Goal: Task Accomplishment & Management: Complete application form

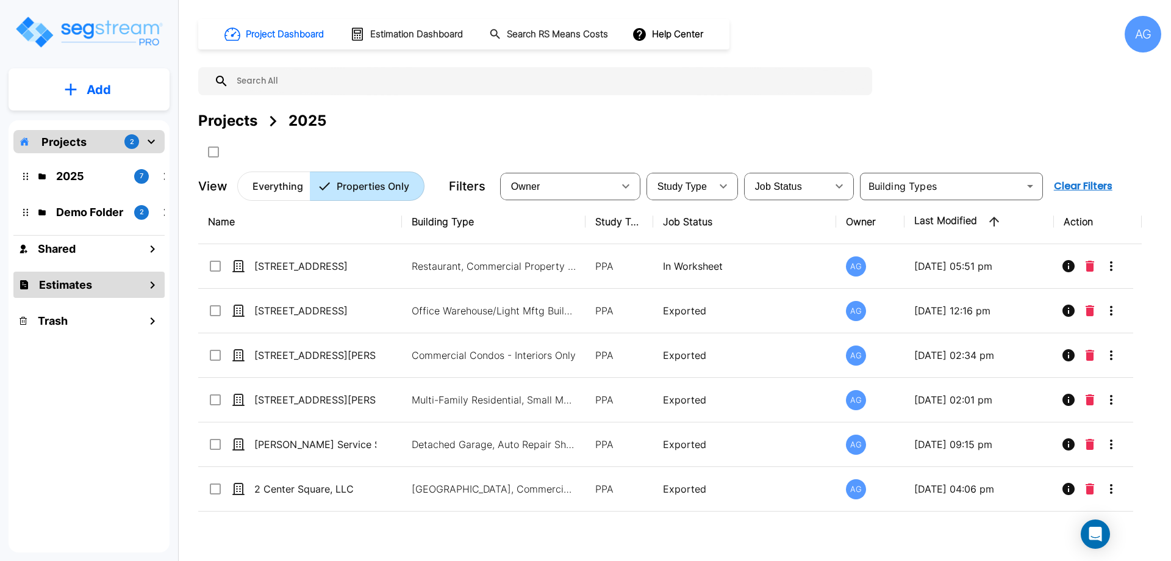
click at [69, 289] on h1 "Estimates" at bounding box center [65, 284] width 53 height 16
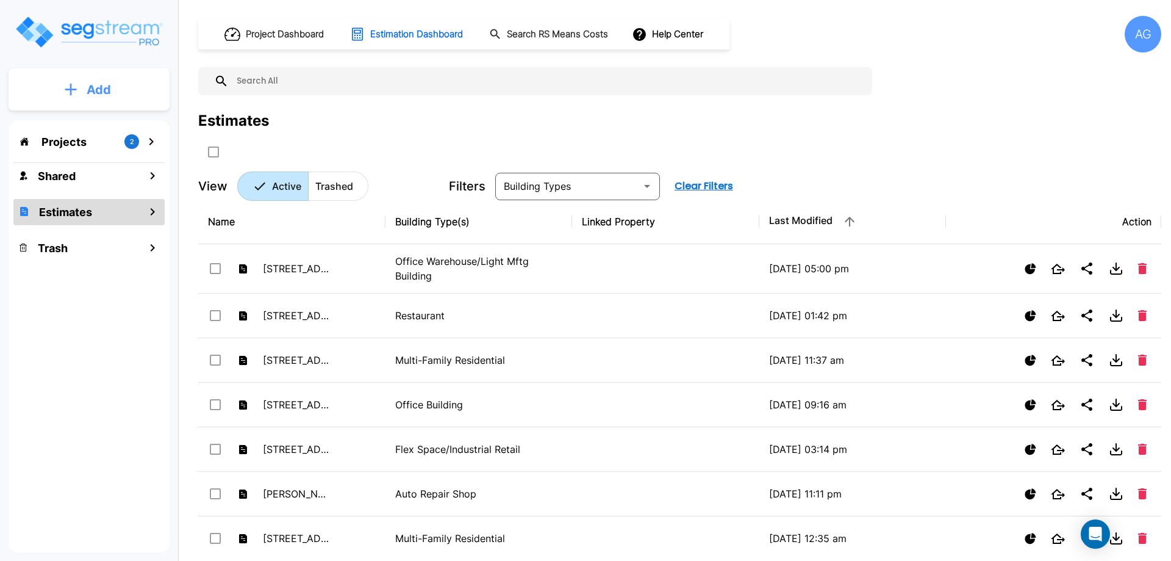
click at [101, 93] on p "Add" at bounding box center [99, 90] width 24 height 18
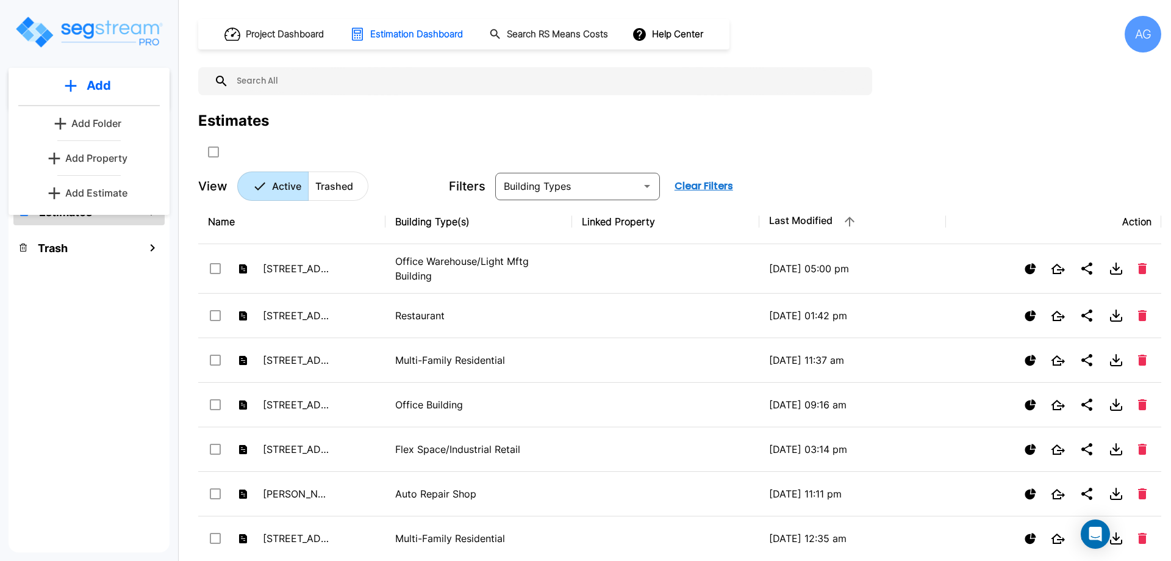
click at [77, 164] on p "Add Property" at bounding box center [96, 158] width 62 height 15
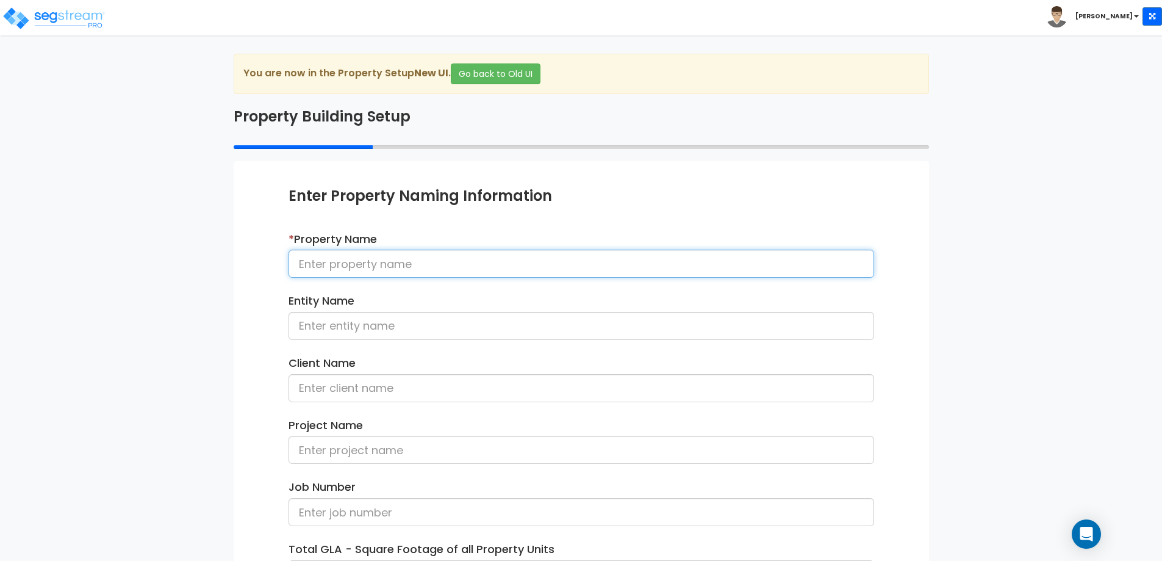
click at [328, 266] on input at bounding box center [582, 264] width 586 height 28
type input "[STREET_ADDRESS]"
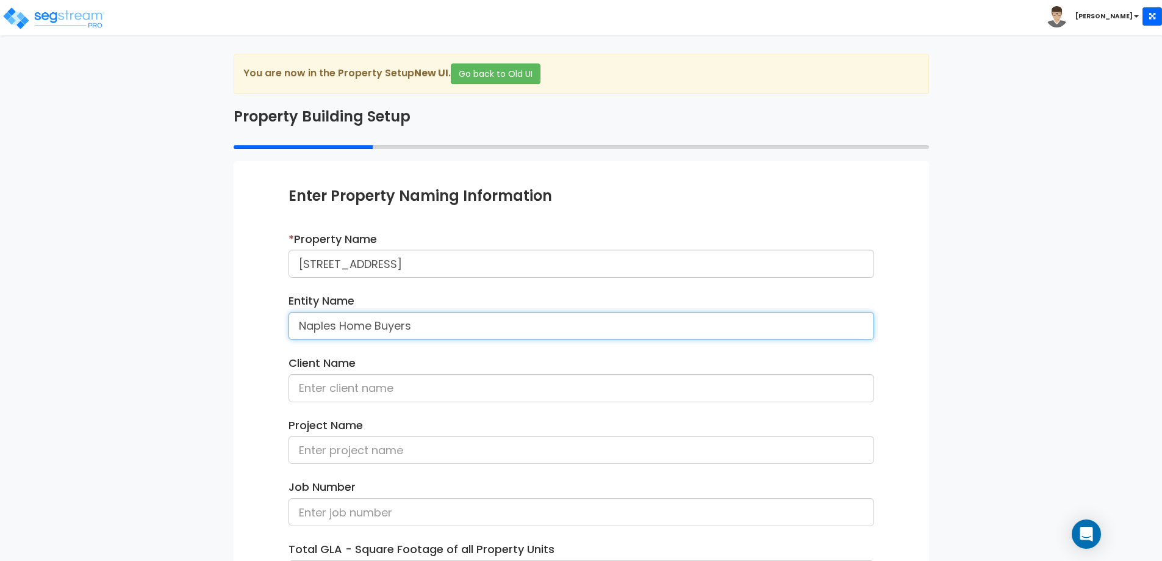
type input "Naples Home Buyers"
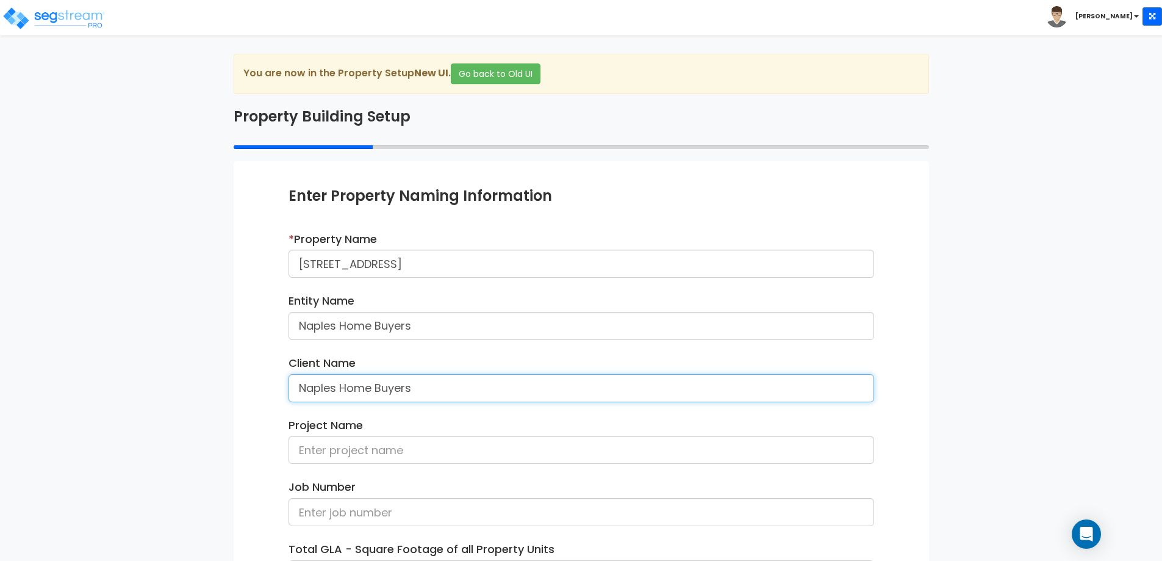
type input "Naples Home Buyers"
type input "Dominic Santaniello"
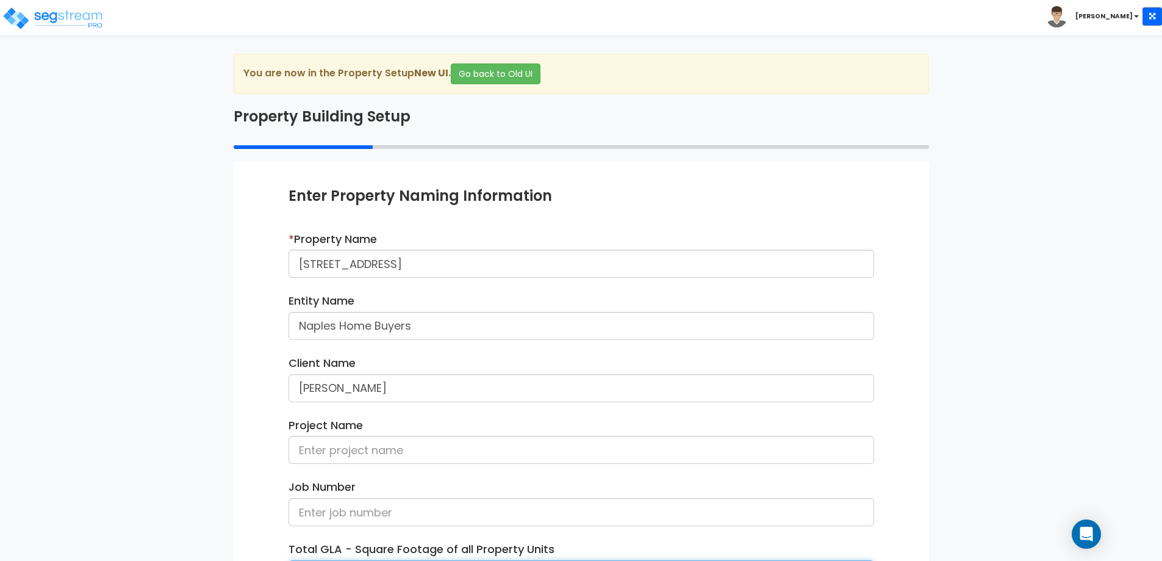
scroll to position [27, 0]
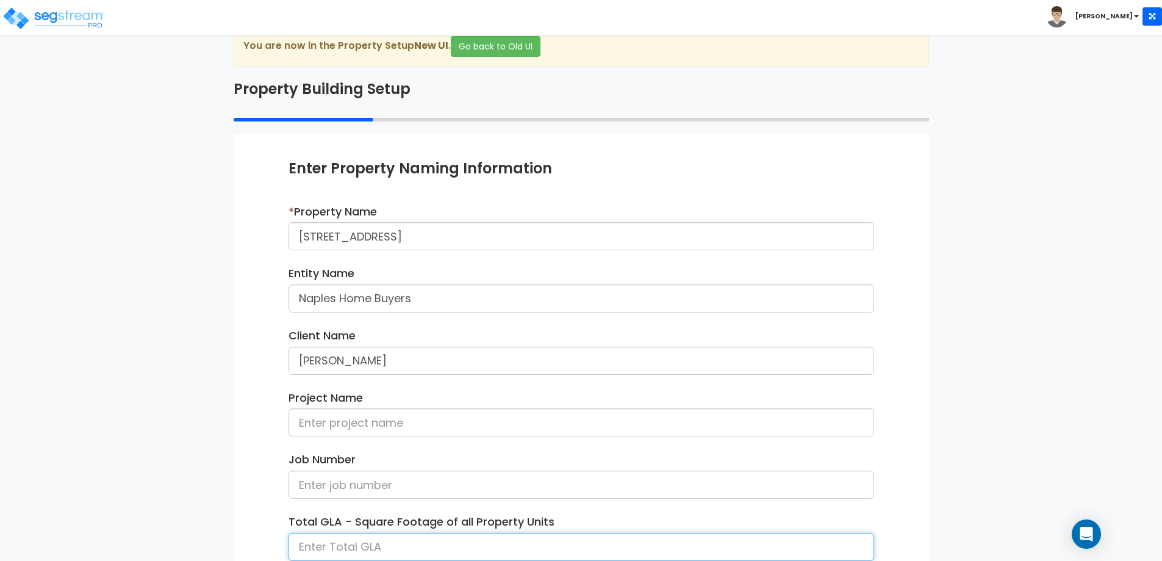
click at [367, 545] on input at bounding box center [582, 547] width 586 height 28
click at [408, 547] on input at bounding box center [582, 547] width 586 height 28
type input "2,920"
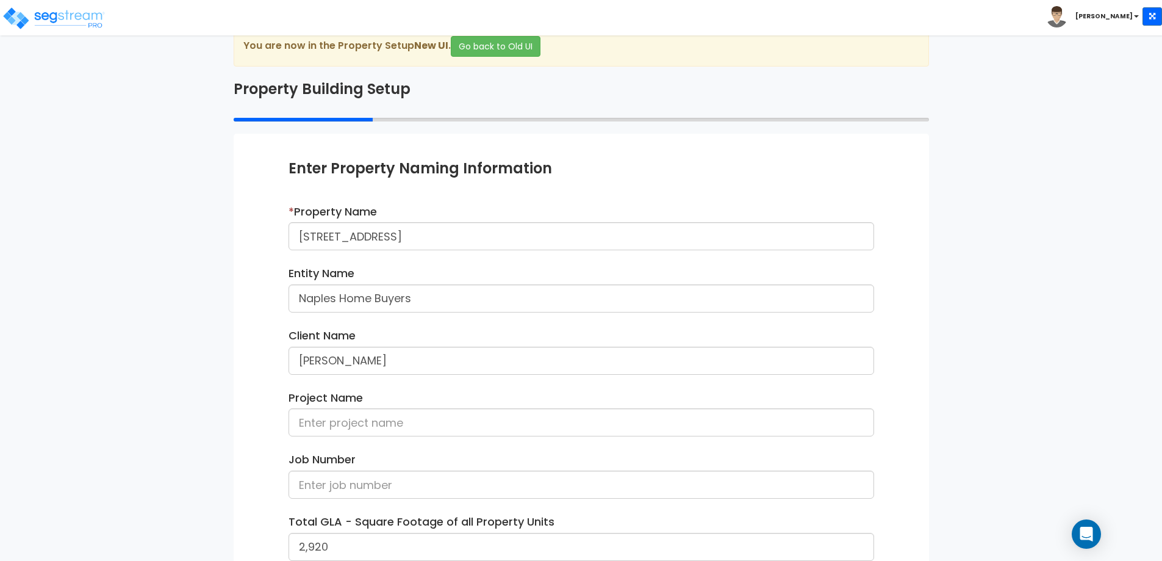
scroll to position [169, 0]
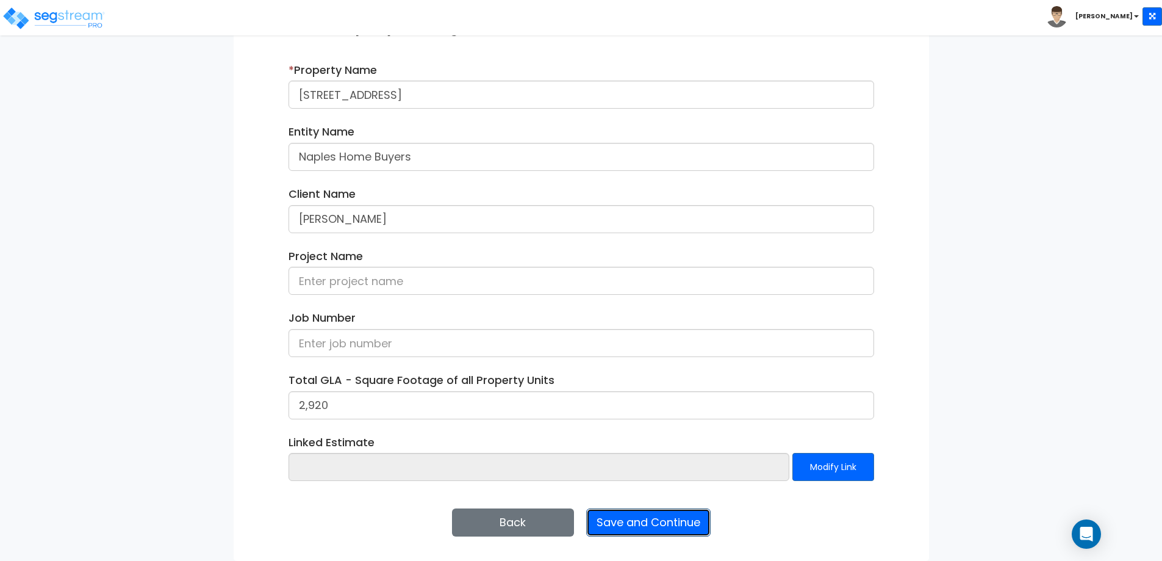
click at [621, 520] on button "Save and Continue" at bounding box center [648, 522] width 124 height 28
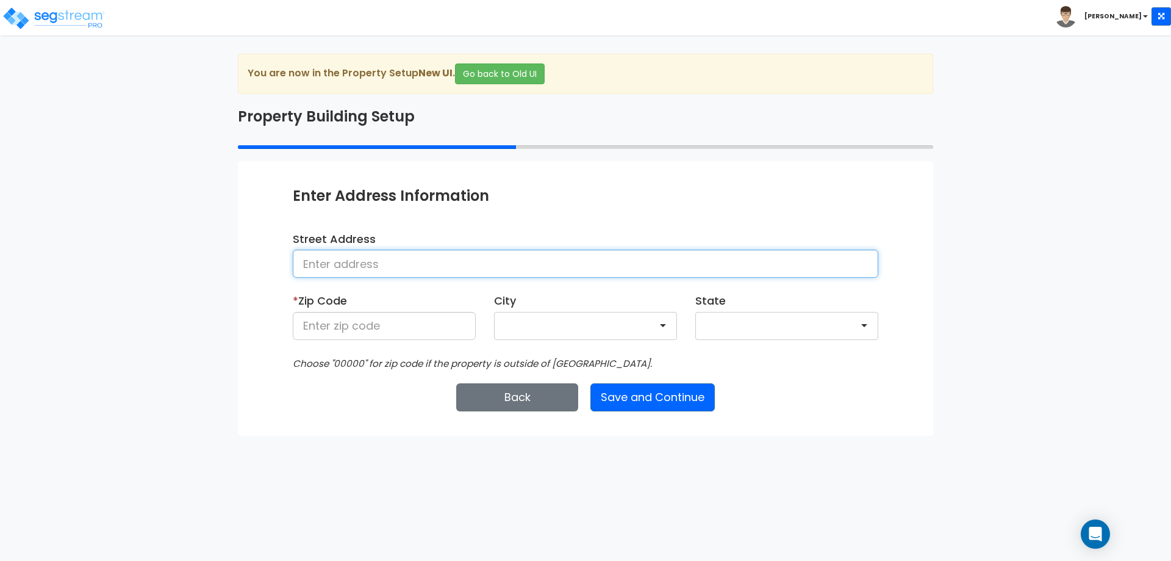
click at [392, 264] on input at bounding box center [586, 264] width 586 height 28
type input "[STREET_ADDRESS]"
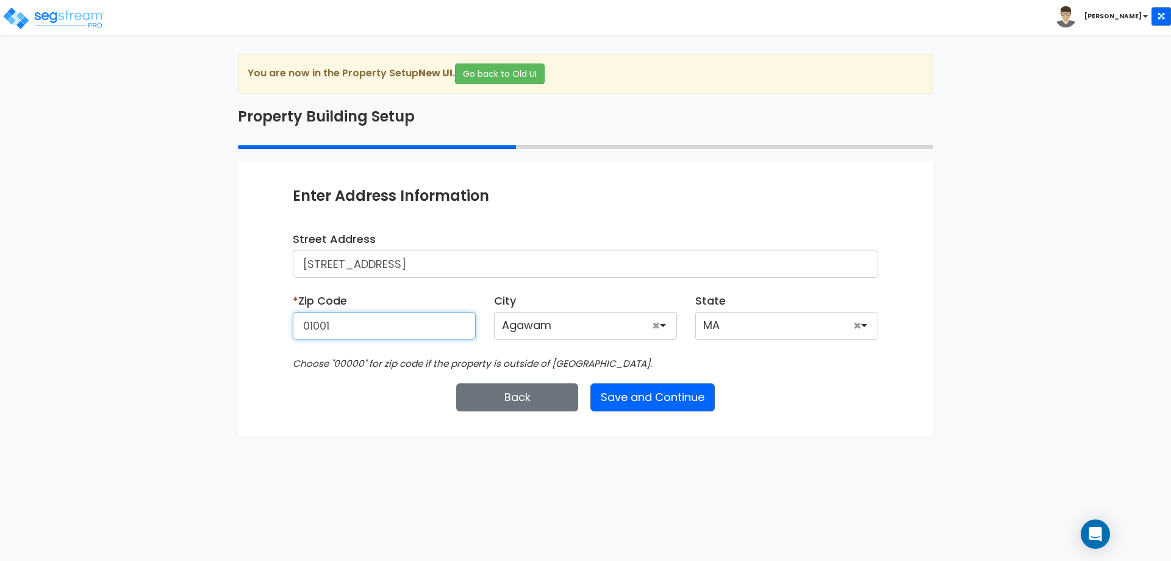
type input "01001"
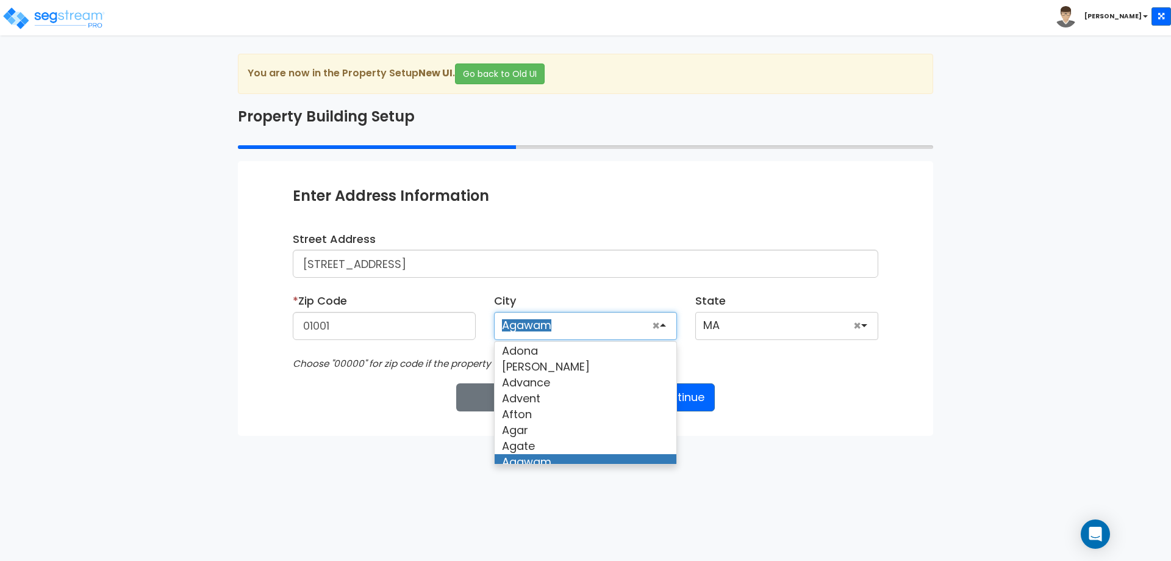
scroll to position [252, 0]
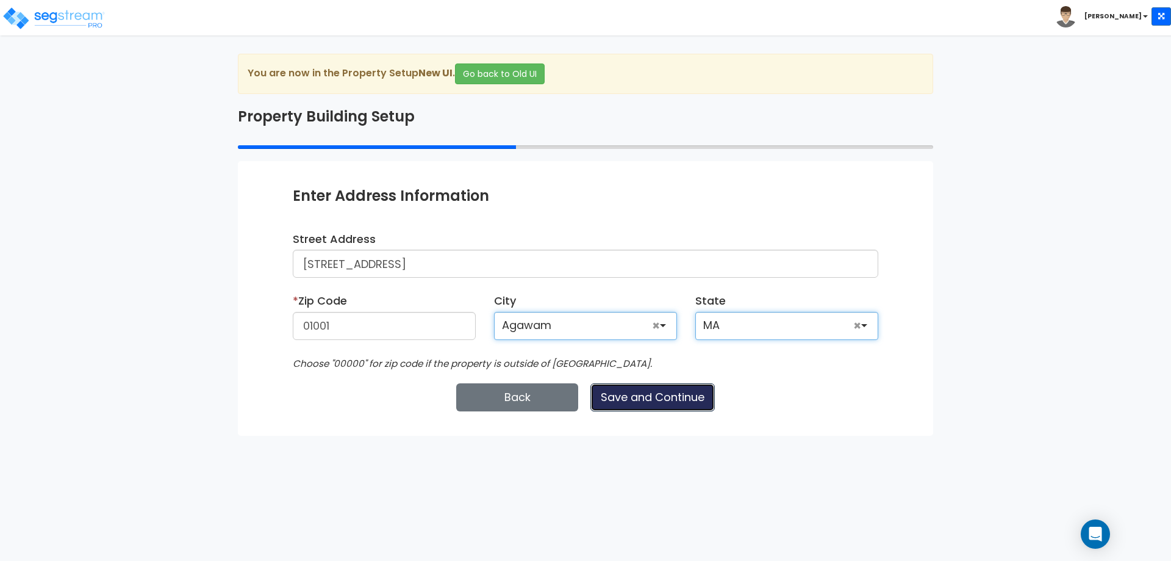
click at [591, 383] on button "Save and Continue" at bounding box center [653, 397] width 124 height 28
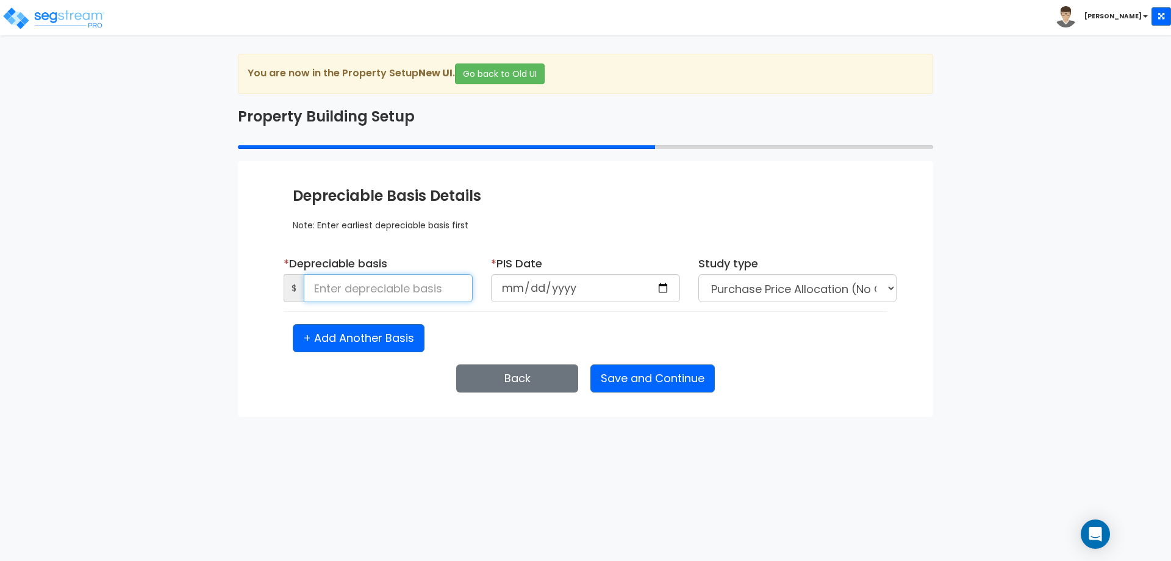
click at [397, 292] on input at bounding box center [388, 288] width 169 height 28
type input "370,000"
click at [960, 318] on div "We are Building your Property. So please grab a coffee and let us do the heavy …" at bounding box center [585, 235] width 1171 height 363
click at [506, 286] on input "date" at bounding box center [585, 288] width 189 height 28
type input "[DATE]"
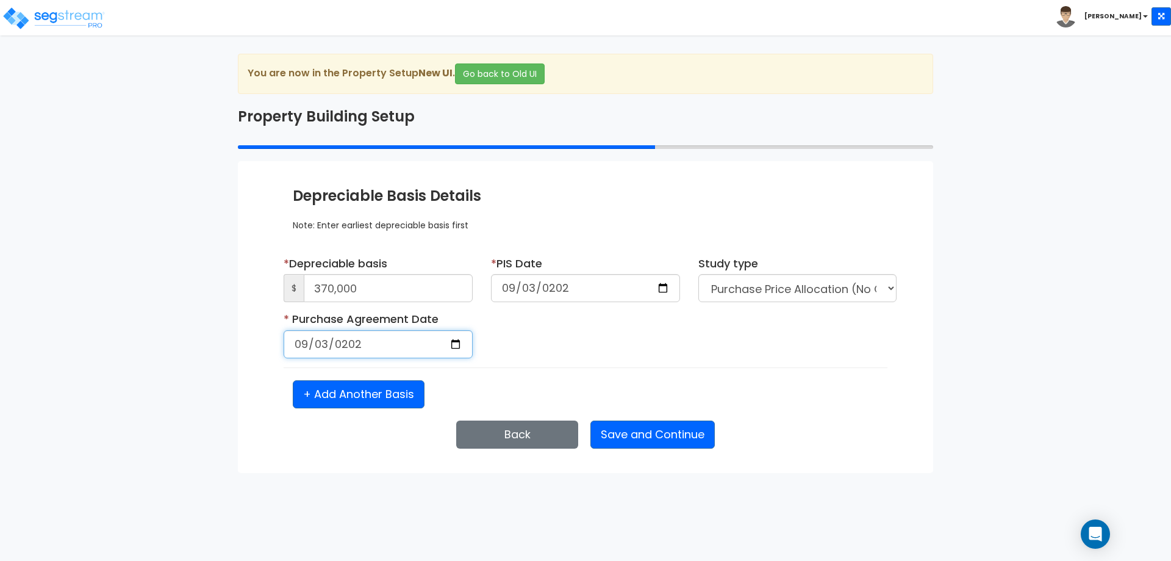
type input "2025-09-03"
click at [641, 430] on button "Save and Continue" at bounding box center [653, 434] width 124 height 28
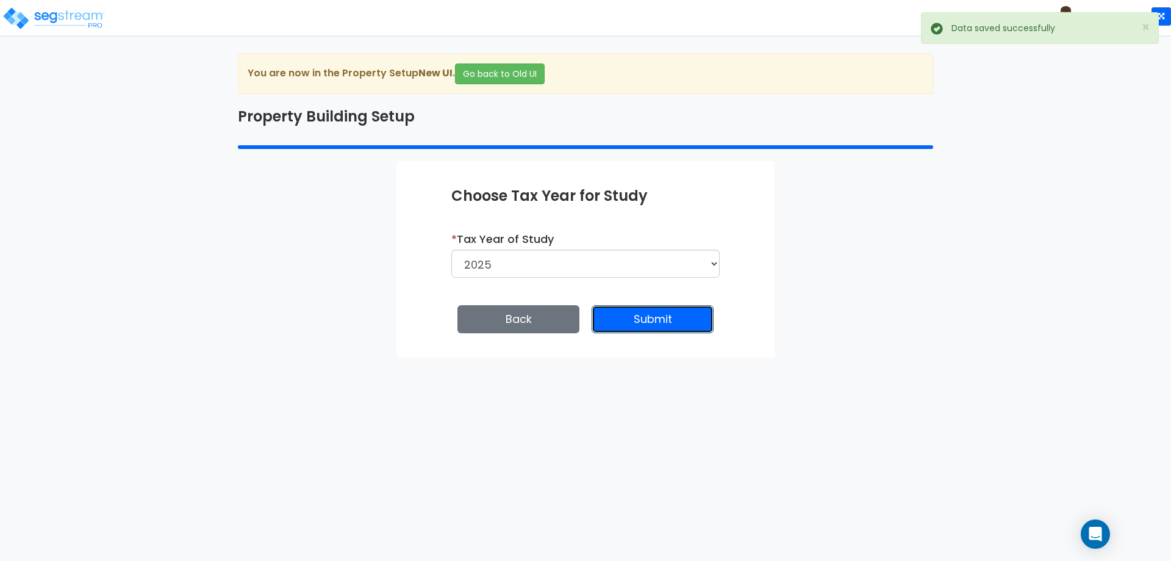
click at [635, 314] on button "Submit" at bounding box center [653, 319] width 122 height 28
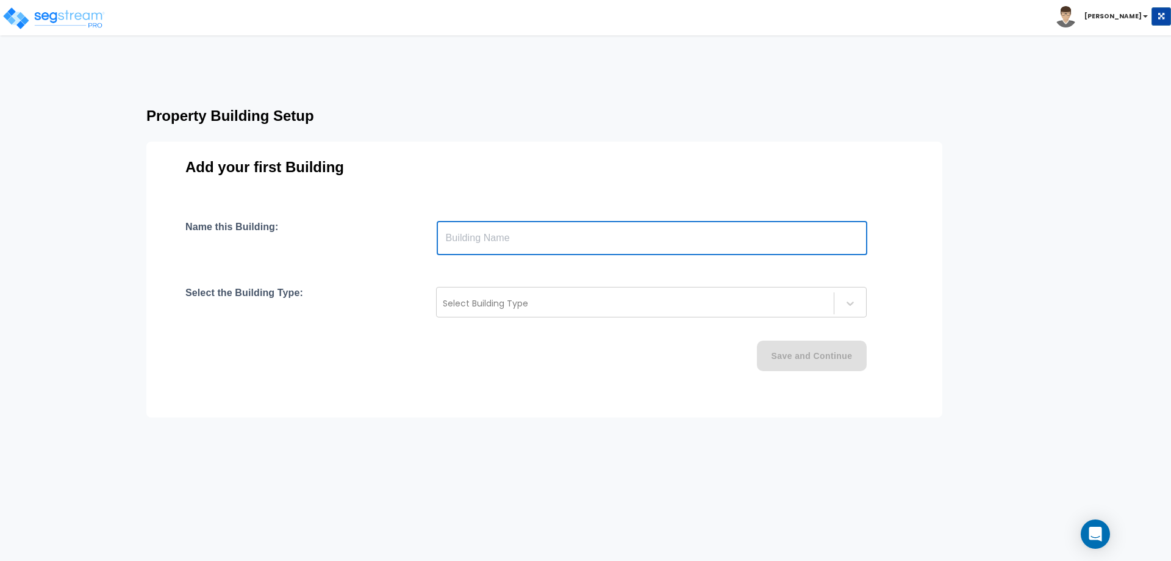
click at [467, 237] on input "text" at bounding box center [652, 238] width 431 height 34
type input "Apartment Building"
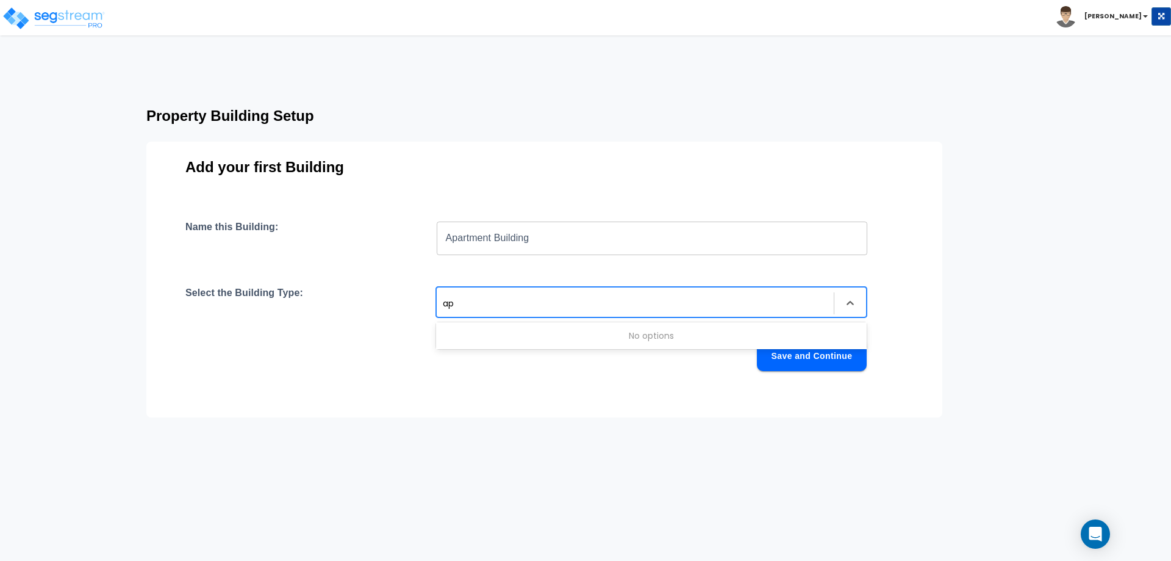
type input "a"
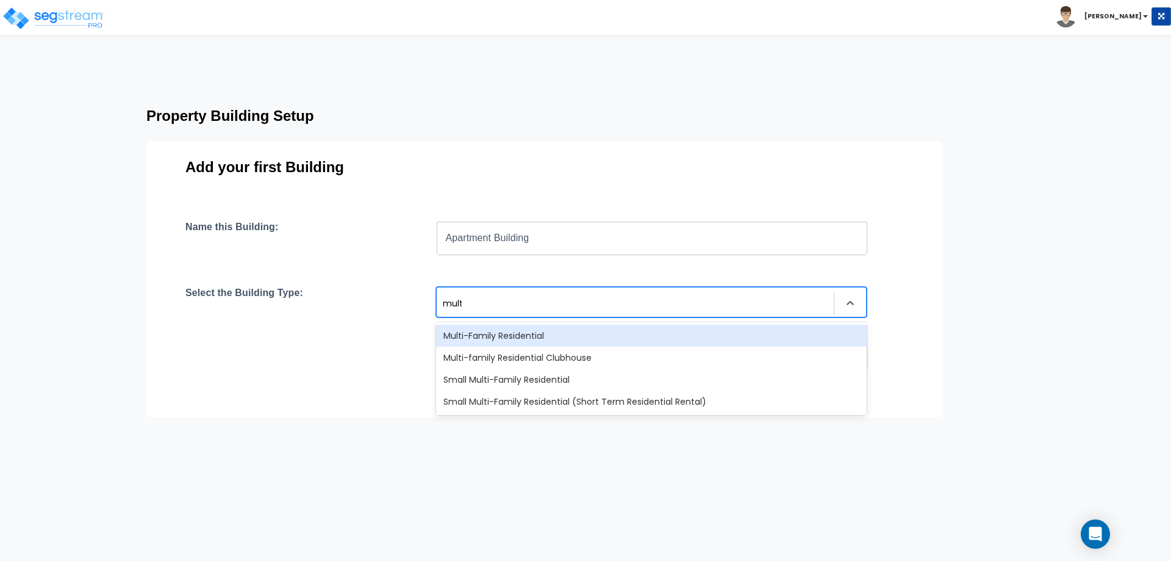
type input "multi"
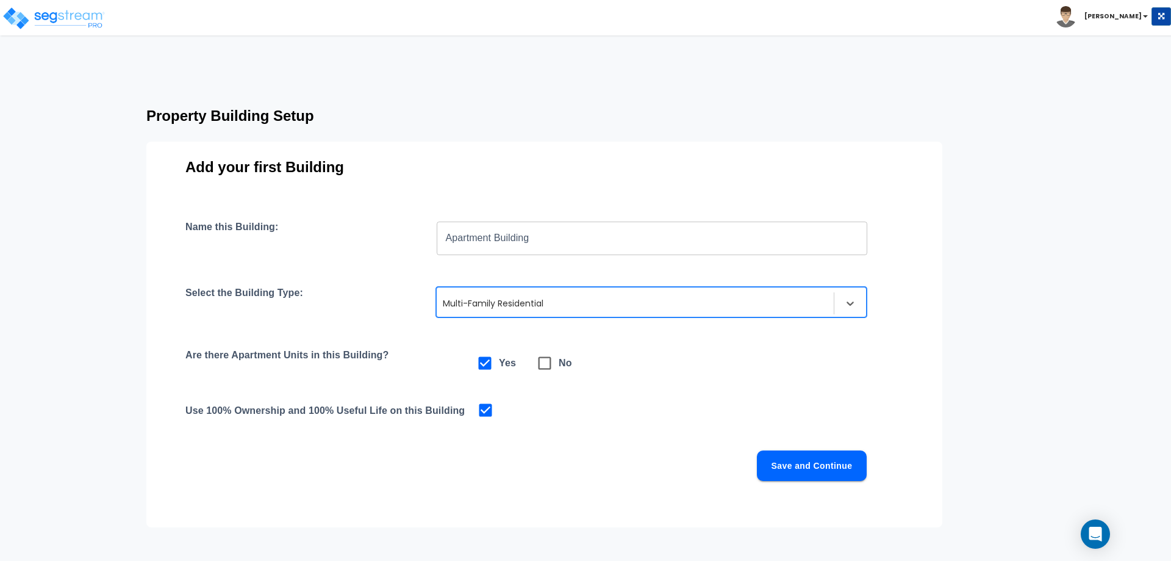
click at [827, 467] on button "Save and Continue" at bounding box center [812, 465] width 110 height 31
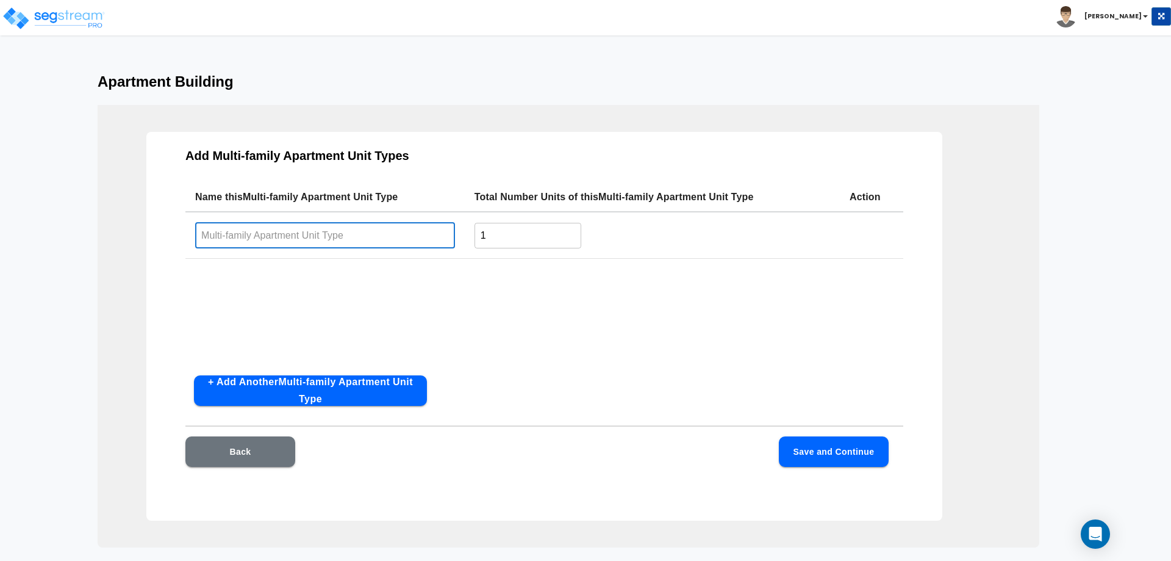
click at [301, 239] on input "text" at bounding box center [325, 235] width 260 height 26
click at [301, 239] on input "A" at bounding box center [325, 235] width 260 height 26
type input "A"
type input "Apartments"
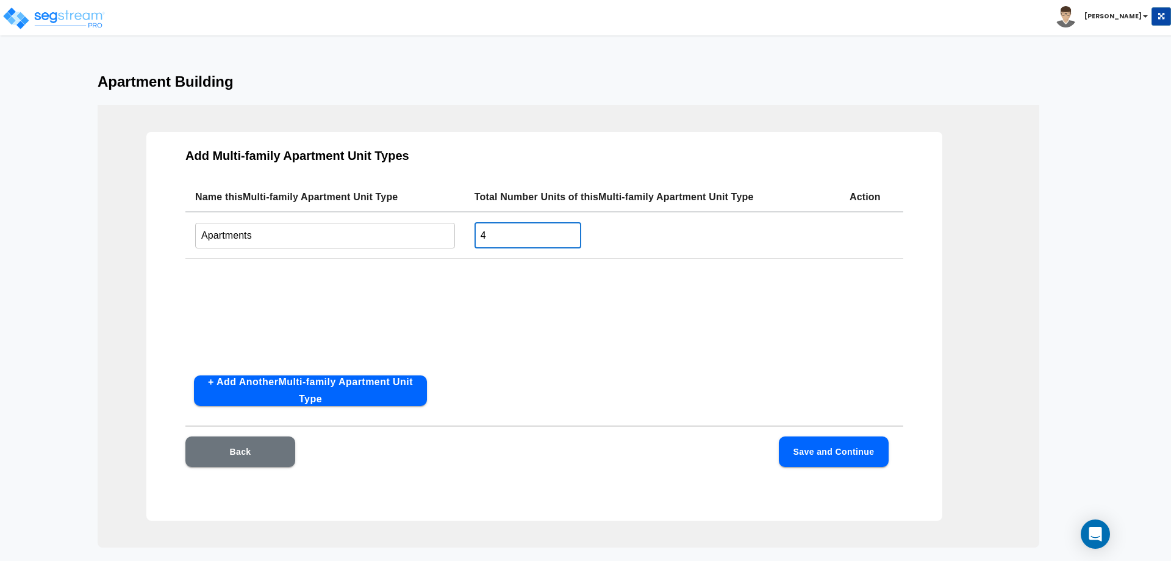
type input "4"
click at [796, 450] on button "Save and Continue" at bounding box center [834, 451] width 110 height 31
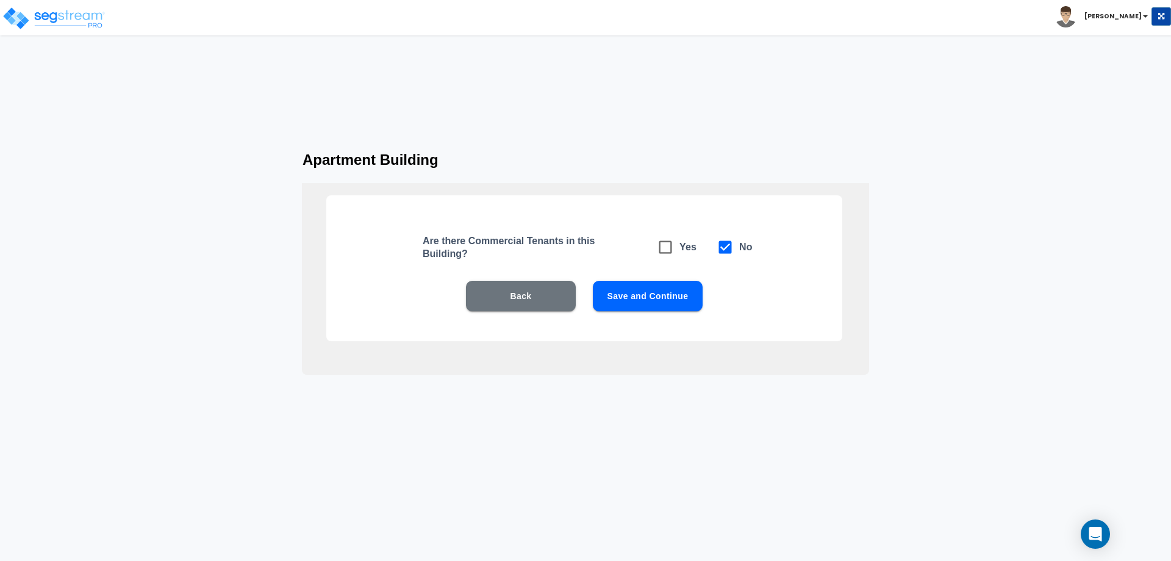
click at [614, 293] on button "Save and Continue" at bounding box center [648, 296] width 110 height 31
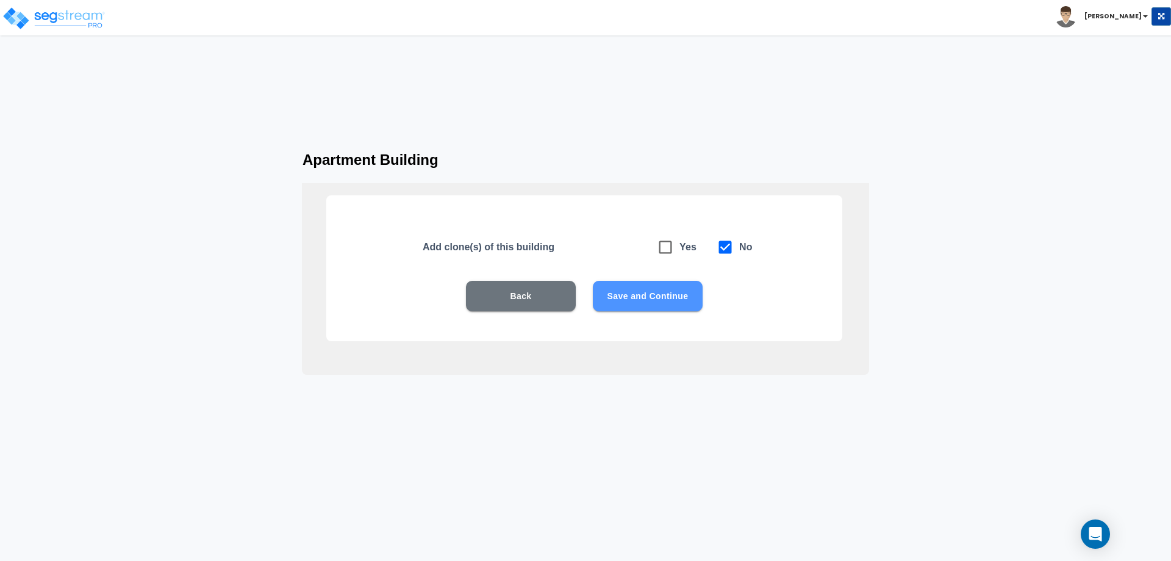
click at [619, 293] on button "Save and Continue" at bounding box center [648, 296] width 110 height 31
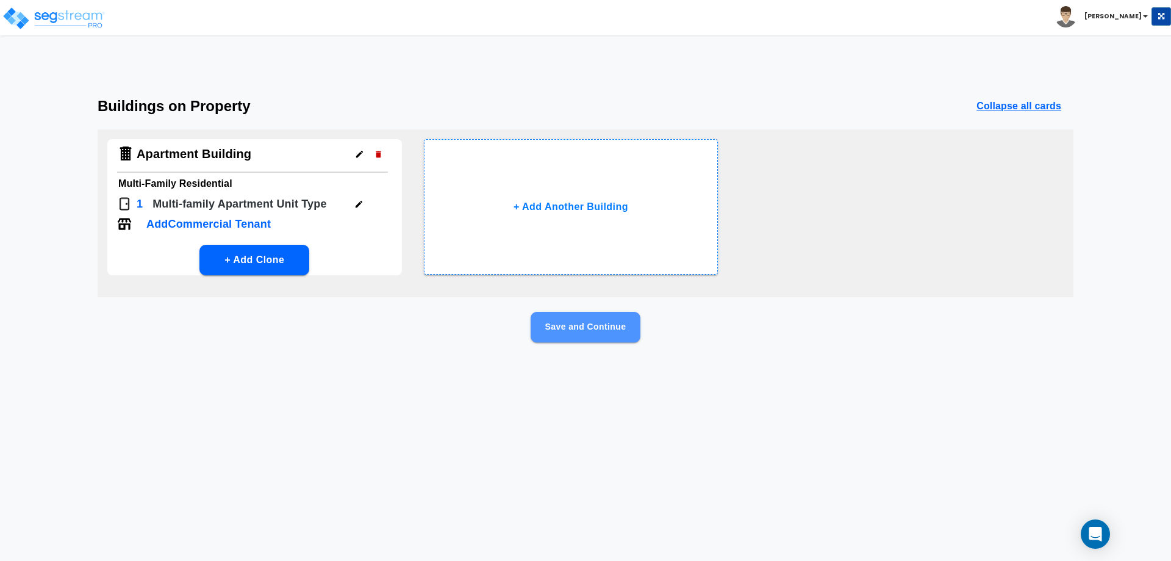
click at [558, 329] on button "Save and Continue" at bounding box center [586, 327] width 110 height 31
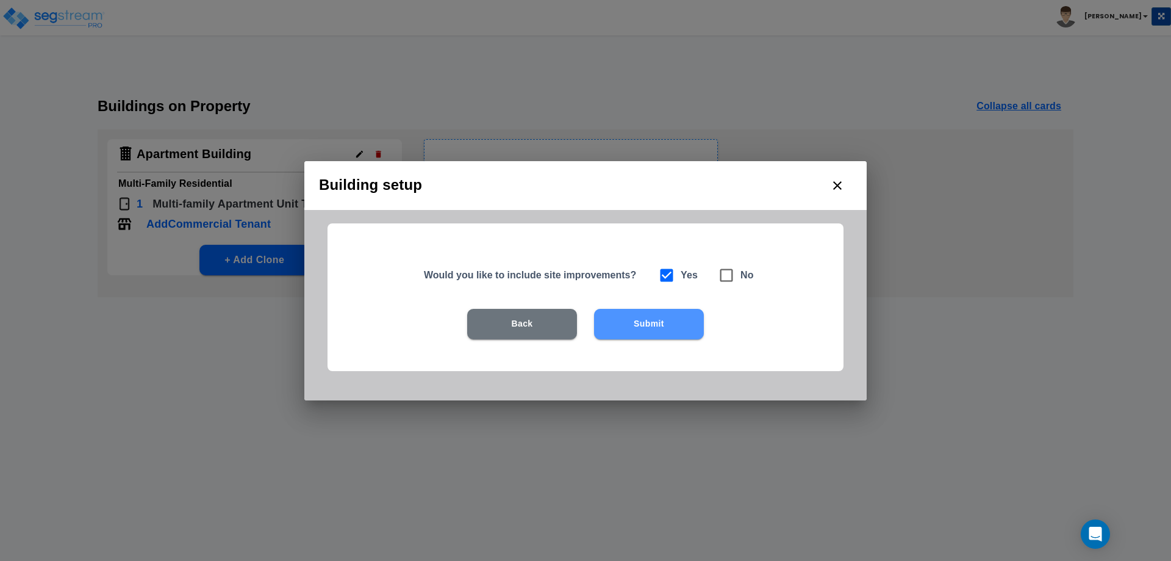
click at [632, 326] on button "Submit" at bounding box center [649, 324] width 110 height 31
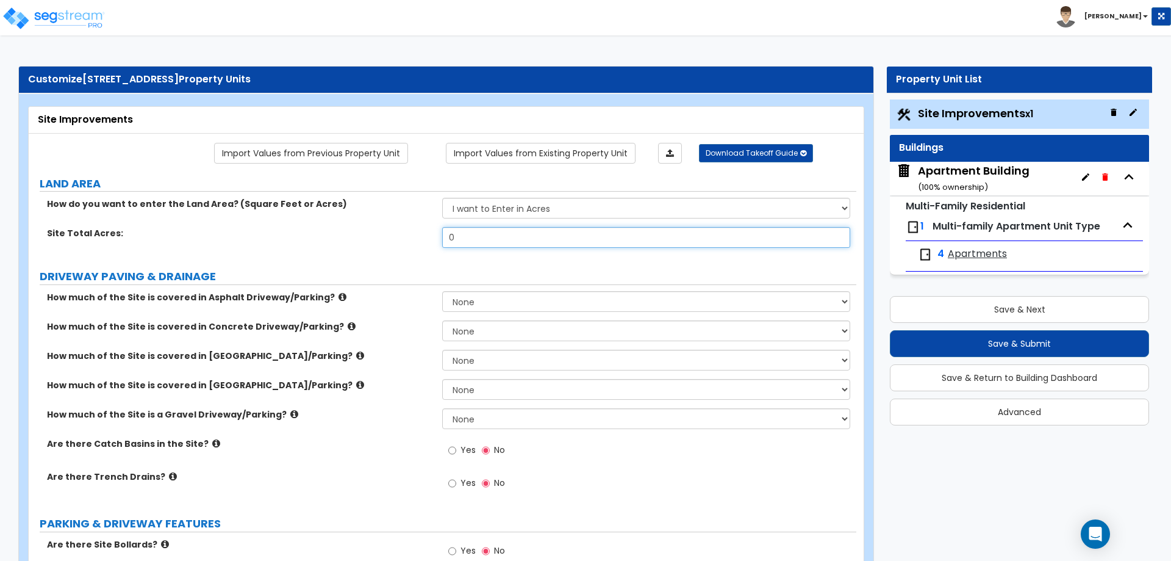
click at [477, 235] on input "0" at bounding box center [646, 237] width 408 height 21
click at [489, 235] on input "0" at bounding box center [646, 237] width 408 height 21
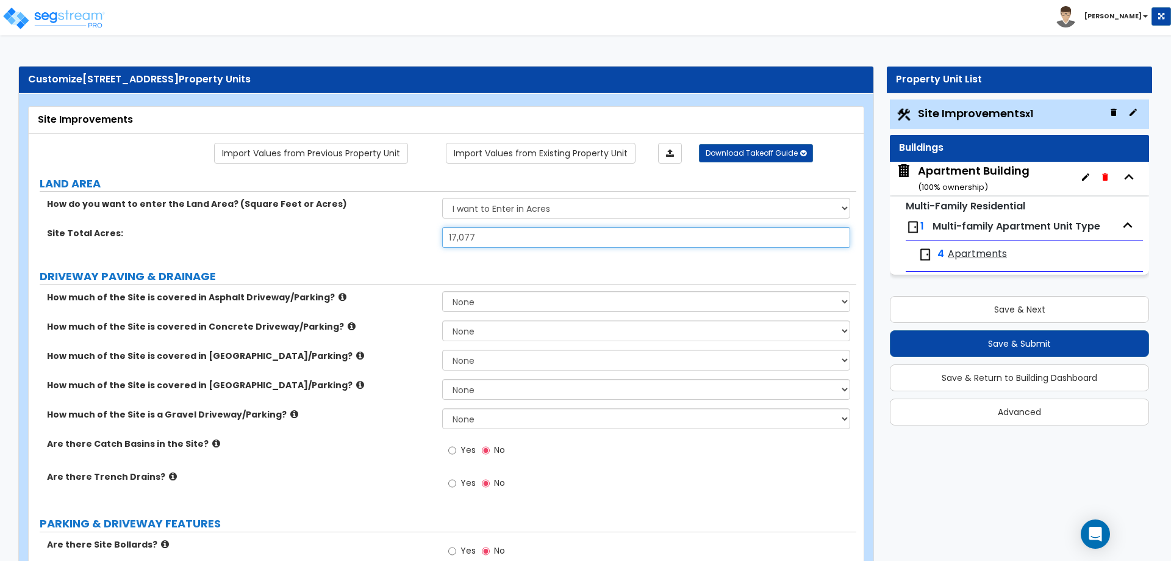
type input "17,077"
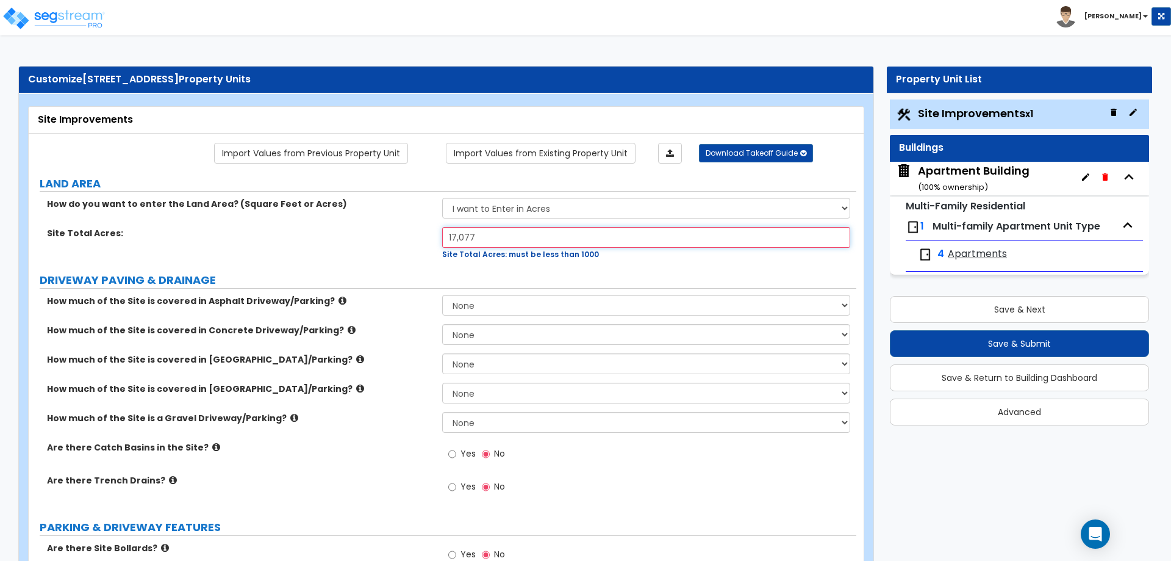
click at [477, 242] on input "17,077" at bounding box center [646, 237] width 408 height 21
click at [495, 210] on select "I want to Enter in Acres I want to Enter in Square Feet" at bounding box center [646, 208] width 408 height 21
select select "2"
click at [442, 198] on select "I want to Enter in Acres I want to Enter in Square Feet" at bounding box center [646, 208] width 408 height 21
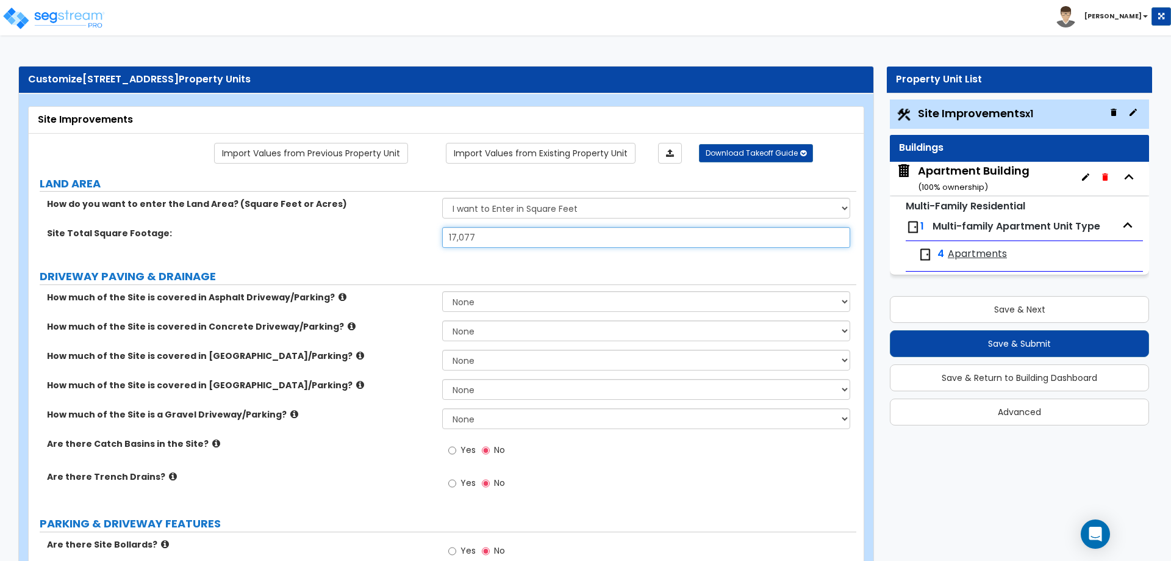
type input "17,077"
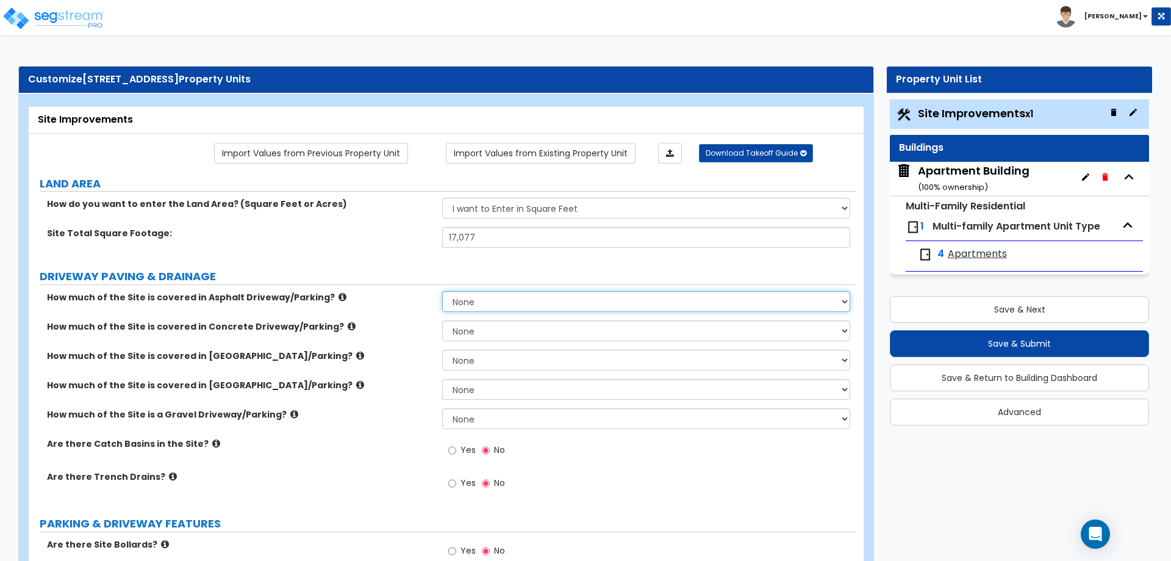
click at [500, 297] on select "None I want to Enter an Approximate Percentage I want to Enter the Square Foota…" at bounding box center [646, 301] width 408 height 21
select select "2"
click at [442, 291] on select "None I want to Enter an Approximate Percentage I want to Enter the Square Foota…" at bounding box center [646, 301] width 408 height 21
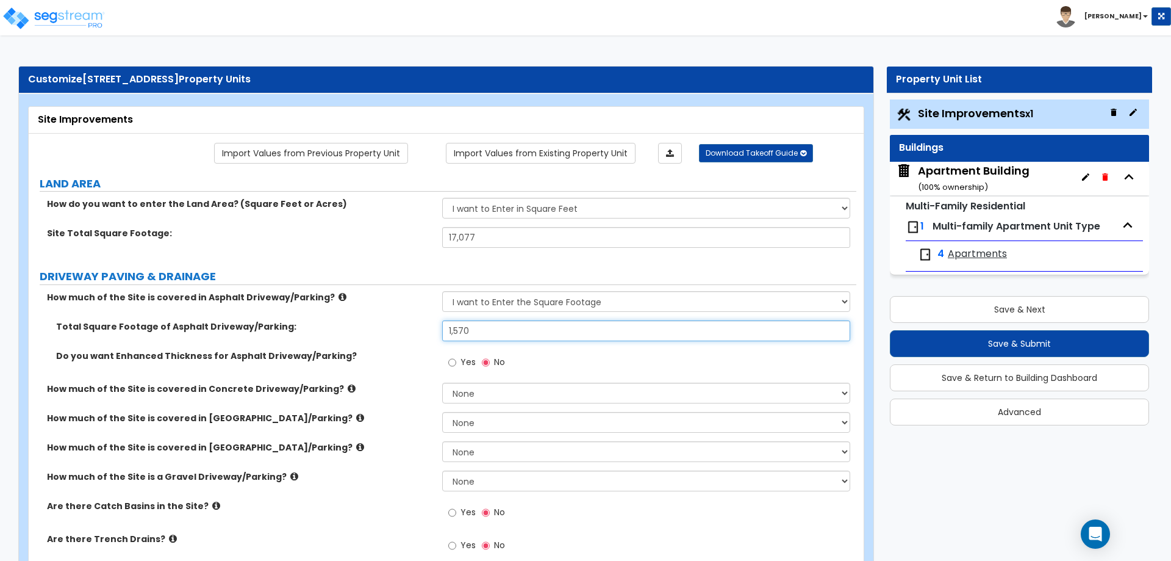
type input "1,570"
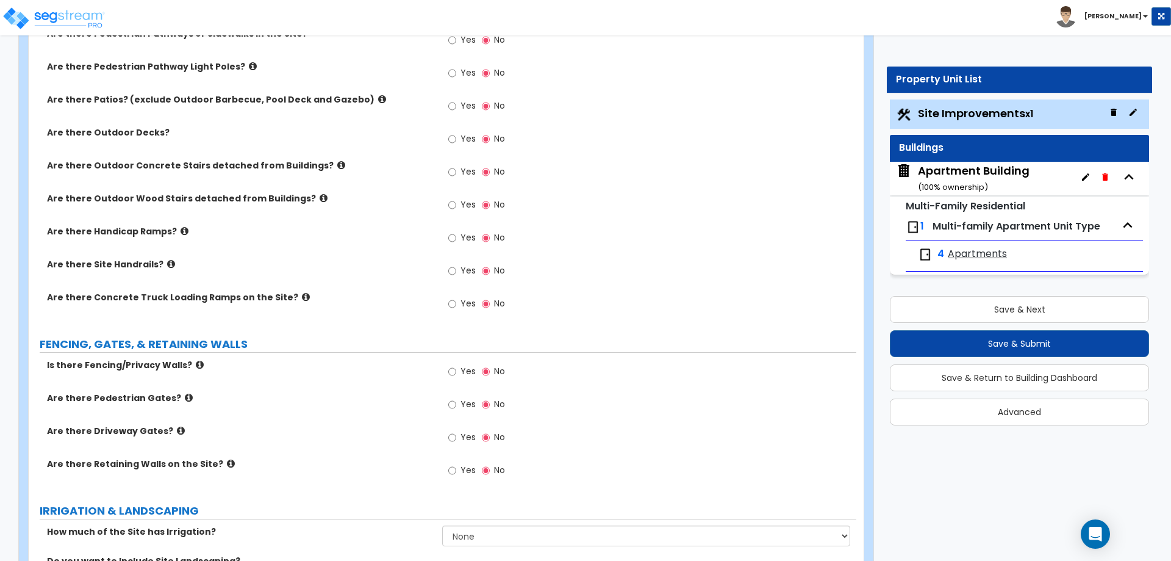
scroll to position [1002, 0]
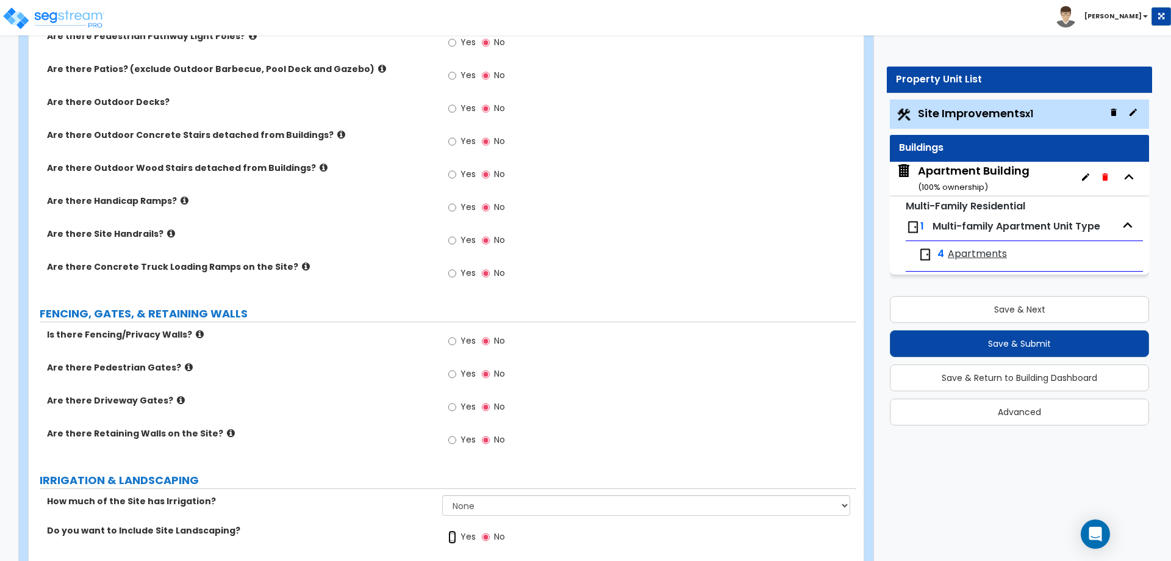
click at [453, 533] on input "Yes" at bounding box center [452, 536] width 8 height 13
radio input "true"
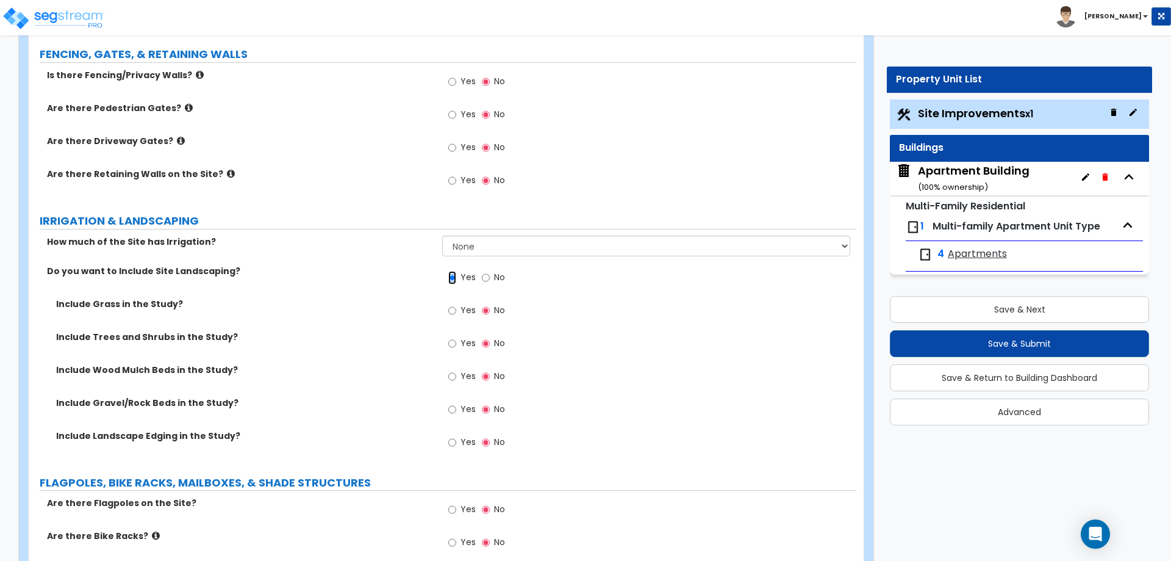
scroll to position [1264, 0]
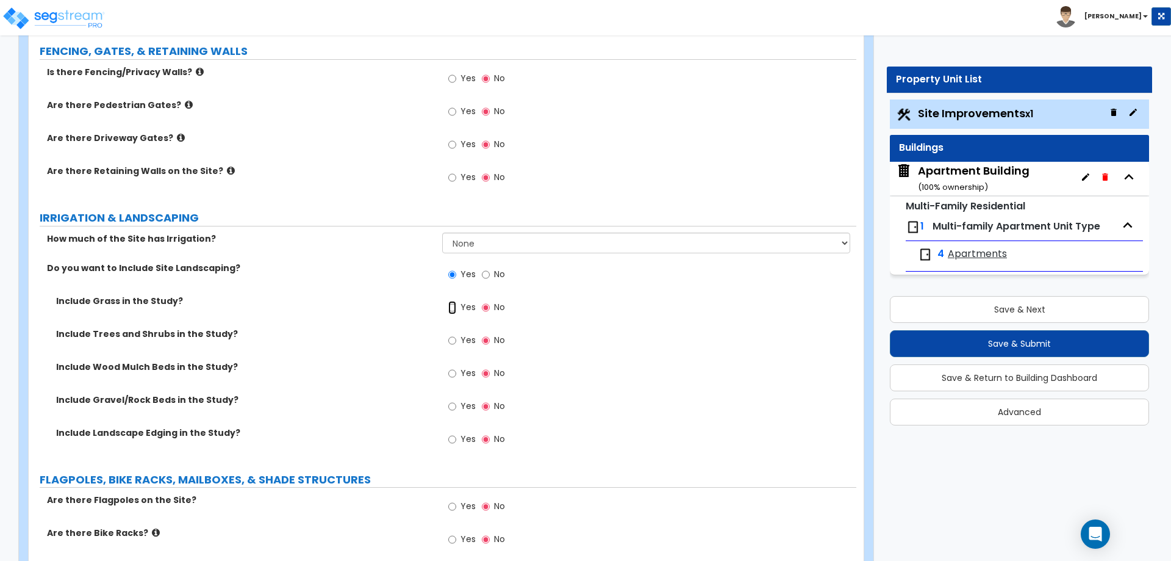
click at [453, 304] on input "Yes" at bounding box center [452, 307] width 8 height 13
radio input "true"
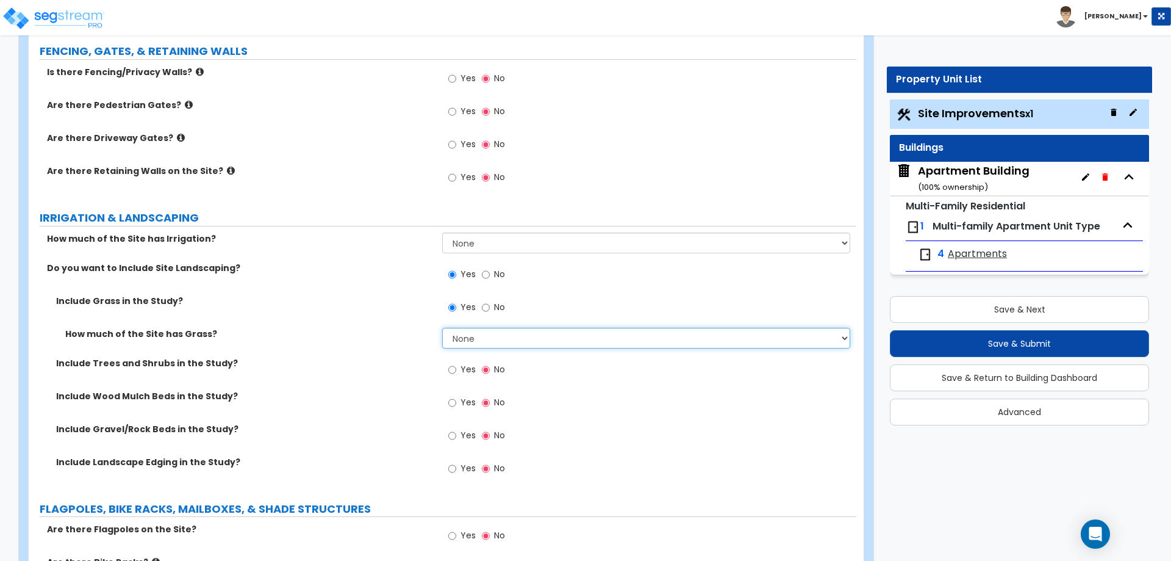
click at [484, 337] on select "None I want to Enter an Approximate Percentage I want to Enter the Square Foota…" at bounding box center [646, 338] width 408 height 21
select select "2"
click at [442, 328] on select "None I want to Enter an Approximate Percentage I want to Enter the Square Foota…" at bounding box center [646, 338] width 408 height 21
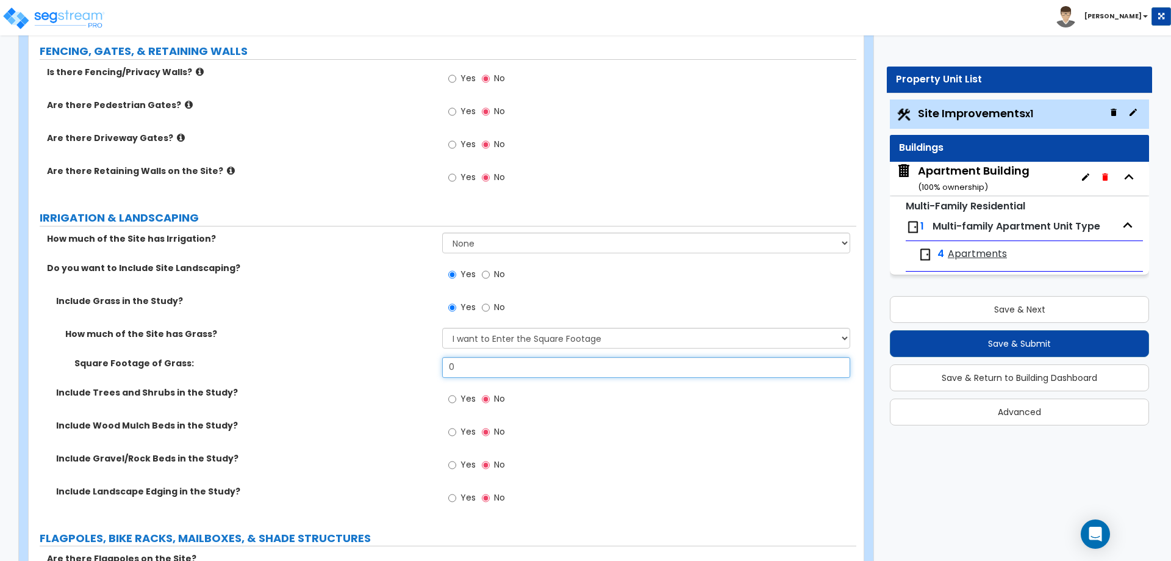
click at [481, 368] on input "0" at bounding box center [646, 367] width 408 height 21
type input "8,560"
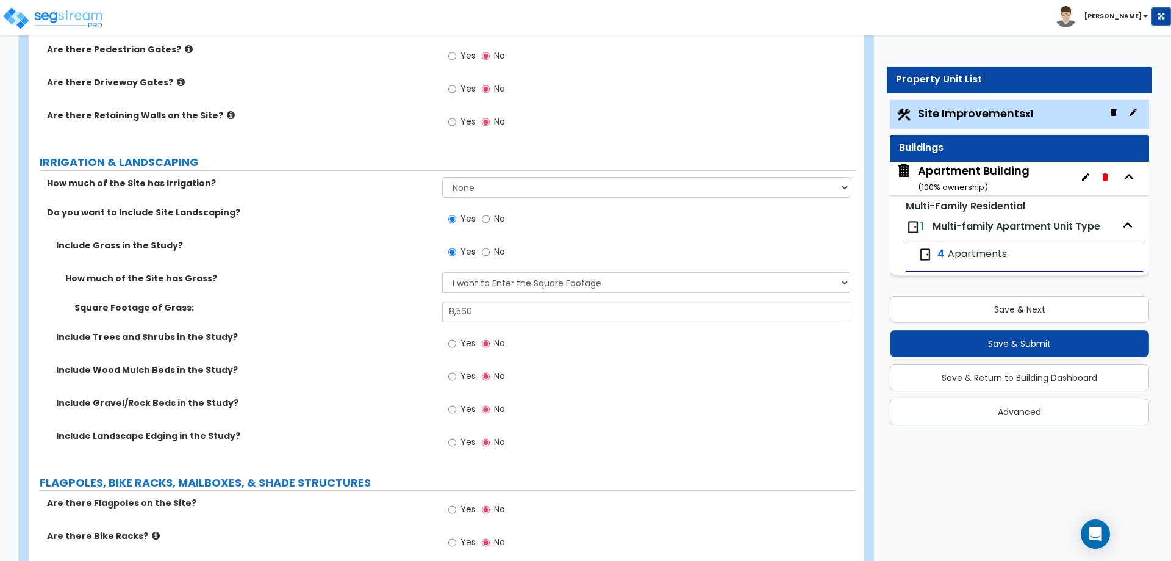
scroll to position [1321, 0]
click at [447, 373] on div "Yes No" at bounding box center [476, 376] width 69 height 28
click at [449, 374] on input "Yes" at bounding box center [452, 374] width 8 height 13
radio input "true"
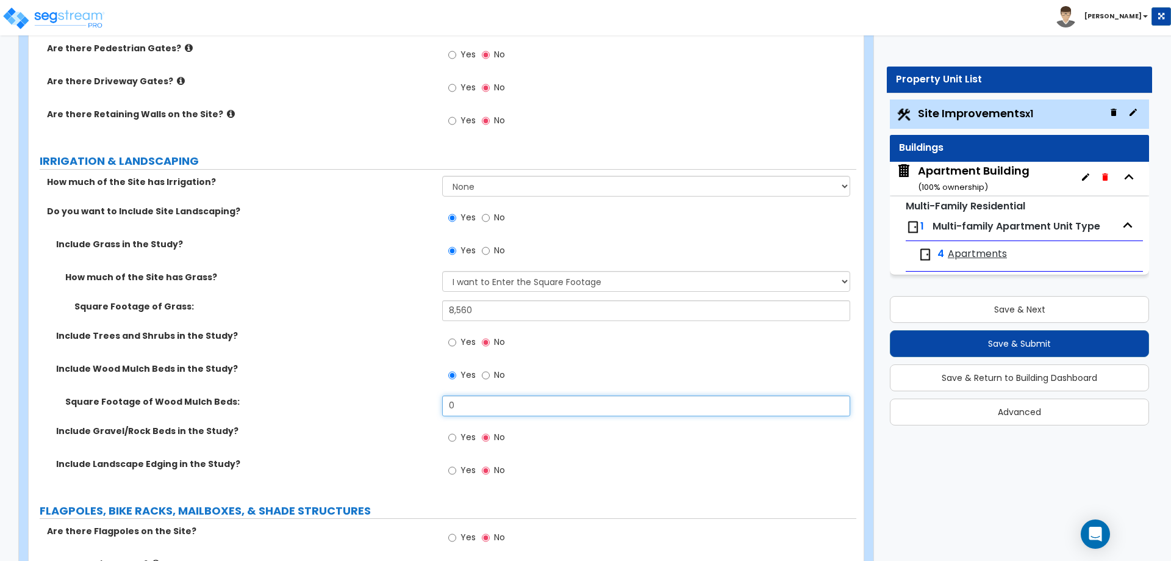
click at [469, 403] on input "0" at bounding box center [646, 405] width 408 height 21
click at [462, 399] on input "0" at bounding box center [646, 405] width 408 height 21
type input "120"
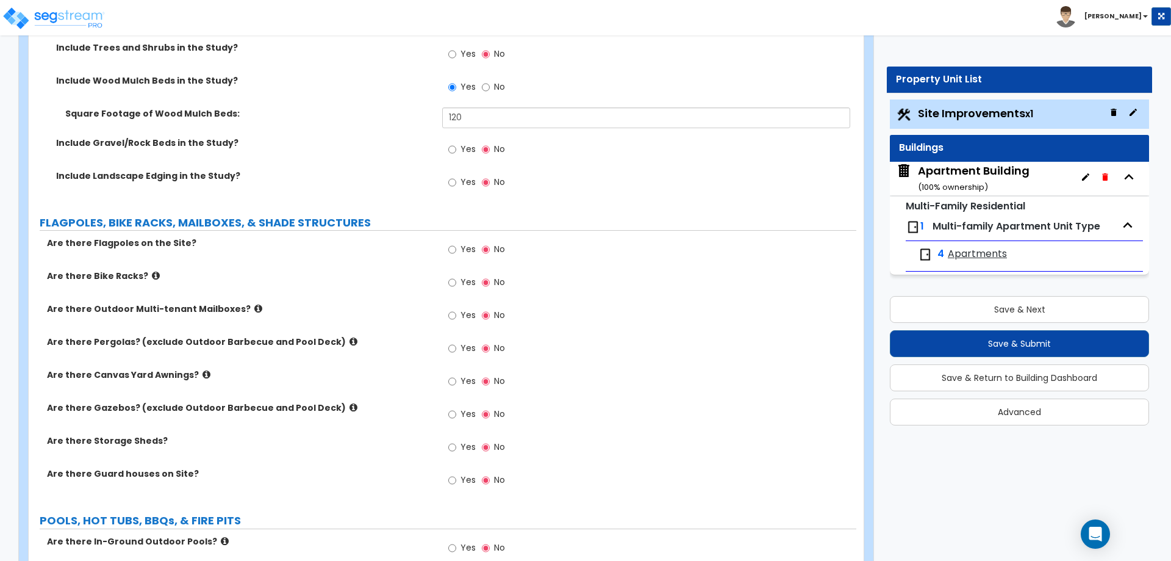
scroll to position [1603, 0]
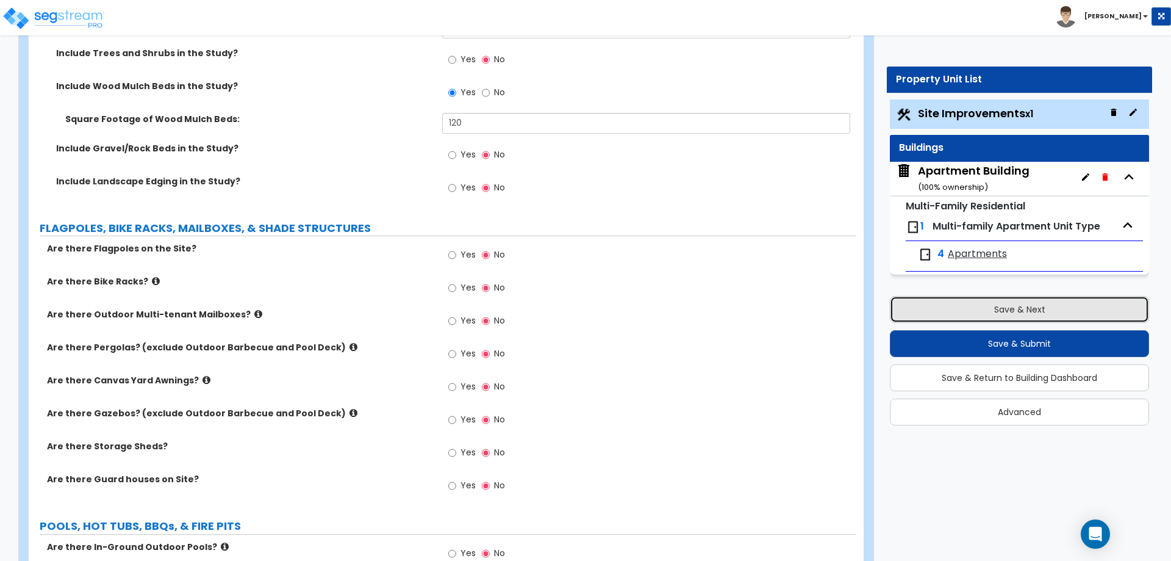
click at [1025, 303] on button "Save & Next" at bounding box center [1019, 309] width 259 height 27
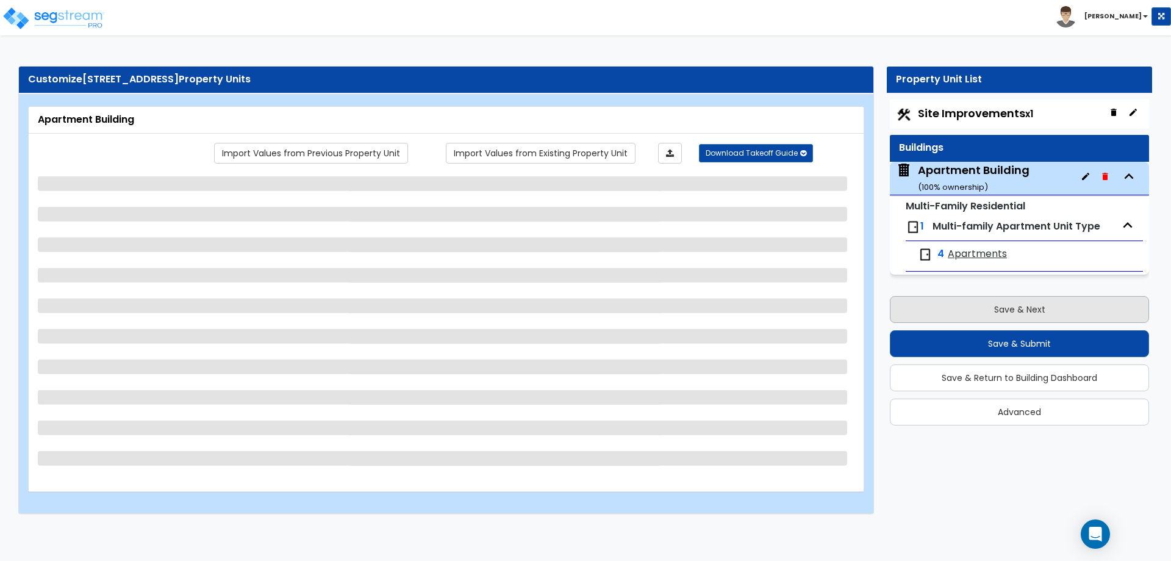
scroll to position [0, 0]
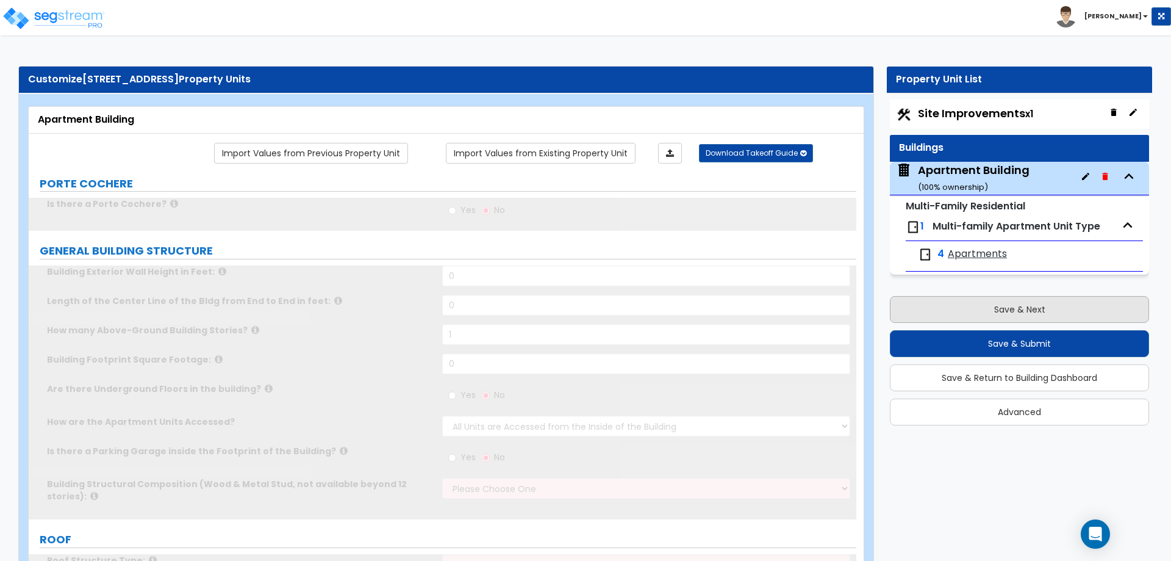
type input "1"
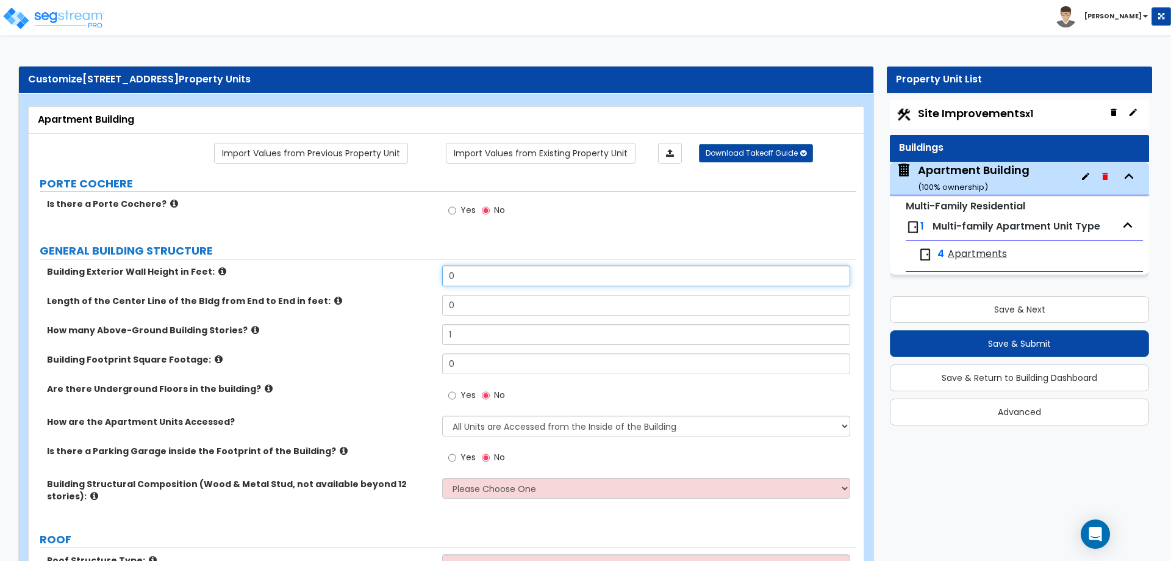
click at [483, 268] on input "0" at bounding box center [646, 275] width 408 height 21
type input "18"
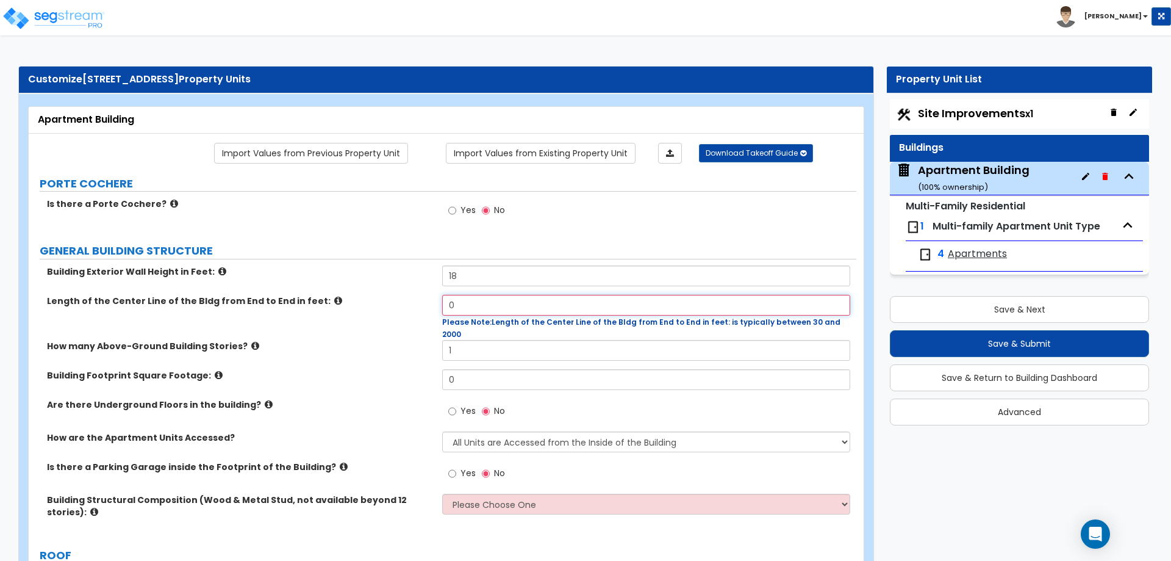
click at [531, 307] on input "0" at bounding box center [646, 305] width 408 height 21
type input "60"
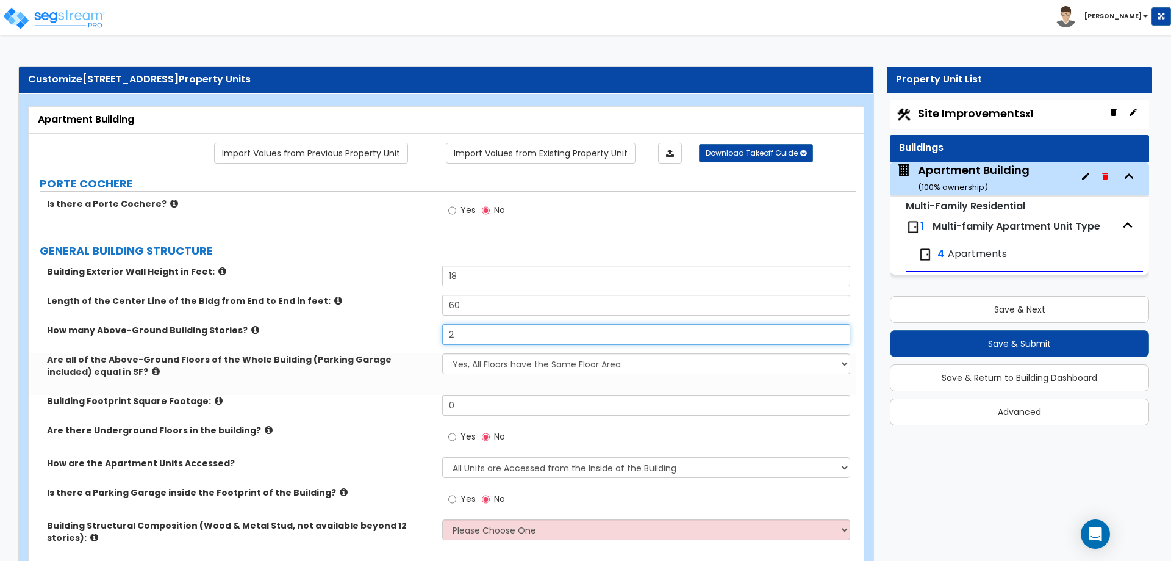
type input "2"
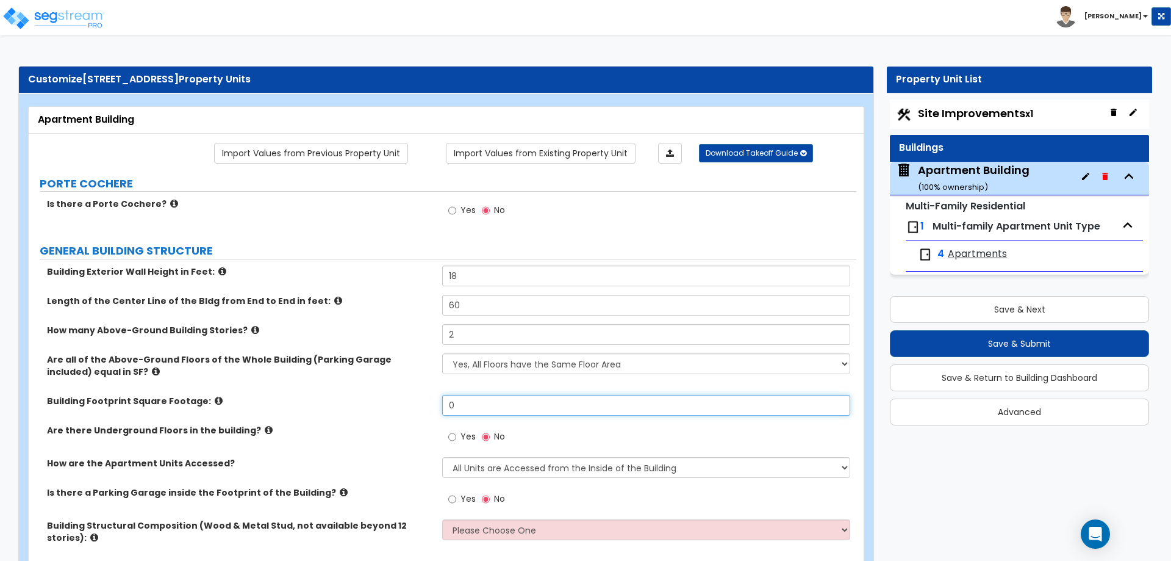
click at [492, 406] on input "0" at bounding box center [646, 405] width 408 height 21
click at [495, 412] on input "2,480" at bounding box center [646, 405] width 408 height 21
type input "2,920"
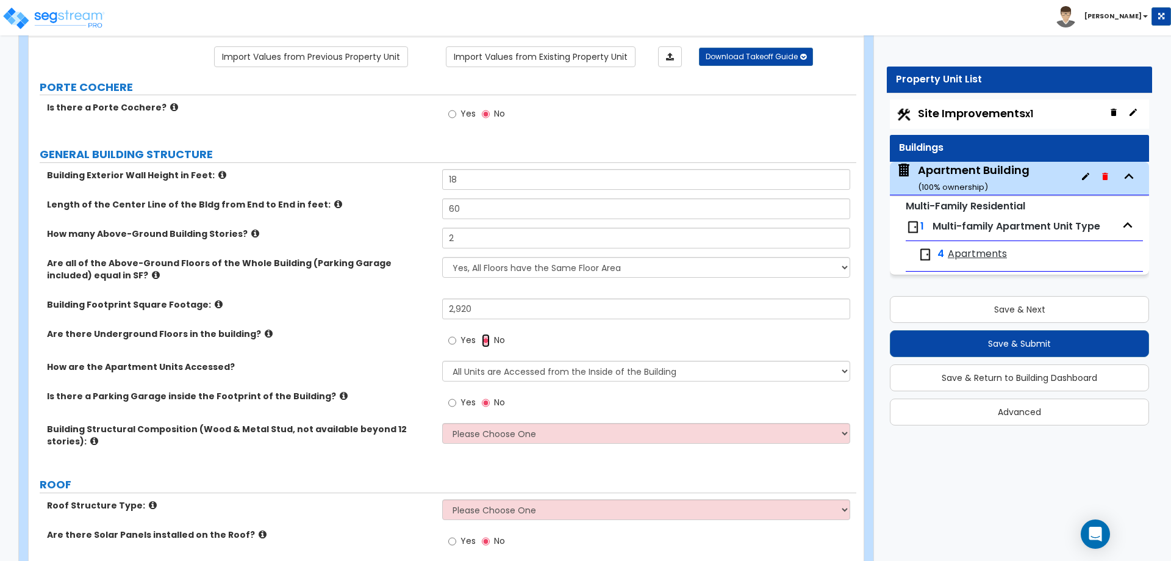
scroll to position [122, 0]
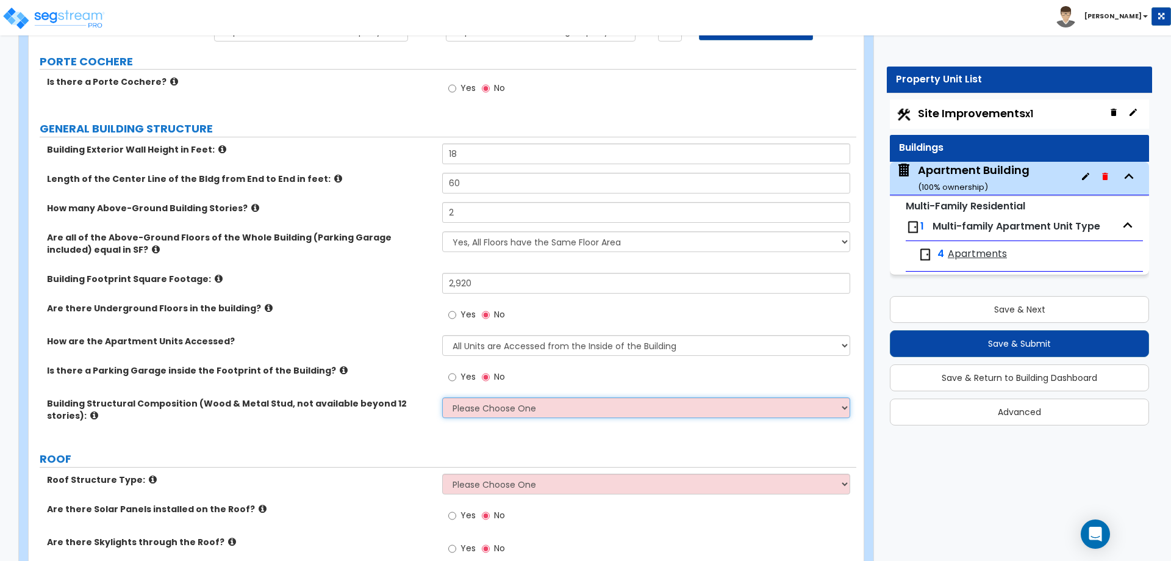
click at [469, 417] on select "Please Choose One Reinforced Concrete Structural Steel Brick Masonry CMU Masonr…" at bounding box center [646, 407] width 408 height 21
select select "7"
click at [442, 397] on select "Please Choose One Reinforced Concrete Structural Steel Brick Masonry CMU Masonr…" at bounding box center [646, 407] width 408 height 21
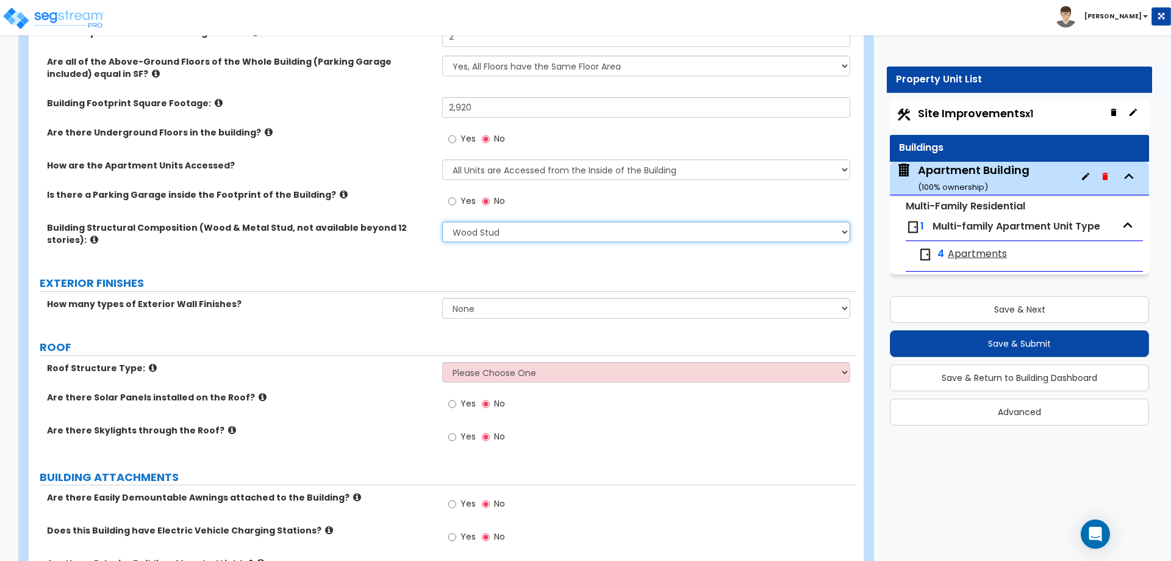
scroll to position [313, 0]
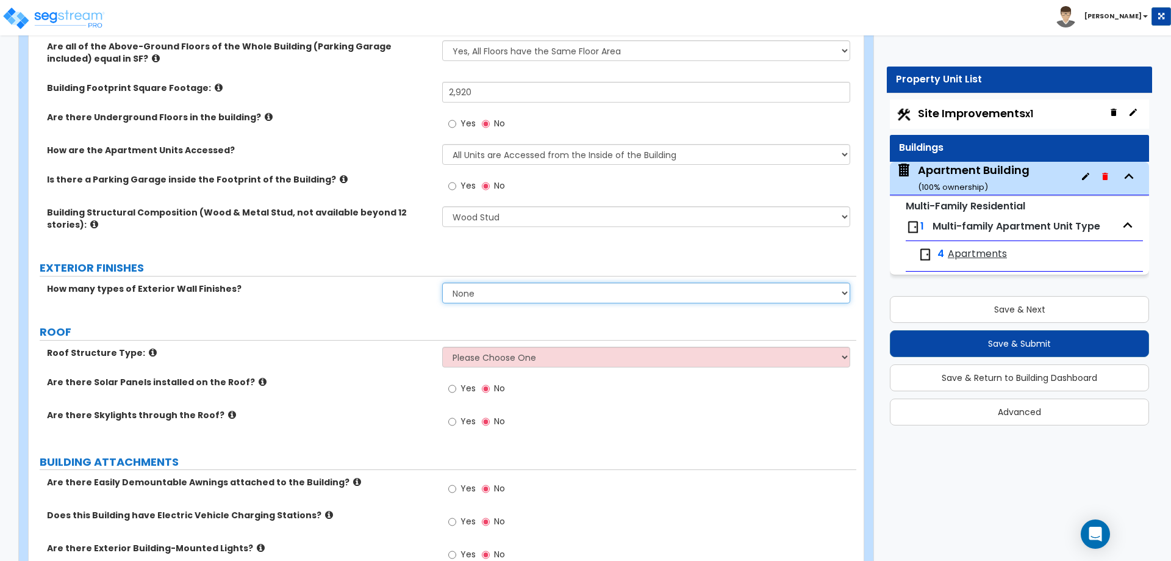
click at [462, 289] on select "None 1 2 3" at bounding box center [646, 292] width 408 height 21
select select "1"
click at [442, 282] on select "None 1 2 3" at bounding box center [646, 292] width 408 height 21
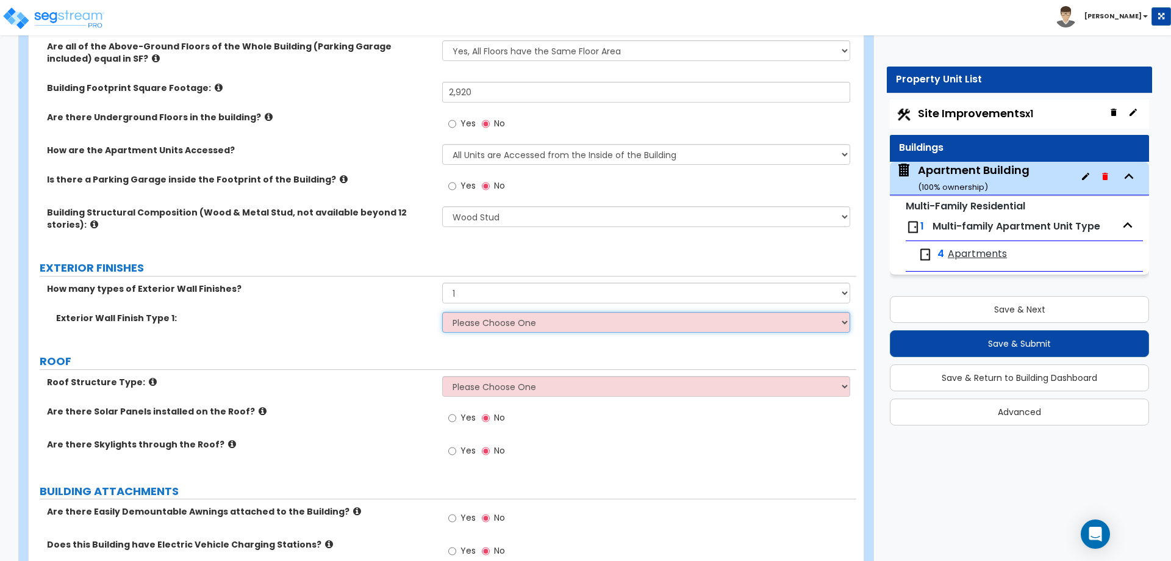
click at [474, 330] on select "Please Choose One No Finish/Shared Wall No Wall Brick Veneer Stone Veneer Wood …" at bounding box center [646, 322] width 408 height 21
select select "5"
click at [442, 312] on select "Please Choose One No Finish/Shared Wall No Wall Brick Veneer Stone Veneer Wood …" at bounding box center [646, 322] width 408 height 21
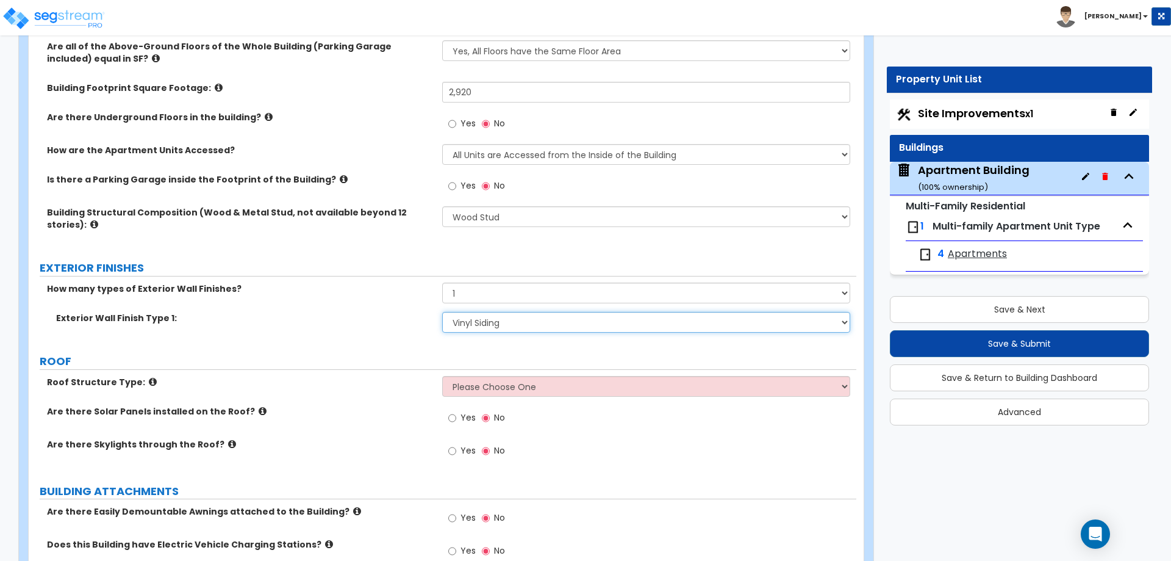
click at [495, 317] on select "Please Choose One No Finish/Shared Wall No Wall Brick Veneer Stone Veneer Wood …" at bounding box center [646, 322] width 408 height 21
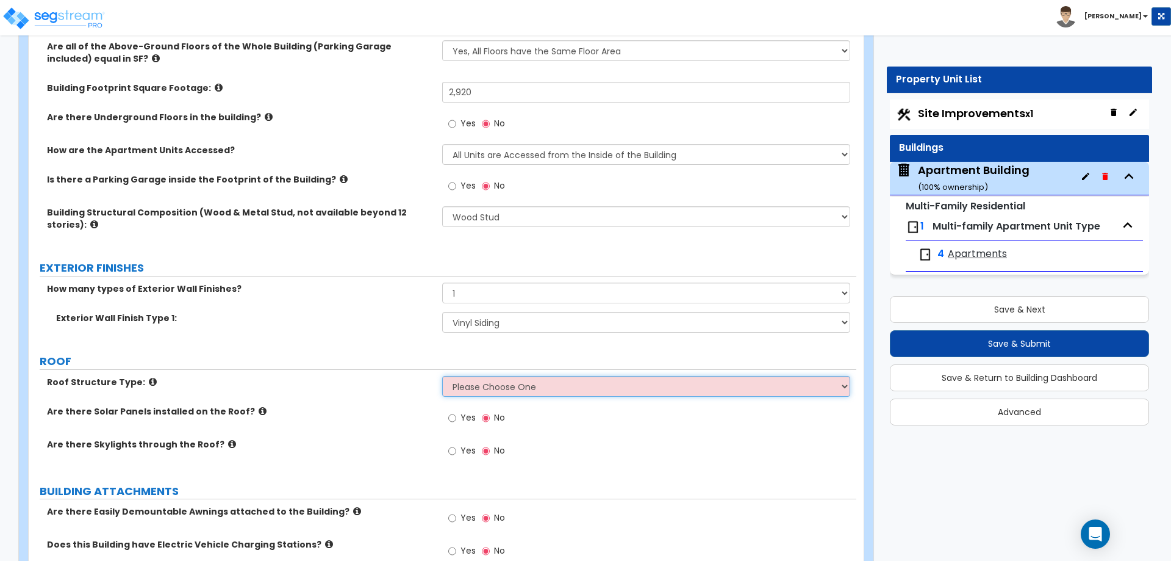
click at [478, 384] on select "Please Choose One Gable Roof Flat Roof Hybrid Gable & Flat Roof" at bounding box center [646, 386] width 408 height 21
select select "1"
click at [442, 376] on select "Please Choose One Gable Roof Flat Roof Hybrid Gable & Flat Roof" at bounding box center [646, 386] width 408 height 21
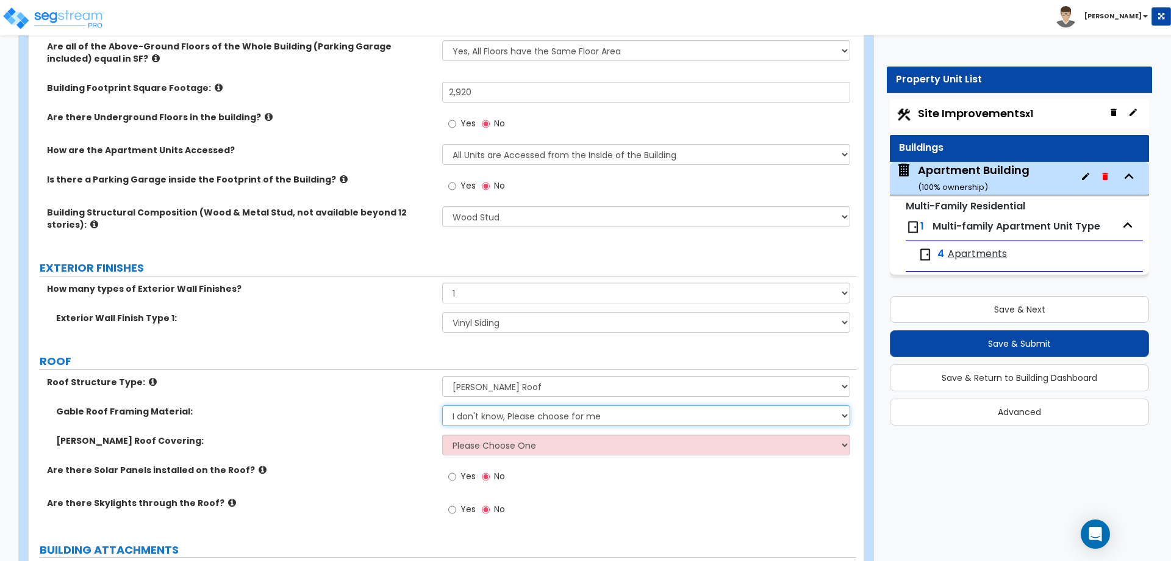
click at [467, 413] on select "I don't know, Please choose for me Metal Wood" at bounding box center [646, 415] width 408 height 21
click at [470, 444] on select "Please Choose One Asphalt Shingle Clay Tile Wood Shingle Metal Shingle Standing…" at bounding box center [646, 444] width 408 height 21
select select "1"
click at [442, 434] on select "Please Choose One Asphalt Shingle Clay Tile Wood Shingle Metal Shingle Standing…" at bounding box center [646, 444] width 408 height 21
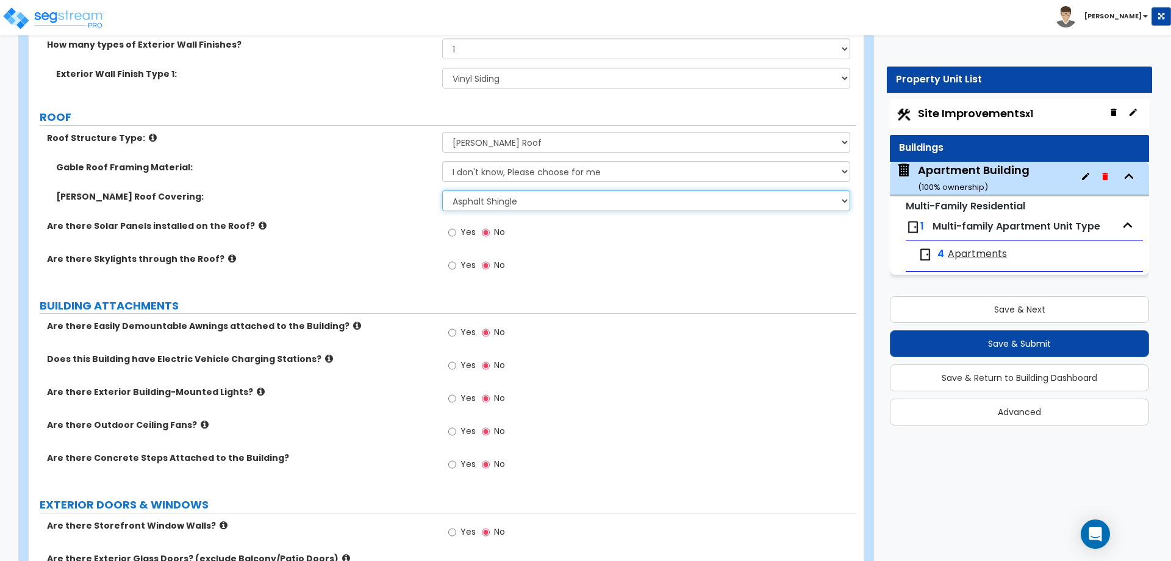
scroll to position [566, 0]
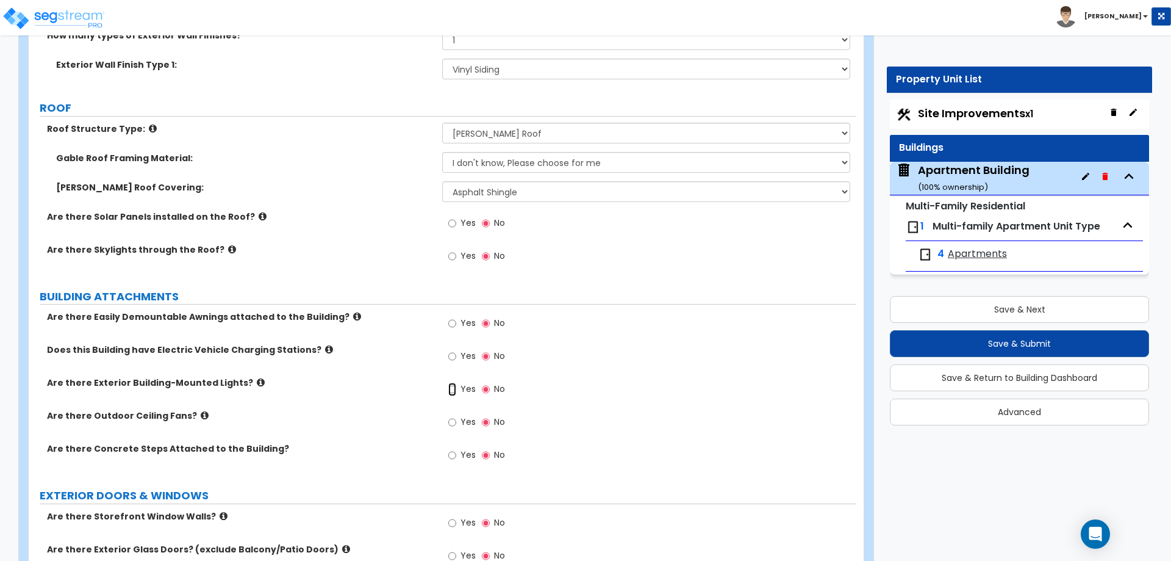
click at [455, 386] on input "Yes" at bounding box center [452, 389] width 8 height 13
radio input "true"
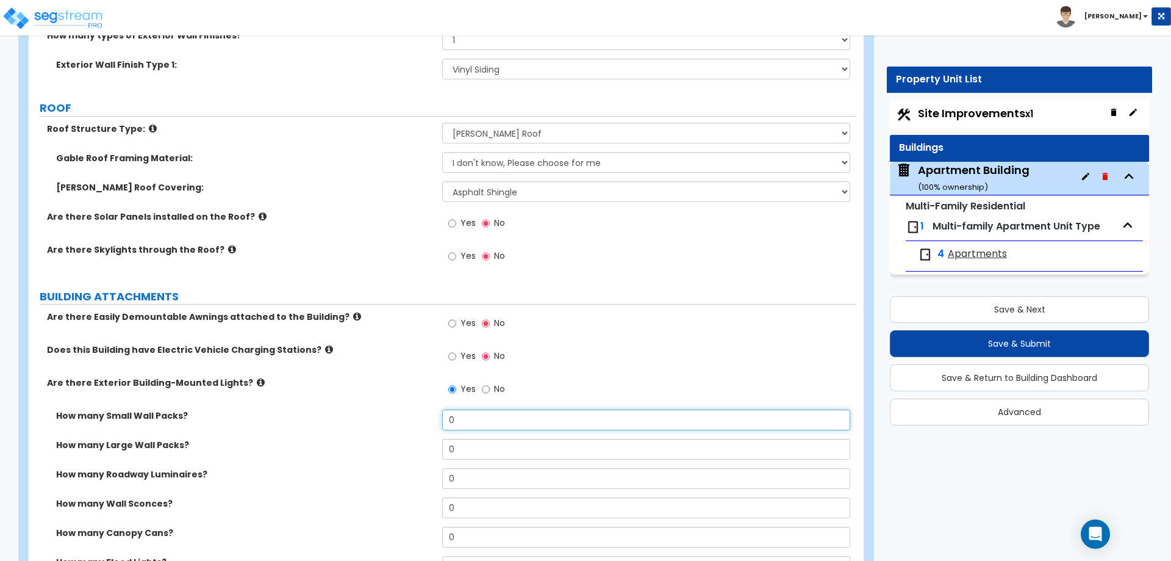
click at [459, 420] on input "0" at bounding box center [646, 419] width 408 height 21
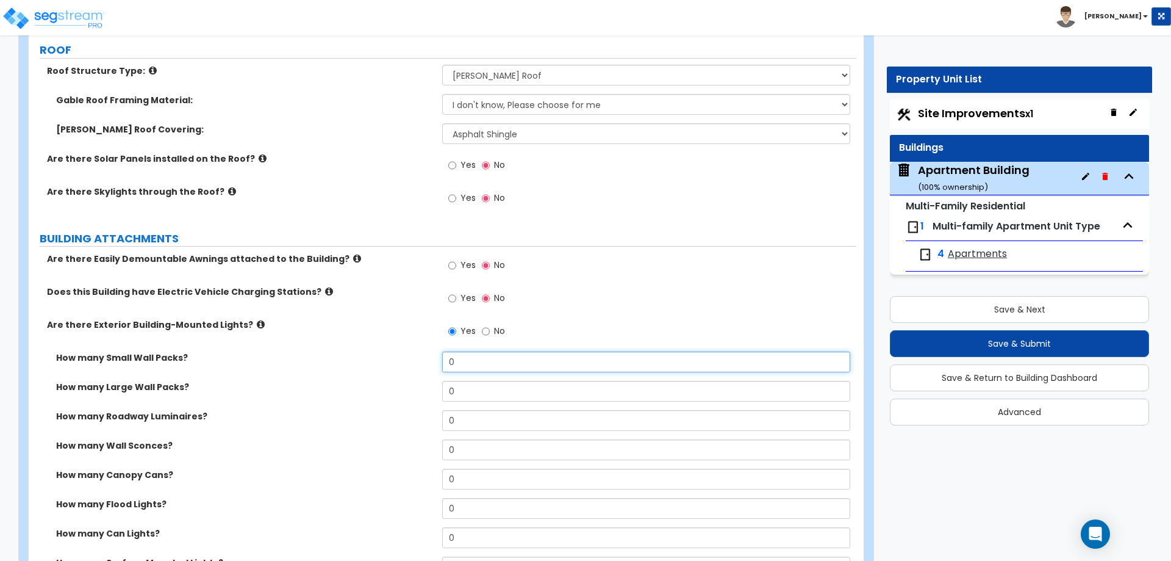
scroll to position [652, 0]
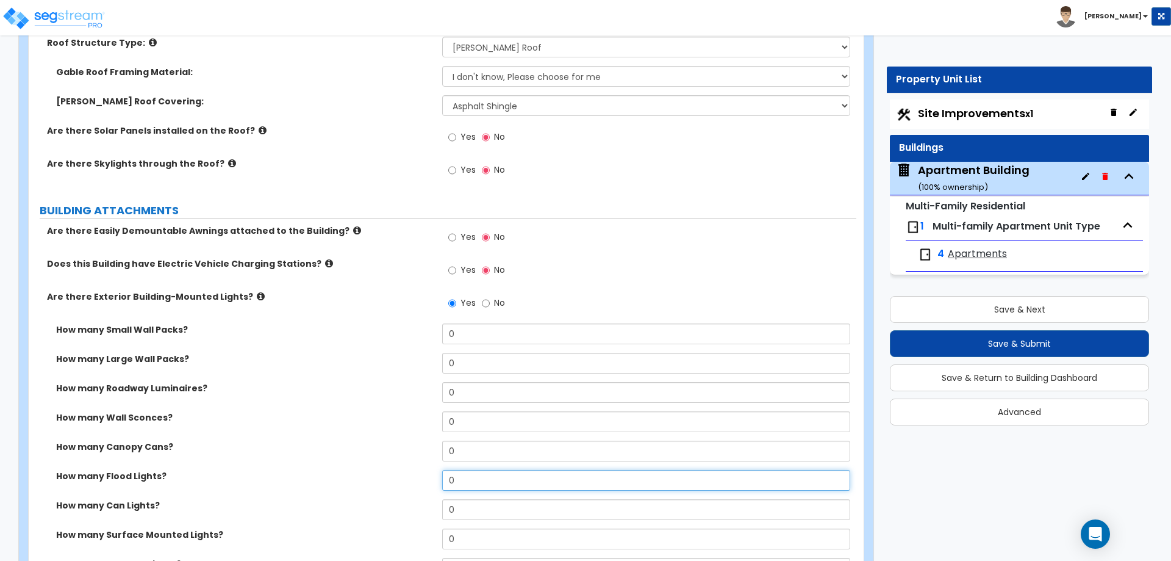
click at [469, 483] on input "0" at bounding box center [646, 480] width 408 height 21
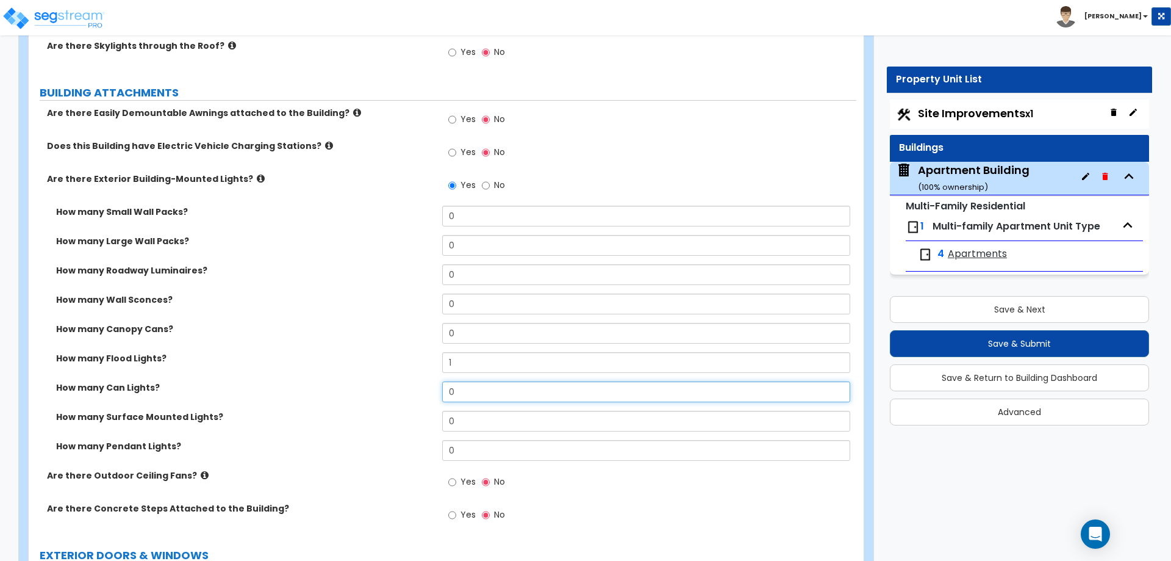
scroll to position [775, 0]
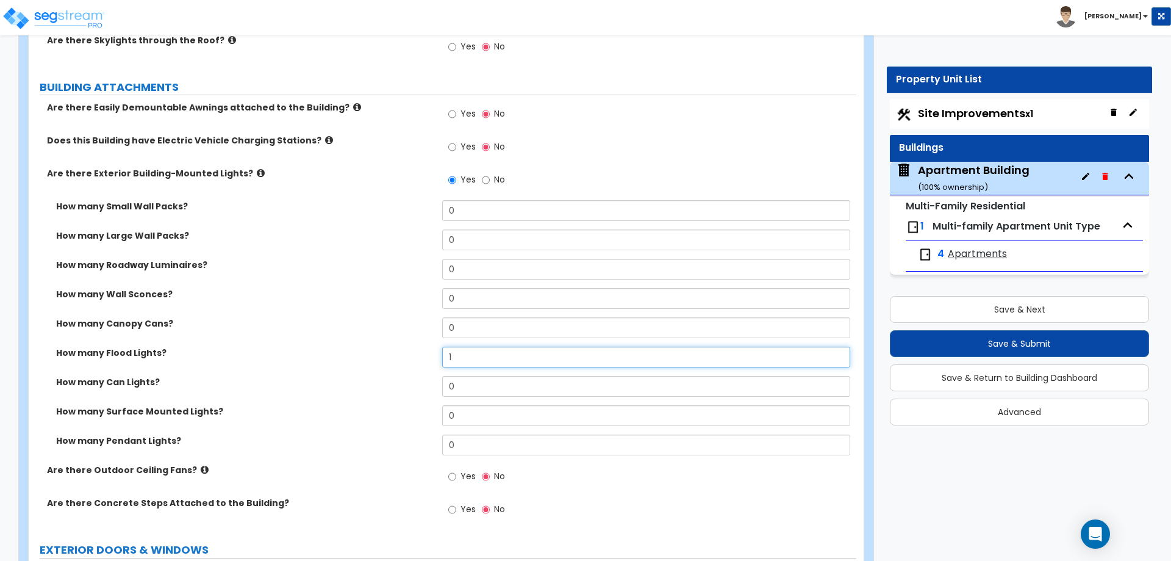
click at [455, 361] on input "1" at bounding box center [646, 357] width 408 height 21
type input "2"
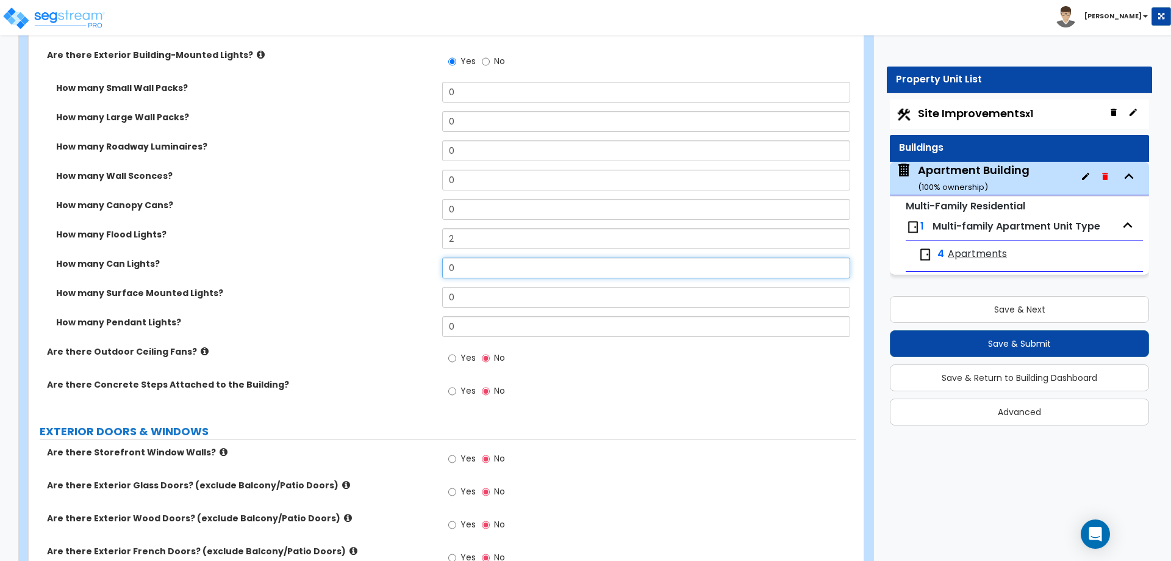
scroll to position [895, 0]
click at [455, 361] on input "Yes" at bounding box center [452, 356] width 8 height 13
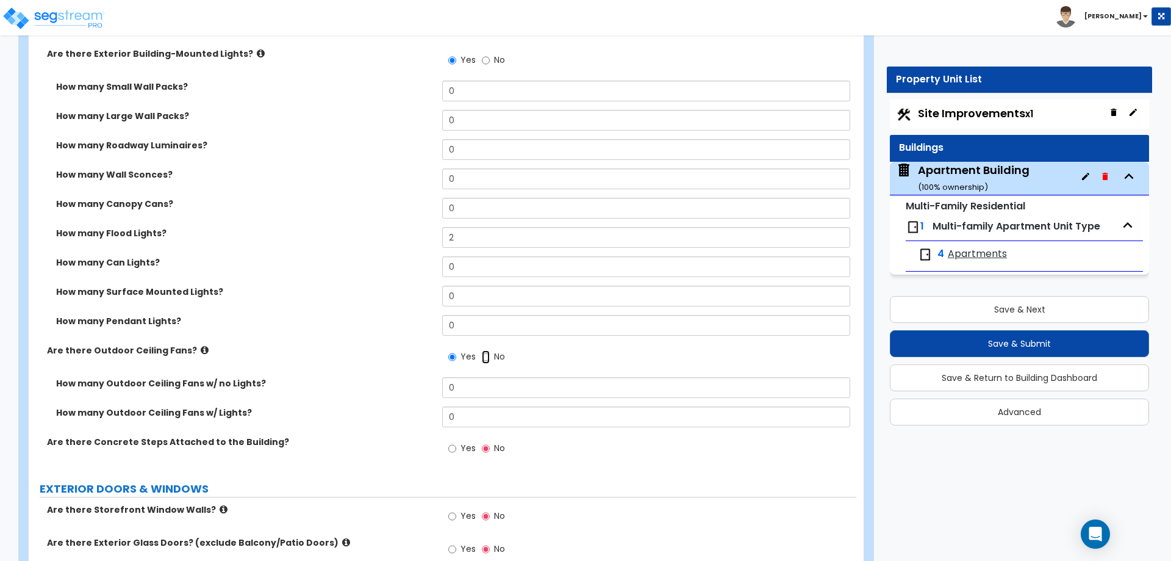
click at [487, 358] on input "No" at bounding box center [486, 356] width 8 height 13
radio input "false"
radio input "true"
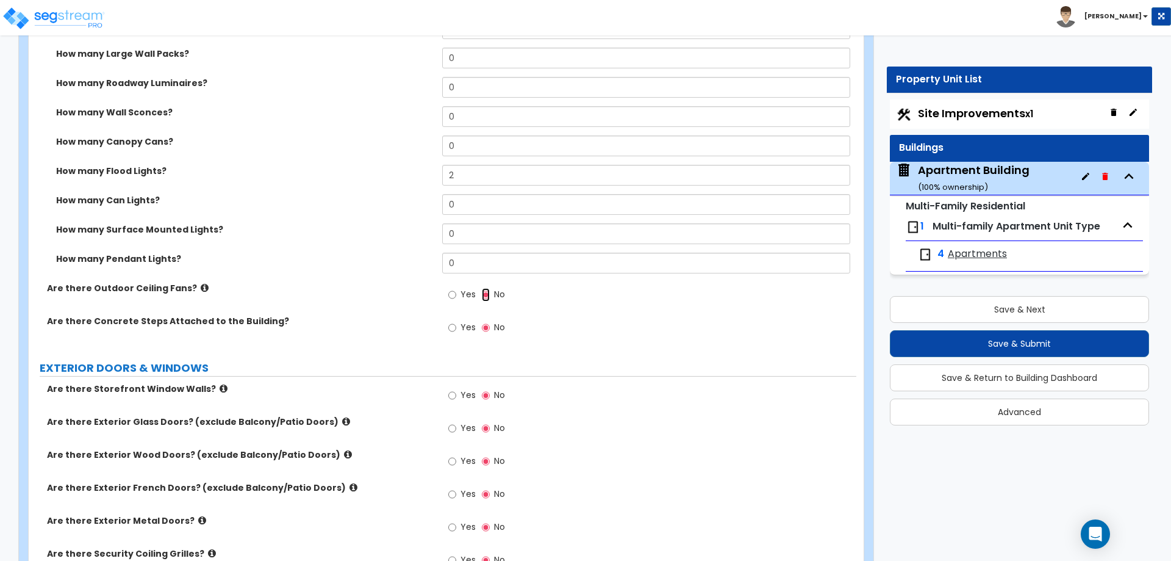
scroll to position [975, 0]
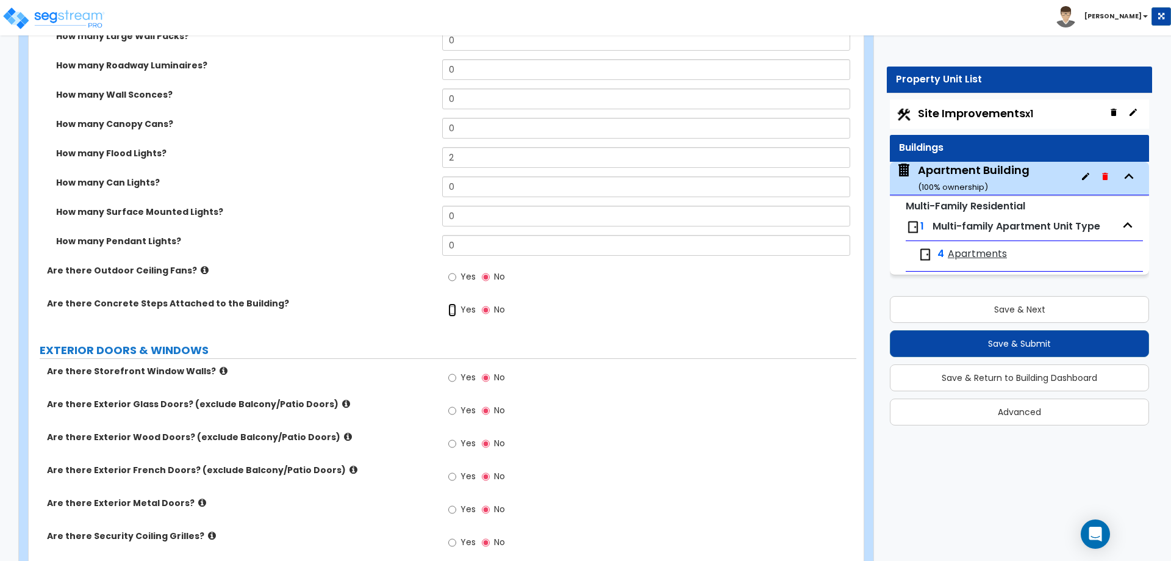
click at [456, 306] on input "Yes" at bounding box center [452, 309] width 8 height 13
radio input "true"
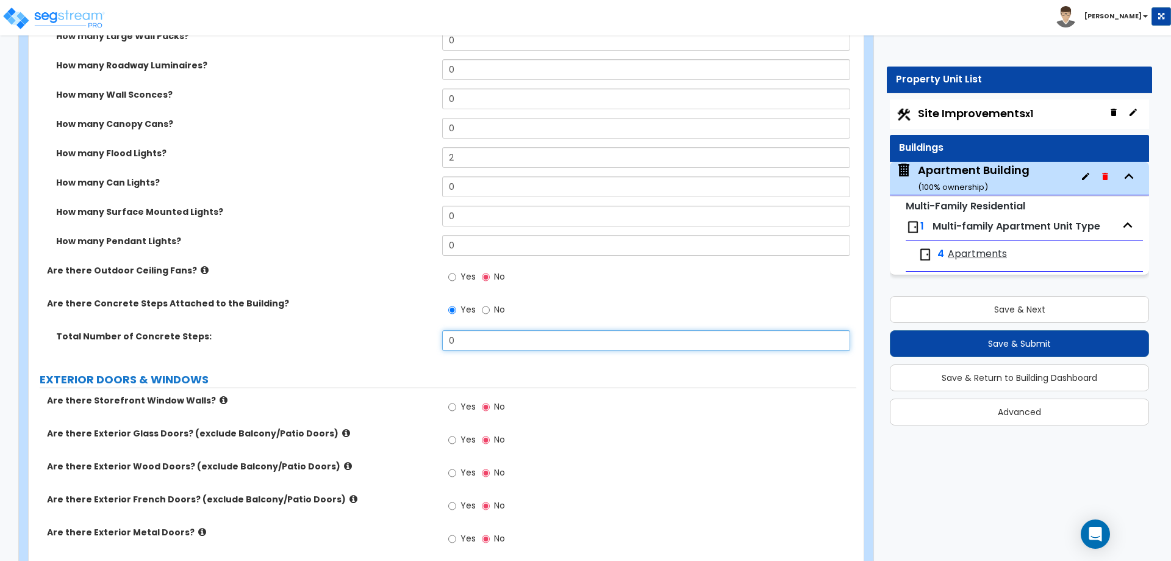
click at [454, 342] on input "0" at bounding box center [646, 340] width 408 height 21
type input "3"
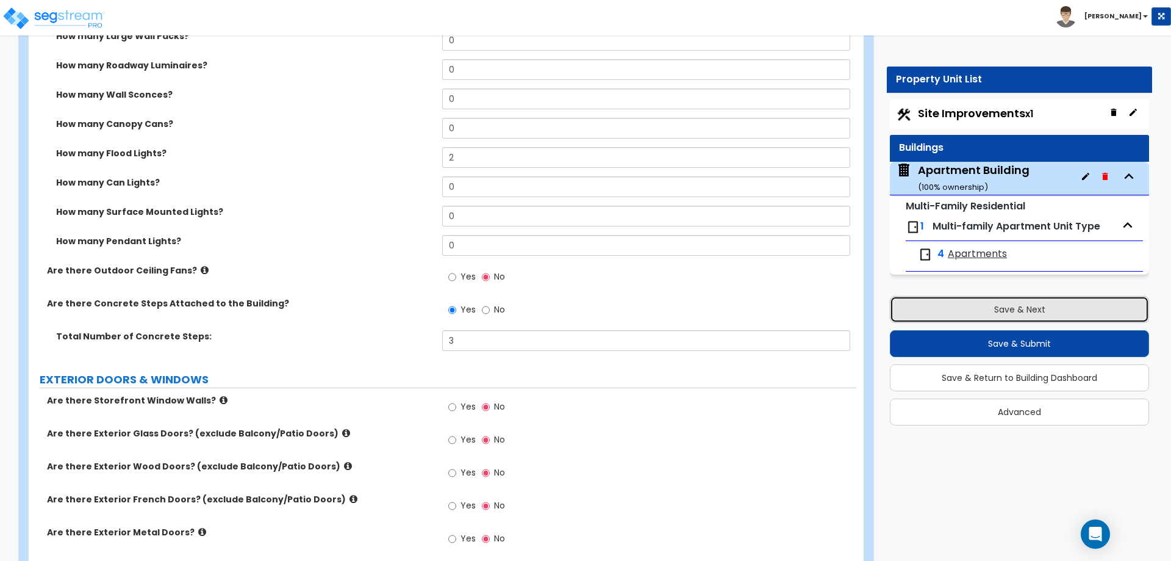
click at [966, 311] on button "Save & Next" at bounding box center [1019, 309] width 259 height 27
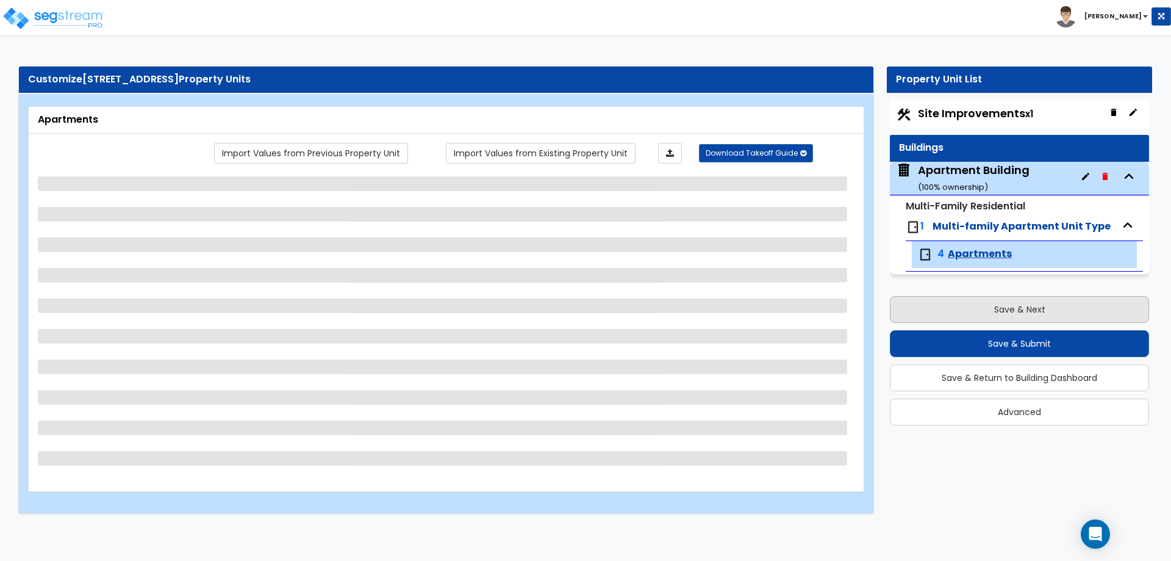
scroll to position [0, 0]
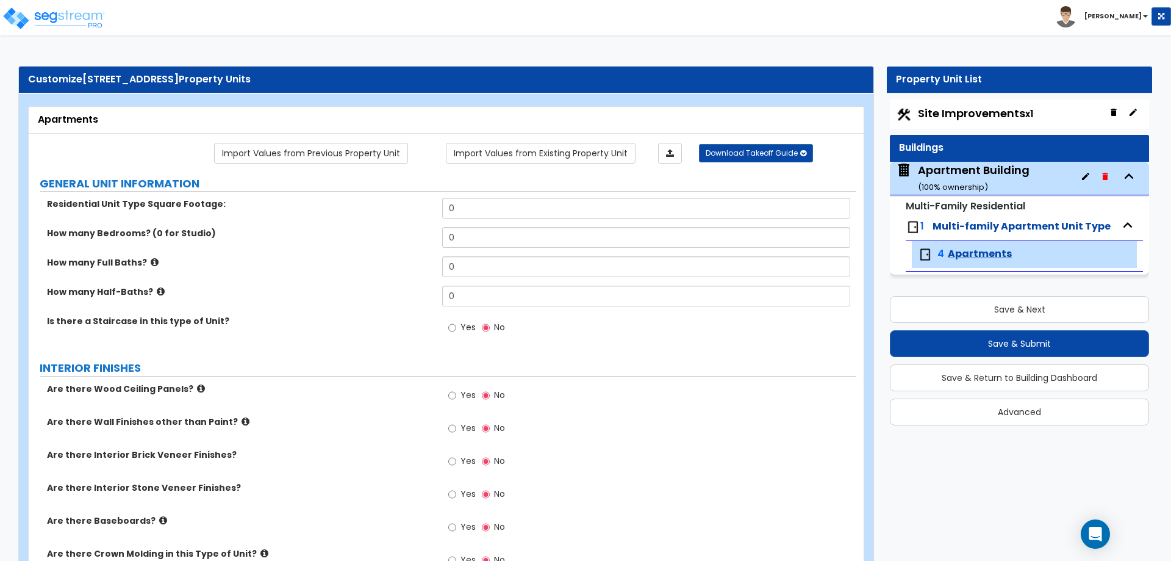
click at [964, 228] on span "Multi-family Apartment Unit Type" at bounding box center [1022, 226] width 178 height 14
click at [930, 167] on div "Apartment Building ( 100 % ownership)" at bounding box center [974, 177] width 112 height 31
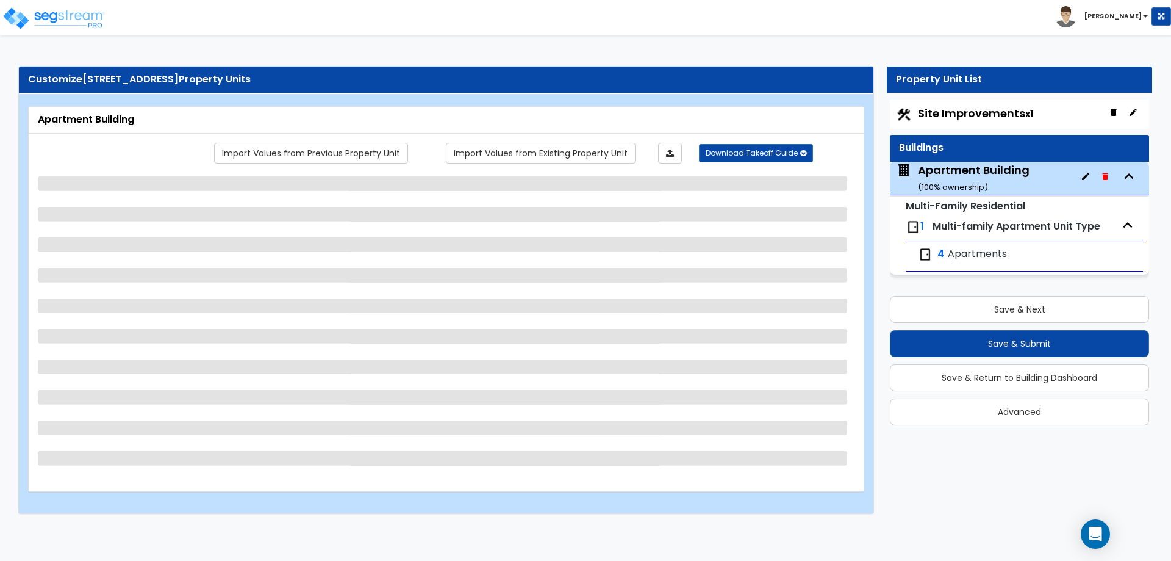
select select "7"
select select "1"
select select "5"
select select "1"
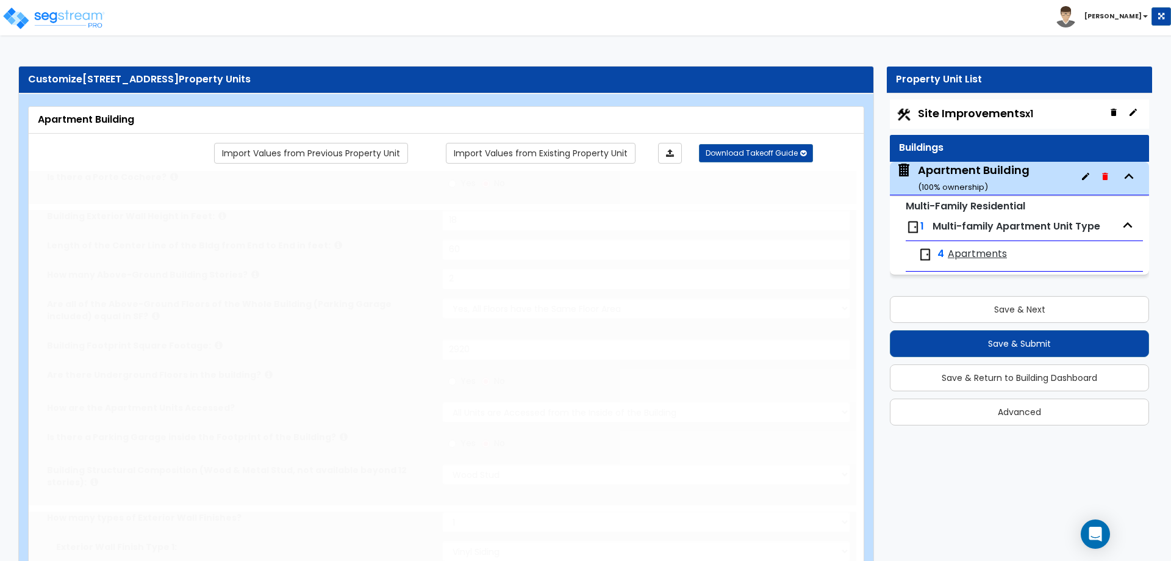
type input "3"
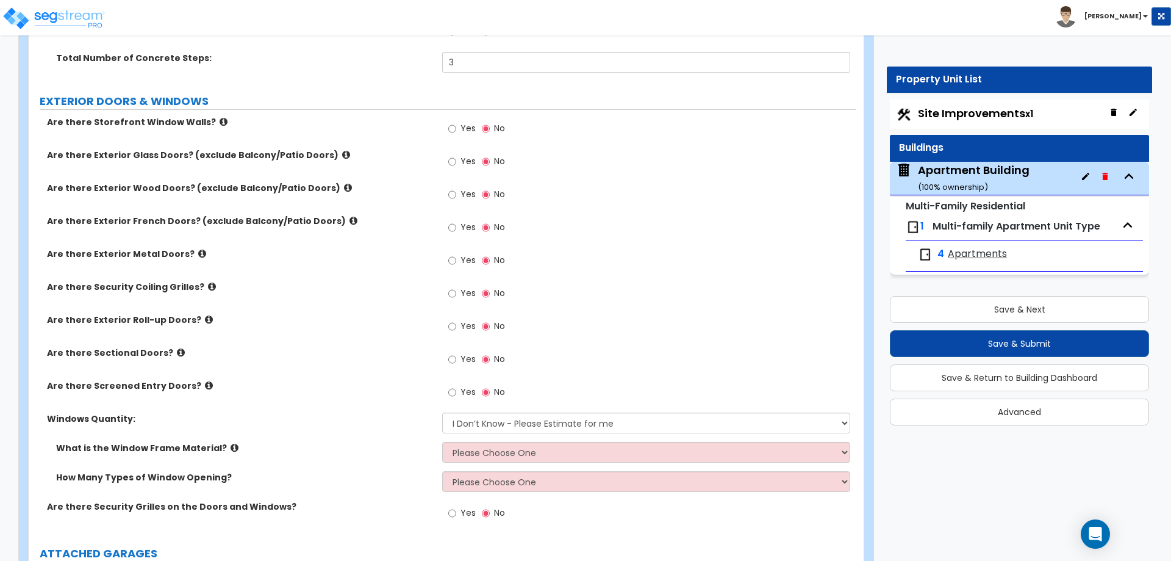
scroll to position [1254, 0]
click at [457, 198] on label "Yes" at bounding box center [461, 194] width 27 height 21
click at [456, 198] on input "Yes" at bounding box center [452, 193] width 8 height 13
radio input "true"
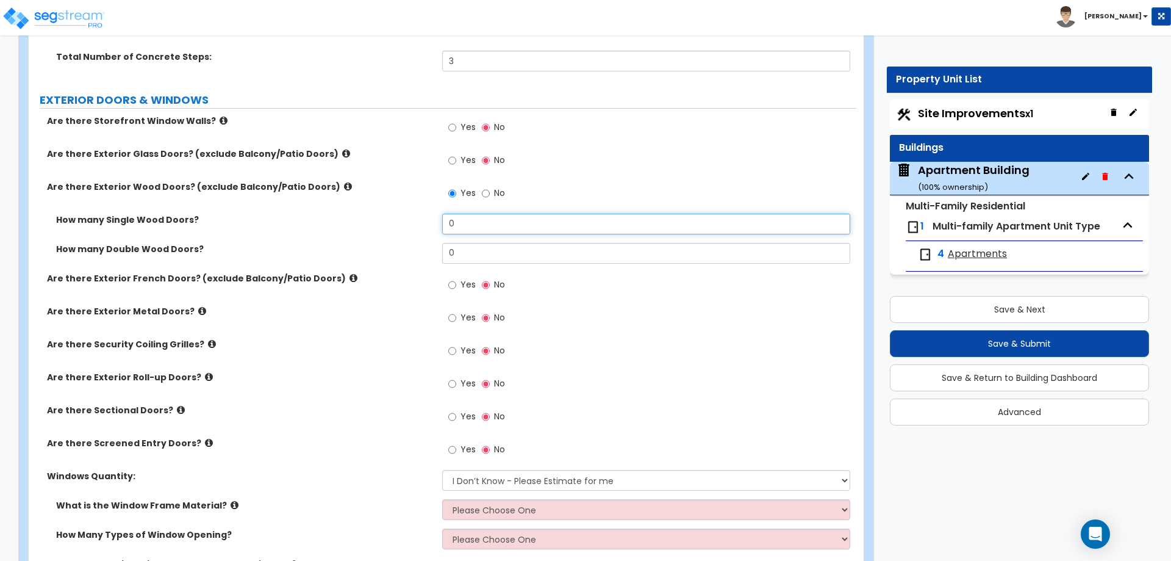
click at [460, 228] on input "0" at bounding box center [646, 224] width 408 height 21
type input "1"
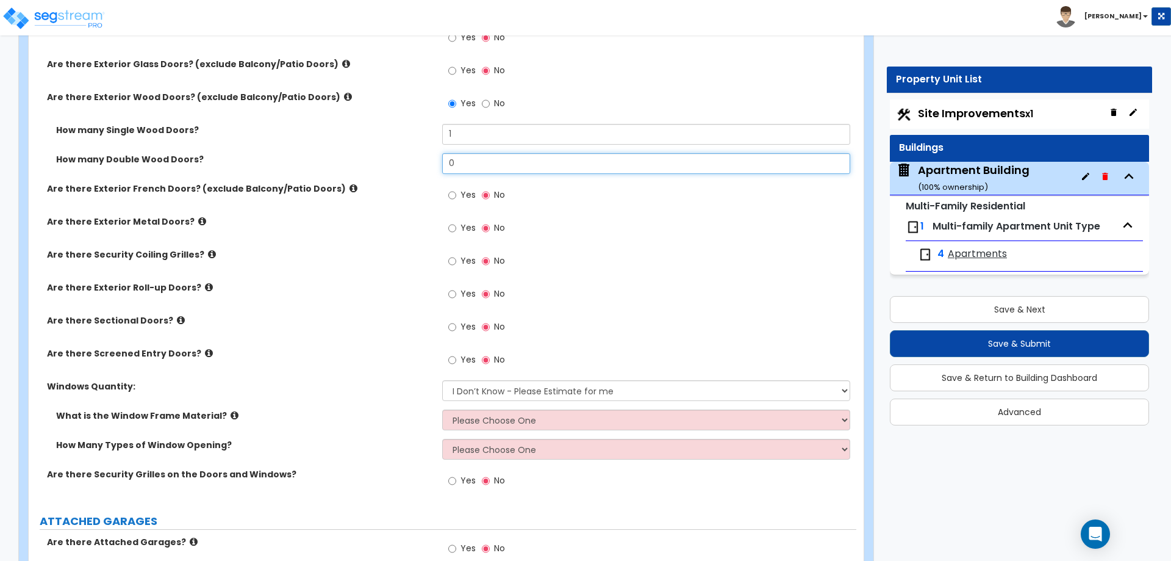
scroll to position [1345, 0]
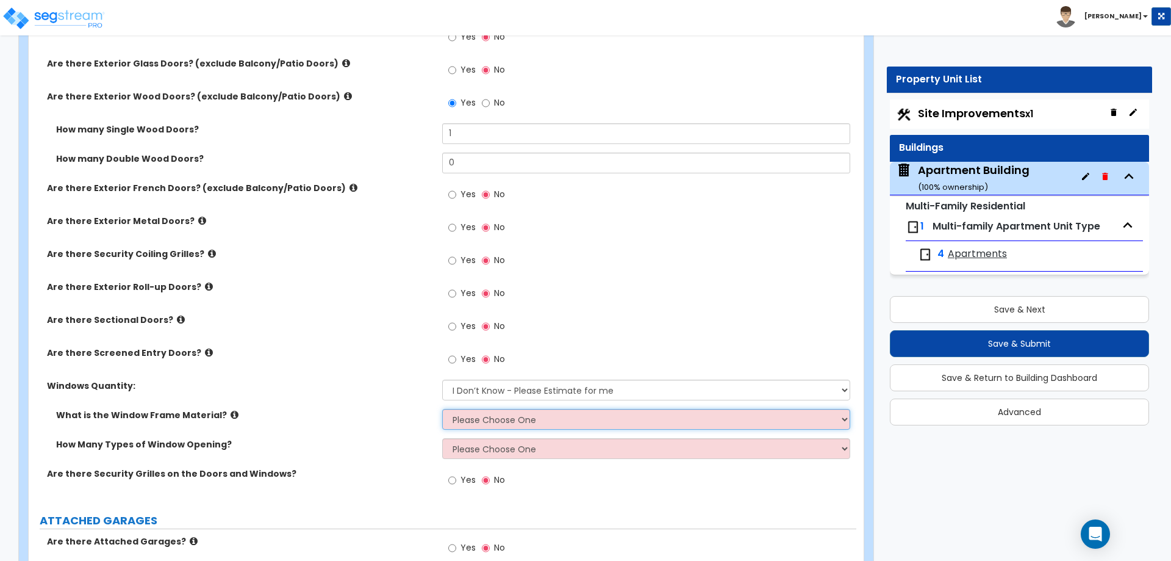
click at [459, 413] on select "Please Choose One Vinyl Aluminum Wood" at bounding box center [646, 419] width 408 height 21
select select "3"
click at [442, 409] on select "Please Choose One Vinyl Aluminum Wood" at bounding box center [646, 419] width 408 height 21
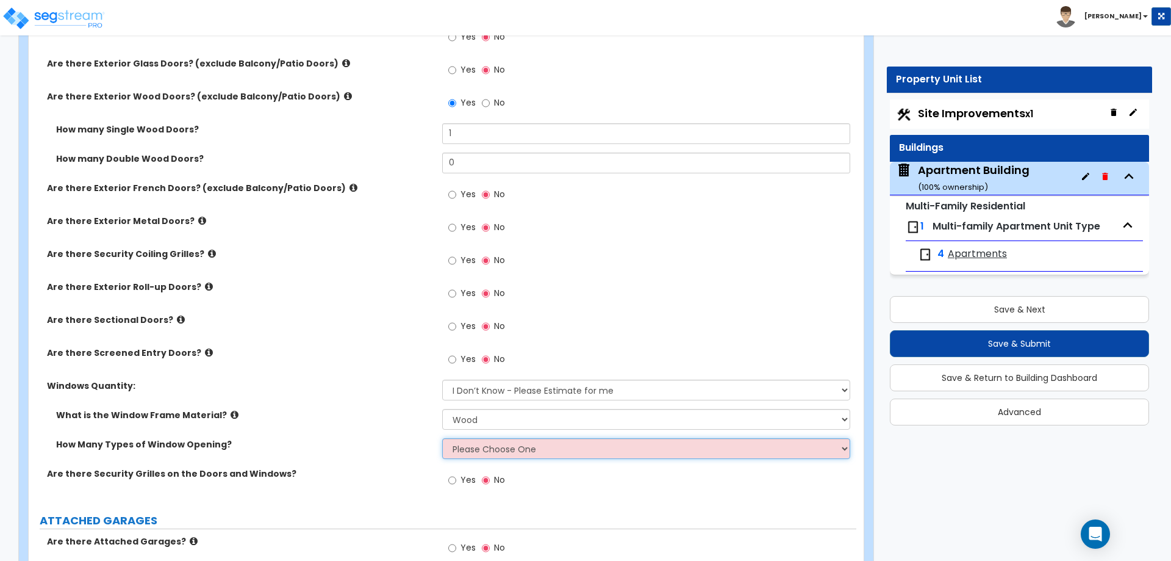
click at [478, 451] on select "Please Choose One 1 2 3 4" at bounding box center [646, 448] width 408 height 21
select select "1"
click at [442, 438] on select "Please Choose One 1 2 3 4" at bounding box center [646, 448] width 408 height 21
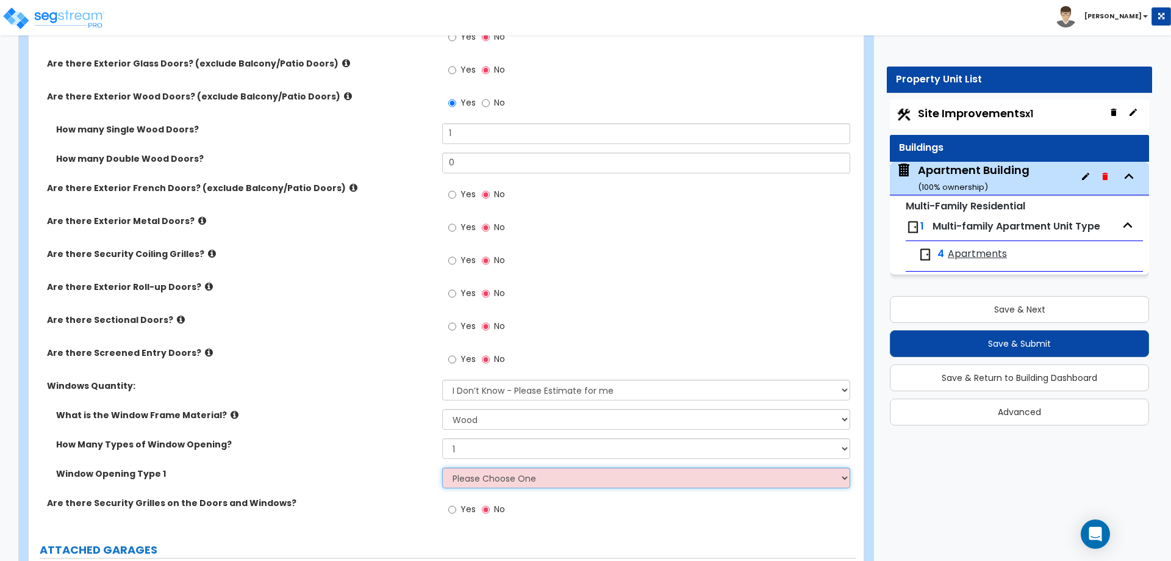
click at [471, 477] on select "Please Choose One Sliding Picture/Fixed Double/Single Hung Awning Swing" at bounding box center [646, 477] width 408 height 21
select select "1"
click at [442, 467] on select "Please Choose One Sliding Picture/Fixed Double/Single Hung Awning Swing" at bounding box center [646, 477] width 408 height 21
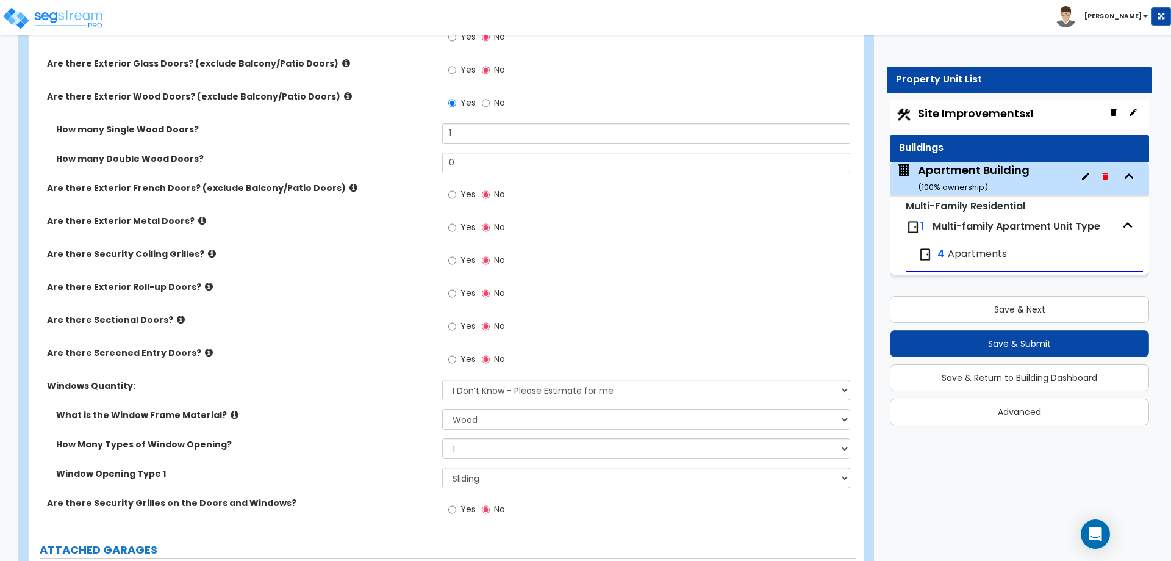
click at [231, 411] on icon at bounding box center [235, 414] width 8 height 9
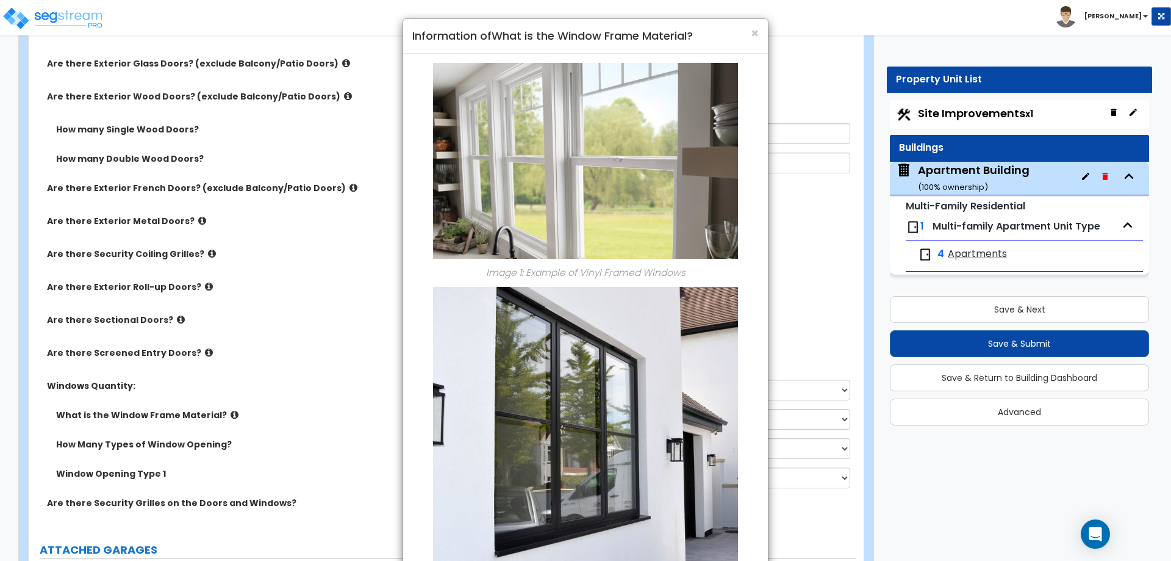
scroll to position [463, 0]
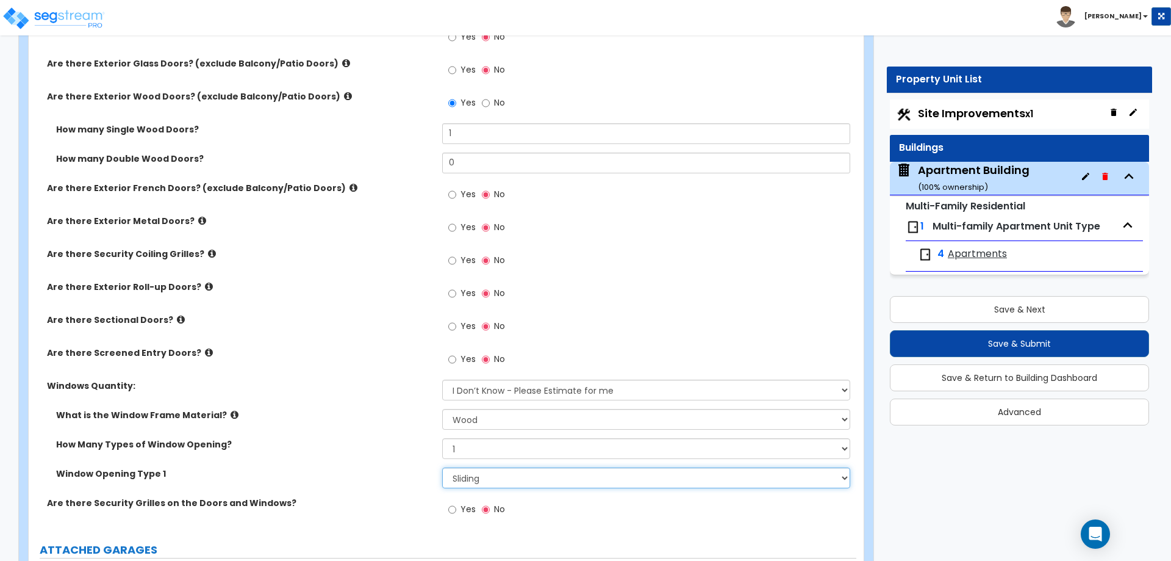
click at [475, 484] on select "Please Choose One Sliding Picture/Fixed Double/Single Hung Awning Swing" at bounding box center [646, 477] width 408 height 21
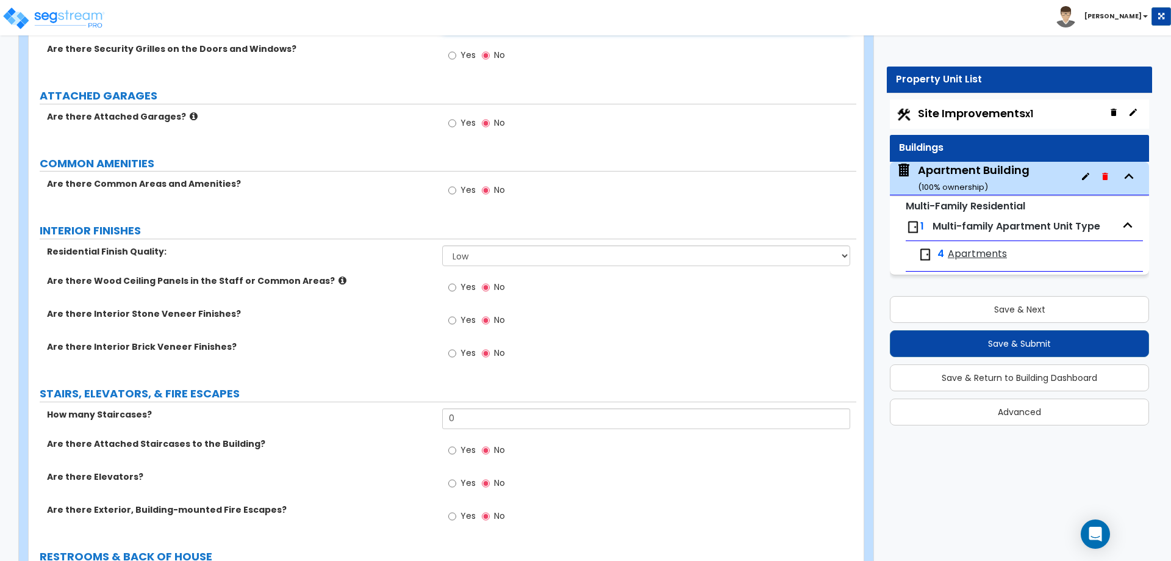
scroll to position [1820, 0]
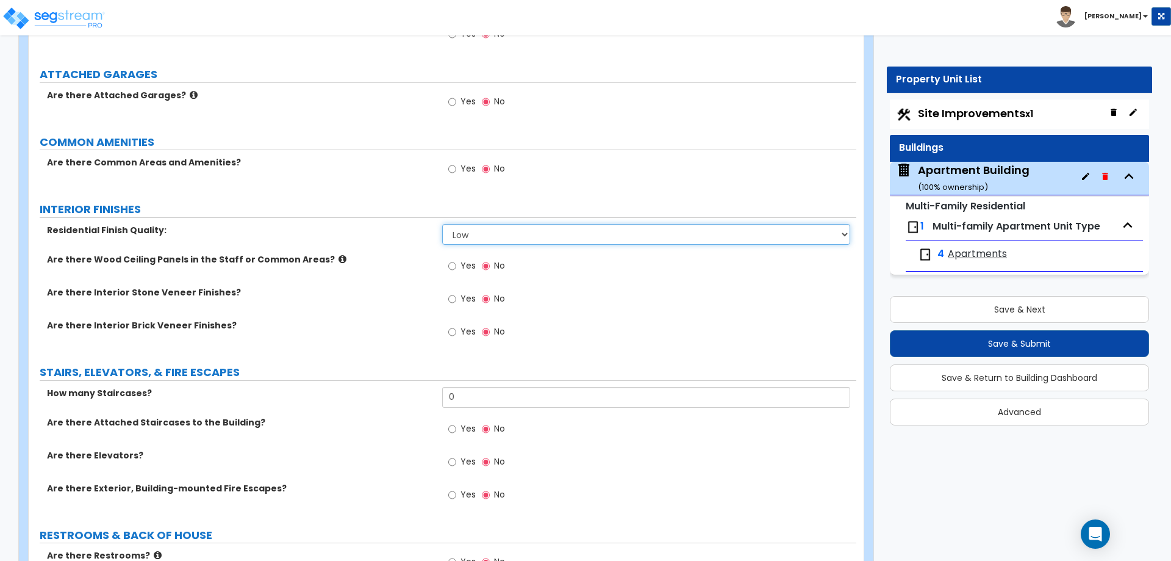
click at [467, 239] on select "Low Average High" at bounding box center [646, 234] width 408 height 21
select select "1"
click at [442, 224] on select "Low Average High" at bounding box center [646, 234] width 408 height 21
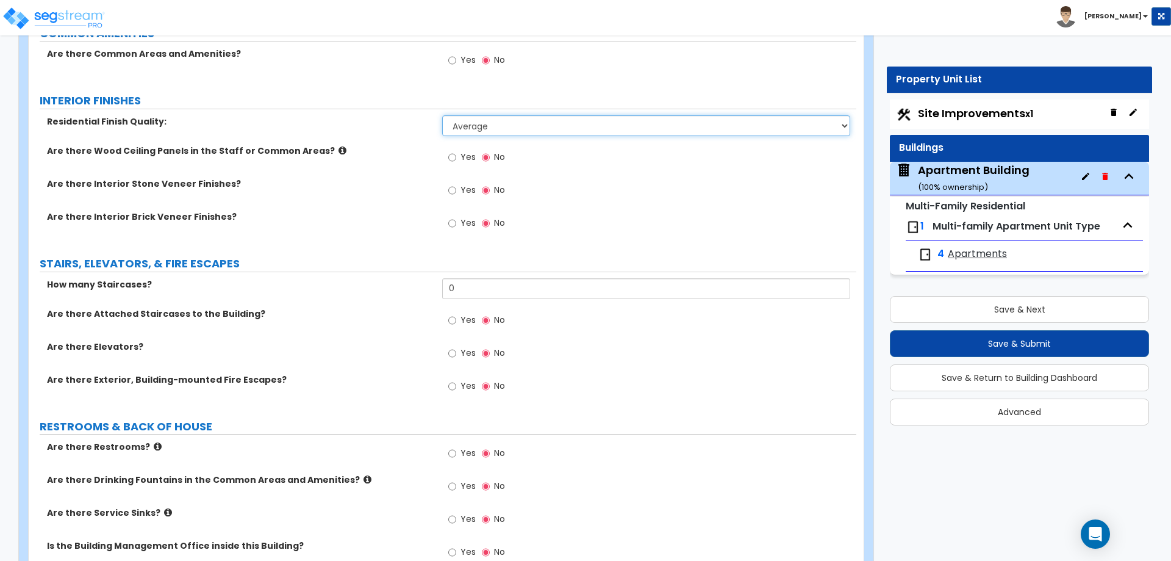
scroll to position [1930, 0]
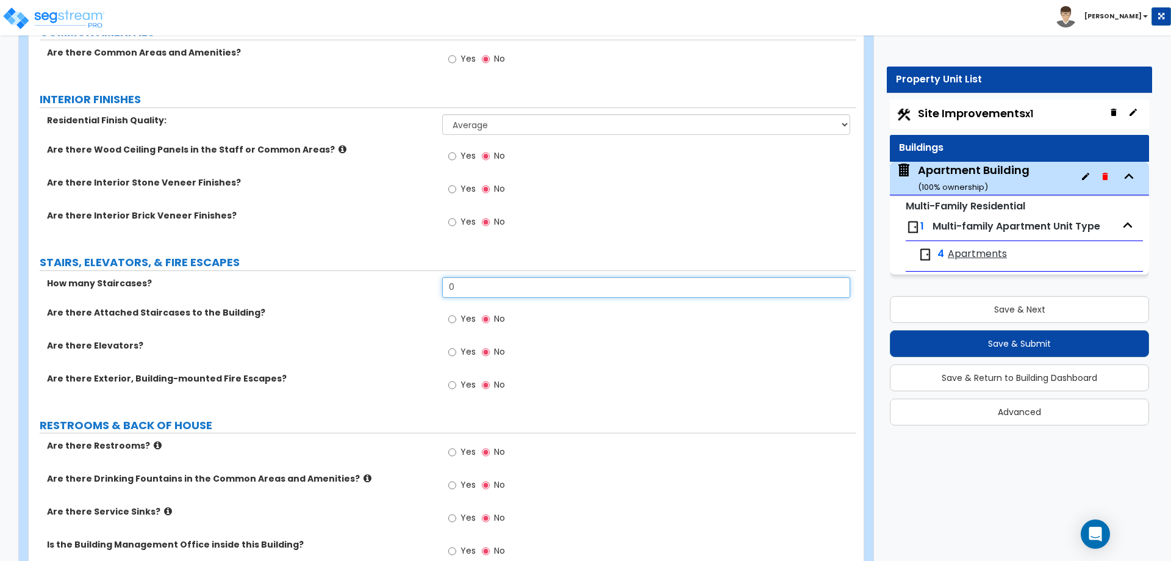
click at [470, 293] on input "0" at bounding box center [646, 287] width 408 height 21
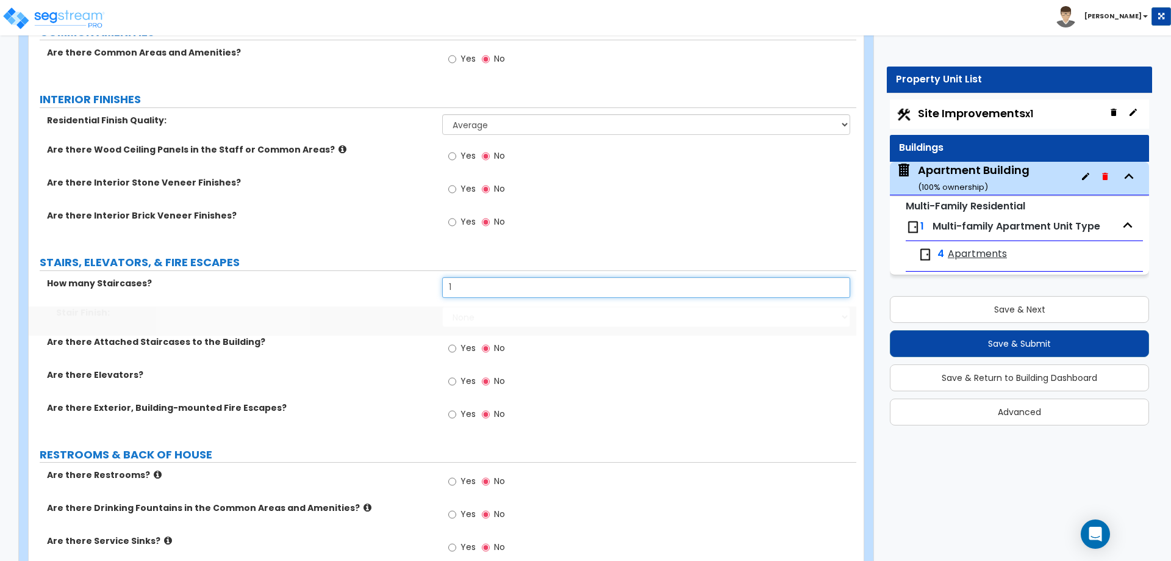
type input "1"
click at [478, 319] on select "None Tile Wood Laminate VCT Sheet Carpet Sheet Vinyl Carpet Tile" at bounding box center [646, 316] width 408 height 21
click at [442, 306] on select "None Tile Wood Laminate VCT Sheet Carpet Sheet Vinyl Carpet Tile" at bounding box center [646, 316] width 408 height 21
click at [472, 318] on select "None Tile Wood Laminate VCT Sheet Carpet Sheet Vinyl Carpet Tile" at bounding box center [646, 316] width 408 height 21
select select "5"
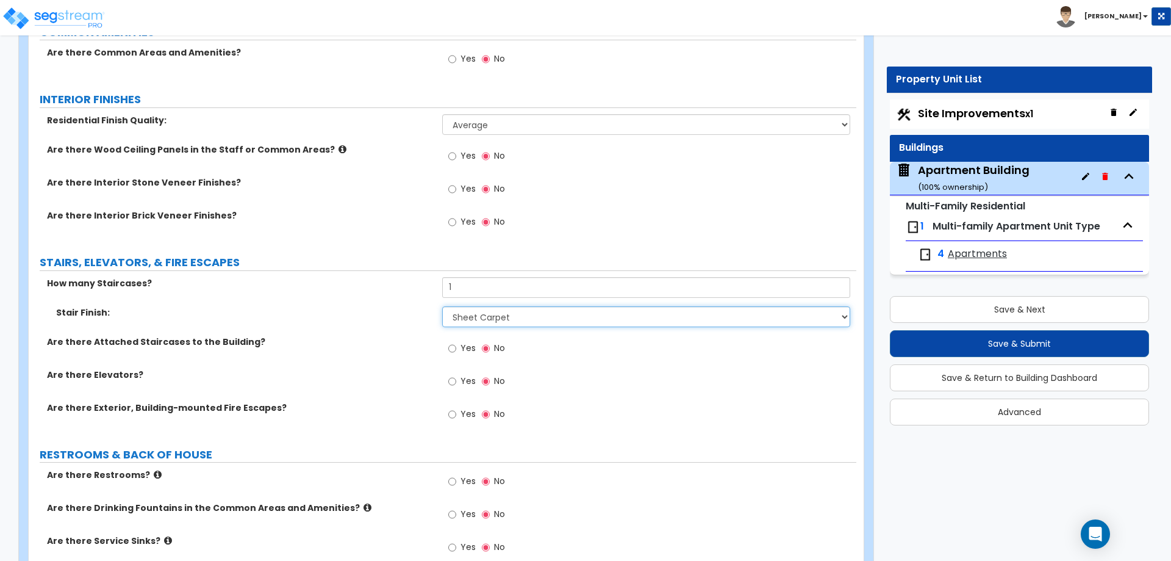
click at [442, 306] on select "None Tile Wood Laminate VCT Sheet Carpet Sheet Vinyl Carpet Tile" at bounding box center [646, 316] width 408 height 21
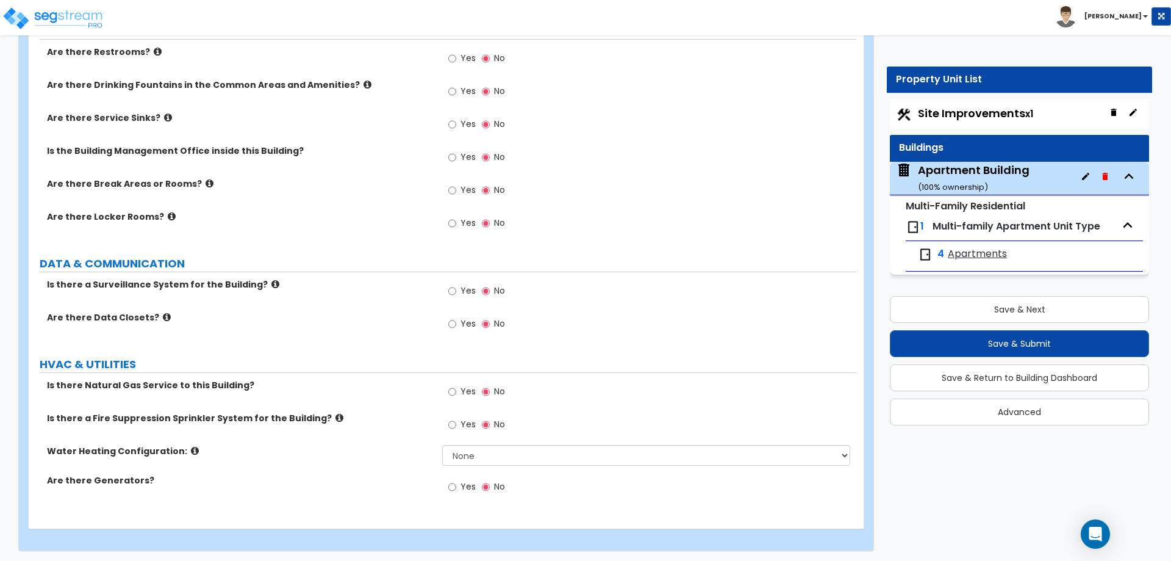
scroll to position [2355, 0]
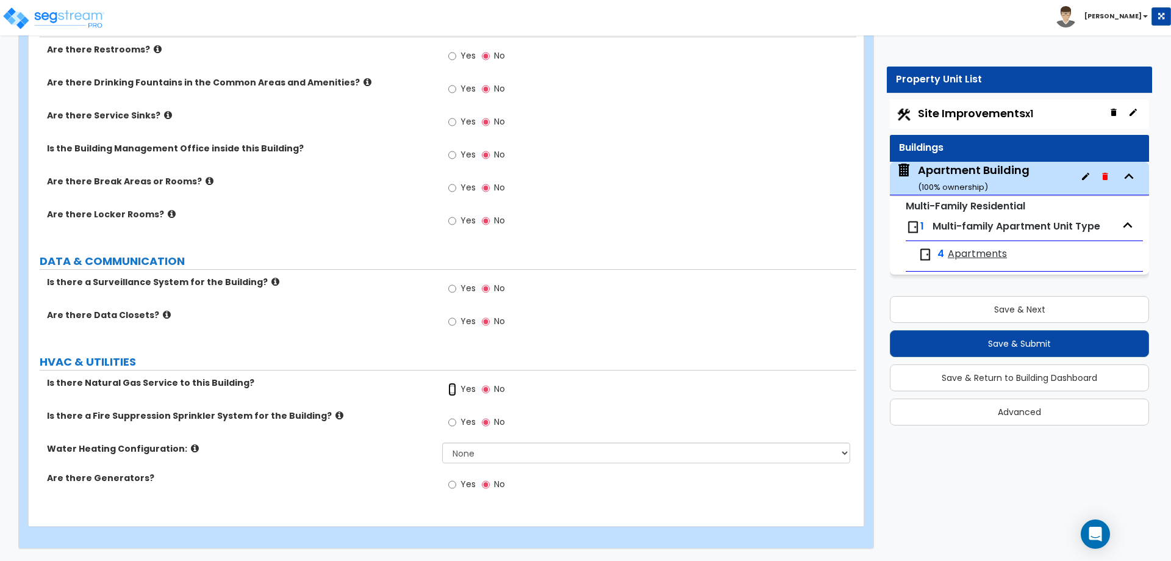
click at [454, 388] on input "Yes" at bounding box center [452, 389] width 8 height 13
radio input "true"
click at [472, 455] on select "None Water Heater for Multiple Units Water Heater for Individual Units" at bounding box center [646, 452] width 408 height 21
click at [442, 442] on select "None Water Heater for Multiple Units Water Heater for Individual Units" at bounding box center [646, 452] width 408 height 21
click at [473, 457] on select "None Water Heater for Multiple Units Water Heater for Individual Units" at bounding box center [646, 452] width 408 height 21
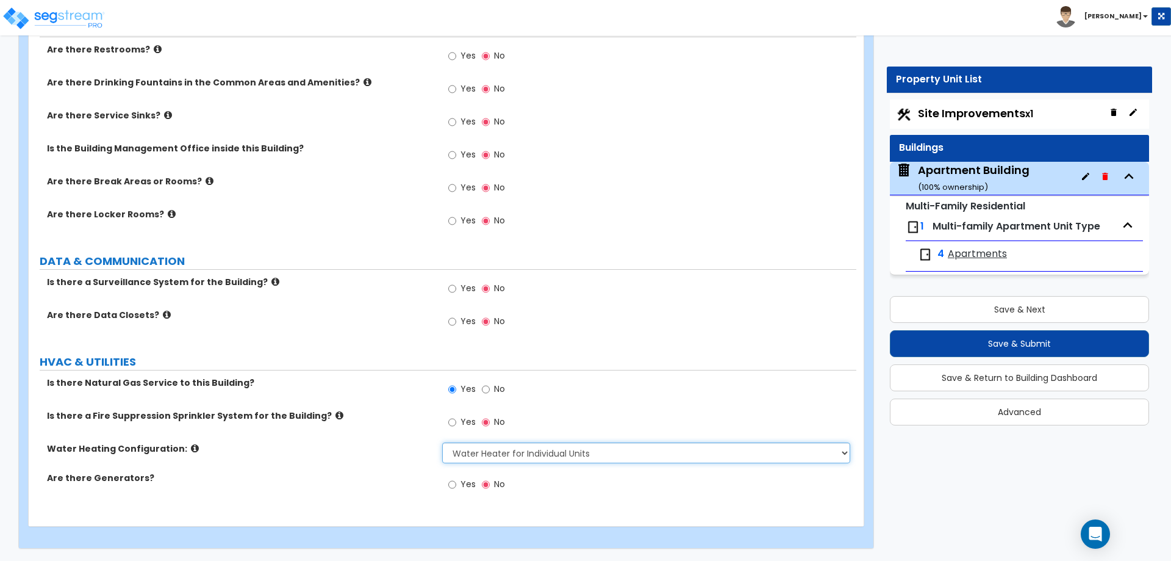
select select "1"
click at [442, 442] on select "None Water Heater for Multiple Units Water Heater for Individual Units" at bounding box center [646, 452] width 408 height 21
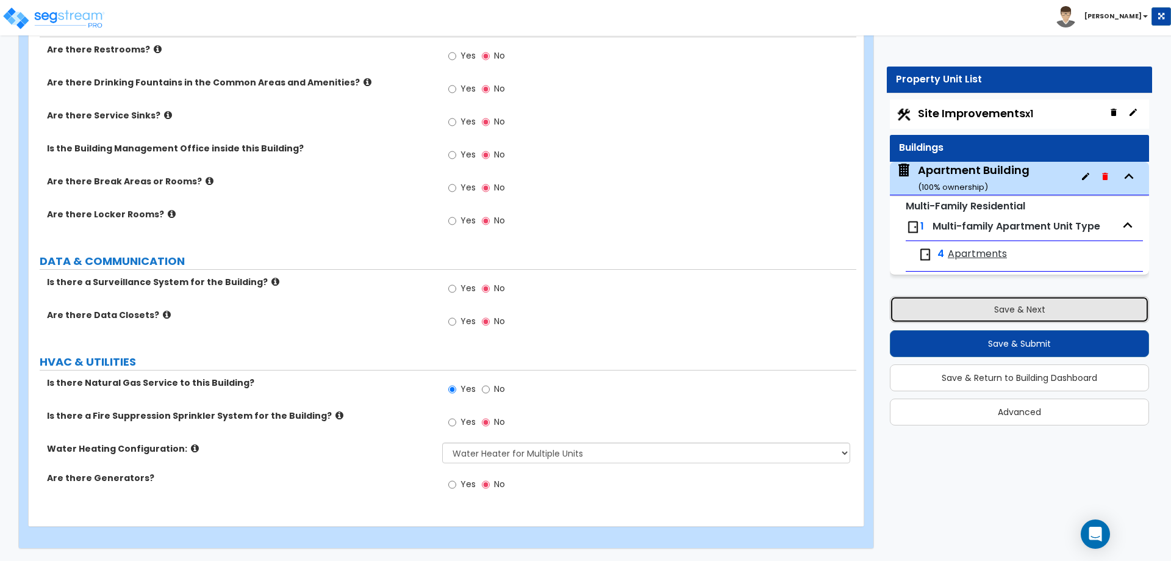
click at [987, 306] on button "Save & Next" at bounding box center [1019, 309] width 259 height 27
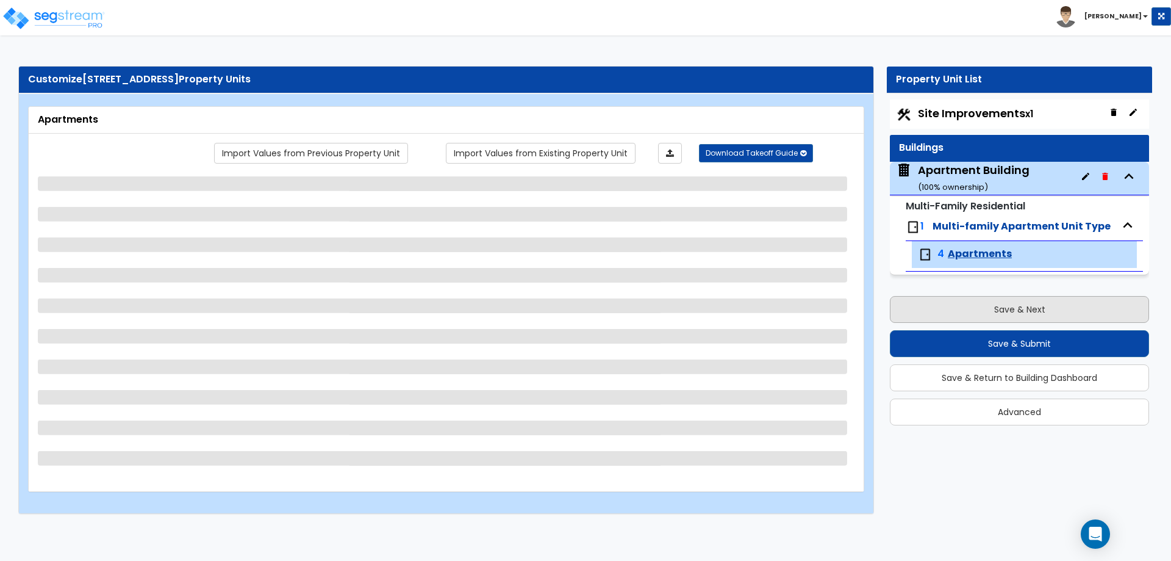
scroll to position [0, 0]
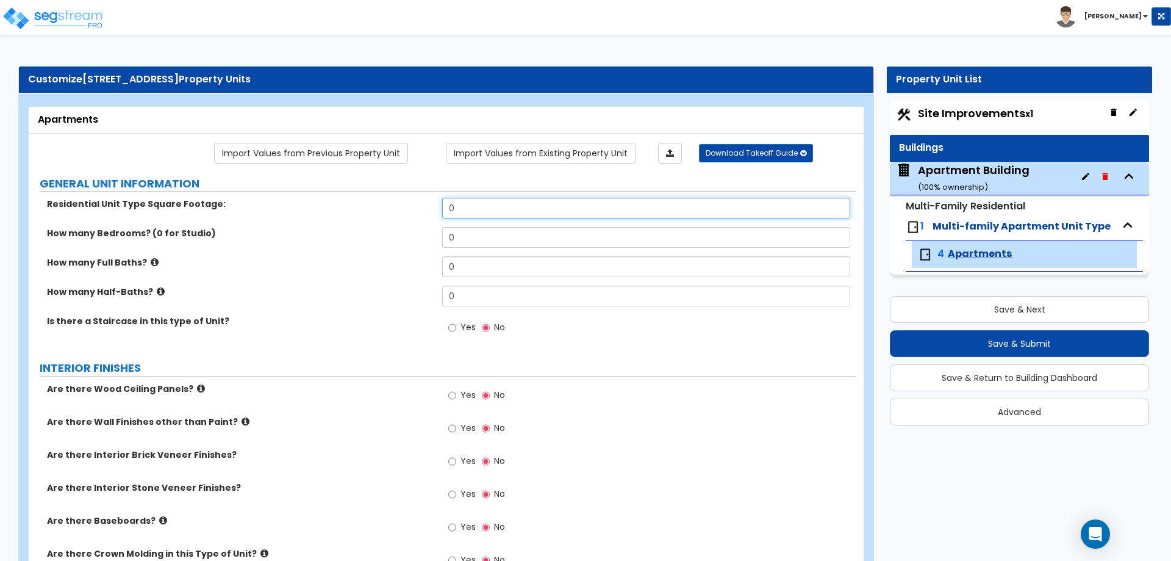
click at [468, 213] on input "0" at bounding box center [646, 208] width 408 height 21
click at [954, 166] on div "Apartment Building ( 100 % ownership)" at bounding box center [974, 177] width 112 height 31
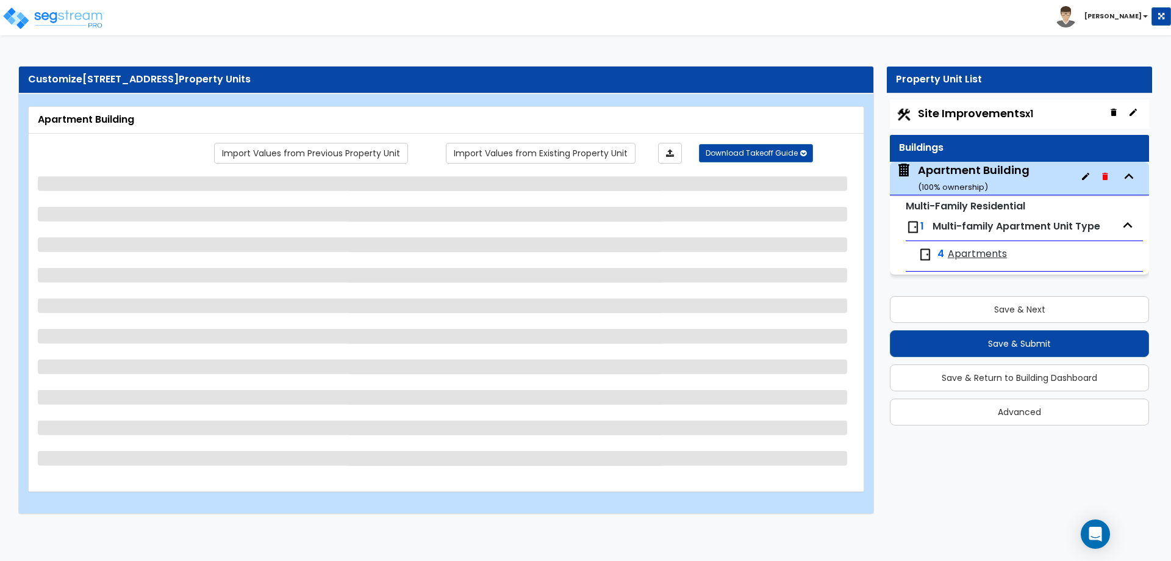
select select "7"
select select "1"
select select "5"
select select "1"
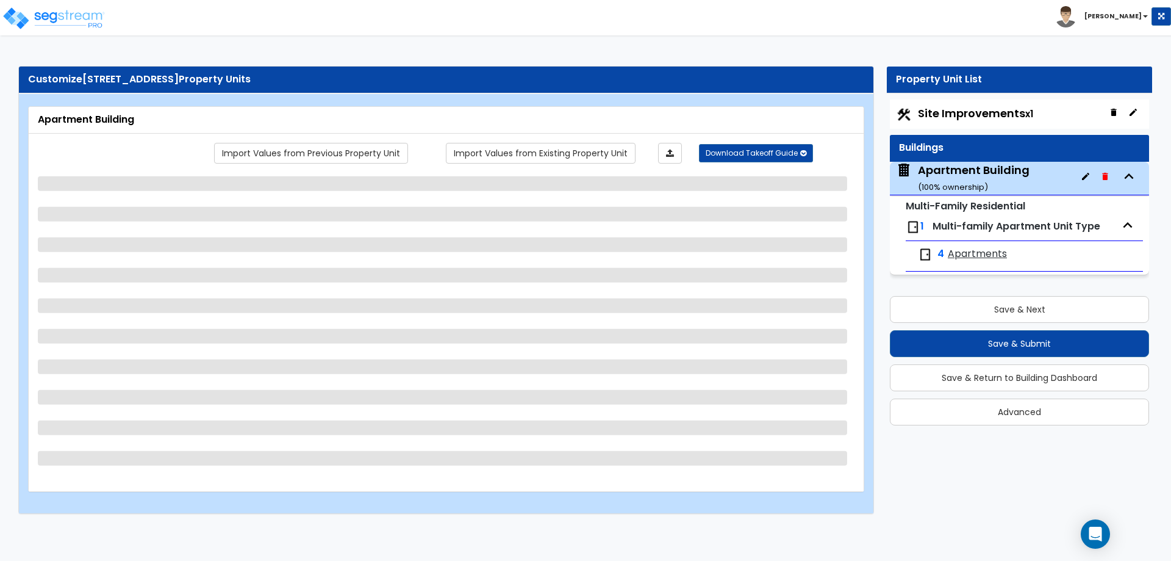
select select "3"
select select "1"
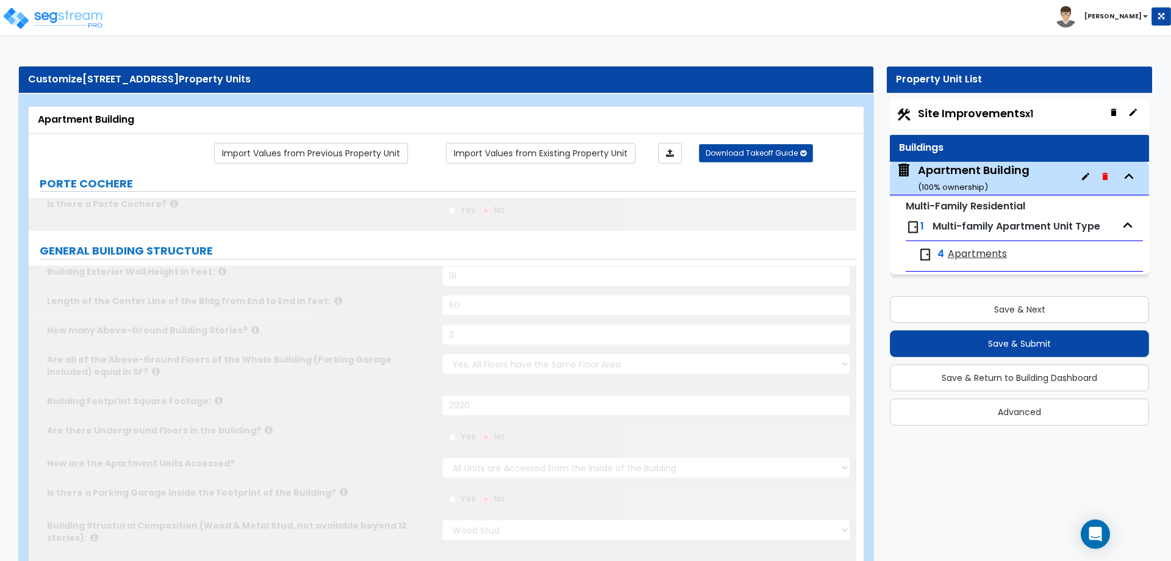
type input "3"
select select "5"
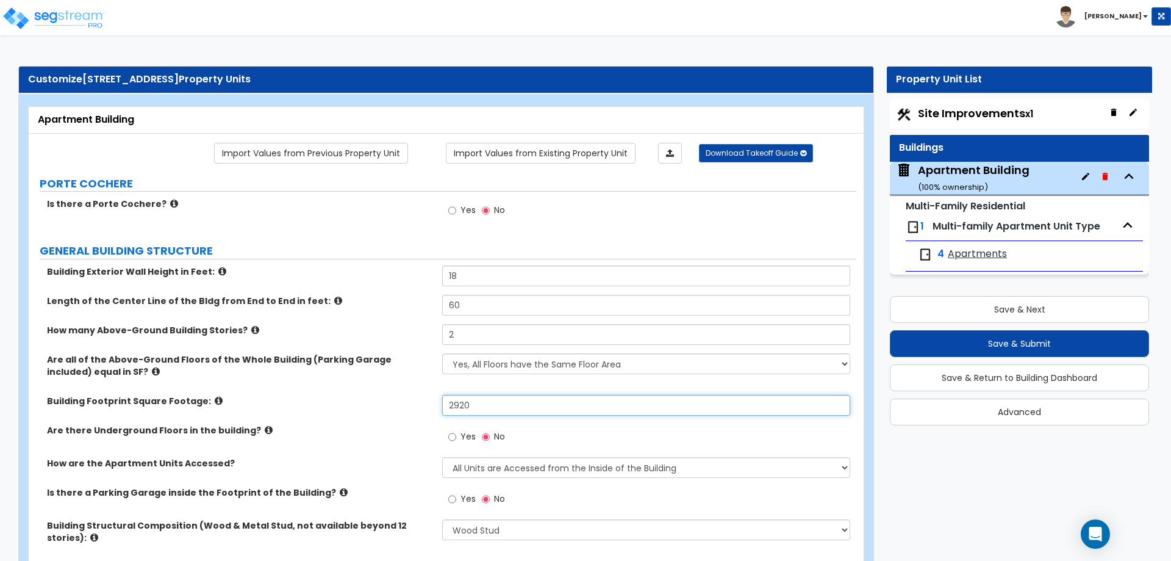
click at [481, 408] on input "2920" at bounding box center [646, 405] width 408 height 21
type input "2,880"
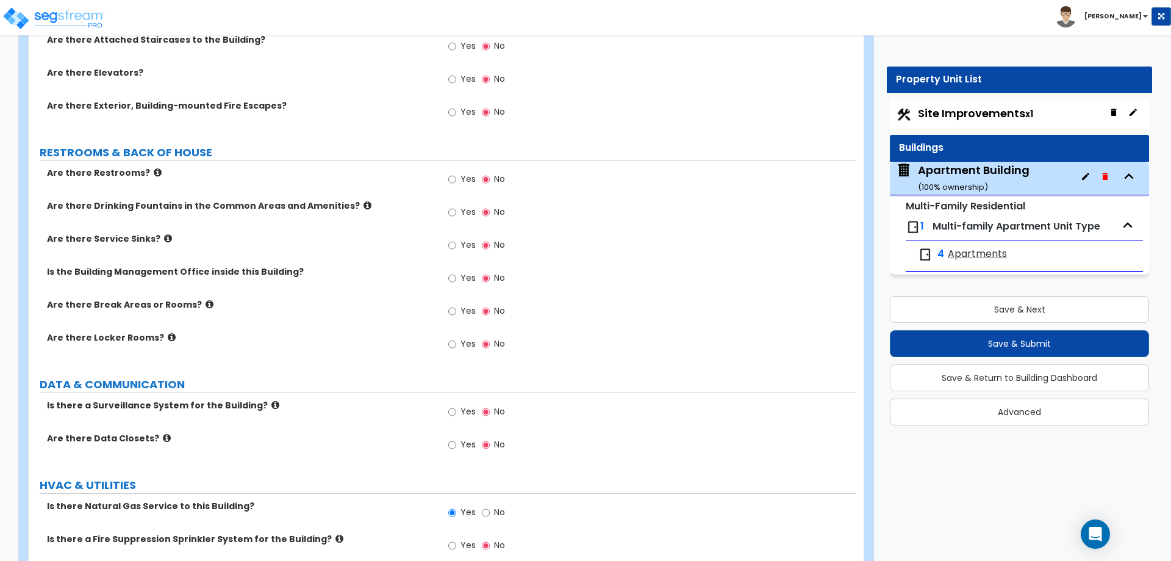
scroll to position [2355, 0]
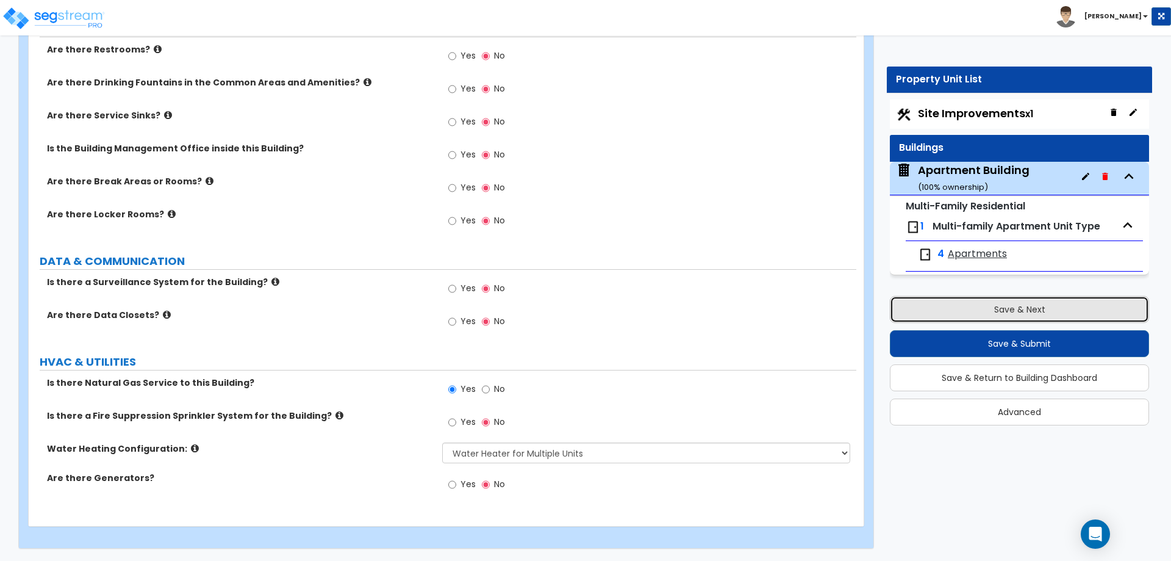
click at [1006, 300] on button "Save & Next" at bounding box center [1019, 309] width 259 height 27
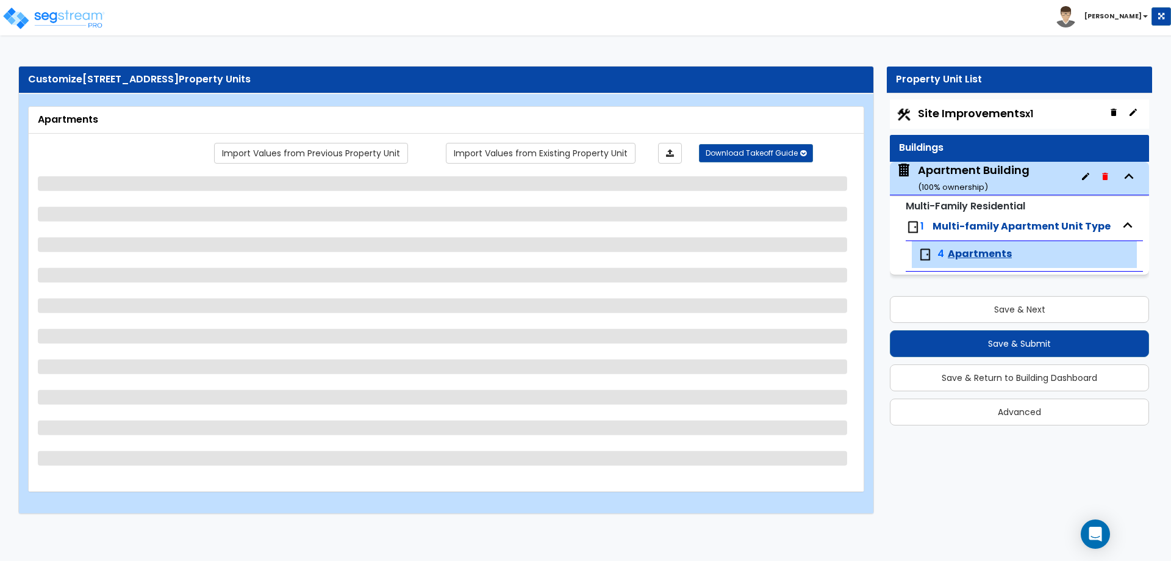
click at [982, 102] on div "Site Improvements x1" at bounding box center [1019, 113] width 259 height 29
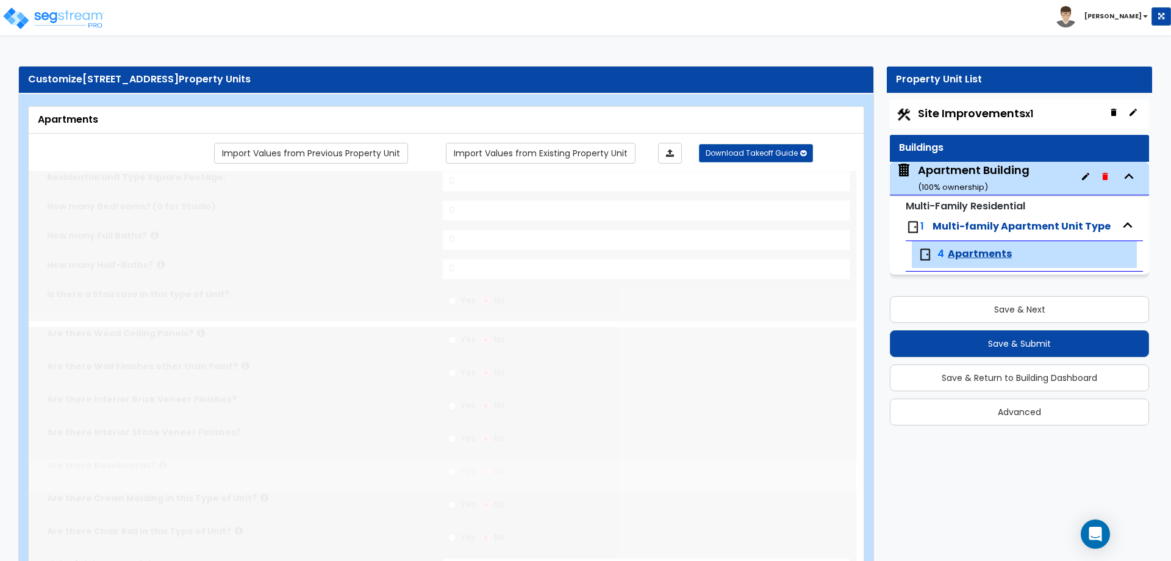
click at [987, 107] on span "Site Improvements x1" at bounding box center [975, 113] width 115 height 15
select select "2"
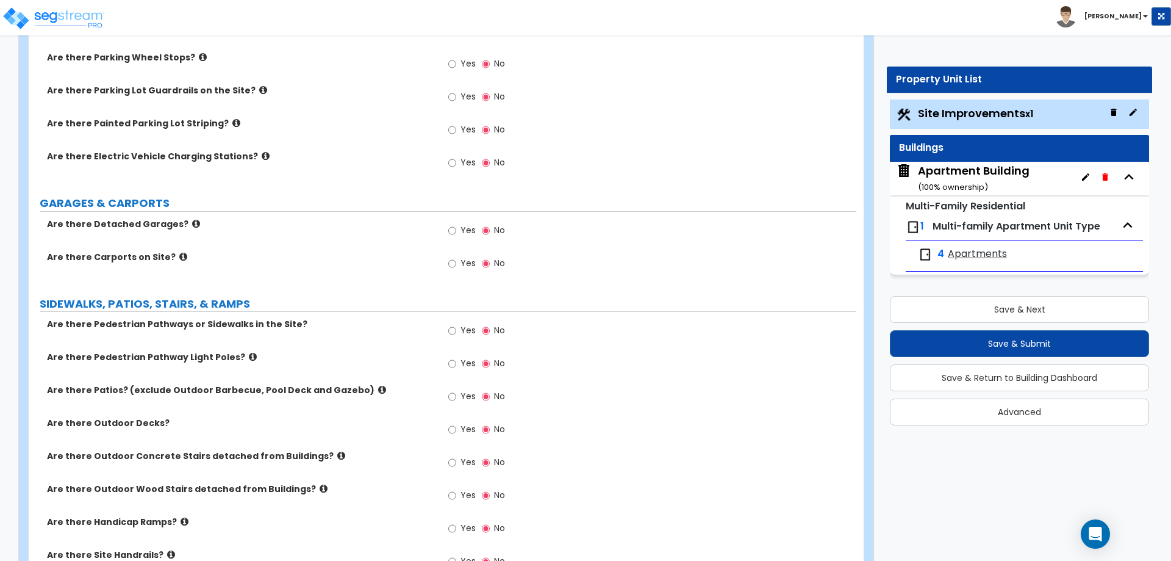
scroll to position [687, 0]
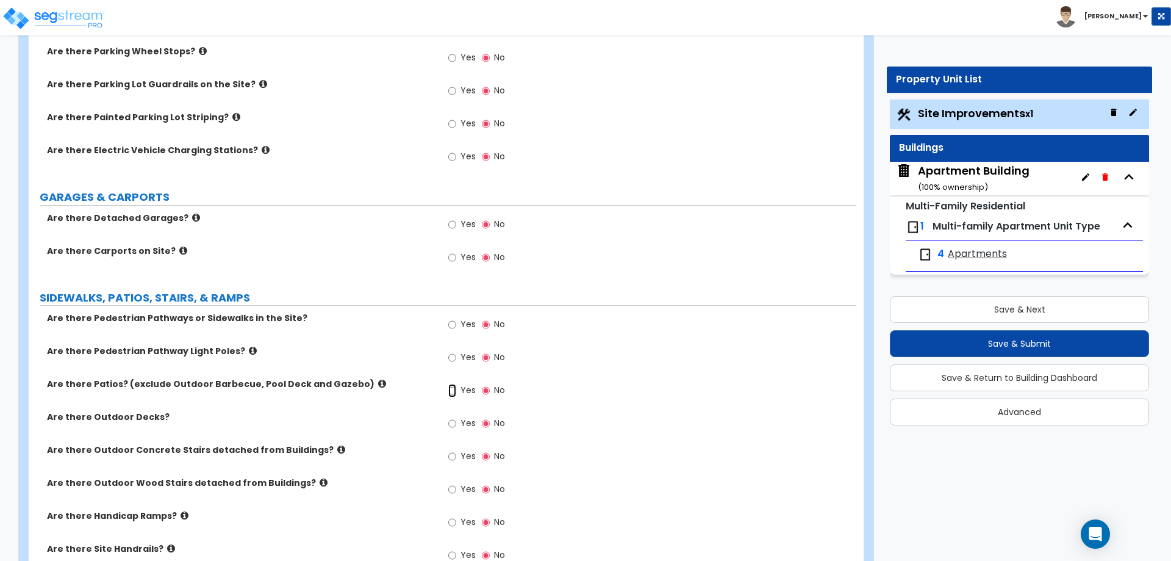
click at [450, 391] on input "Yes" at bounding box center [452, 390] width 8 height 13
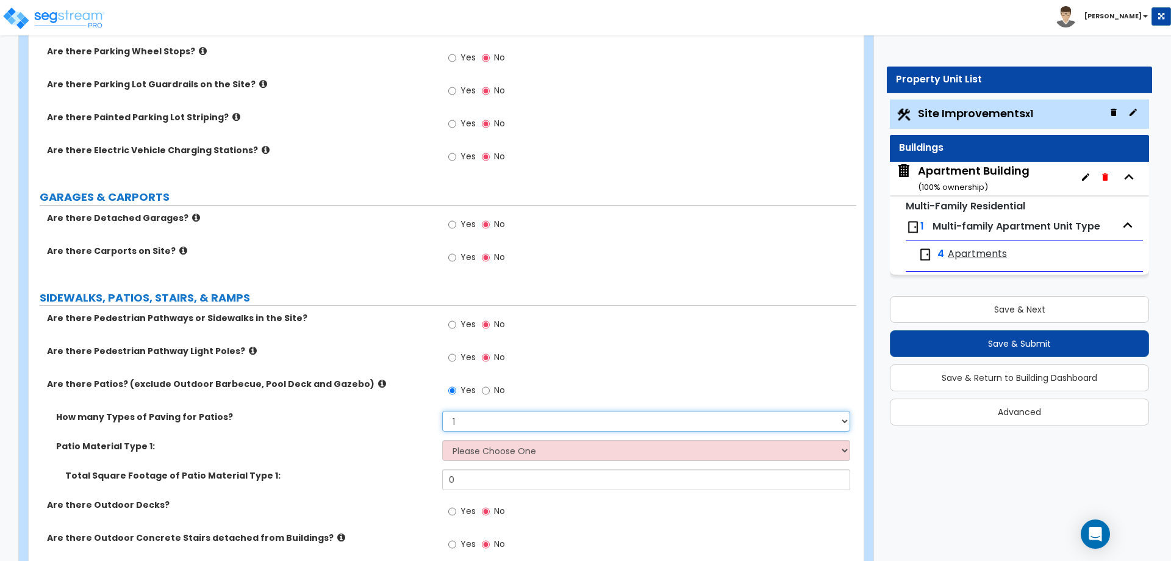
click at [454, 427] on select "1 2 3 4" at bounding box center [646, 421] width 408 height 21
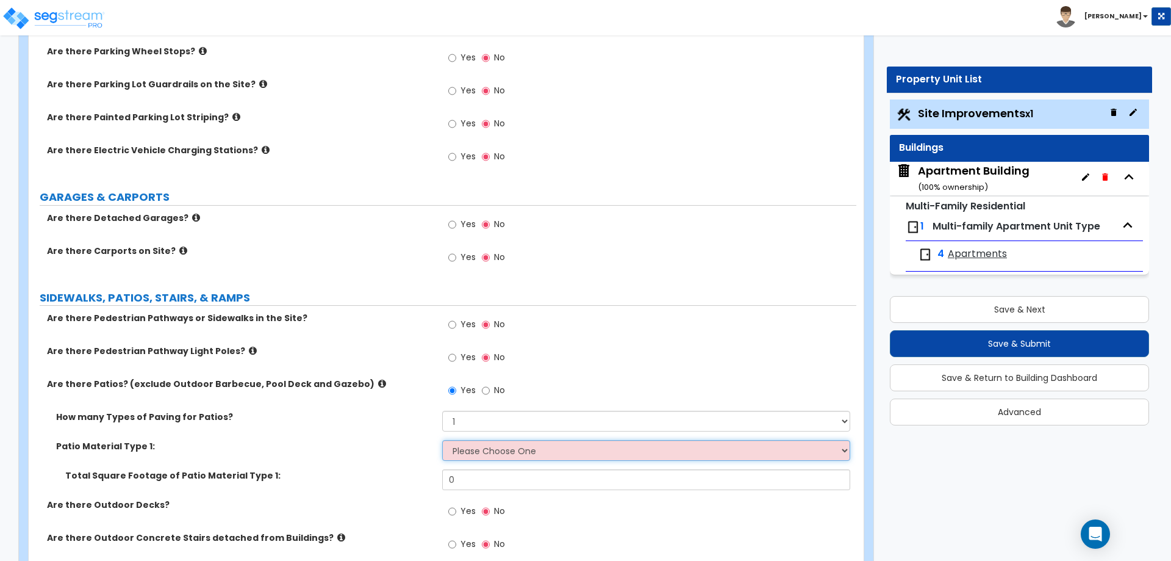
click at [462, 456] on select "Please Choose One Bare Concrete Stamped Concrete Brick Pavers Stone Pavers Tile…" at bounding box center [646, 450] width 408 height 21
click at [485, 391] on input "No" at bounding box center [486, 390] width 8 height 13
radio input "false"
radio input "true"
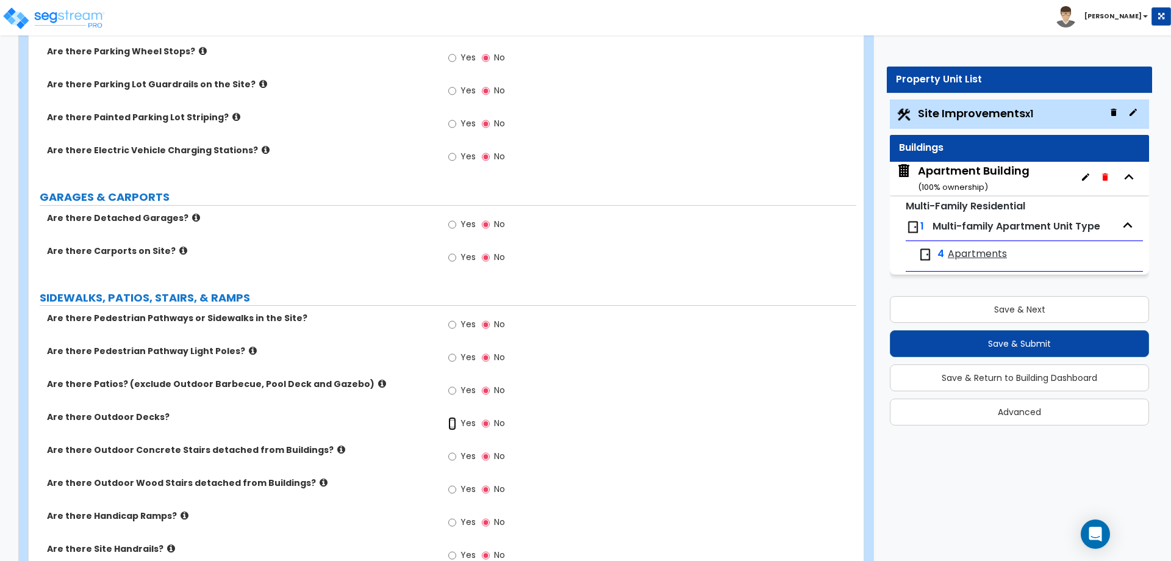
click at [455, 422] on input "Yes" at bounding box center [452, 423] width 8 height 13
radio input "true"
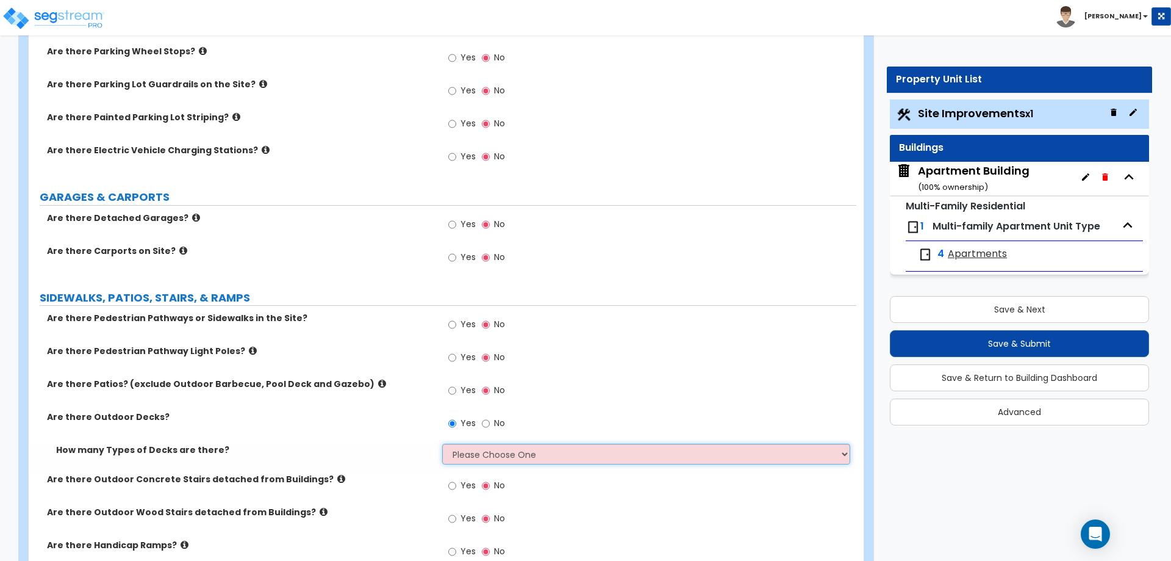
click at [461, 448] on select "Please Choose One 1 2 3 4" at bounding box center [646, 454] width 408 height 21
select select "1"
click at [442, 444] on select "Please Choose One 1 2 3 4" at bounding box center [646, 454] width 408 height 21
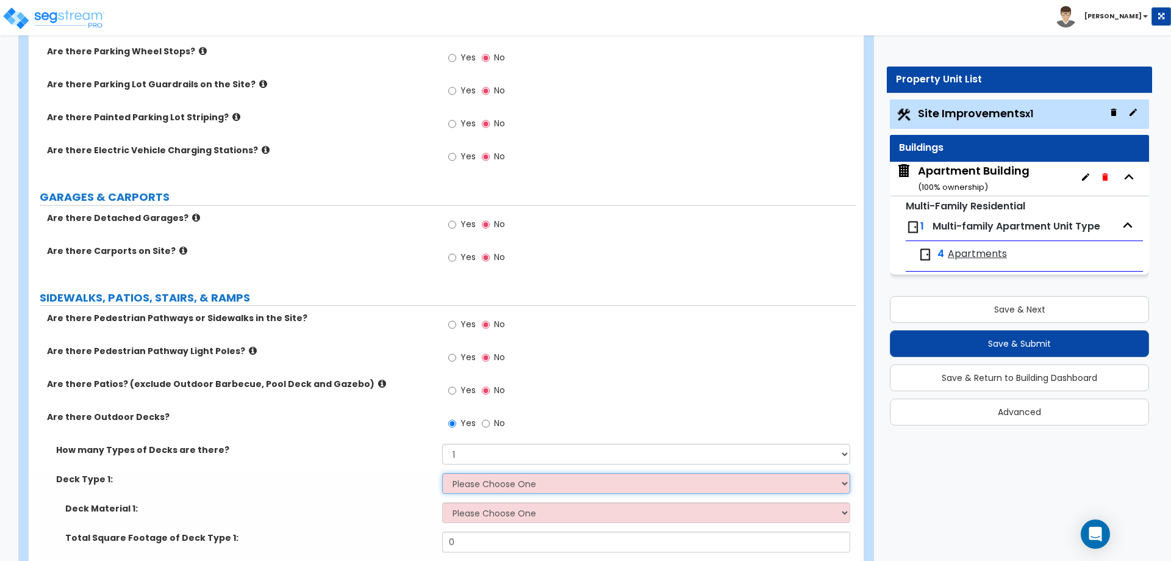
click at [465, 485] on select "Please Choose One Attached to Structure Detached from Structure" at bounding box center [646, 483] width 408 height 21
select select "1"
click at [442, 473] on select "Please Choose One Attached to Structure Detached from Structure" at bounding box center [646, 483] width 408 height 21
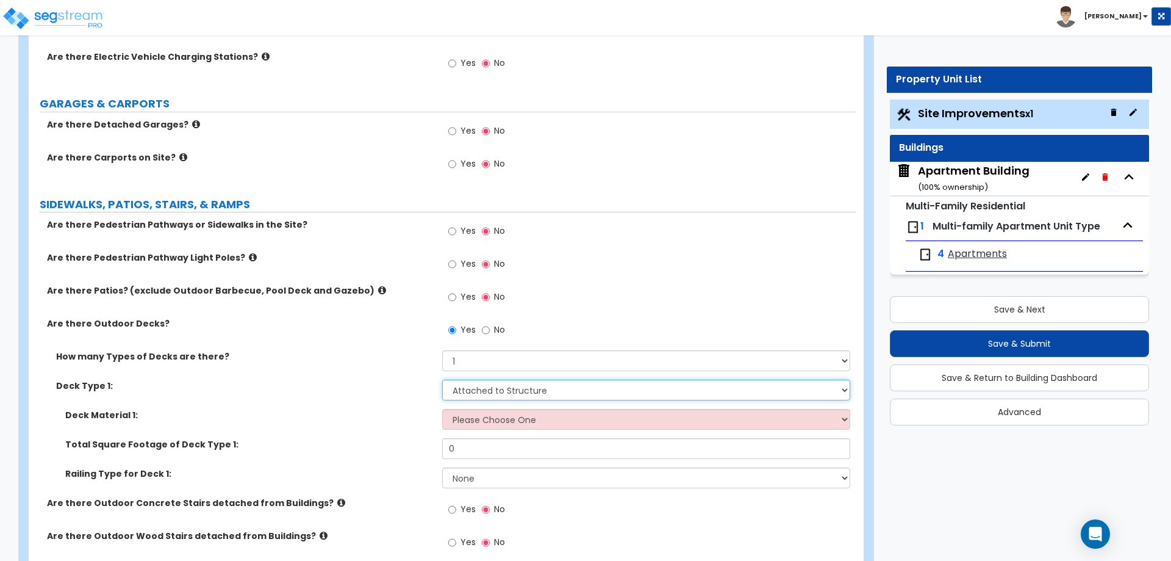
scroll to position [786, 0]
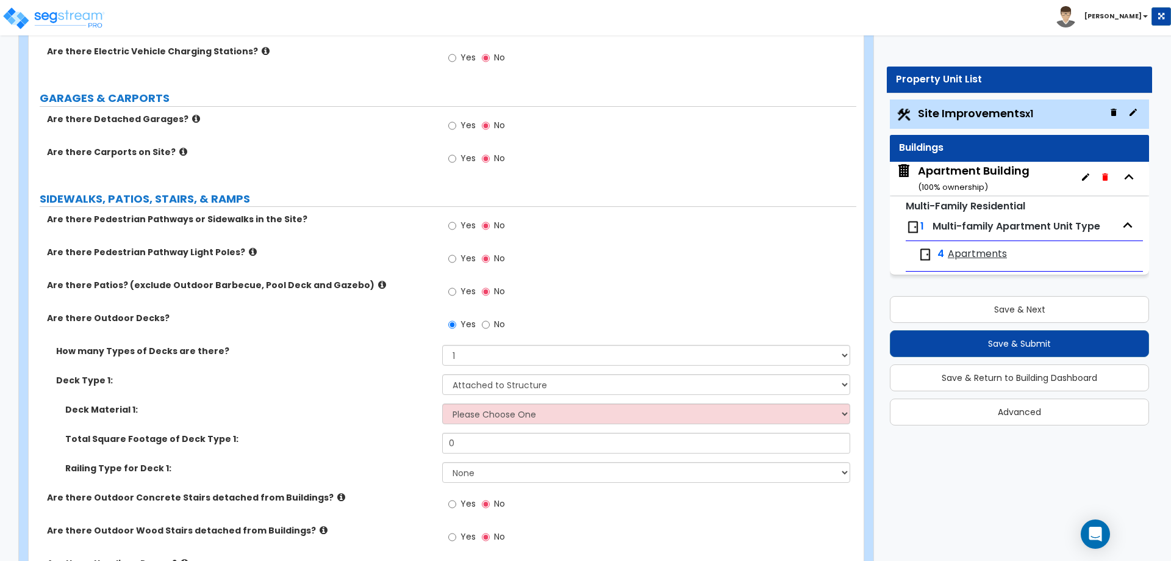
click at [482, 425] on div "Deck Material 1: Please Choose One Wood Plastic/PVC" at bounding box center [443, 417] width 828 height 29
click at [476, 423] on select "Please Choose One Wood Plastic/PVC" at bounding box center [646, 413] width 408 height 21
select select "1"
click at [442, 403] on select "Please Choose One Wood Plastic/PVC" at bounding box center [646, 413] width 408 height 21
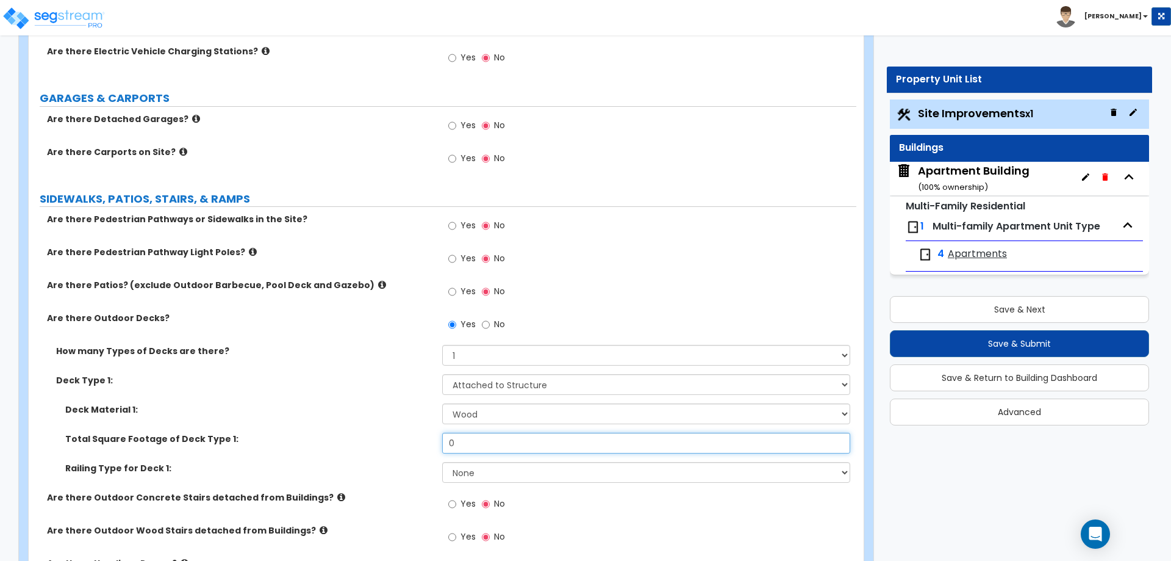
click at [478, 448] on input "0" at bounding box center [646, 443] width 408 height 21
type input "40"
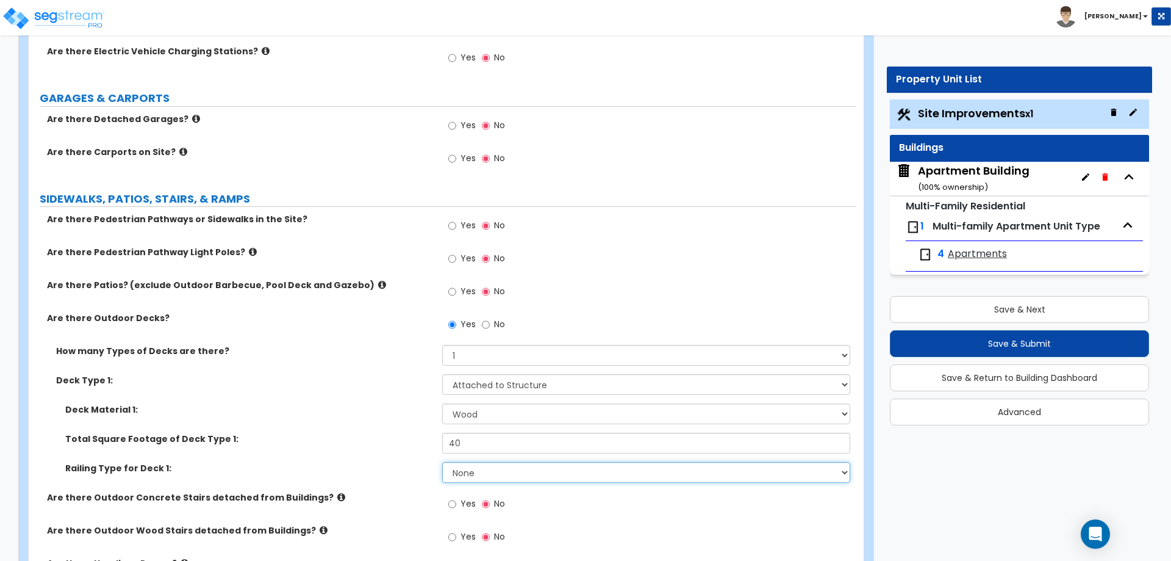
click at [465, 476] on select "None Wood Plastic" at bounding box center [646, 472] width 408 height 21
select select "1"
click at [442, 462] on select "None Wood Plastic" at bounding box center [646, 472] width 408 height 21
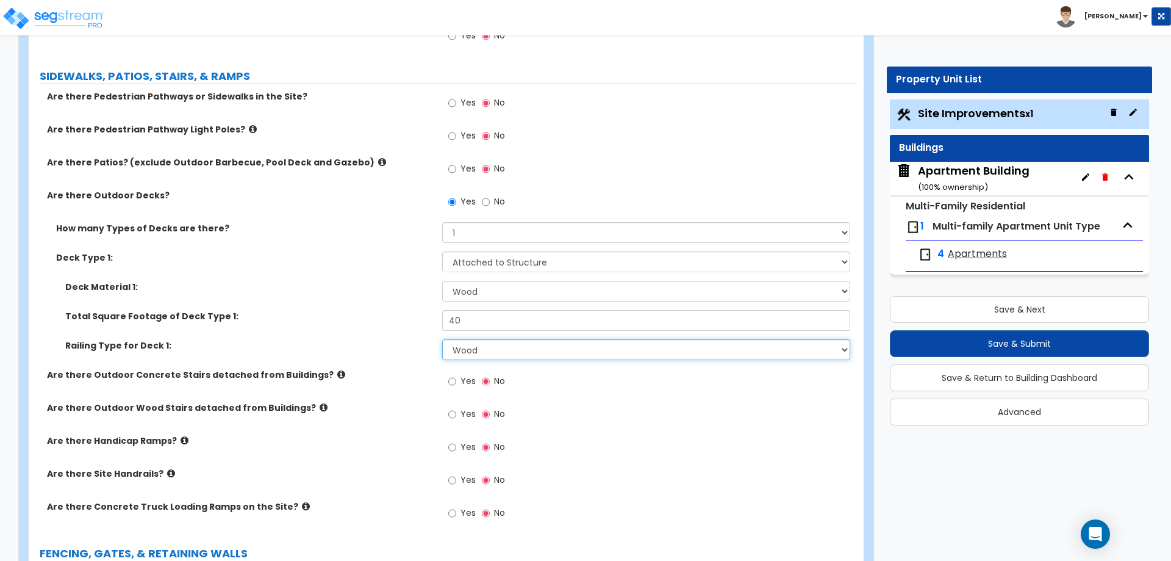
scroll to position [917, 0]
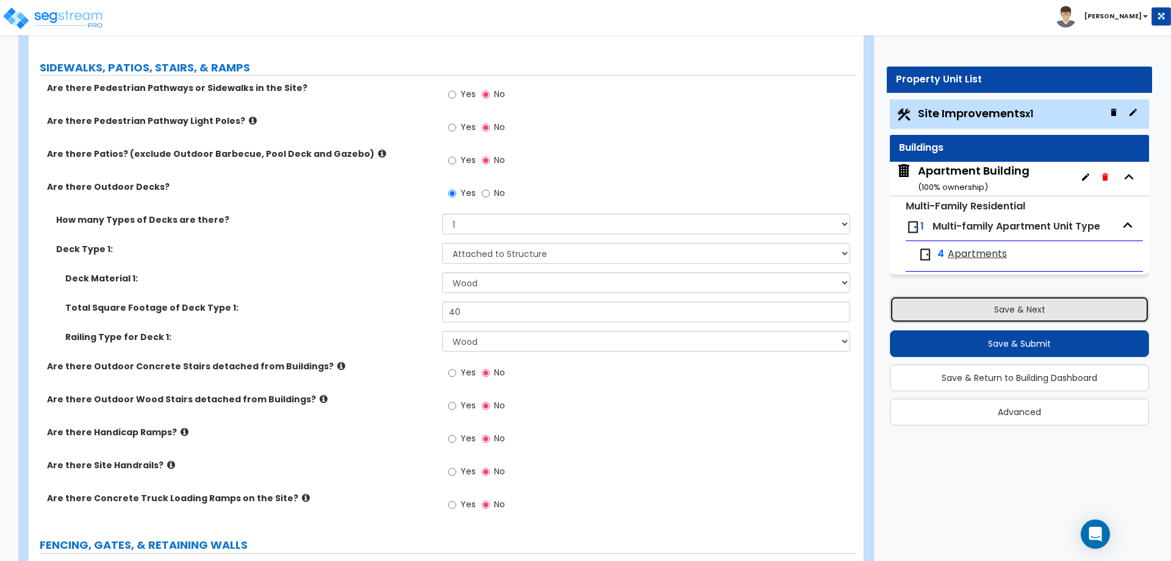
click at [1002, 309] on button "Save & Next" at bounding box center [1019, 309] width 259 height 27
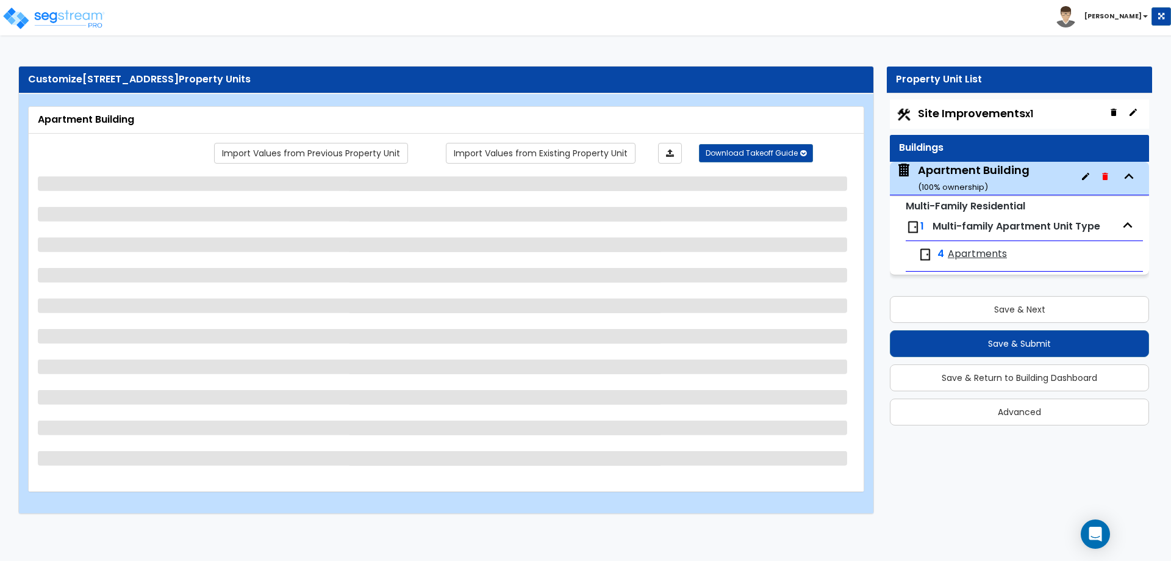
select select "7"
select select "1"
select select "5"
select select "1"
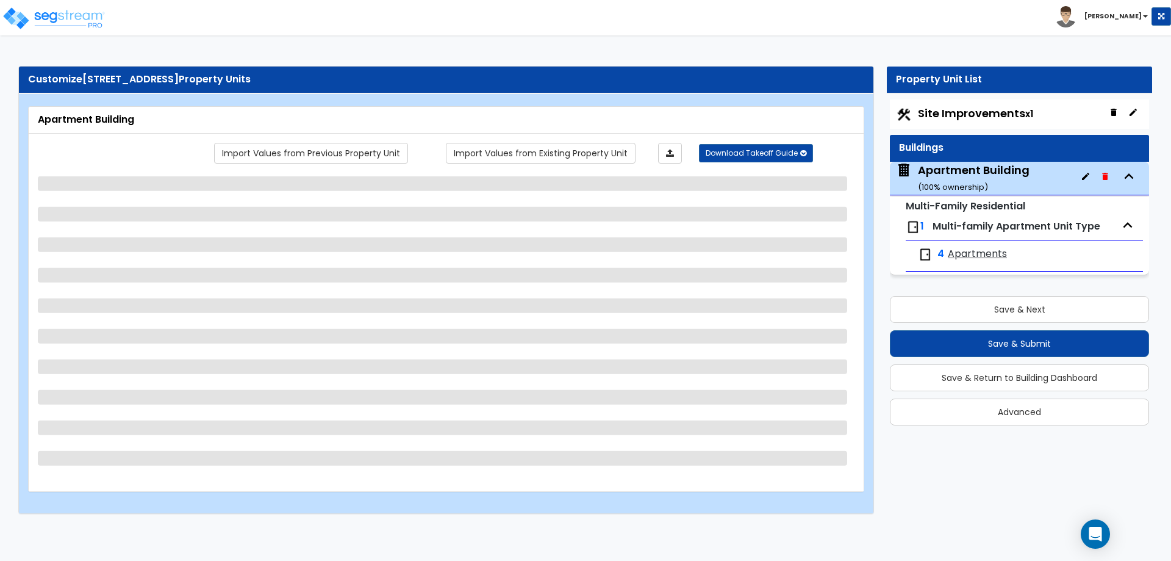
select select "3"
select select "1"
select select "5"
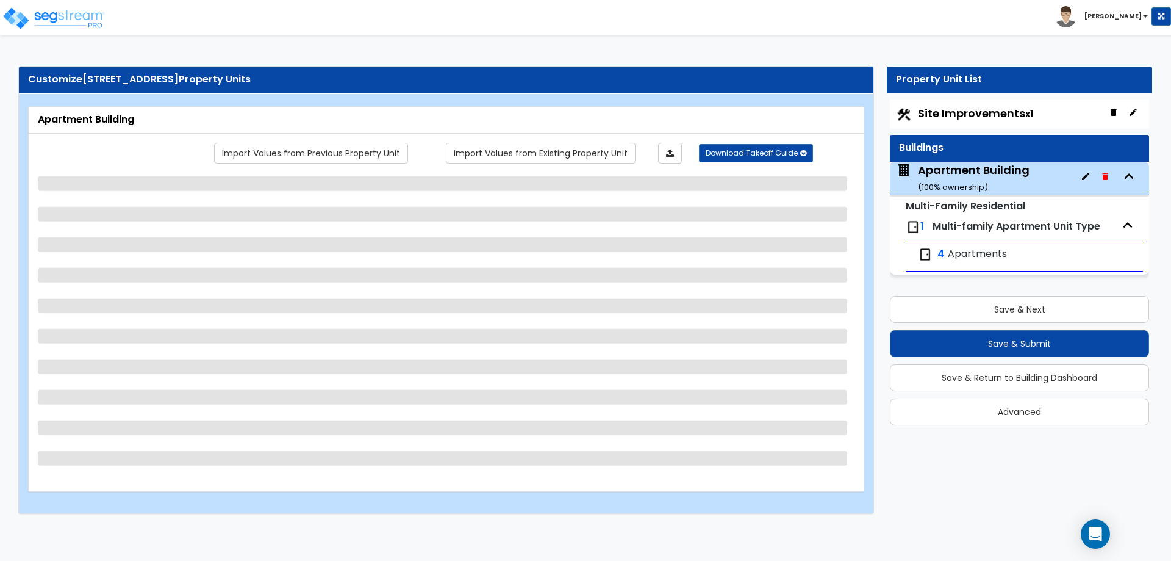
select select "1"
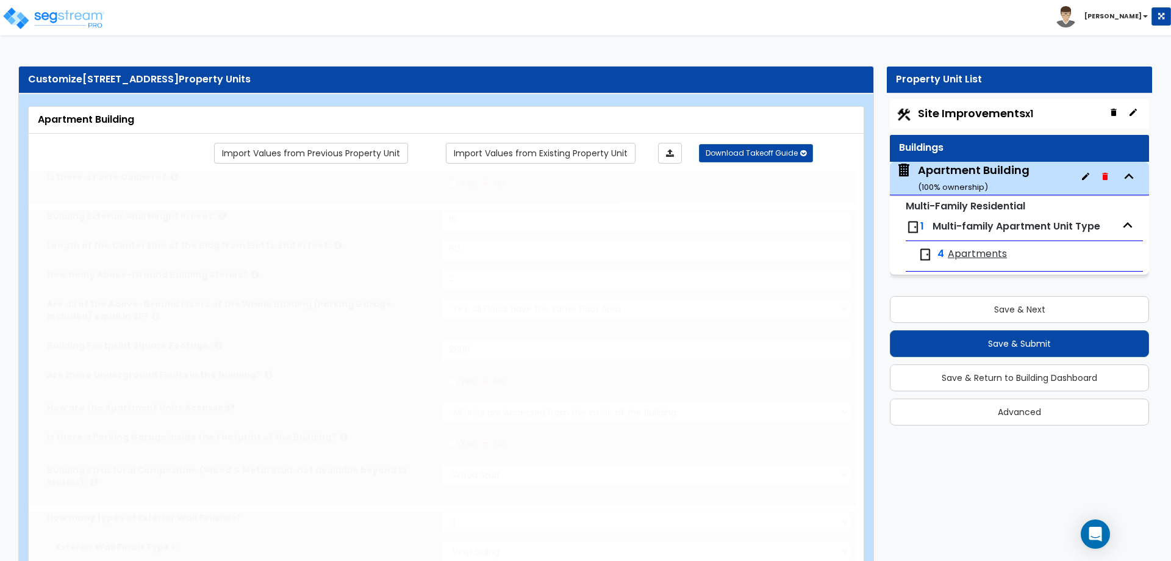
type input "2"
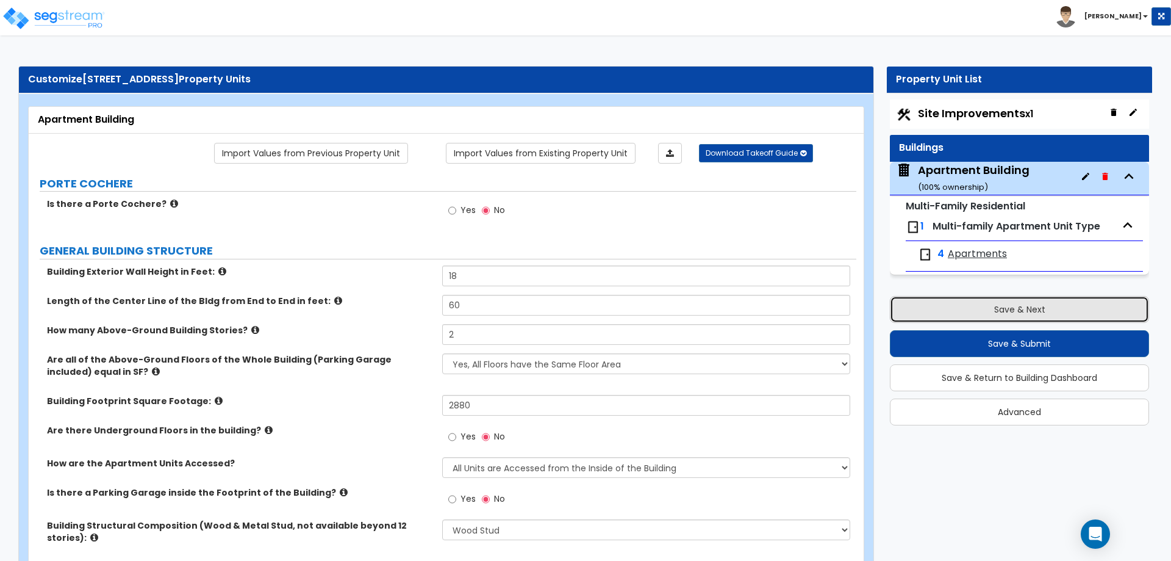
click at [1031, 307] on button "Save & Next" at bounding box center [1019, 309] width 259 height 27
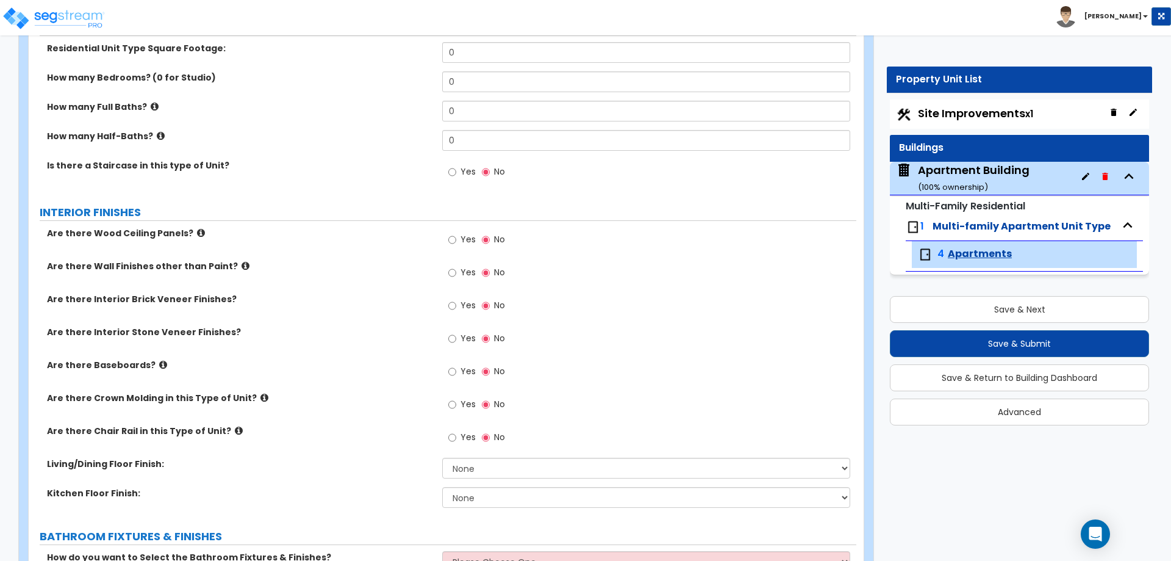
scroll to position [174, 0]
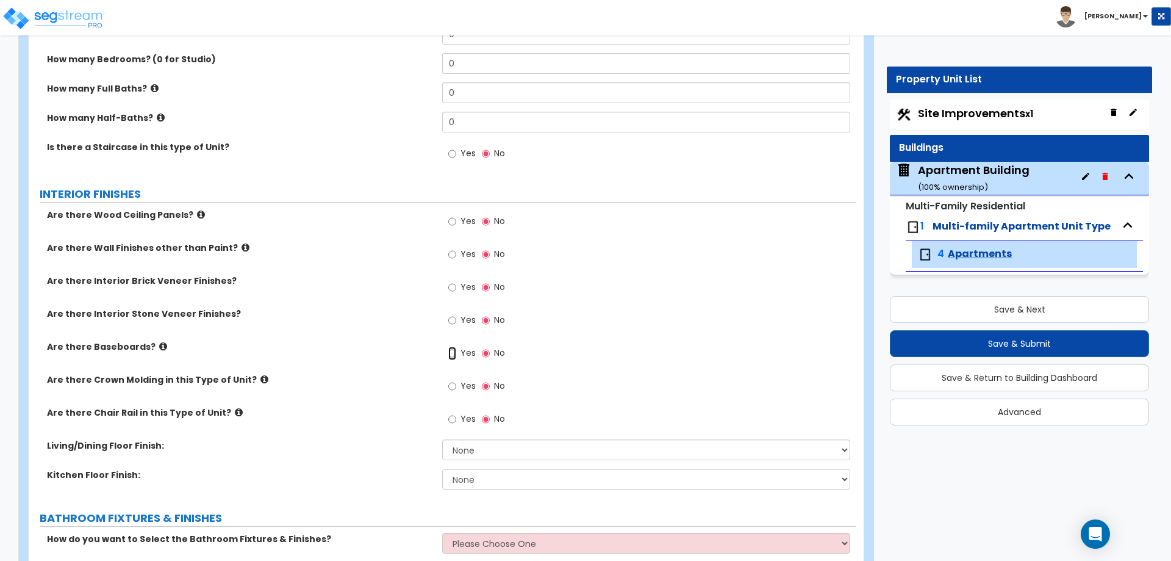
click at [450, 355] on input "Yes" at bounding box center [452, 353] width 8 height 13
radio input "true"
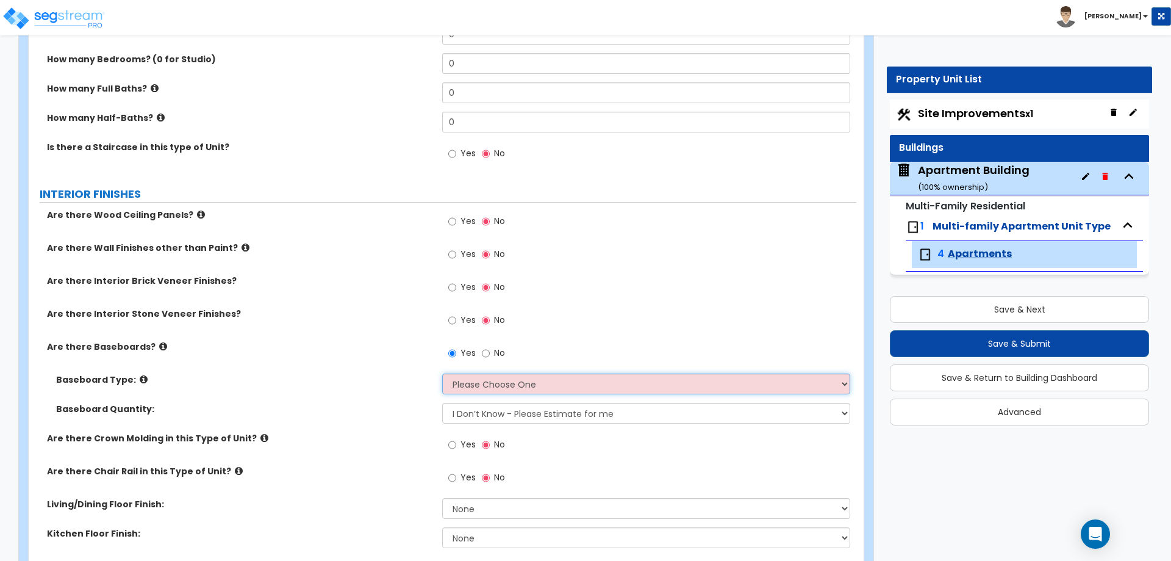
click at [471, 383] on select "Please Choose One Wood Vinyl Carpet Tile" at bounding box center [646, 383] width 408 height 21
select select "1"
click at [442, 373] on select "Please Choose One Wood Vinyl Carpet Tile" at bounding box center [646, 383] width 408 height 21
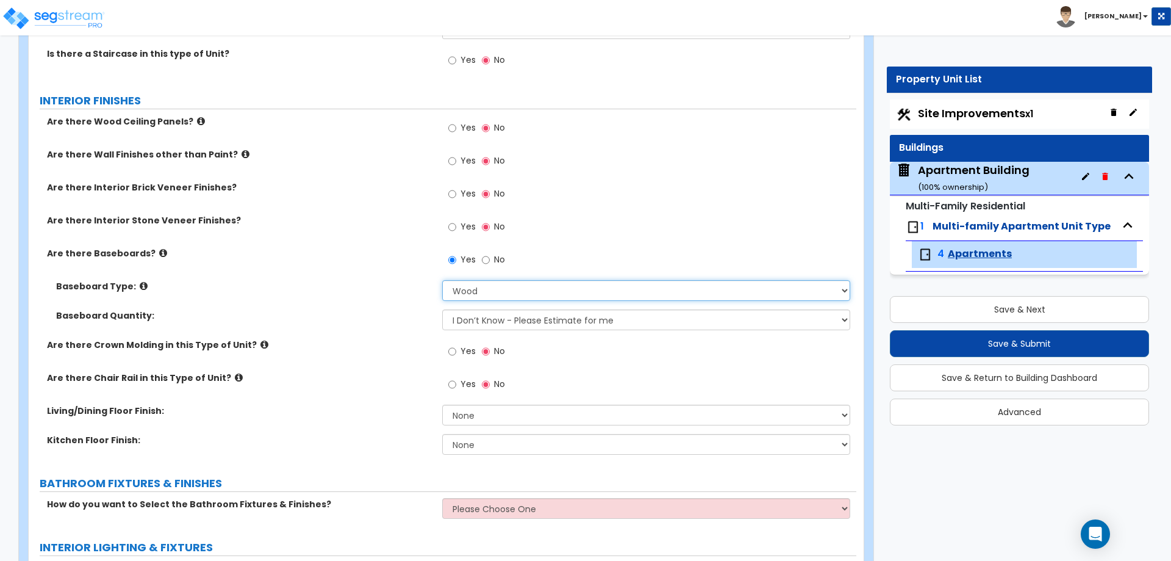
scroll to position [273, 0]
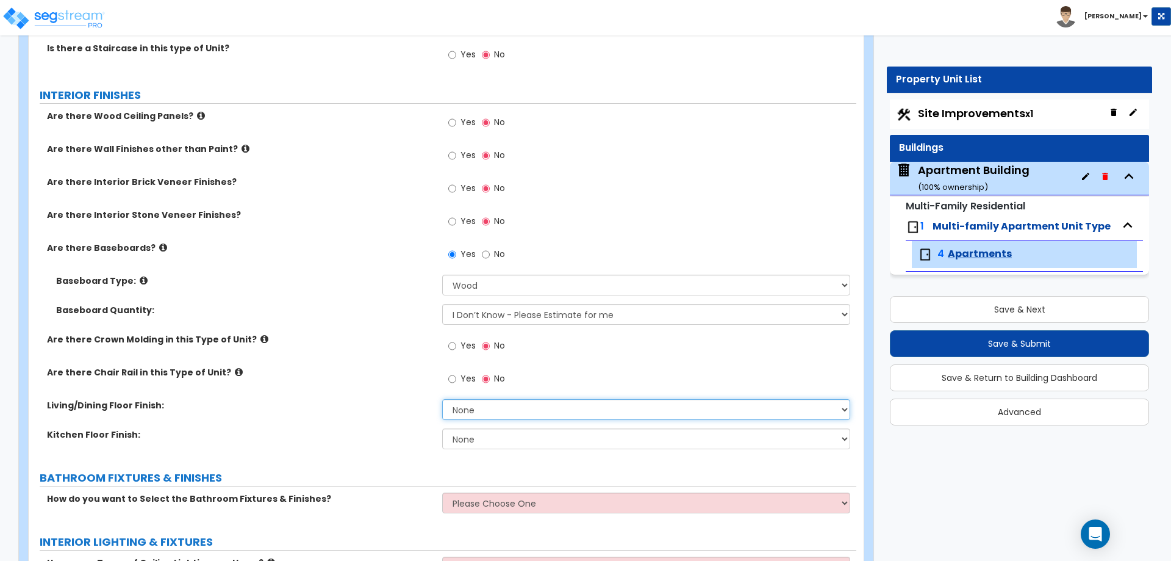
click at [473, 406] on select "None Tile Flooring Hardwood Flooring Resilient Laminate Flooring VCT Flooring S…" at bounding box center [646, 409] width 408 height 21
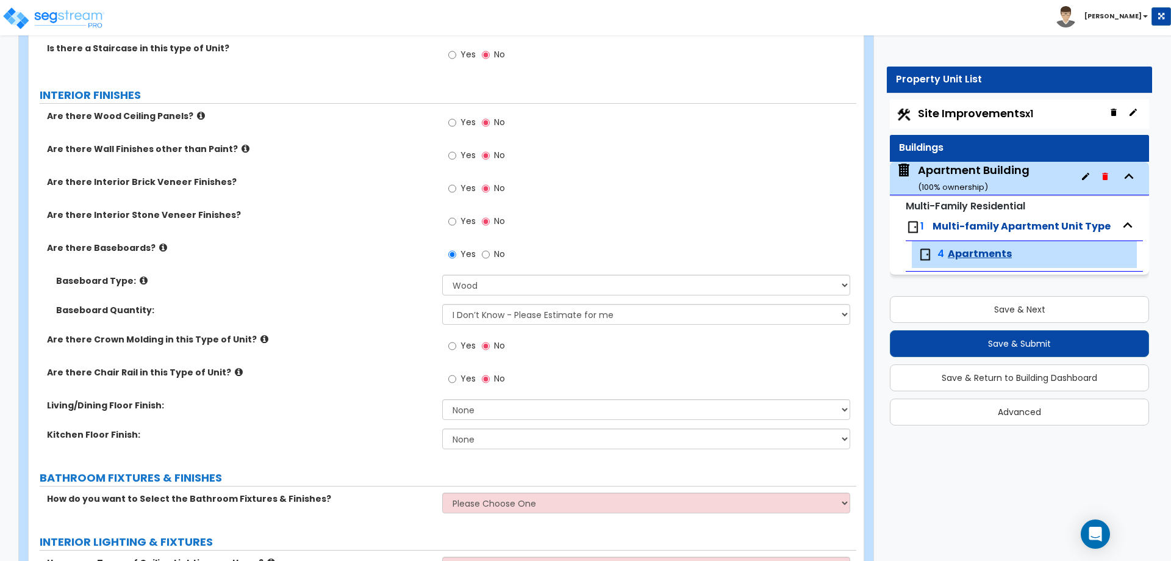
click at [364, 366] on label "Are there Chair Rail in this Type of Unit?" at bounding box center [240, 372] width 386 height 12
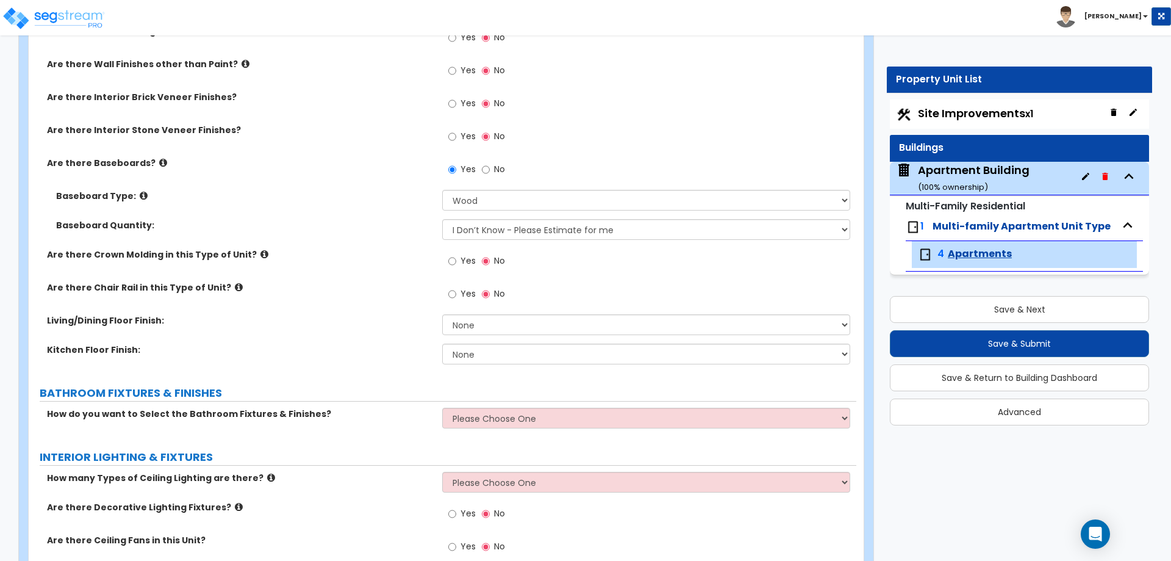
scroll to position [359, 0]
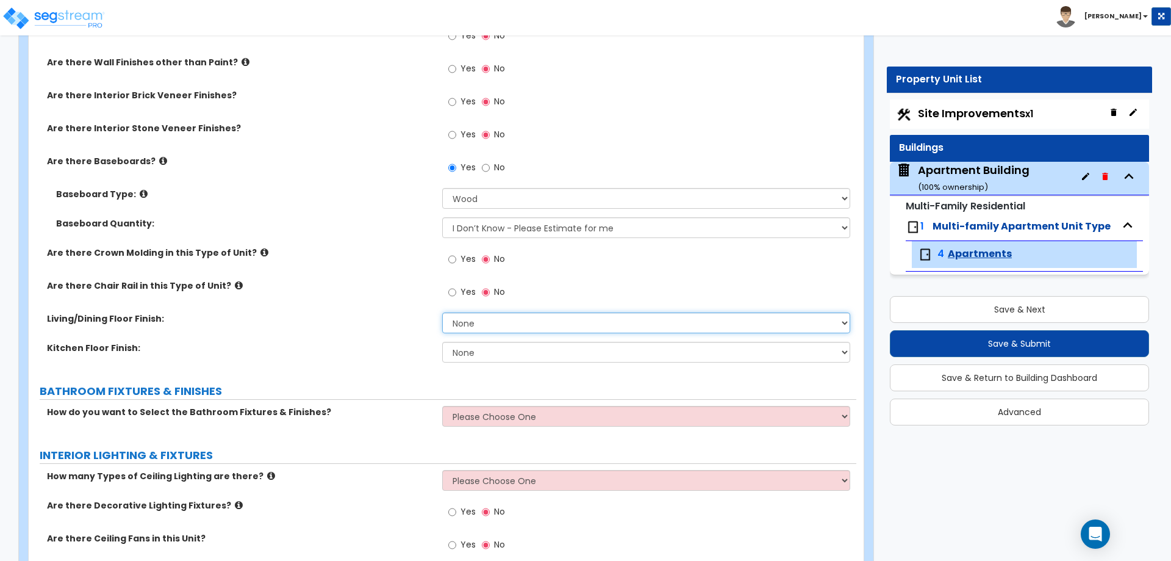
click at [480, 320] on select "None Tile Flooring Hardwood Flooring Resilient Laminate Flooring VCT Flooring S…" at bounding box center [646, 322] width 408 height 21
select select "5"
click at [442, 312] on select "None Tile Flooring Hardwood Flooring Resilient Laminate Flooring VCT Flooring S…" at bounding box center [646, 322] width 408 height 21
click at [469, 351] on select "None Tile Flooring Hardwood Flooring Resilient Laminate Flooring VCT Flooring S…" at bounding box center [646, 352] width 408 height 21
select select "1"
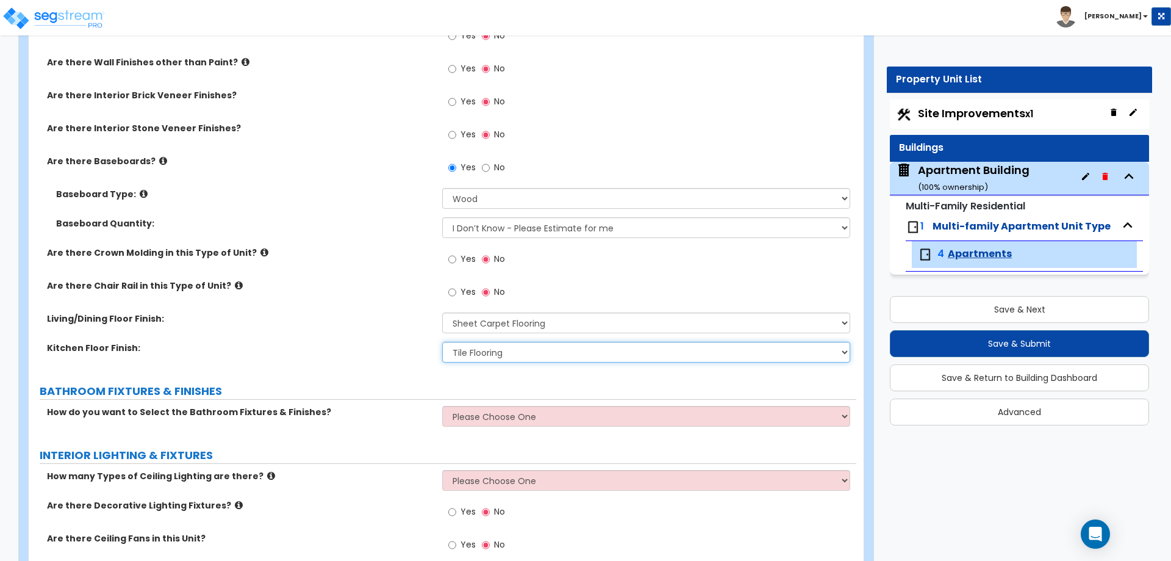
click at [442, 342] on select "None Tile Flooring Hardwood Flooring Resilient Laminate Flooring VCT Flooring S…" at bounding box center [646, 352] width 408 height 21
click at [459, 419] on select "Please Choose One Select the type of Fixtures and Finishes only for one Bath an…" at bounding box center [646, 416] width 408 height 21
click at [442, 406] on select "Please Choose One Select the type of Fixtures and Finishes only for one Bath an…" at bounding box center [646, 416] width 408 height 21
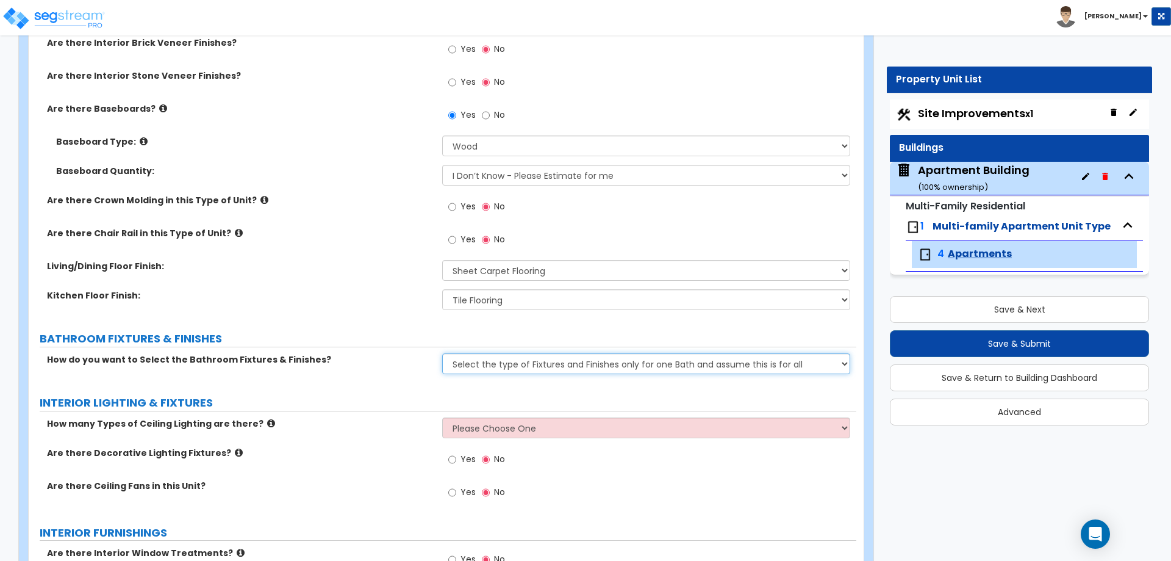
scroll to position [429, 0]
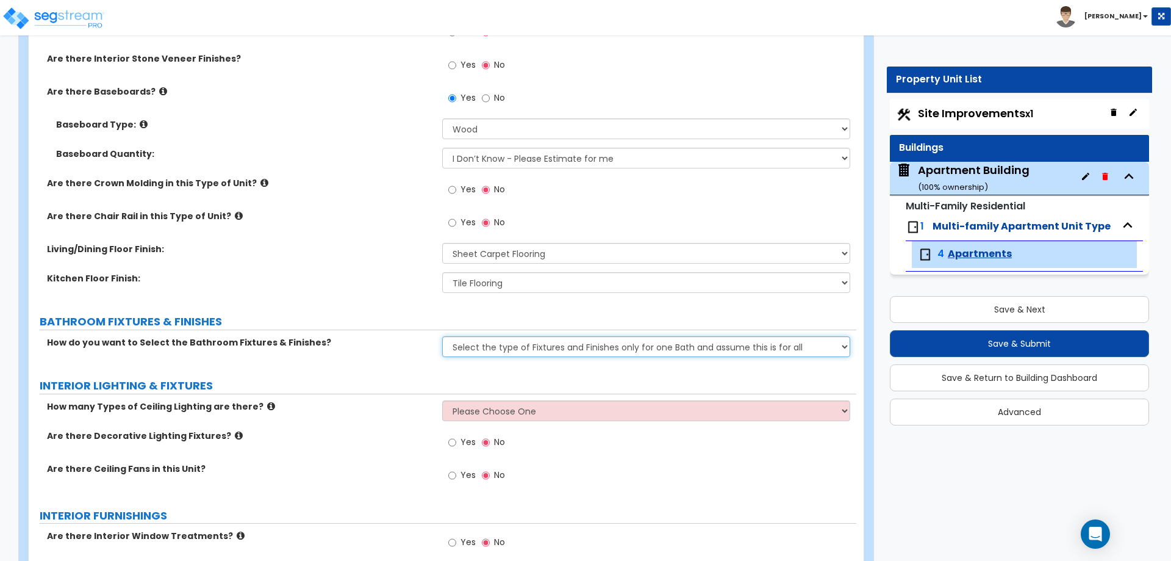
click at [470, 348] on select "Please Choose One Select the type of Fixtures and Finishes only for one Bath an…" at bounding box center [646, 346] width 408 height 21
click at [442, 336] on select "Please Choose One Select the type of Fixtures and Finishes only for one Bath an…" at bounding box center [646, 346] width 408 height 21
click at [475, 348] on select "Please Choose One Select the type of Fixtures and Finishes only for one Bath an…" at bounding box center [646, 346] width 408 height 21
select select "1"
click at [442, 336] on select "Please Choose One Select the type of Fixtures and Finishes only for one Bath an…" at bounding box center [646, 346] width 408 height 21
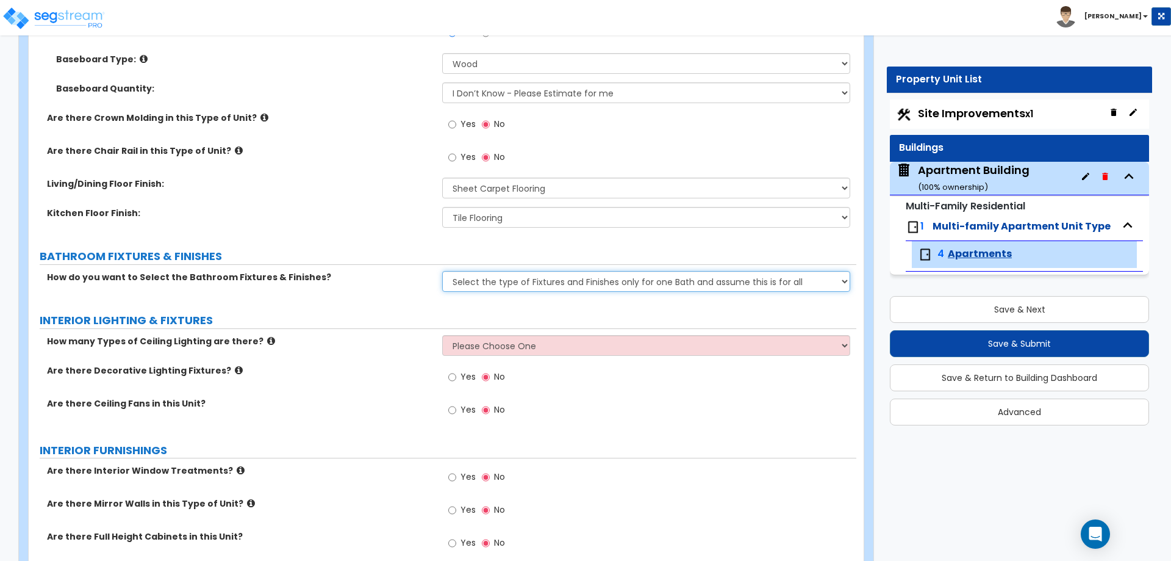
scroll to position [495, 0]
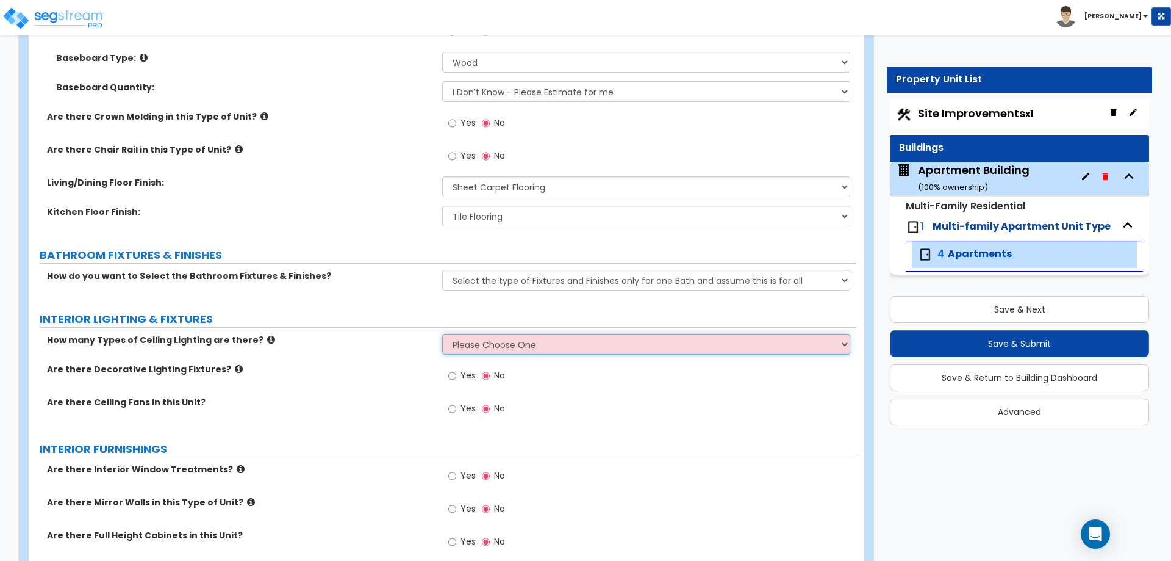
click at [465, 345] on select "Please Choose One 1 2 3" at bounding box center [646, 344] width 408 height 21
select select "1"
click at [442, 334] on select "Please Choose One 1 2 3" at bounding box center [646, 344] width 408 height 21
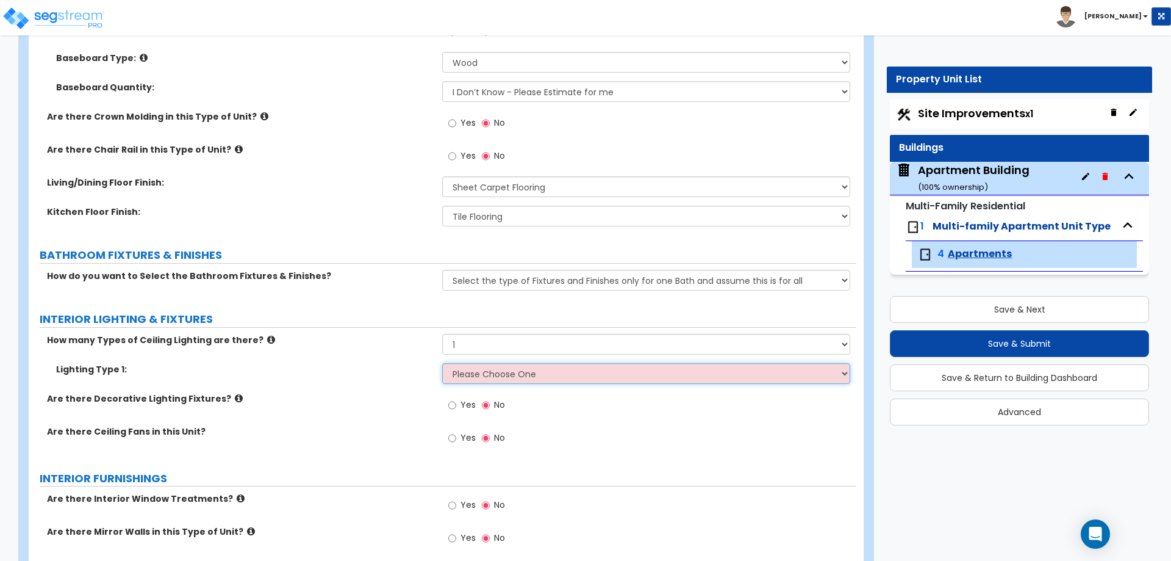
drag, startPoint x: 464, startPoint y: 350, endPoint x: 457, endPoint y: 382, distance: 33.2
click at [457, 382] on select "Please Choose One LED Surface-Mounted LED Recessed Fluorescent Surface-Mounted …" at bounding box center [646, 373] width 408 height 21
click at [442, 363] on select "Please Choose One LED Surface-Mounted LED Recessed Fluorescent Surface-Mounted …" at bounding box center [646, 373] width 408 height 21
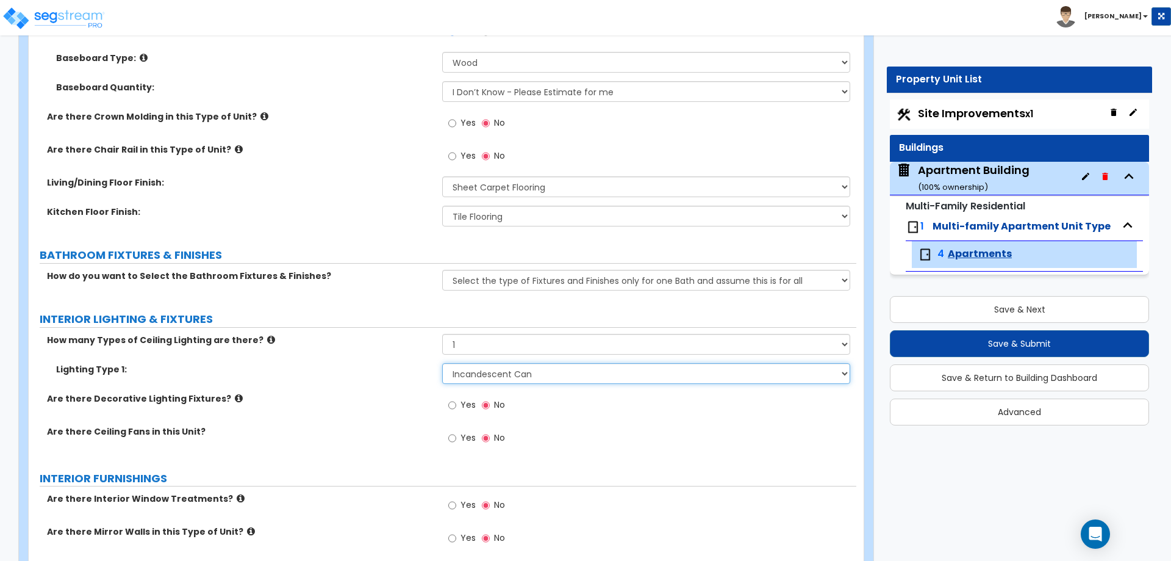
click at [470, 376] on select "Please Choose One LED Surface-Mounted LED Recessed Fluorescent Surface-Mounted …" at bounding box center [646, 373] width 408 height 21
select select "6"
click at [442, 363] on select "Please Choose One LED Surface-Mounted LED Recessed Fluorescent Surface-Mounted …" at bounding box center [646, 373] width 408 height 21
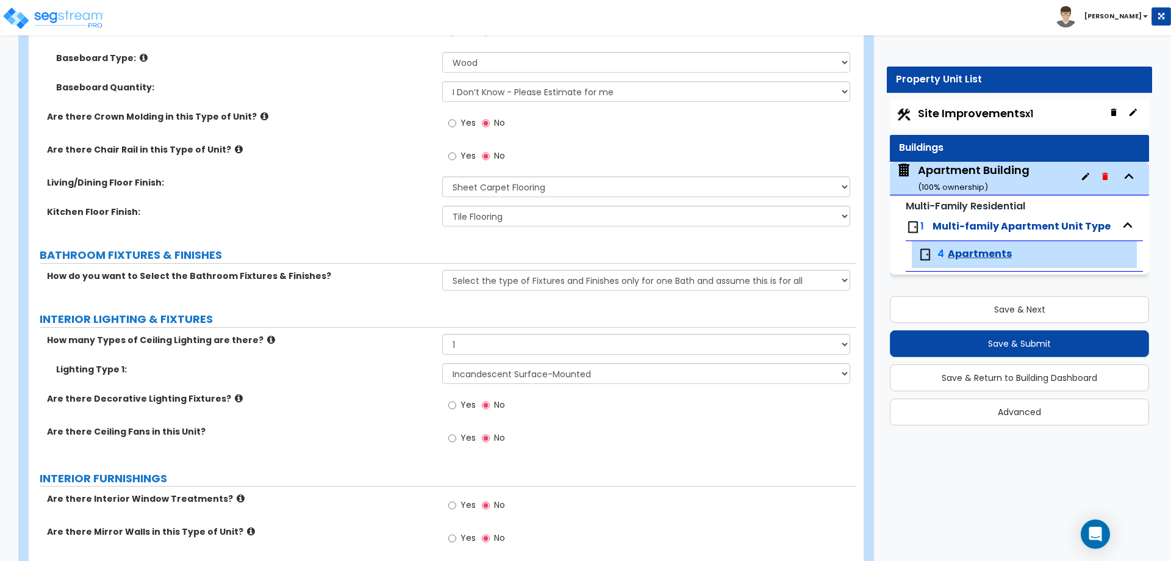
click at [447, 437] on div "Yes No" at bounding box center [476, 439] width 69 height 28
click at [452, 437] on input "Yes" at bounding box center [452, 437] width 8 height 13
radio input "true"
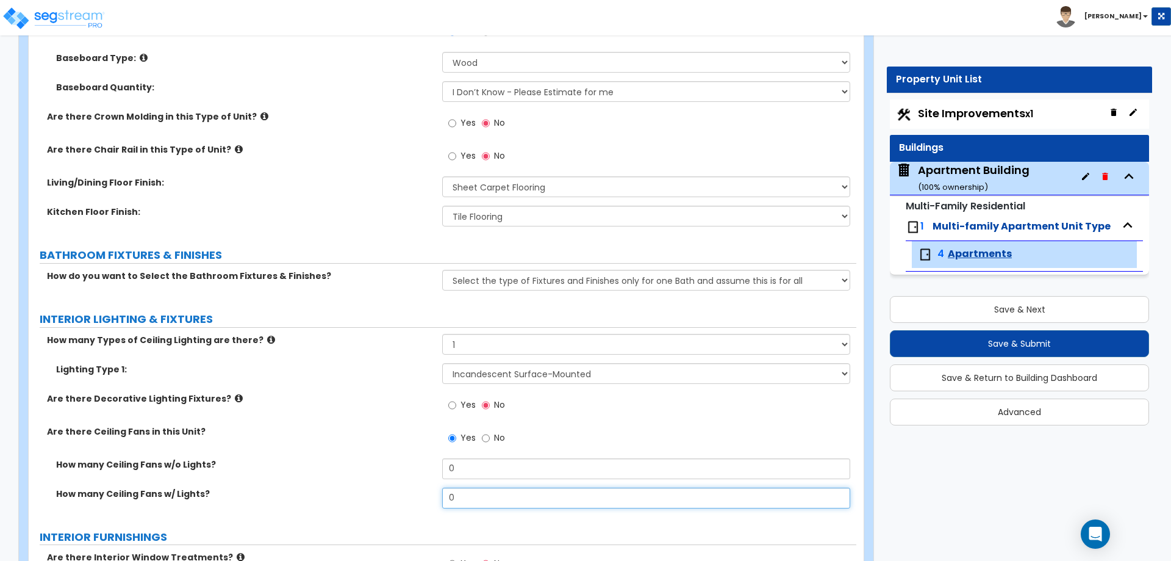
click at [463, 500] on input "0" at bounding box center [646, 497] width 408 height 21
type input "2"
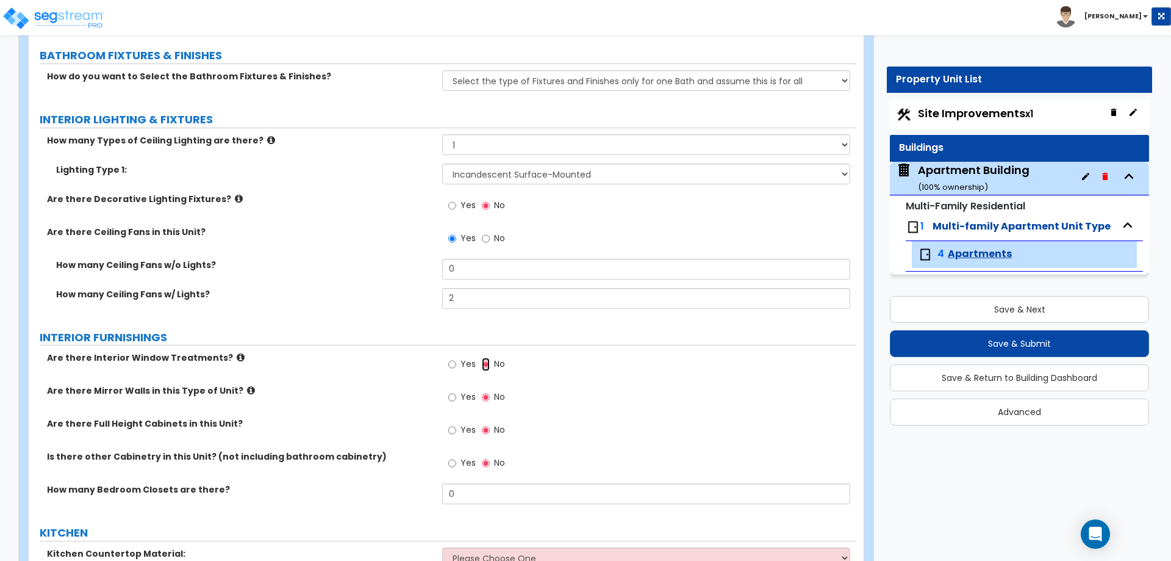
scroll to position [696, 0]
click at [453, 362] on input "Yes" at bounding box center [452, 362] width 8 height 13
radio input "true"
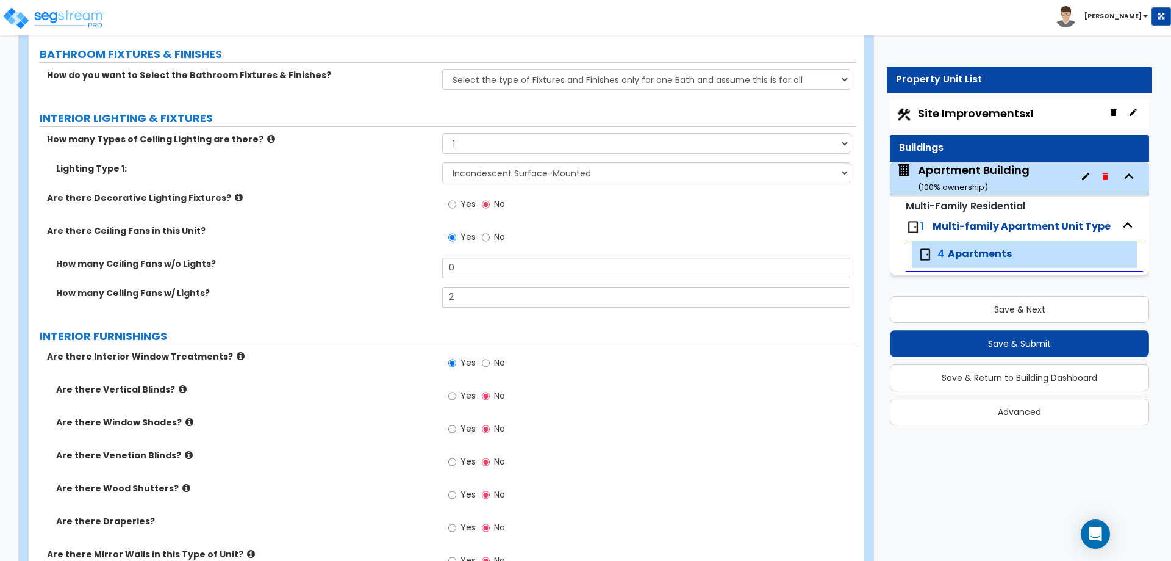
click at [452, 389] on label "Yes" at bounding box center [461, 397] width 27 height 21
click at [452, 389] on input "Yes" at bounding box center [452, 395] width 8 height 13
radio input "true"
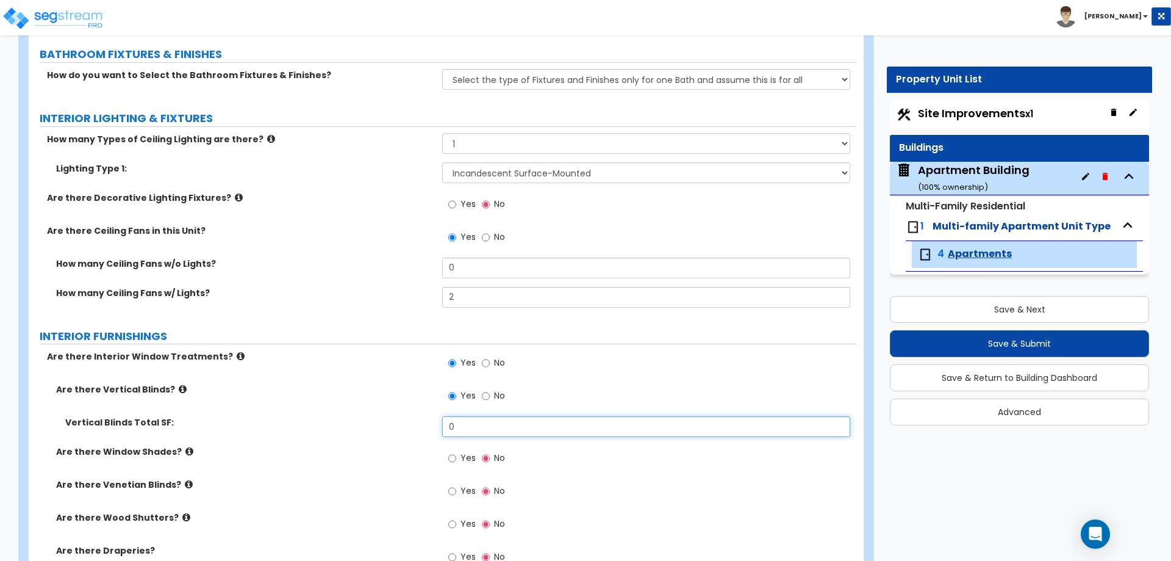
click at [463, 426] on input "0" at bounding box center [646, 426] width 408 height 21
type input "36"
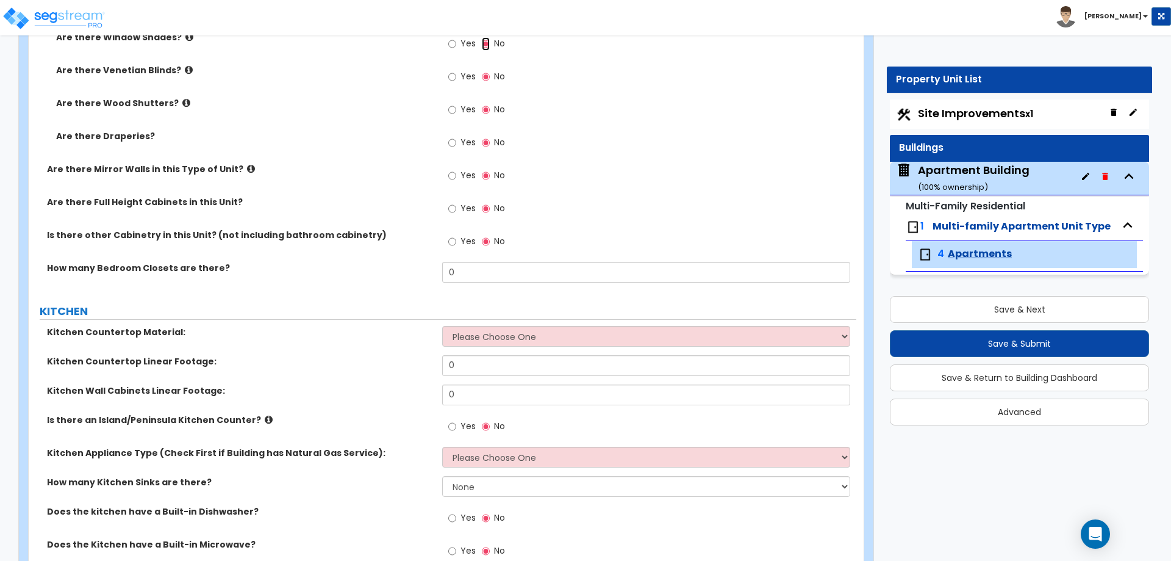
scroll to position [1112, 0]
click at [489, 334] on select "Please Choose One Plastic Laminate Solid Surface Stone Quartz Marble Tile Wood …" at bounding box center [646, 334] width 408 height 21
select select "1"
click at [442, 324] on select "Please Choose One Plastic Laminate Solid Surface Stone Quartz Marble Tile Wood …" at bounding box center [646, 334] width 408 height 21
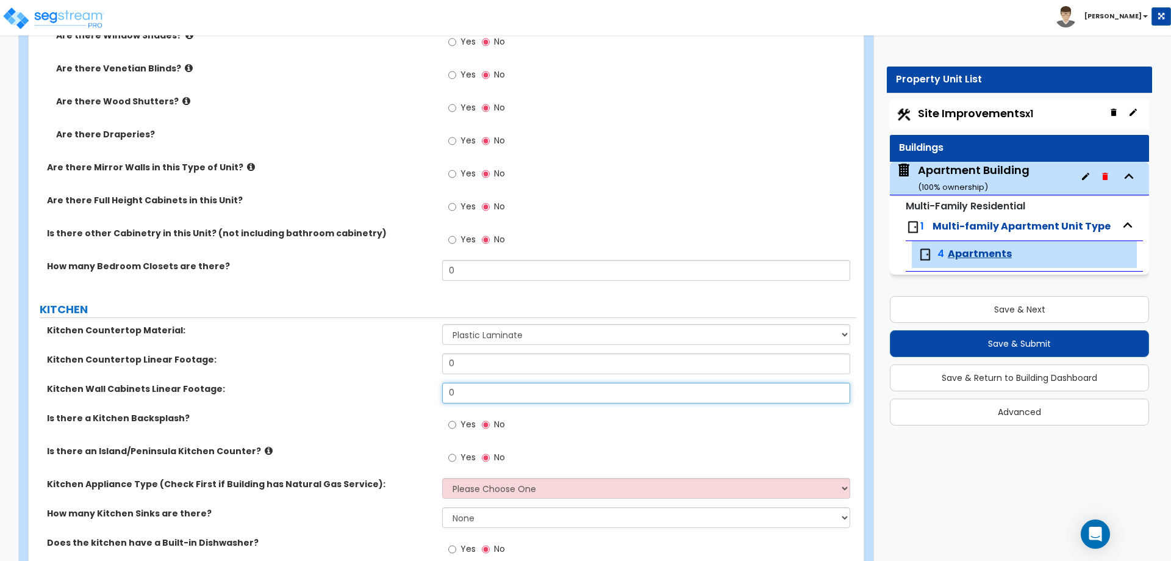
click at [480, 392] on input "0" at bounding box center [646, 393] width 408 height 21
click at [526, 356] on input "0" at bounding box center [646, 363] width 408 height 21
type input "6"
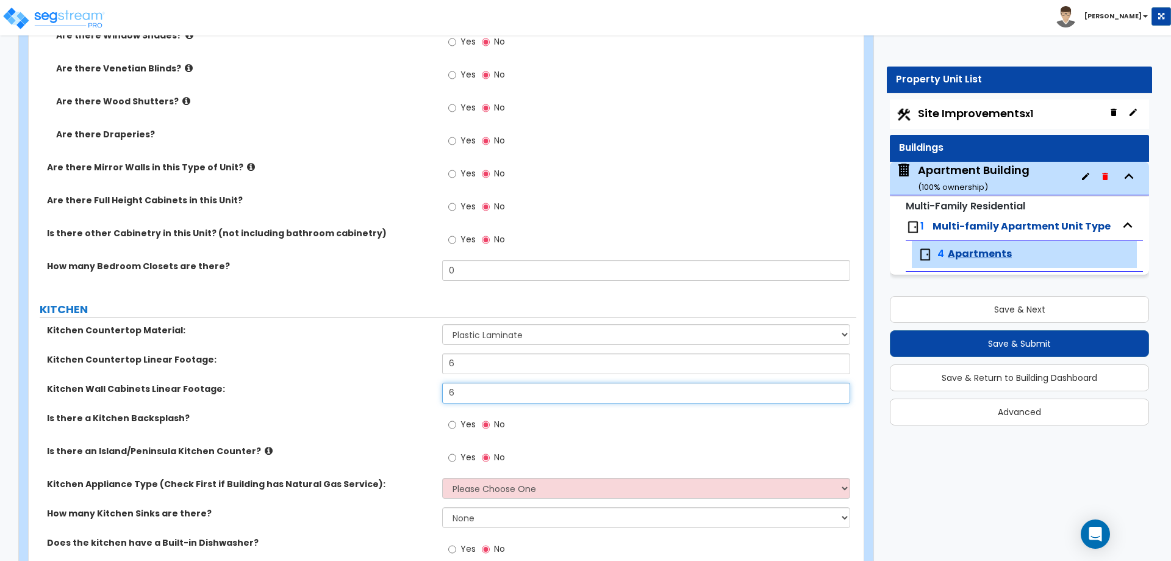
type input "6"
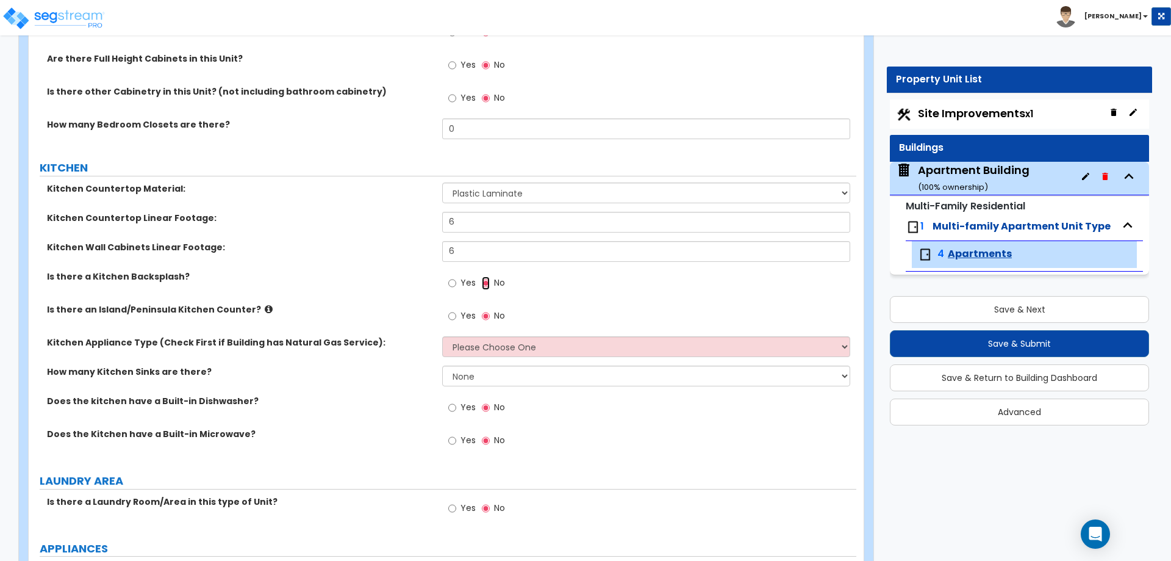
scroll to position [1255, 0]
click at [481, 345] on select "Please Choose One Gas Electric" at bounding box center [646, 345] width 408 height 21
select select "2"
click at [442, 335] on select "Please Choose One Gas Electric" at bounding box center [646, 345] width 408 height 21
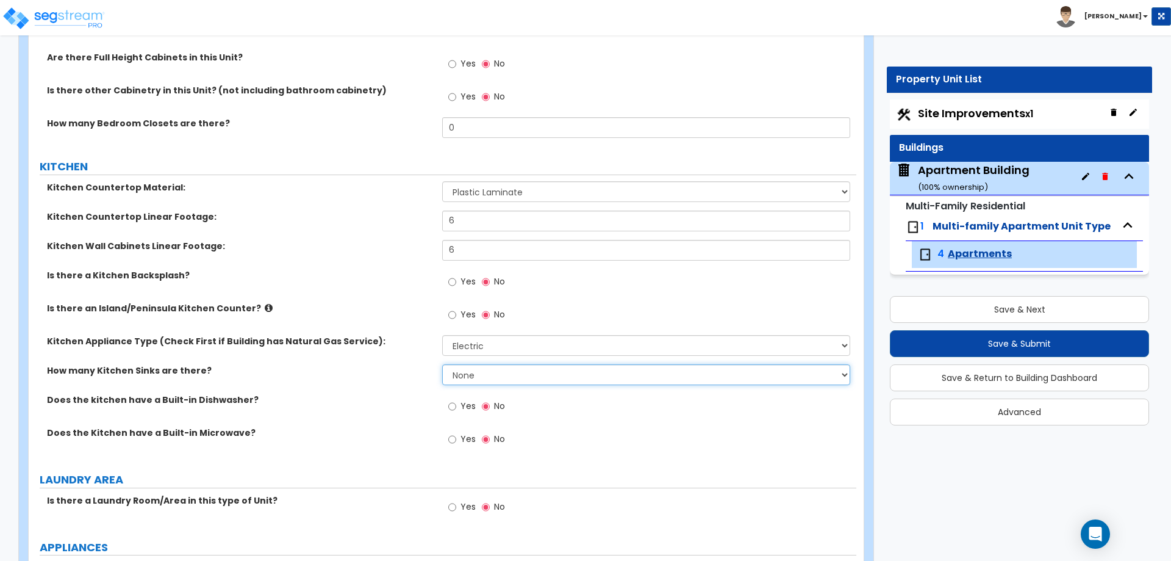
click at [485, 376] on select "None 1 2 3" at bounding box center [646, 374] width 408 height 21
select select "1"
click at [442, 364] on select "None 1 2 3" at bounding box center [646, 374] width 408 height 21
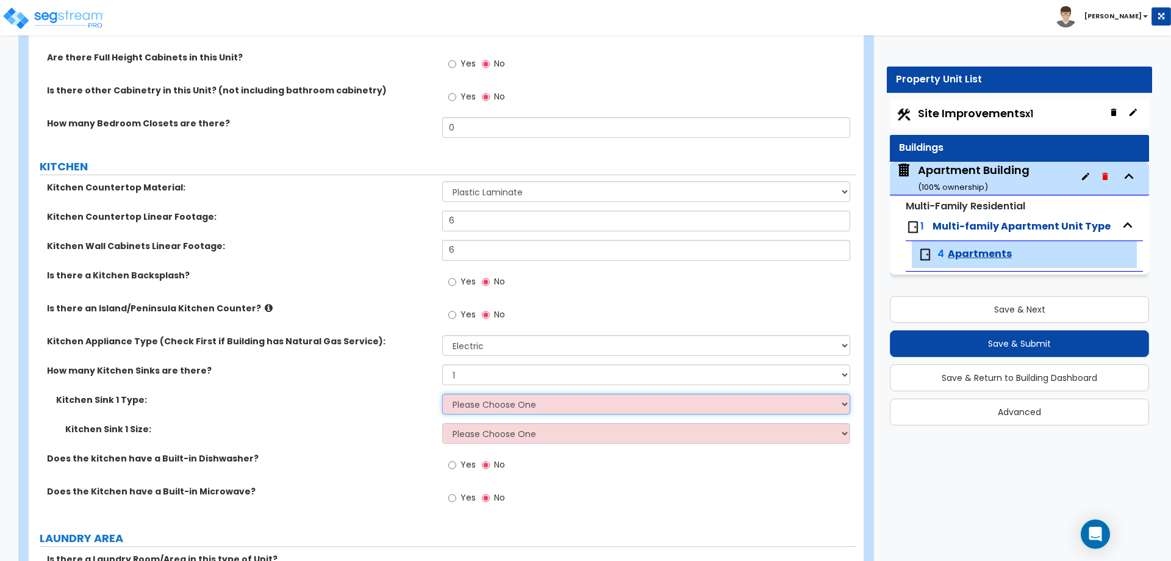
click at [472, 409] on select "Please Choose One Stainless Steel Porcelain Enamel Cast Iron Granite Composite" at bounding box center [646, 404] width 408 height 21
select select "1"
click at [442, 394] on select "Please Choose One Stainless Steel Porcelain Enamel Cast Iron Granite Composite" at bounding box center [646, 404] width 408 height 21
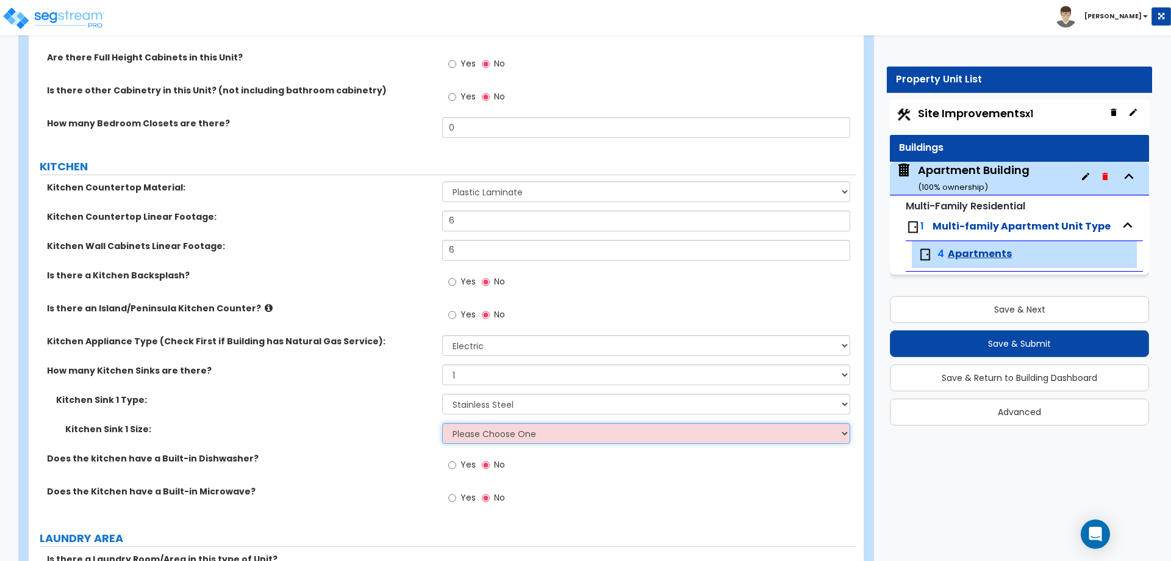
click at [477, 434] on select "Please Choose One Single Sink Double Sink" at bounding box center [646, 433] width 408 height 21
select select "1"
click at [442, 423] on select "Please Choose One Single Sink Double Sink" at bounding box center [646, 433] width 408 height 21
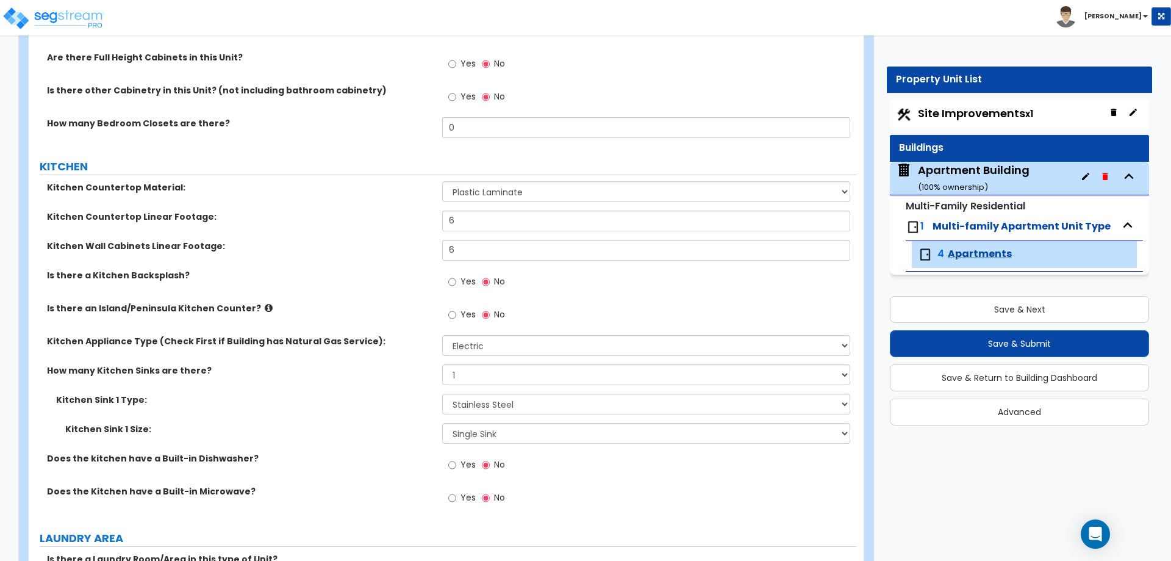
click at [447, 470] on div "Yes No" at bounding box center [476, 466] width 69 height 28
click at [449, 467] on input "Yes" at bounding box center [452, 464] width 8 height 13
radio input "true"
click at [453, 498] on input "Yes" at bounding box center [452, 497] width 8 height 13
radio input "true"
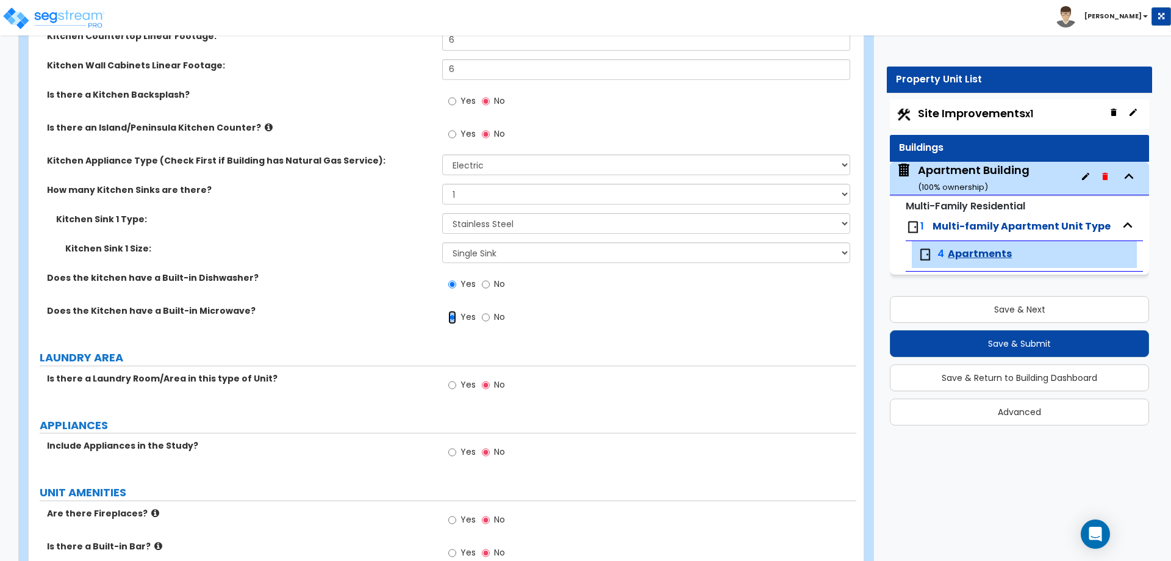
scroll to position [1456, 0]
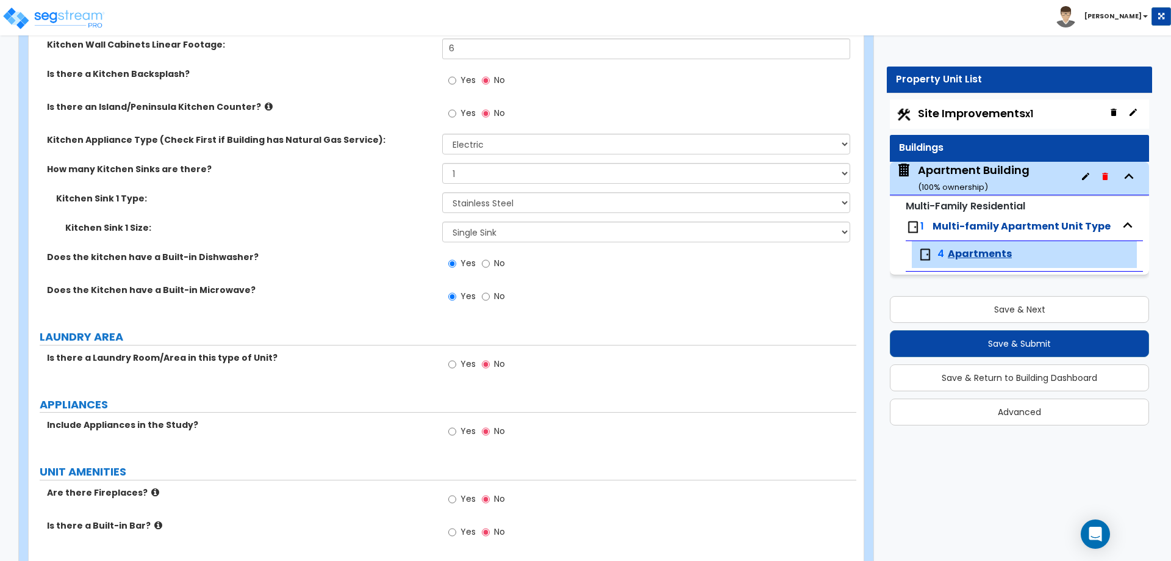
click at [462, 432] on span "Yes" at bounding box center [468, 431] width 15 height 12
click at [456, 432] on input "Yes" at bounding box center [452, 431] width 8 height 13
radio input "true"
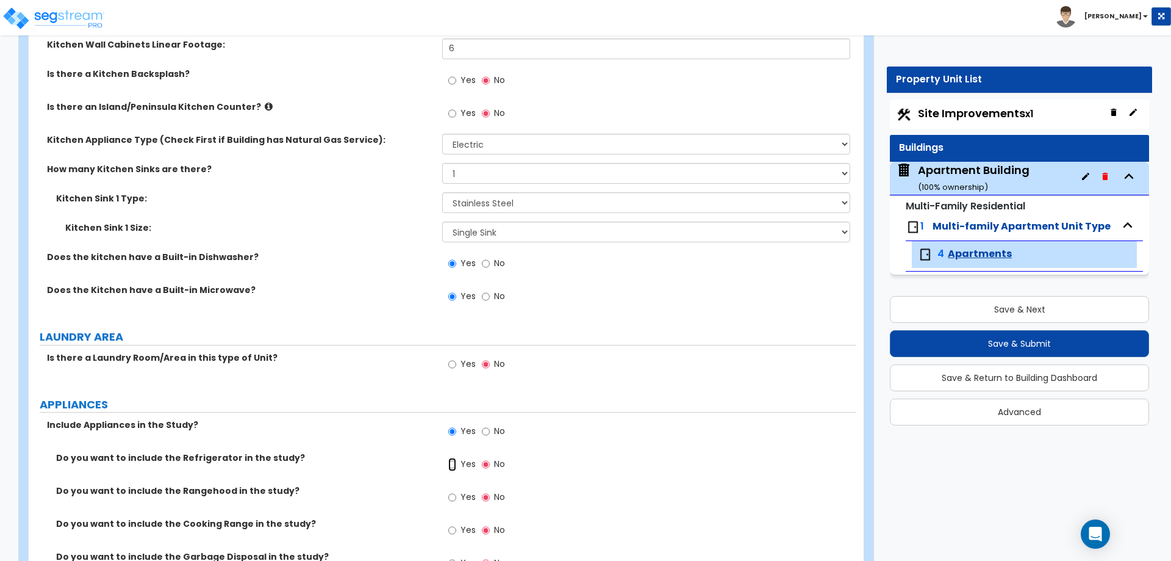
click at [454, 463] on input "Yes" at bounding box center [452, 464] width 8 height 13
radio input "true"
click at [449, 497] on input "Yes" at bounding box center [452, 497] width 8 height 13
radio input "true"
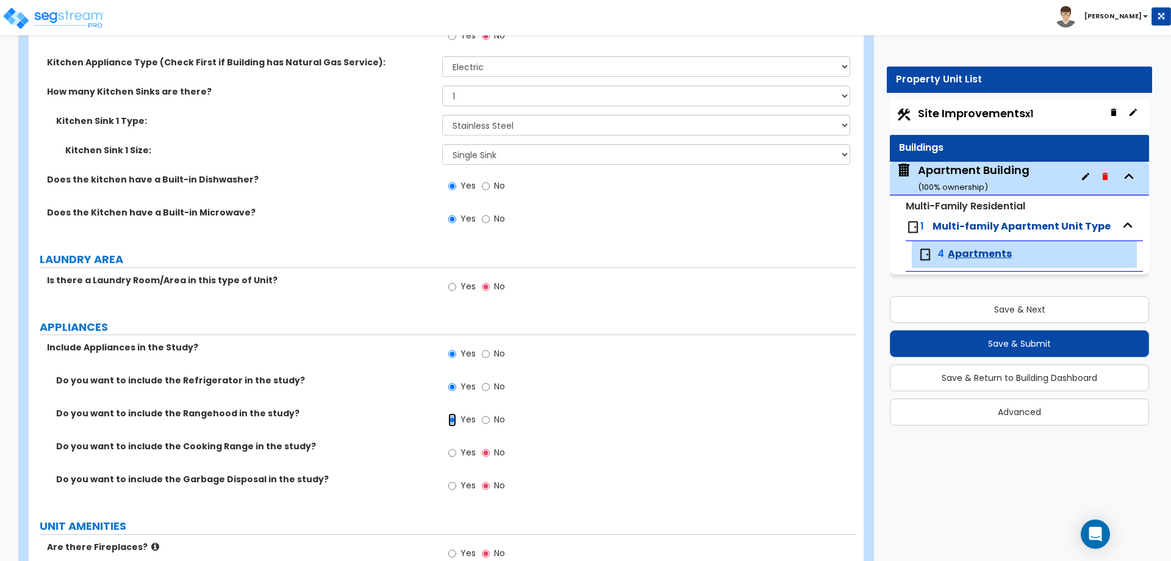
scroll to position [1539, 0]
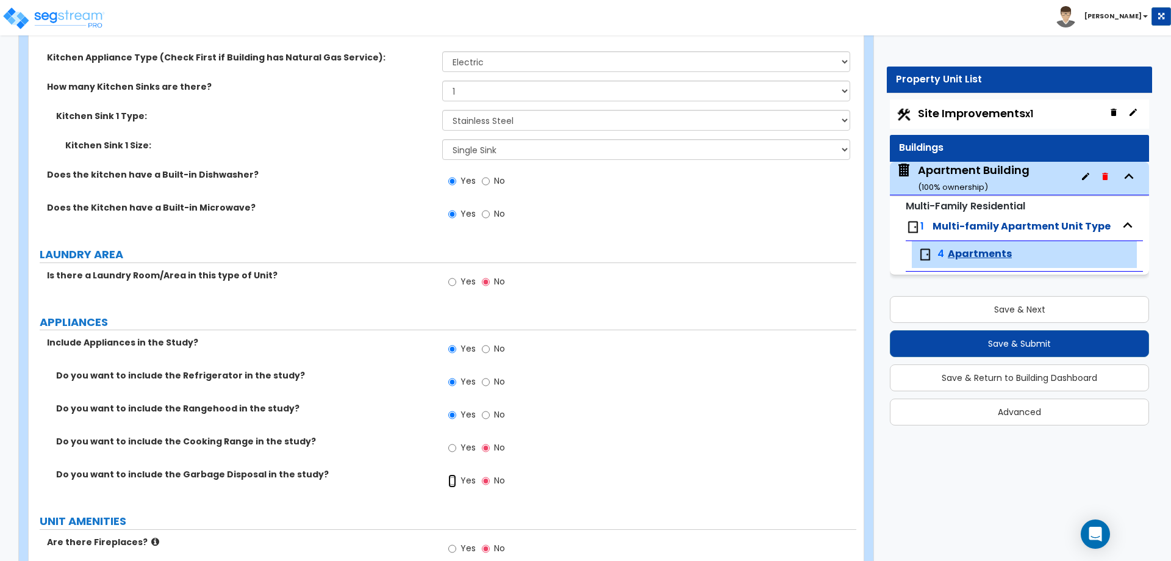
click at [456, 481] on input "Yes" at bounding box center [452, 480] width 8 height 13
radio input "true"
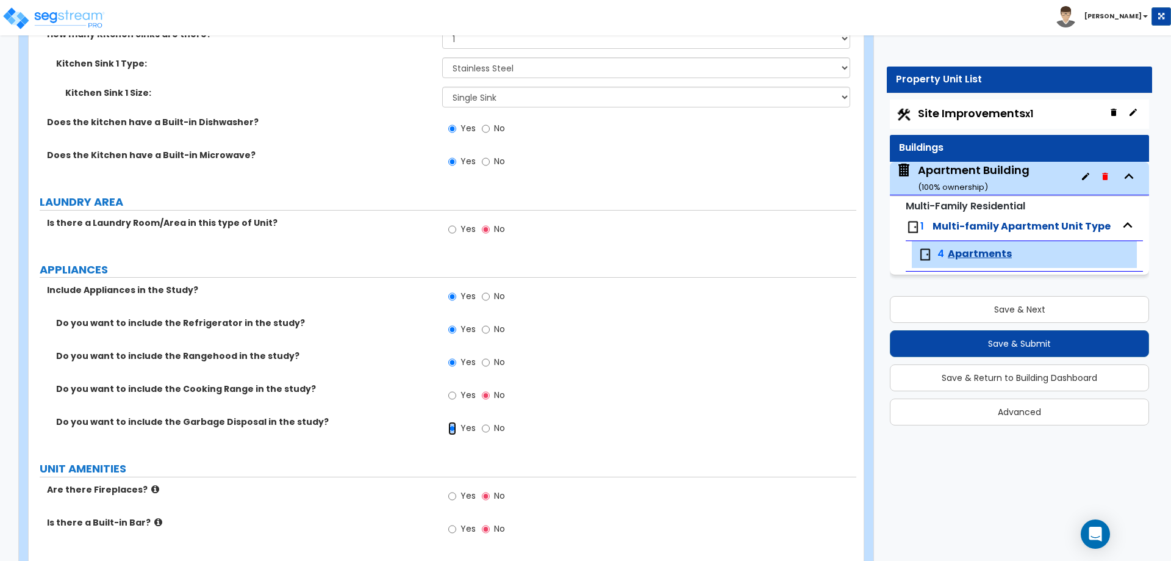
scroll to position [1592, 0]
click at [451, 392] on input "Yes" at bounding box center [452, 393] width 8 height 13
radio input "true"
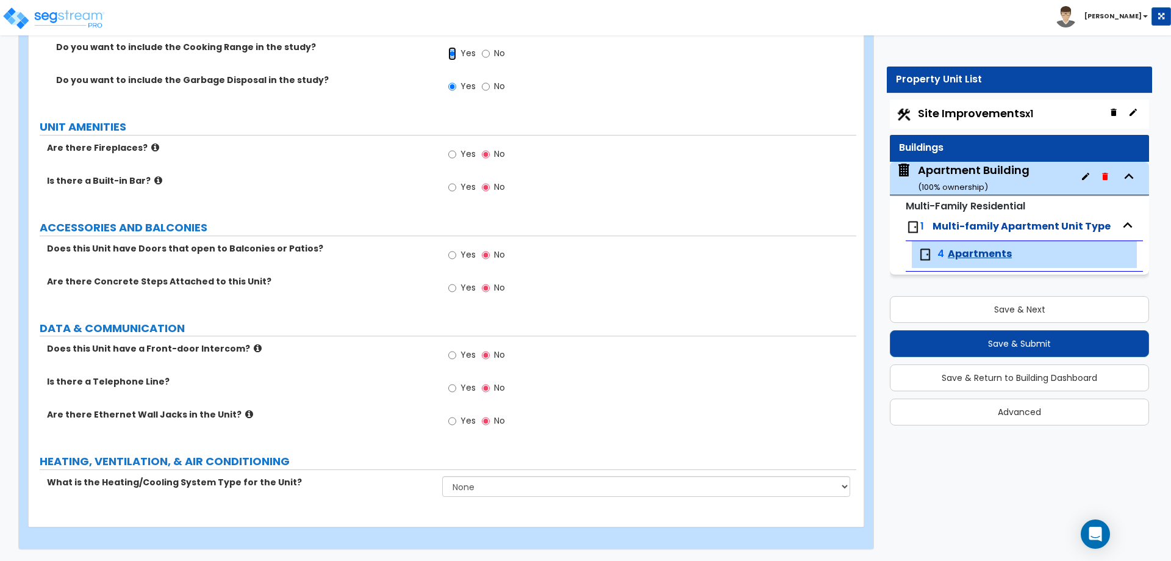
scroll to position [1933, 0]
click at [453, 387] on input "Yes" at bounding box center [452, 387] width 8 height 13
radio input "true"
click at [473, 484] on select "None Heat Only Centralized Heating & Cooling Thru Wall Air Conditioners Mini Sp…" at bounding box center [646, 485] width 408 height 21
select select "1"
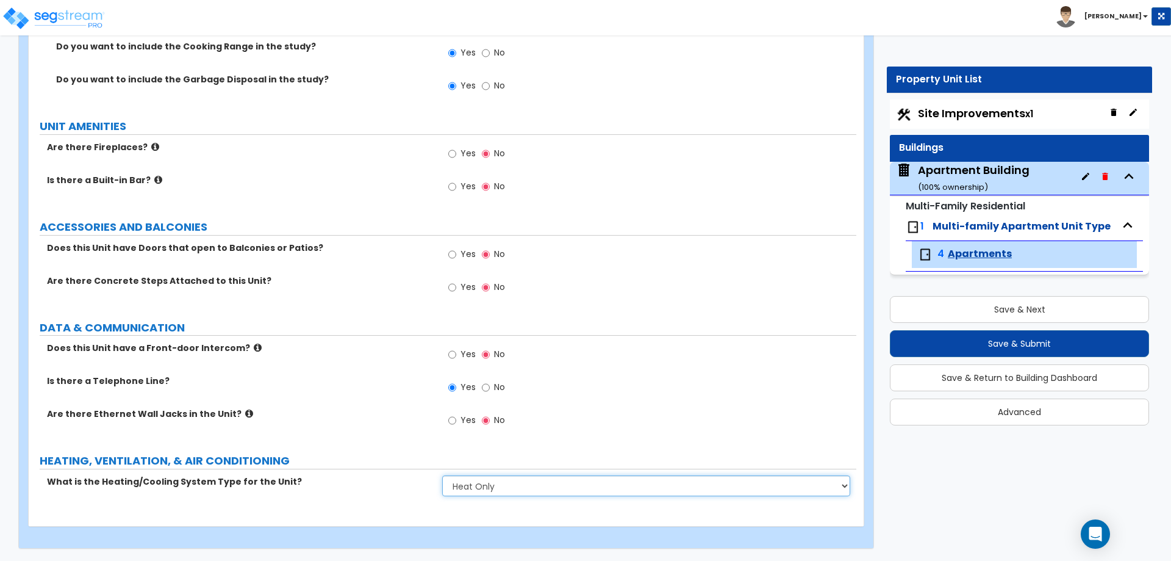
click at [442, 475] on select "None Heat Only Centralized Heating & Cooling Thru Wall Air Conditioners Mini Sp…" at bounding box center [646, 485] width 408 height 21
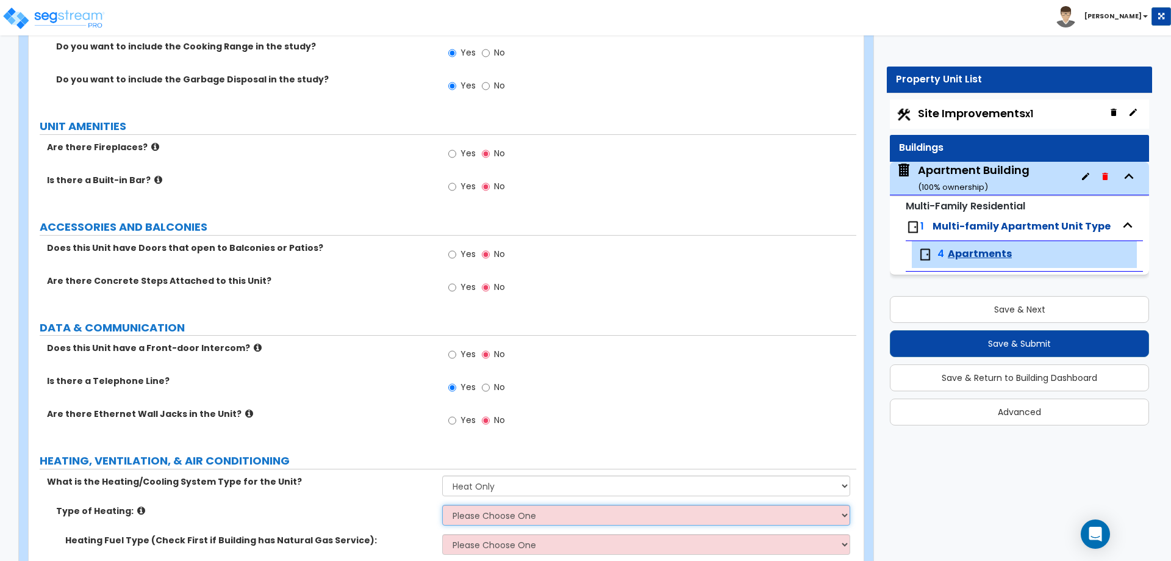
click at [464, 517] on select "Please Choose One Wall Heater Electric Baseboard Heater Hydronic Heating Radian…" at bounding box center [646, 515] width 408 height 21
select select "2"
click at [442, 505] on select "Please Choose One Wall Heater Electric Baseboard Heater Hydronic Heating Radian…" at bounding box center [646, 515] width 408 height 21
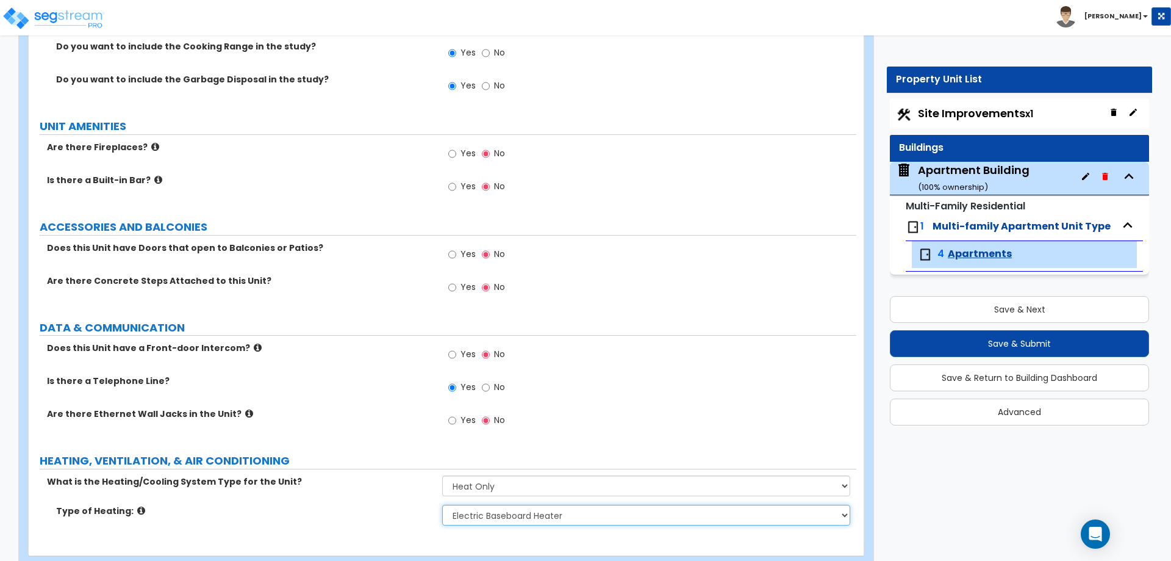
scroll to position [1963, 0]
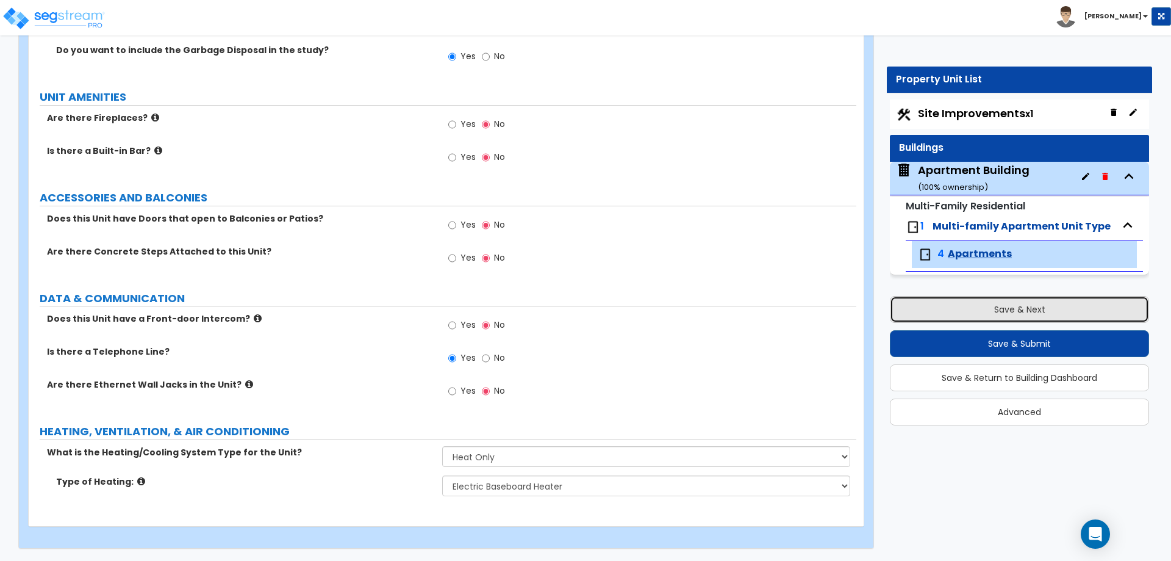
click at [993, 308] on button "Save & Next" at bounding box center [1019, 309] width 259 height 27
select select "2"
select select "1"
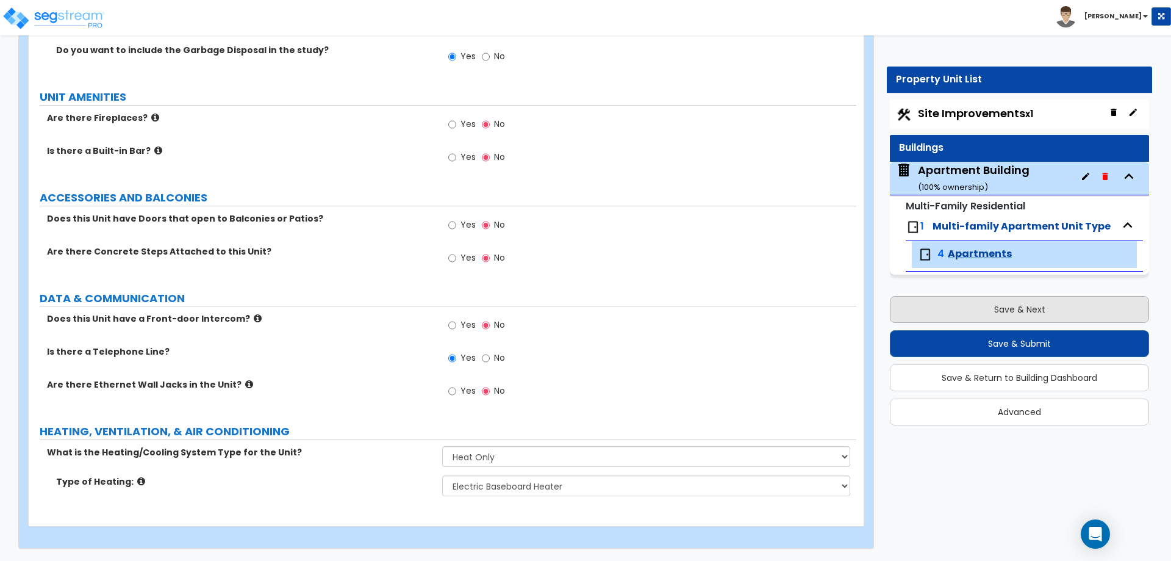
select select "1"
select select "2"
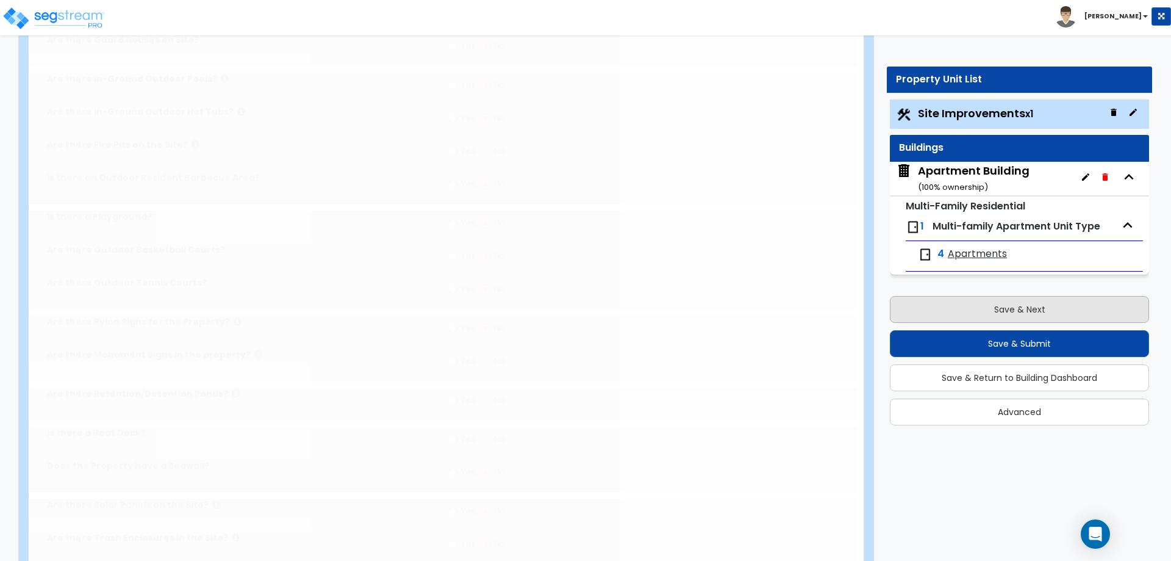
scroll to position [0, 0]
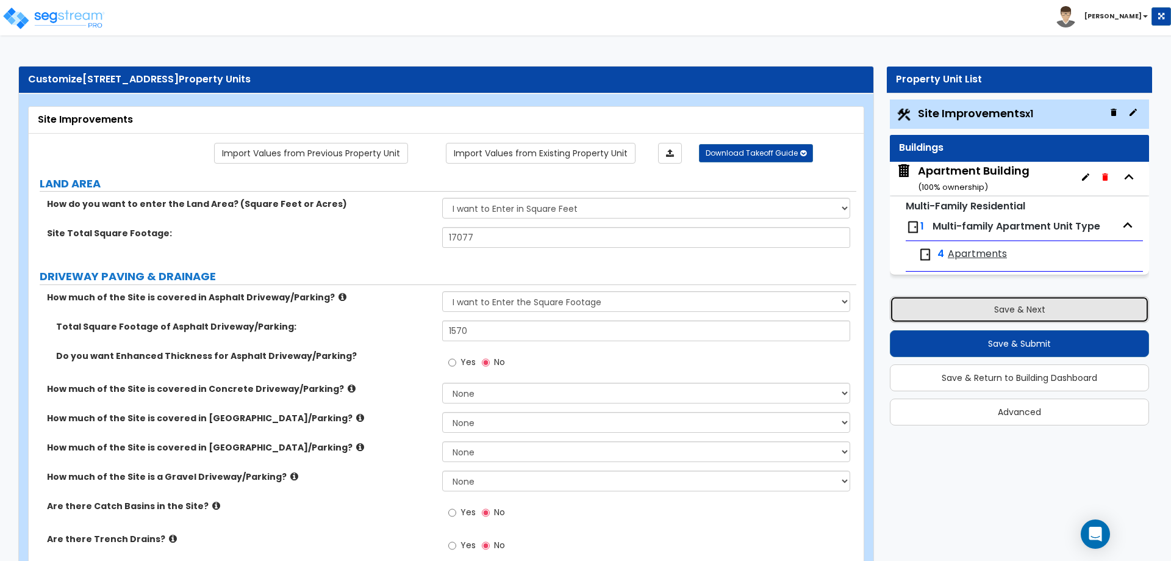
click at [979, 302] on button "Save & Next" at bounding box center [1019, 309] width 259 height 27
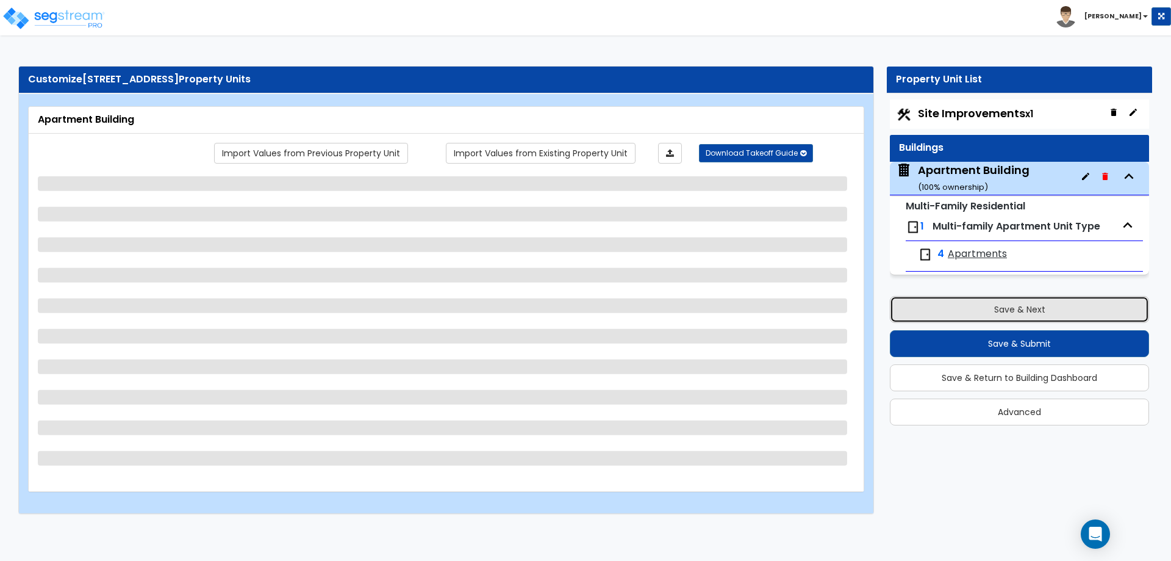
click at [979, 302] on button "Save & Next" at bounding box center [1019, 309] width 259 height 27
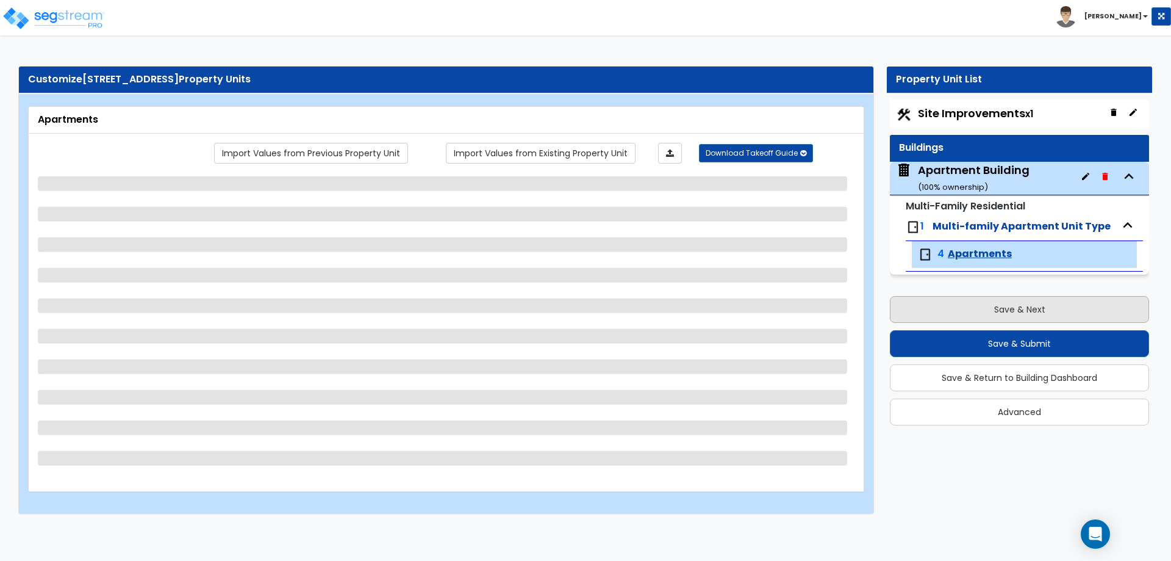
select select "5"
select select "1"
select select "2"
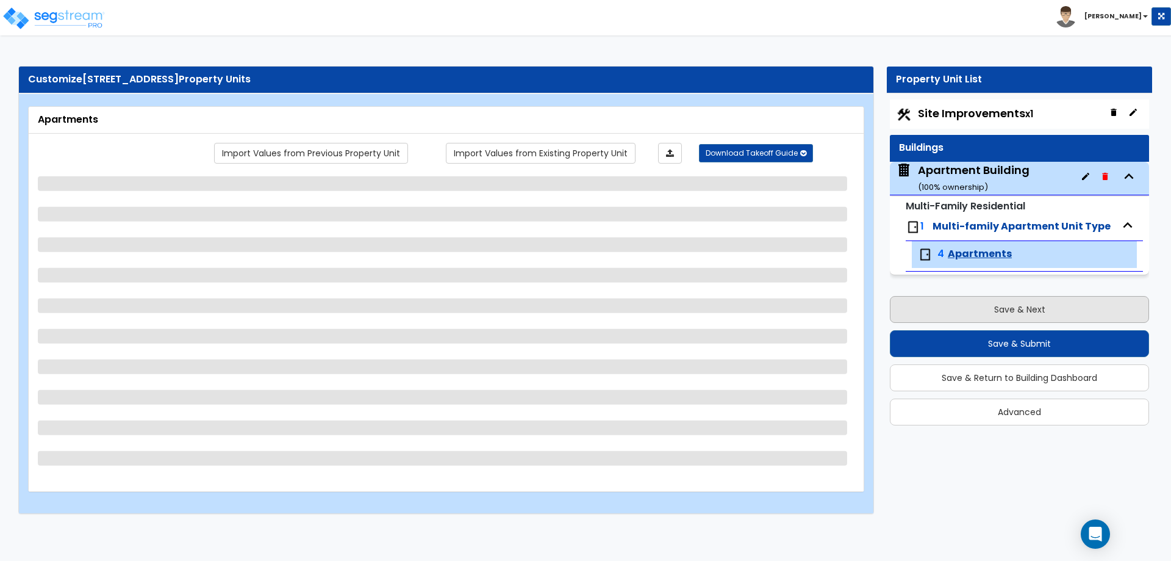
select select "1"
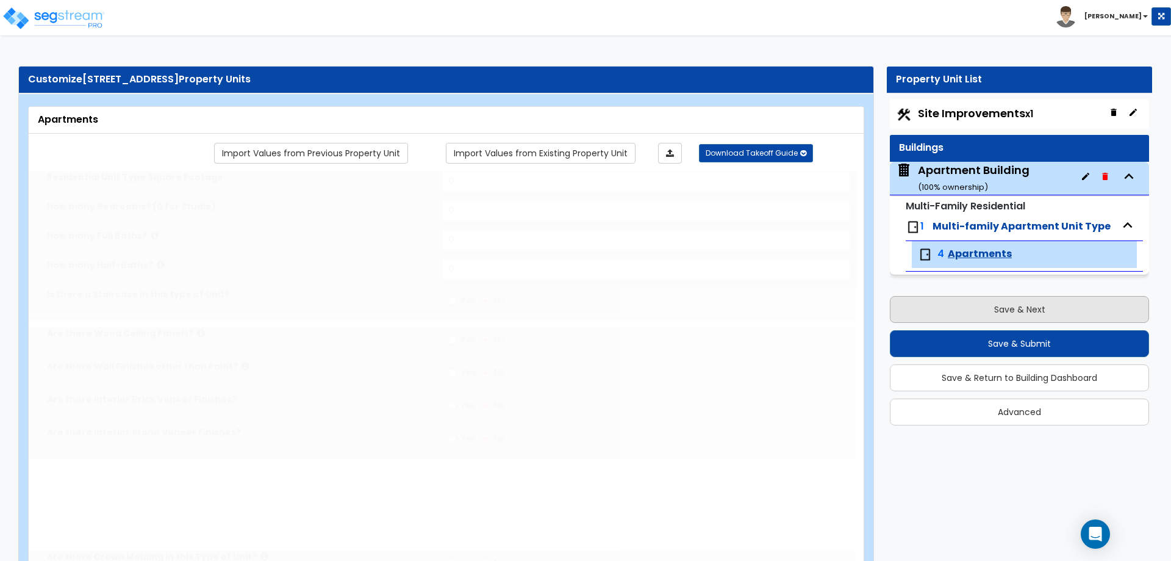
radio input "true"
select select "1"
select select "6"
select select "1"
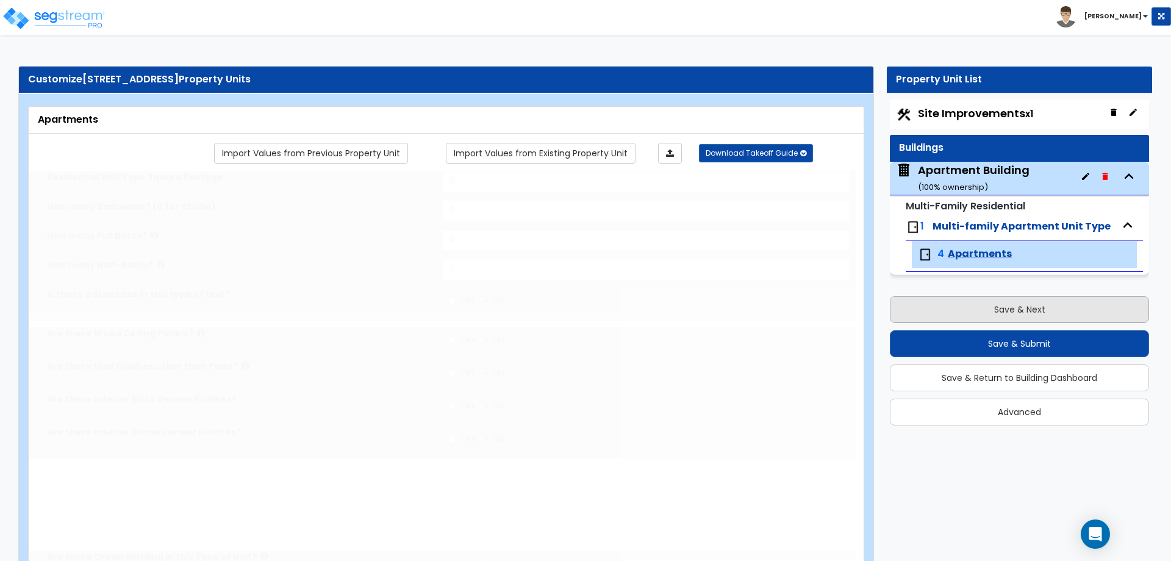
select select "1"
radio input "true"
select select "1"
select select "2"
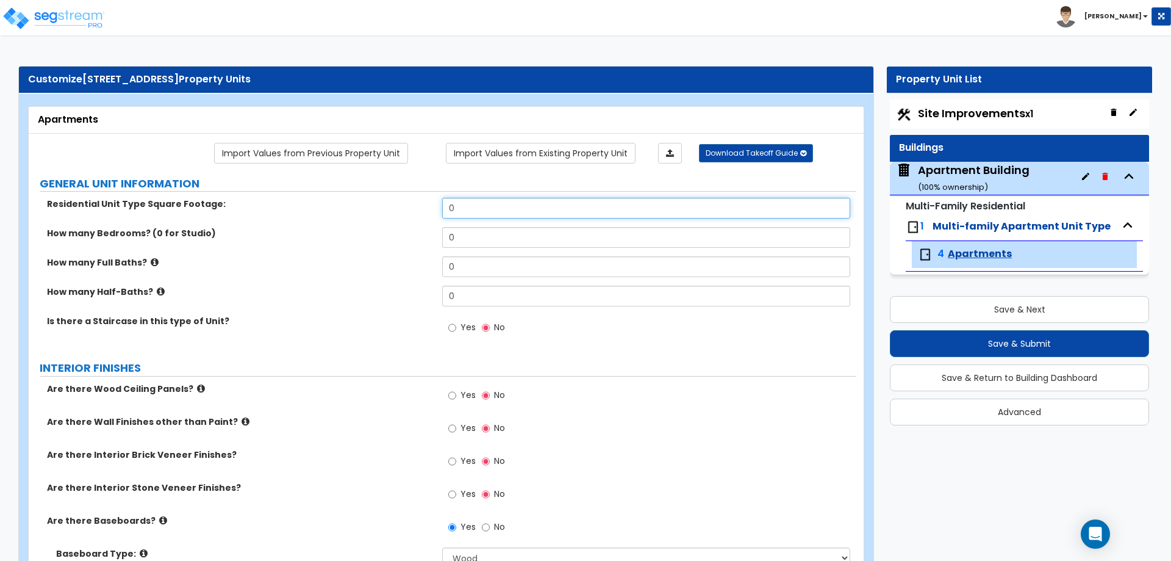
click at [480, 209] on input "0" at bounding box center [646, 208] width 408 height 21
click at [476, 203] on input "0" at bounding box center [646, 208] width 408 height 21
type input "720"
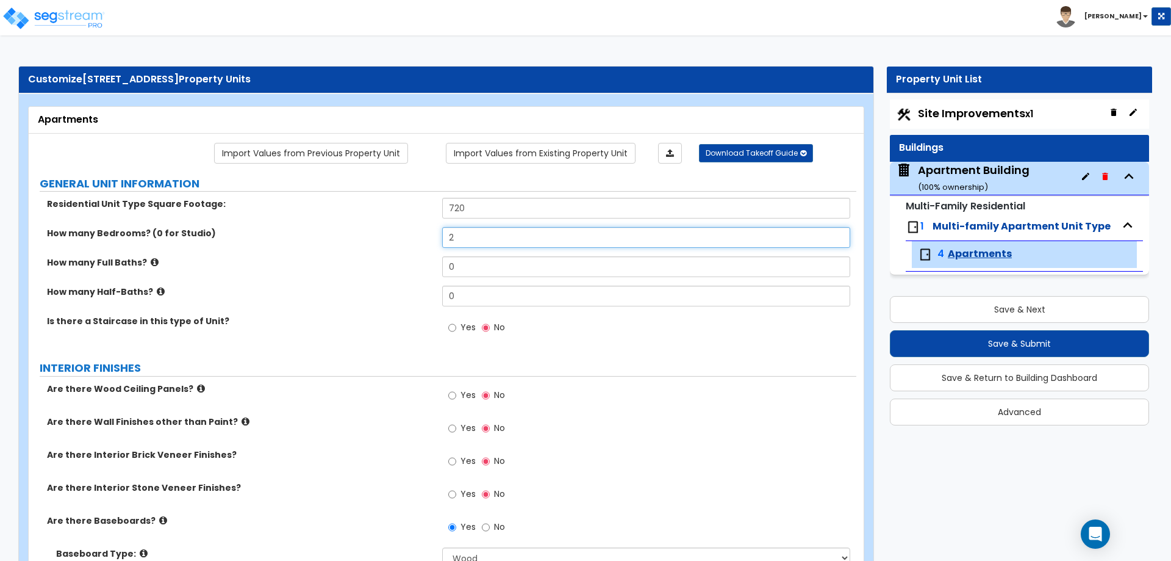
type input "2"
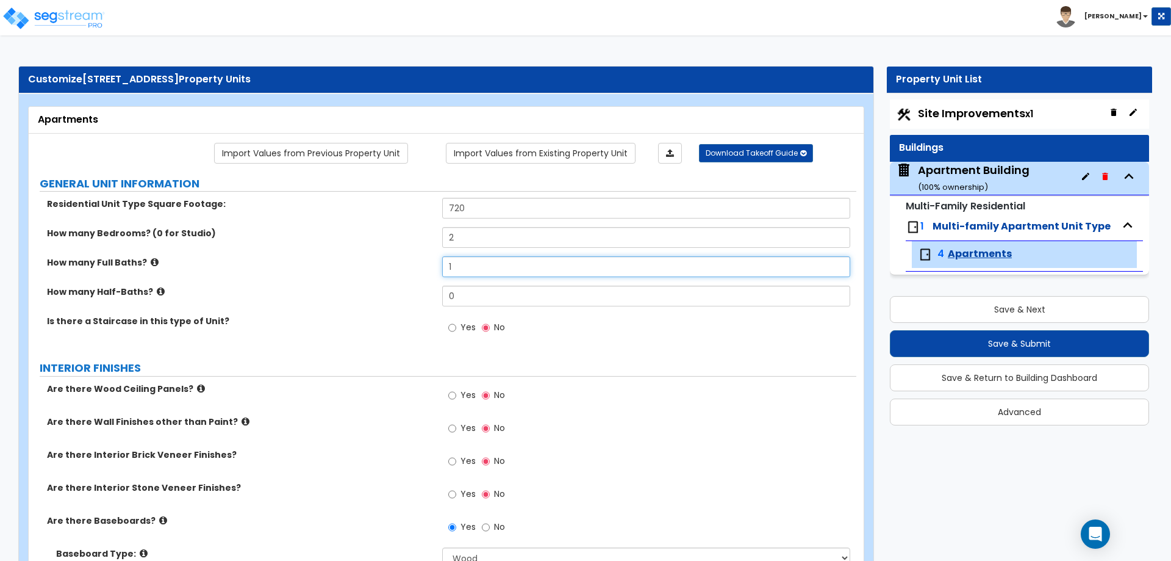
type input "1"
click at [467, 294] on input "1" at bounding box center [646, 296] width 408 height 21
click at [963, 247] on div "4 Apartments" at bounding box center [976, 254] width 117 height 15
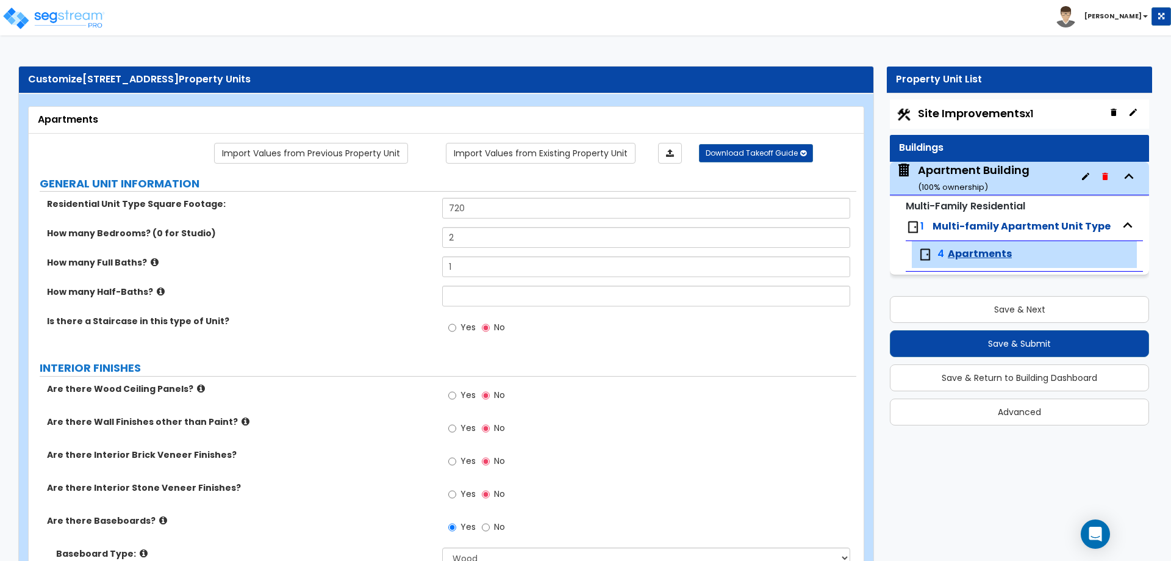
click at [967, 250] on span "Apartments" at bounding box center [980, 254] width 64 height 14
drag, startPoint x: 967, startPoint y: 250, endPoint x: 996, endPoint y: 252, distance: 28.7
click at [996, 252] on span "Apartments" at bounding box center [980, 254] width 64 height 14
click at [1086, 183] on button "button" at bounding box center [1086, 177] width 20 height 20
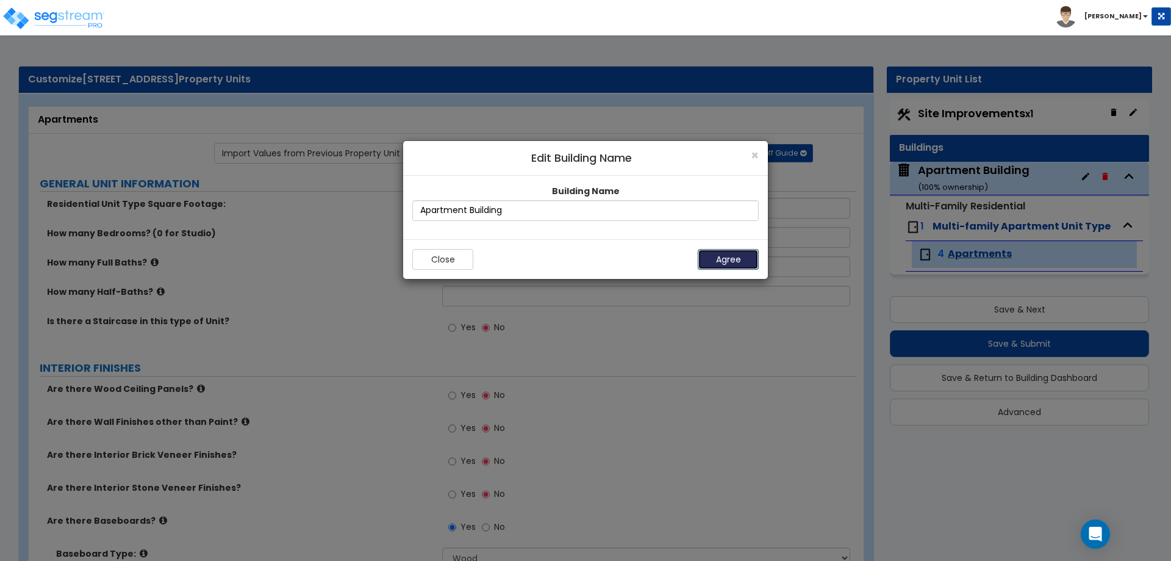
click at [704, 262] on button "Agree" at bounding box center [728, 259] width 61 height 21
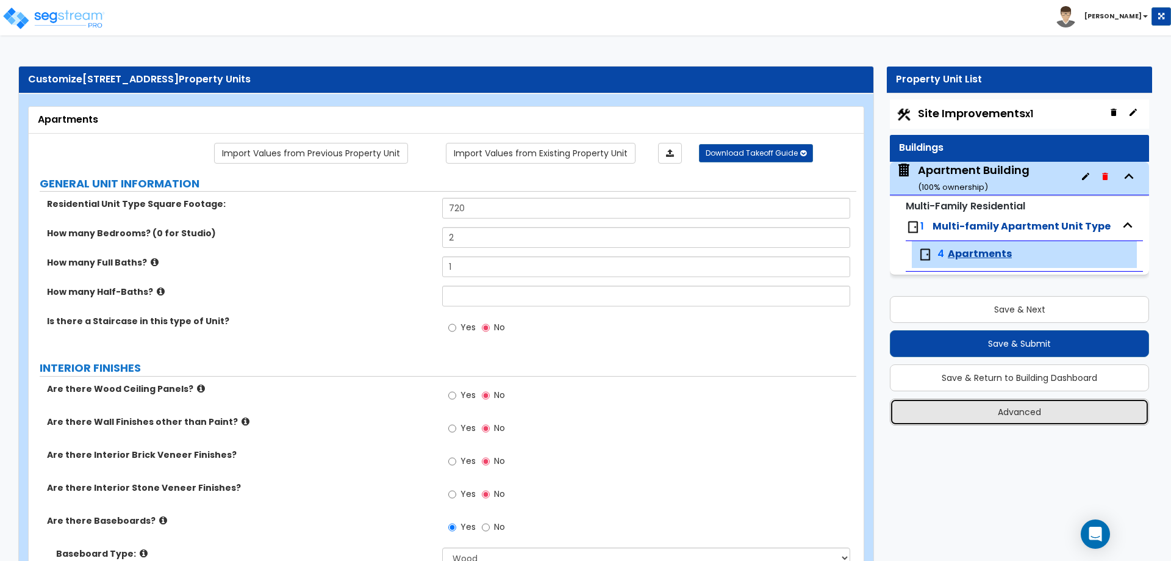
click at [991, 414] on button "Advanced" at bounding box center [1019, 411] width 259 height 27
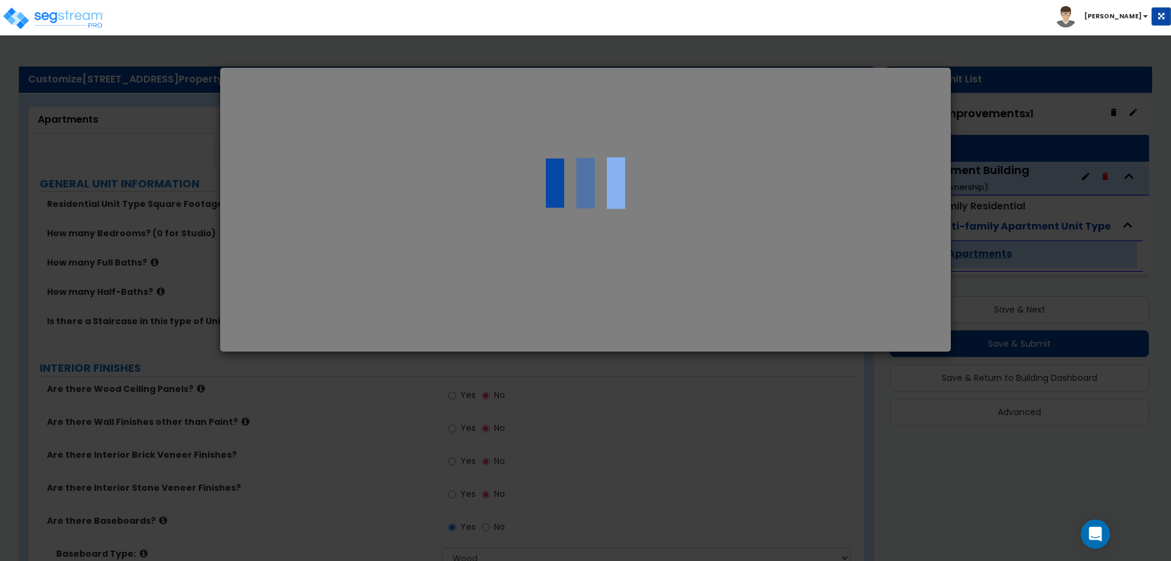
select select "MA"
select select "2025"
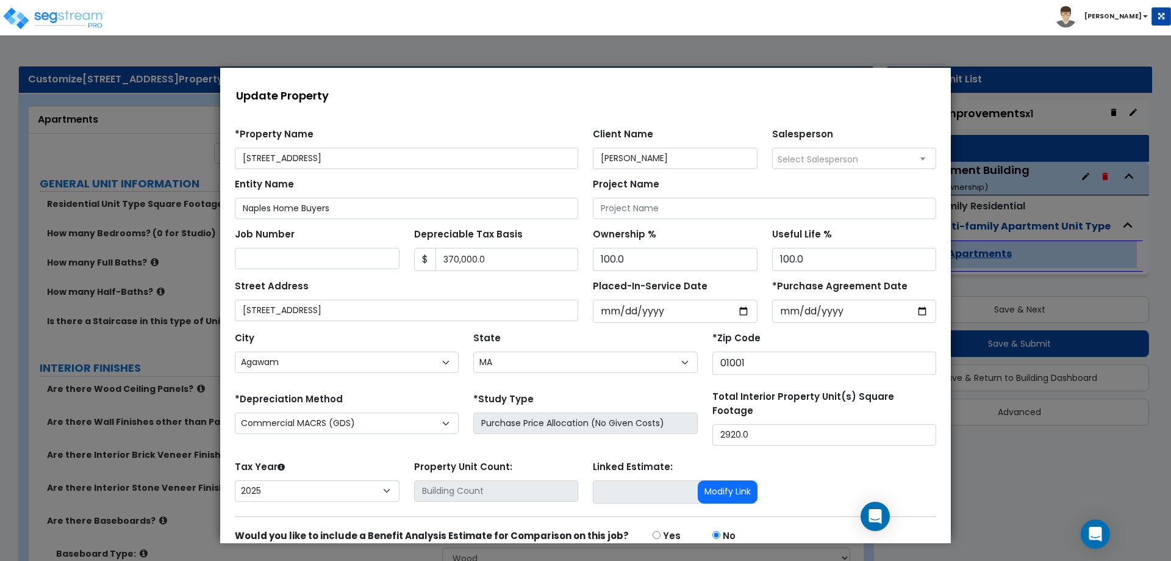
scroll to position [52, 0]
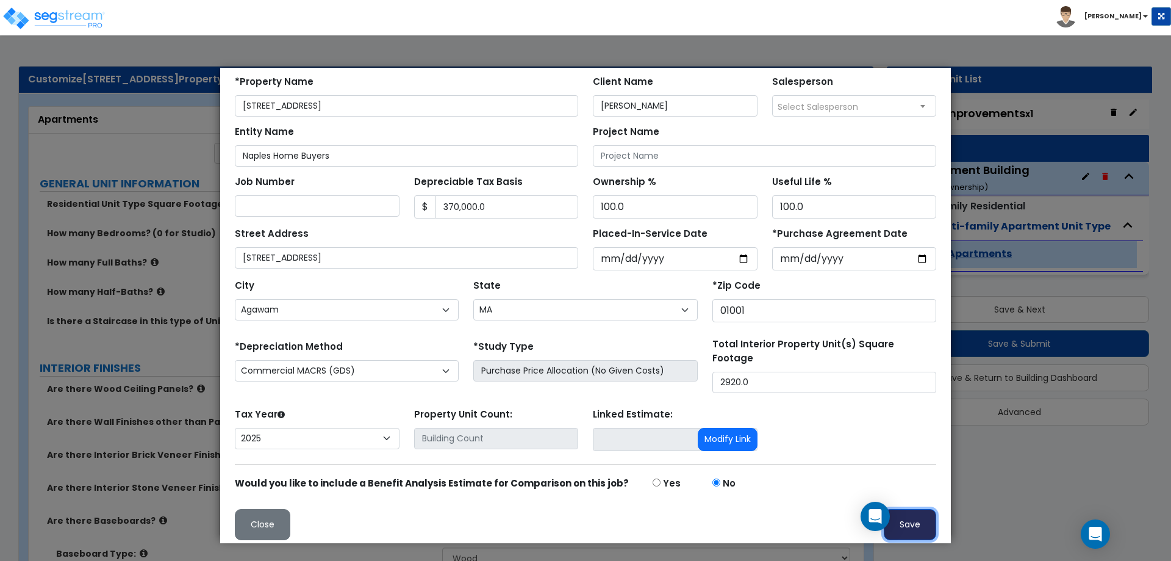
click at [915, 510] on button "Save" at bounding box center [910, 524] width 52 height 31
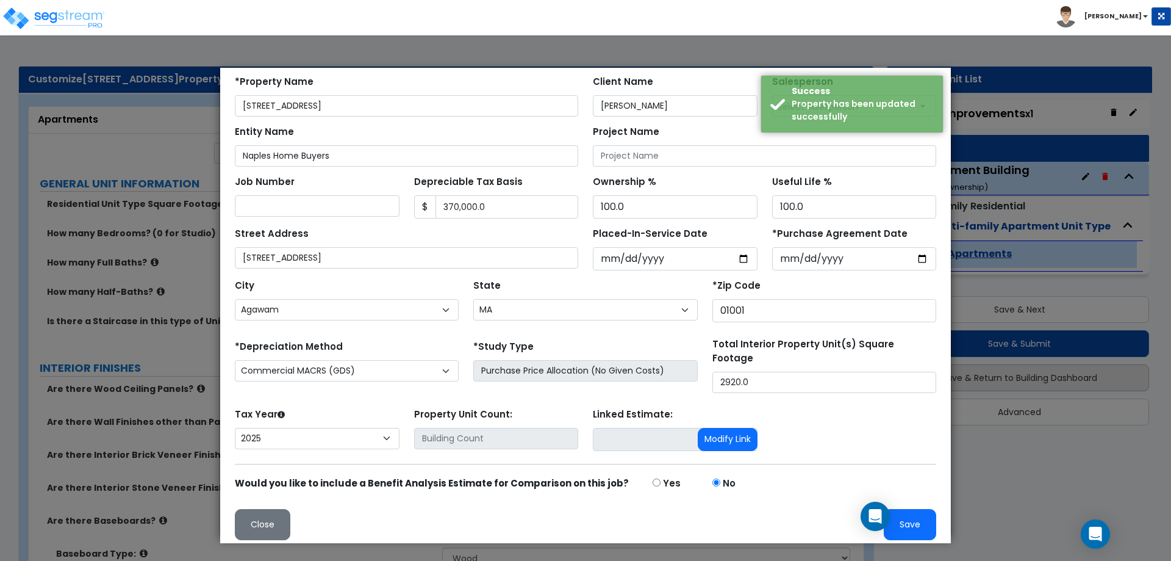
scroll to position [0, 0]
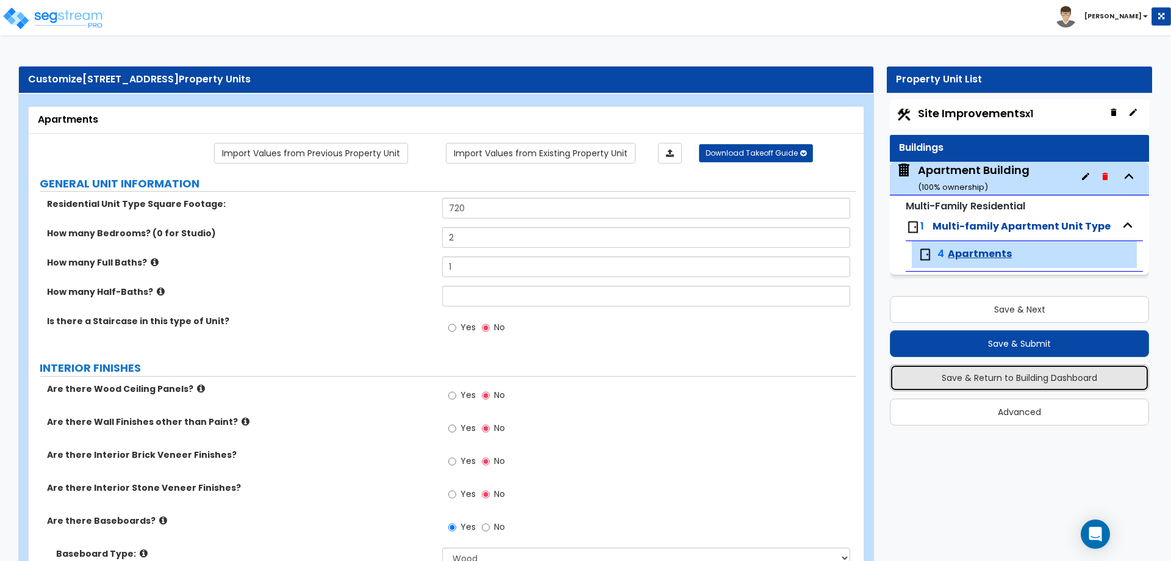
click at [1026, 373] on button "Save & Return to Building Dashboard" at bounding box center [1019, 377] width 259 height 27
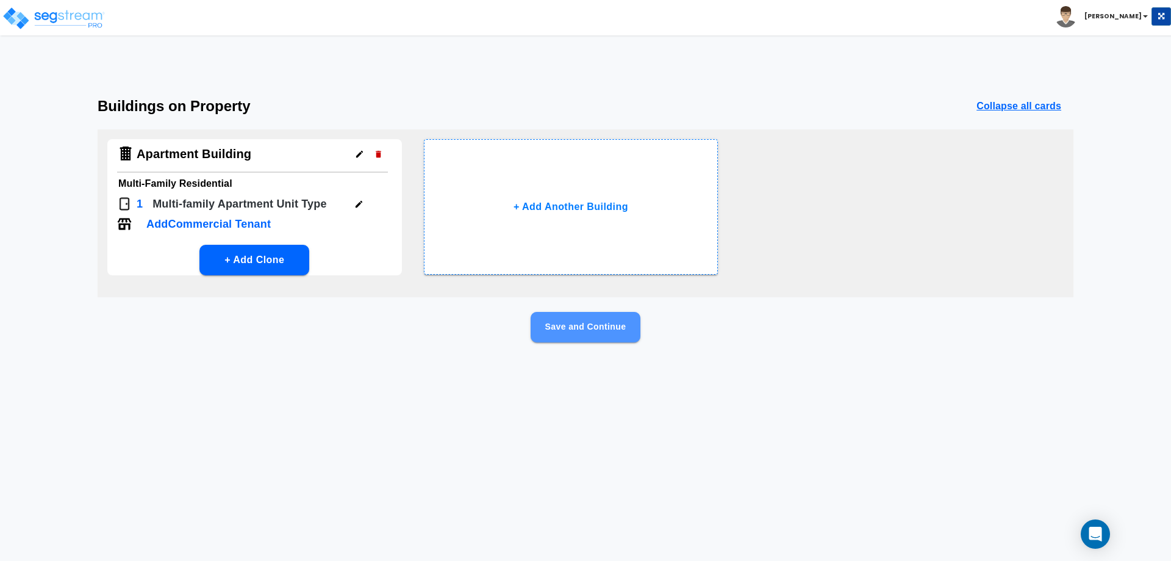
click at [594, 326] on button "Save and Continue" at bounding box center [586, 327] width 110 height 31
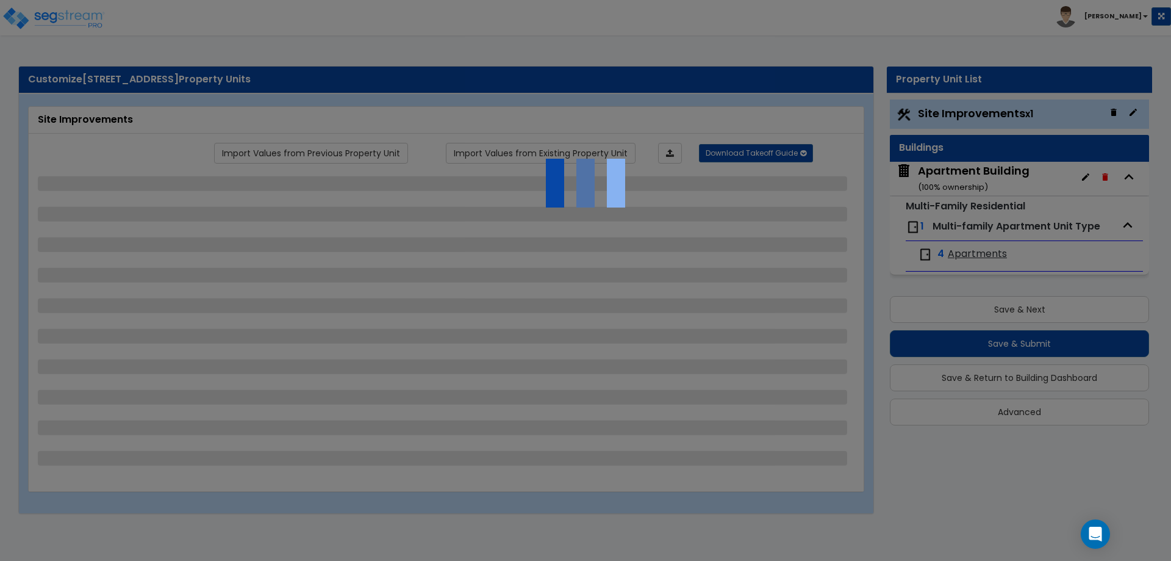
click at [972, 254] on div at bounding box center [585, 280] width 1171 height 561
select select "2"
select select "1"
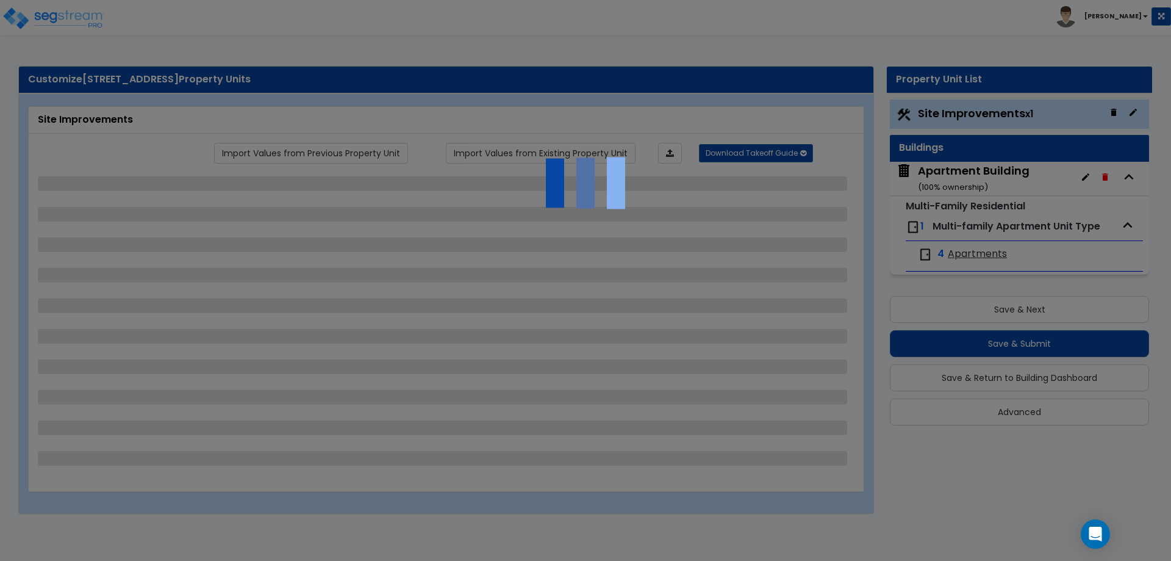
select select "1"
select select "2"
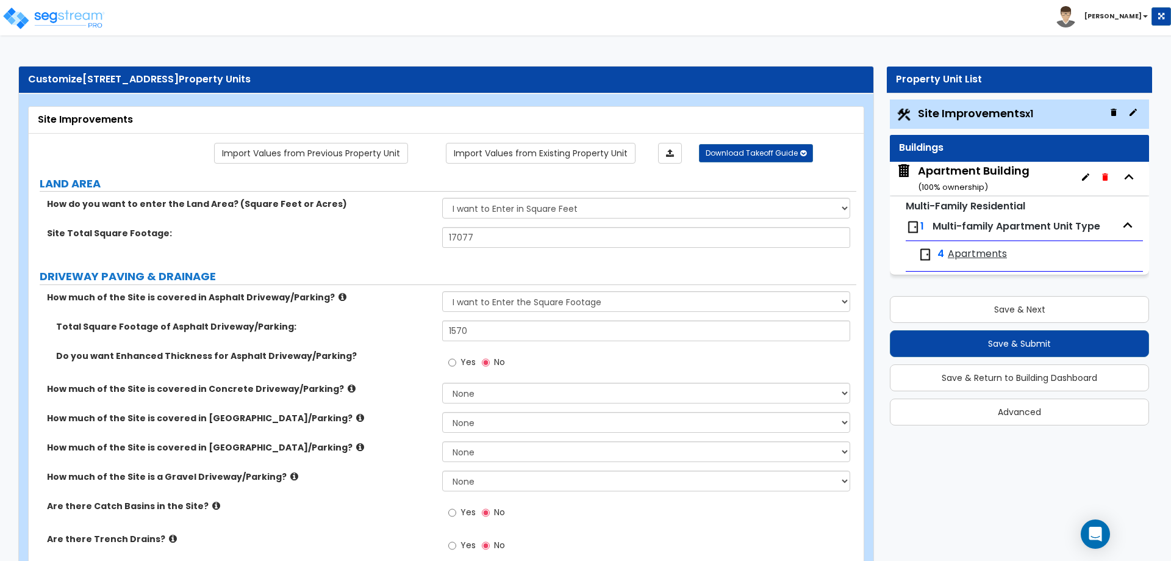
click at [972, 254] on span "Apartments" at bounding box center [977, 254] width 59 height 14
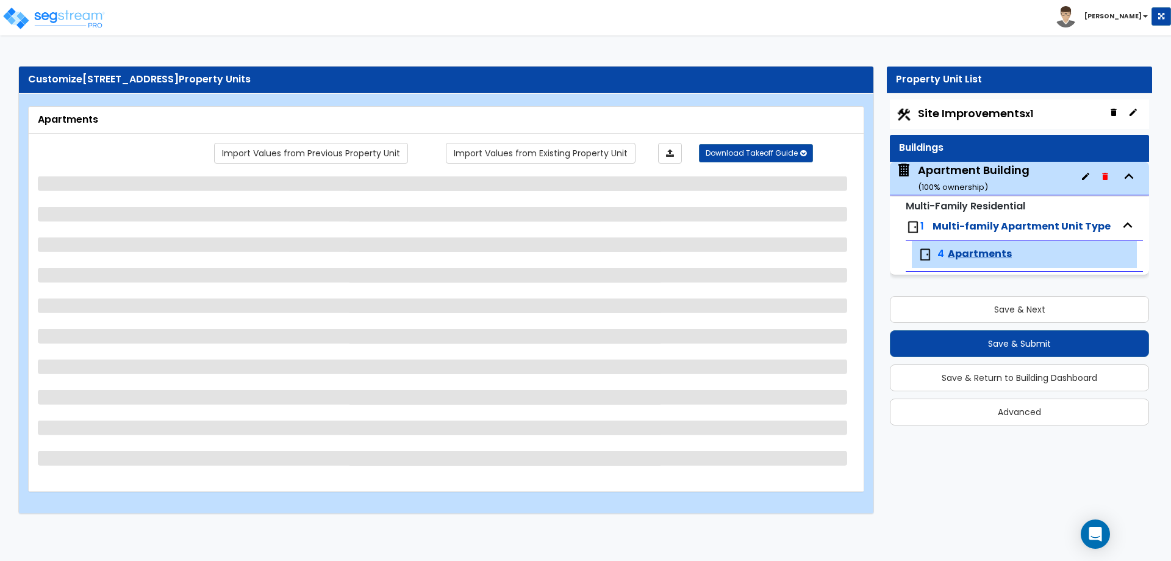
select select "1"
select select "5"
select select "1"
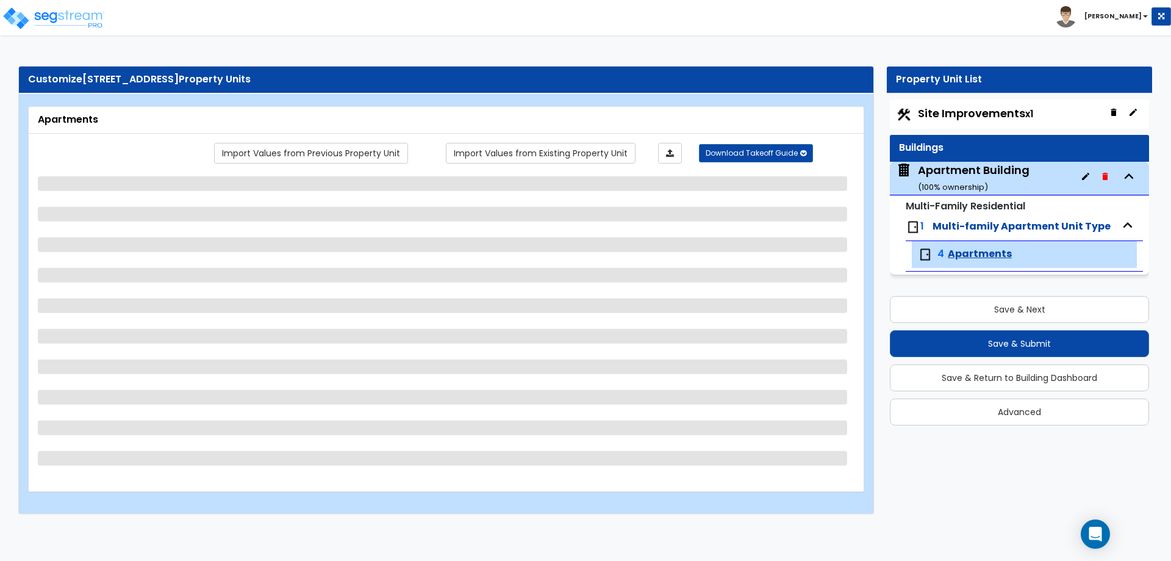
select select "6"
select select "1"
select select "2"
select select "1"
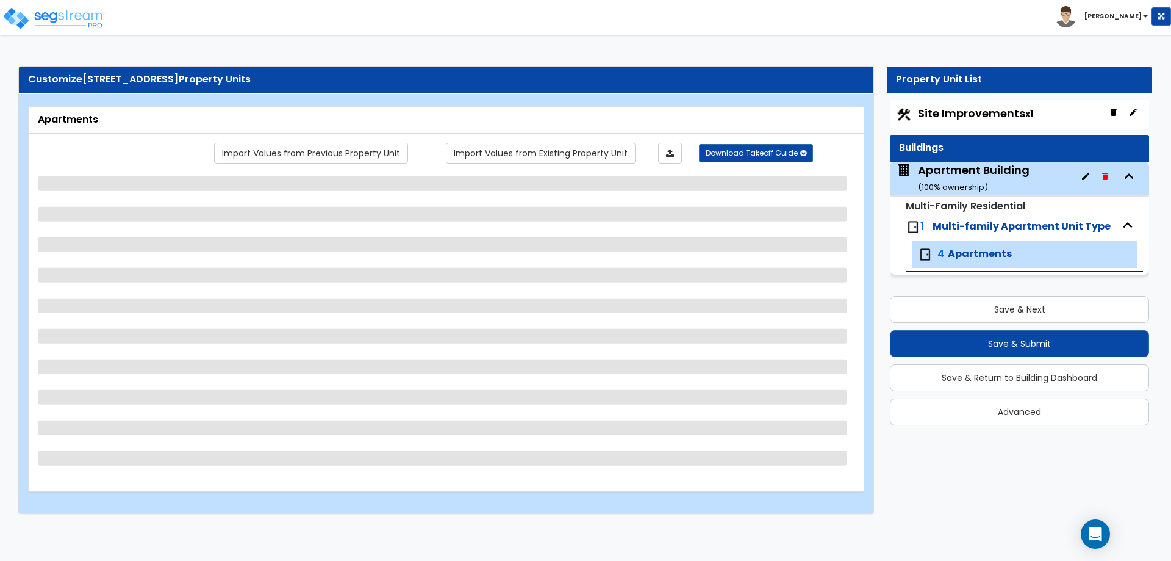
select select "1"
select select "2"
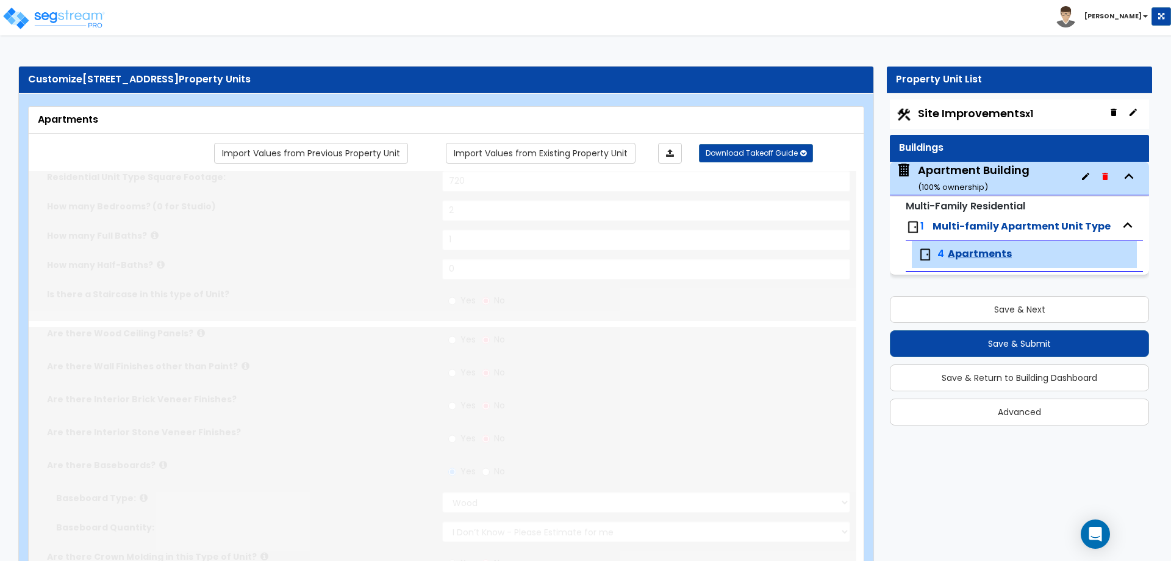
type input "2"
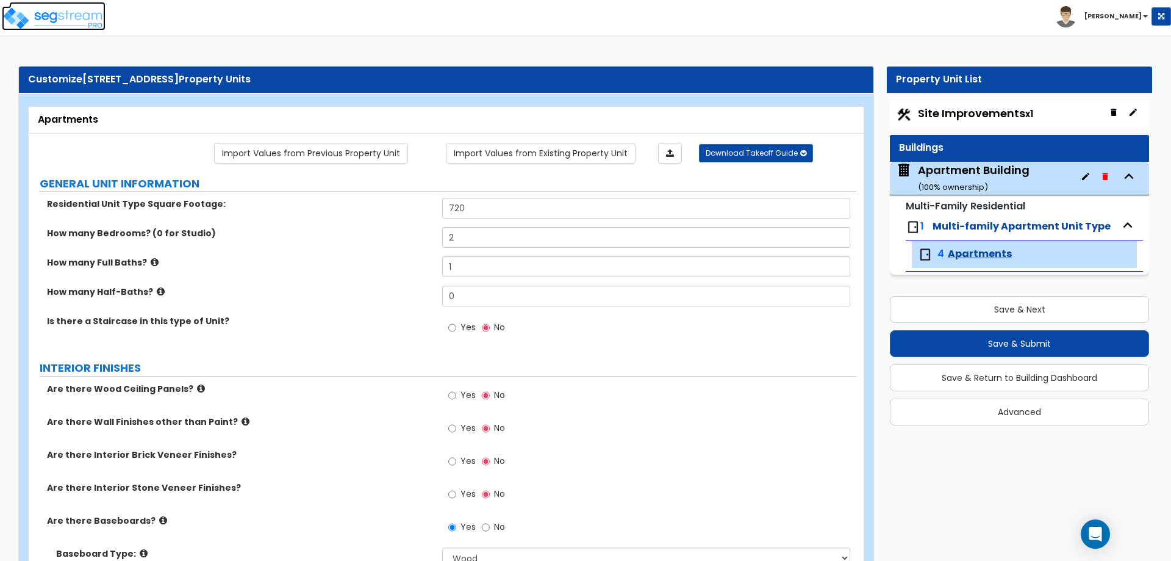
click at [54, 16] on img at bounding box center [54, 18] width 104 height 24
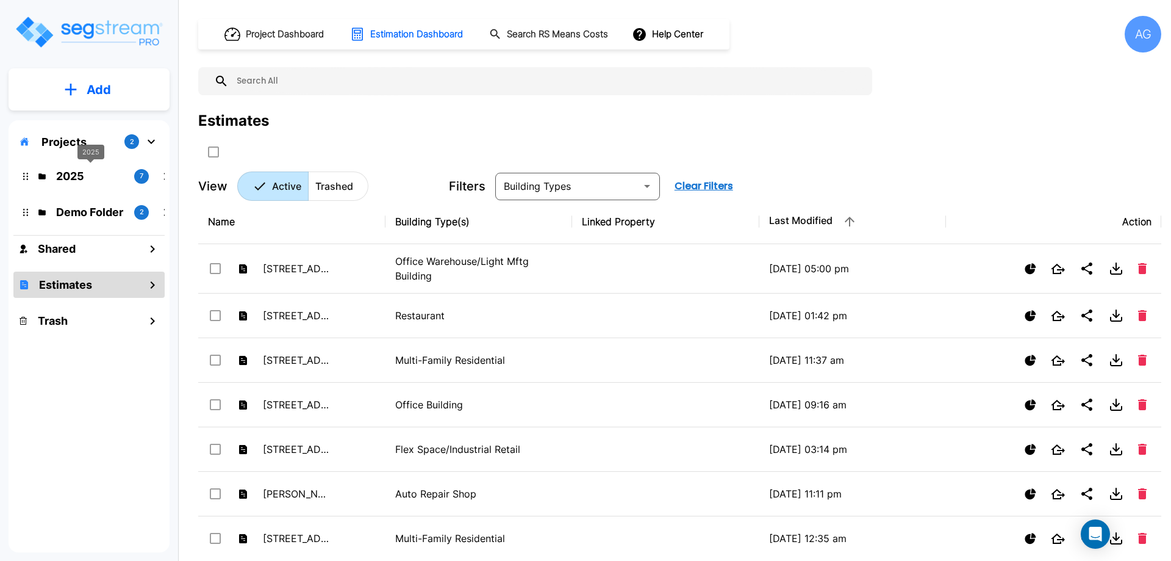
click at [60, 170] on p "2025" at bounding box center [90, 176] width 68 height 16
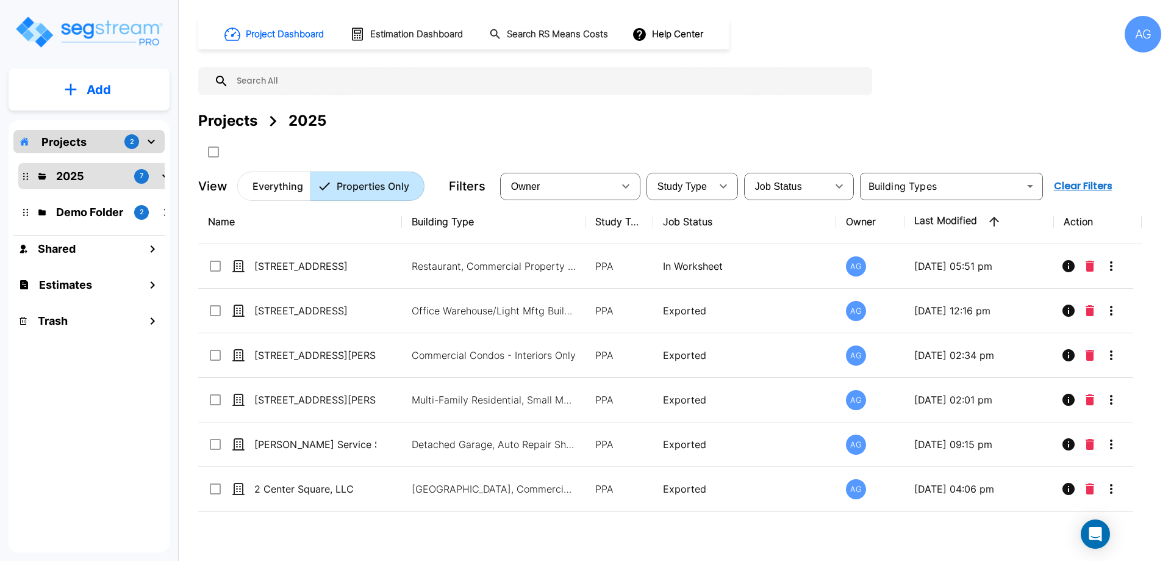
click at [61, 132] on div "Projects 2" at bounding box center [88, 141] width 151 height 23
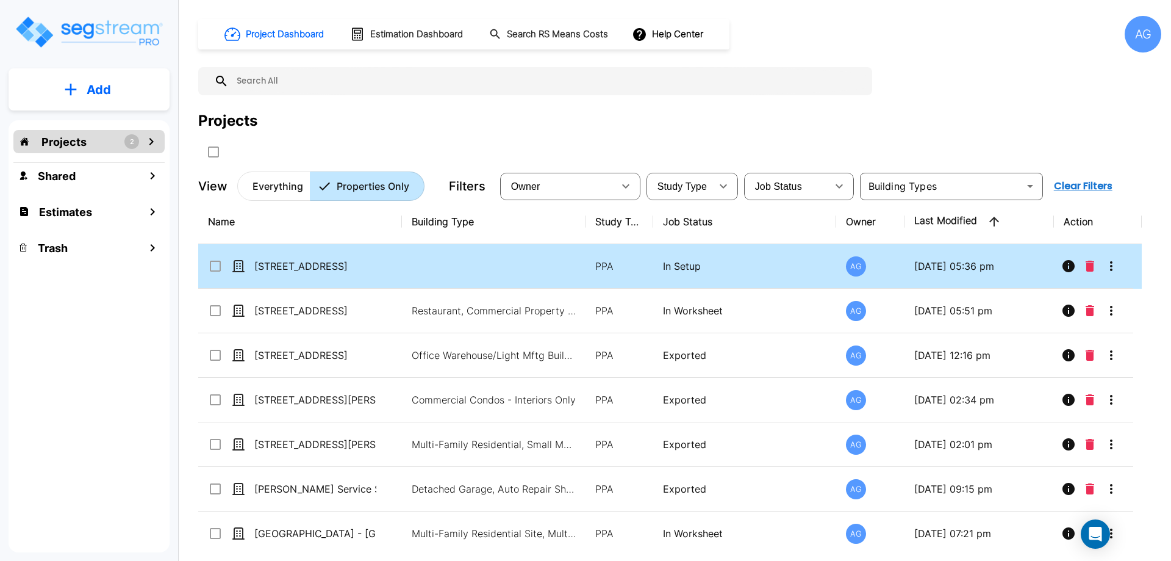
click at [297, 279] on td "[STREET_ADDRESS]" at bounding box center [300, 266] width 204 height 45
checkbox input "true"
click at [297, 279] on td "[STREET_ADDRESS]" at bounding box center [300, 266] width 204 height 45
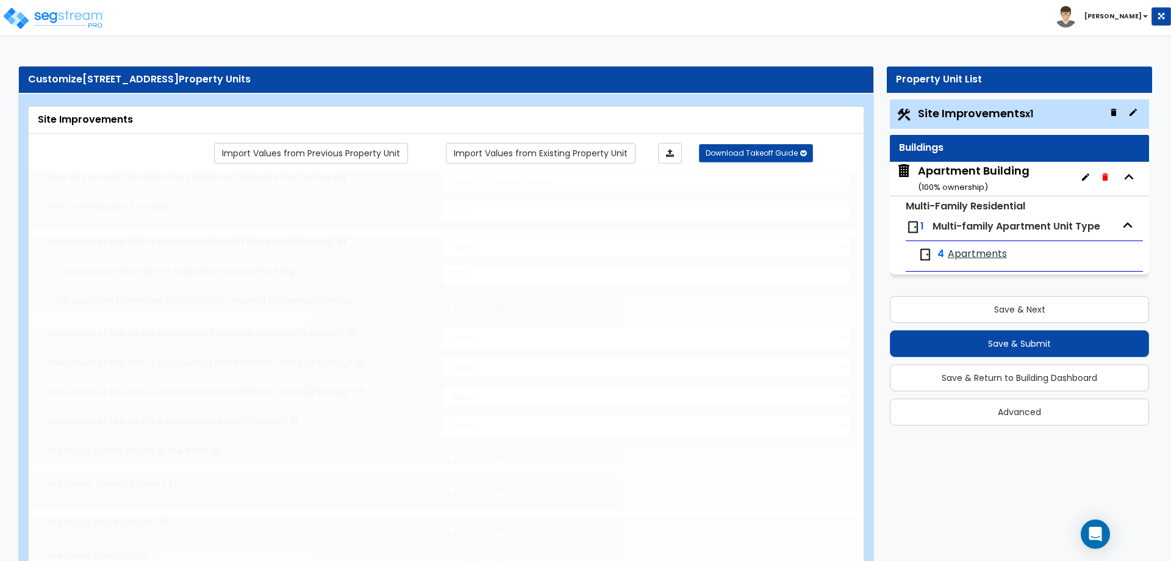
select select "2"
type input "17077"
select select "2"
type input "1570"
radio input "true"
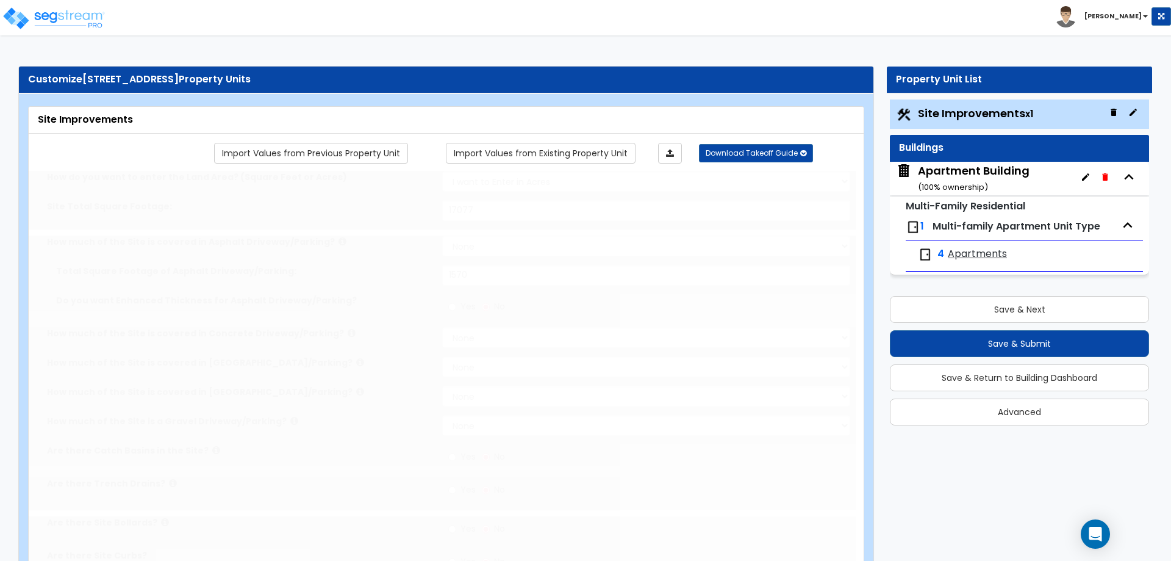
select select "1"
type input "40"
select select "1"
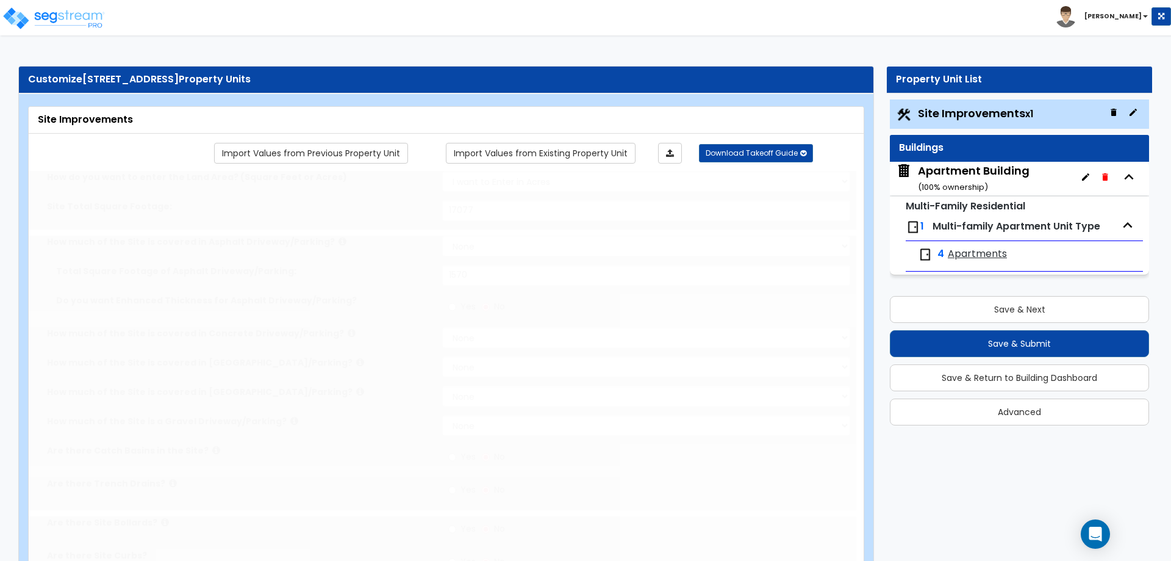
radio input "true"
select select "2"
type input "8560"
radio input "true"
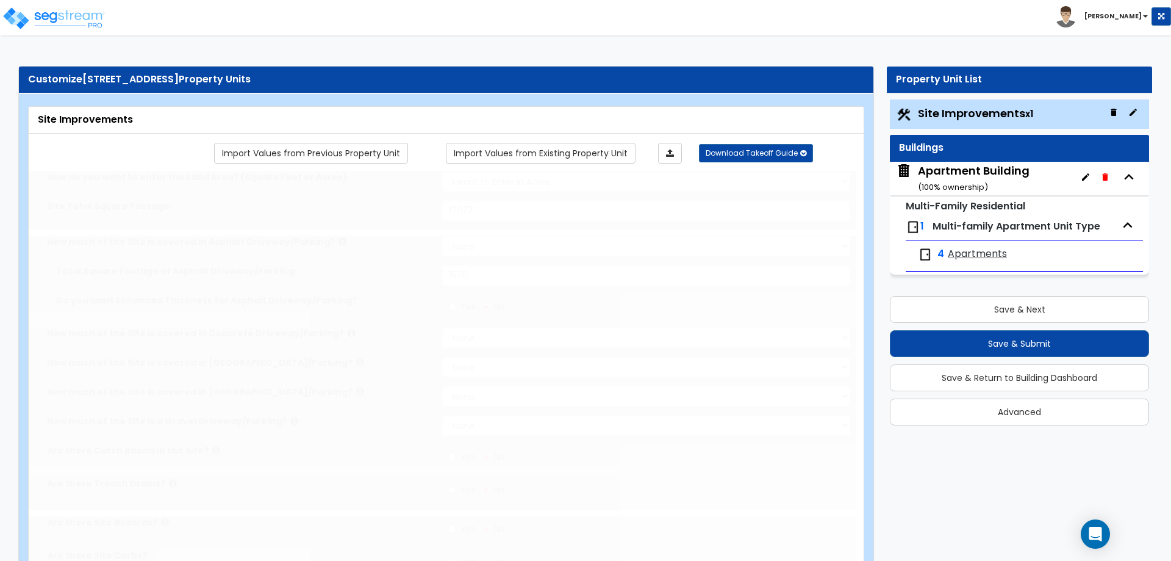
type input "120"
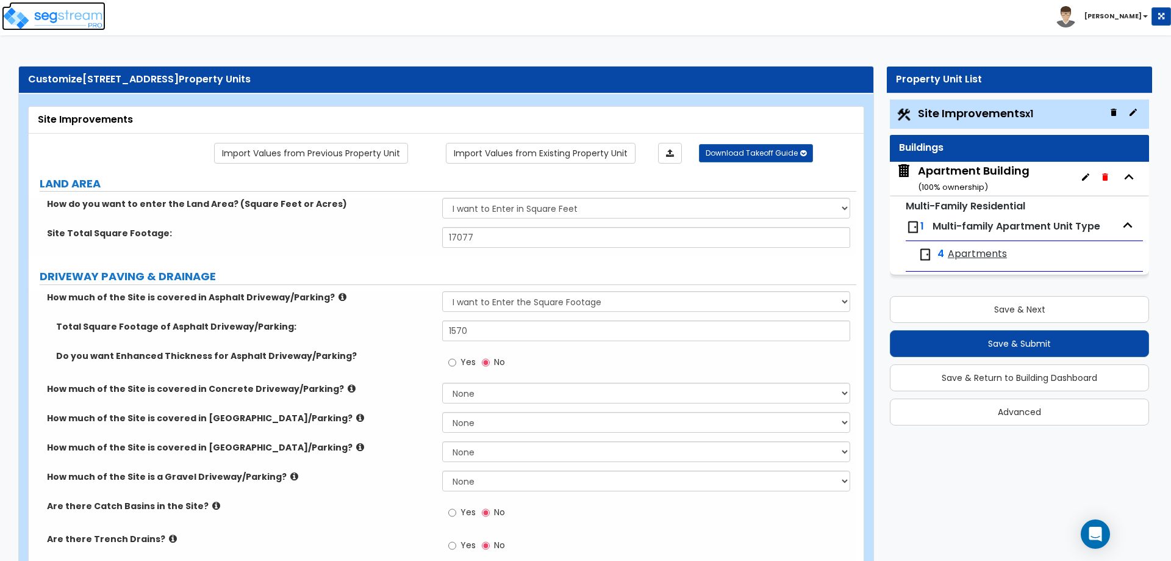
click at [36, 5] on link at bounding box center [57, 8] width 96 height 12
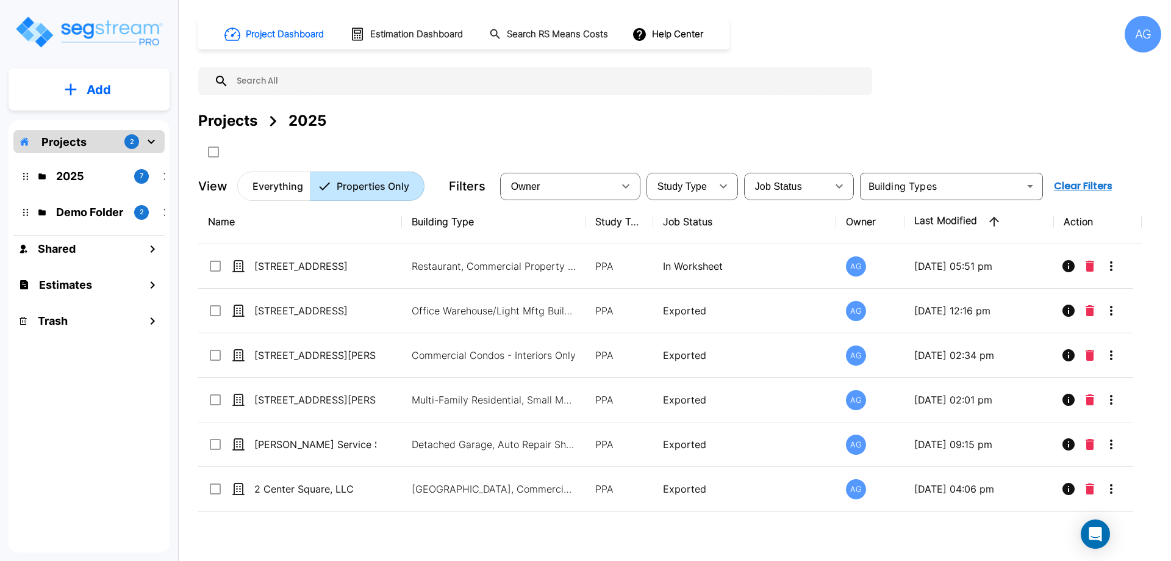
click at [65, 143] on p "Projects" at bounding box center [63, 142] width 45 height 16
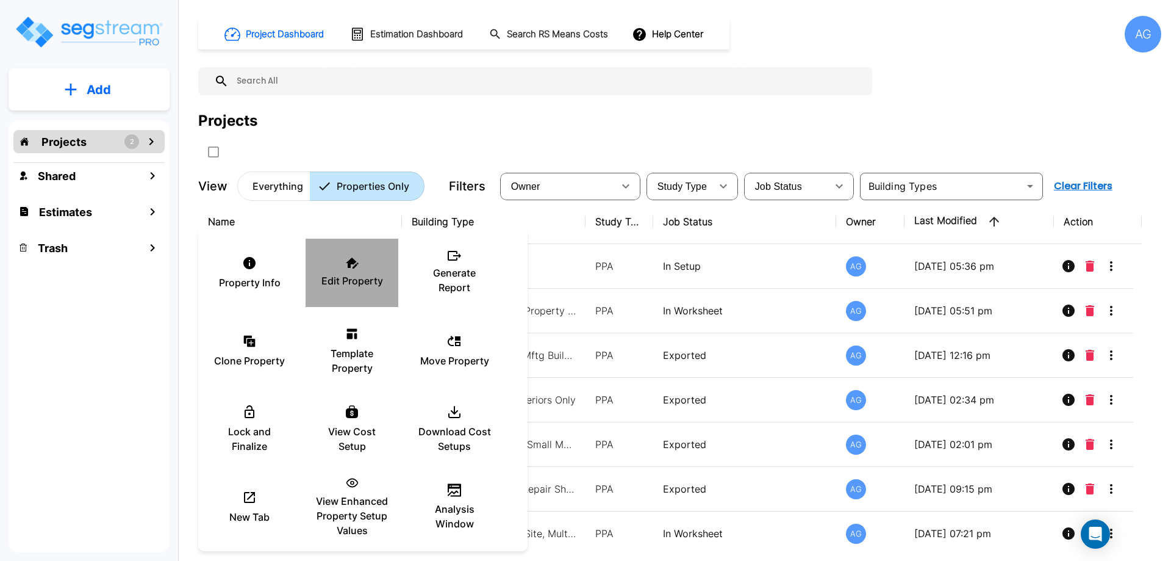
click at [339, 278] on p "Edit Property" at bounding box center [353, 280] width 62 height 15
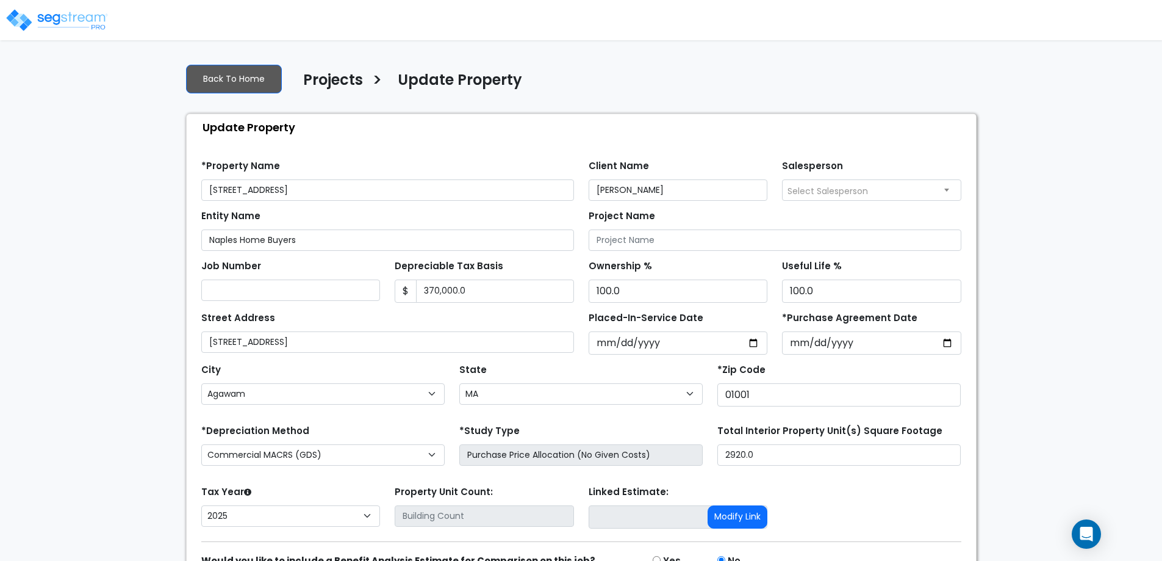
select select "MA"
select select "2025"
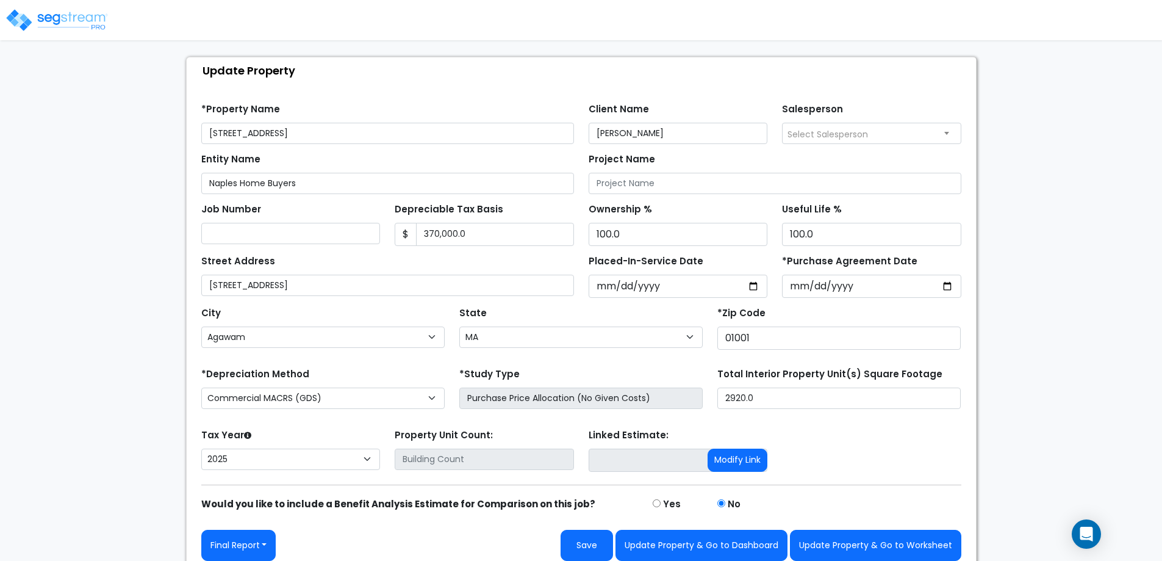
scroll to position [58, 0]
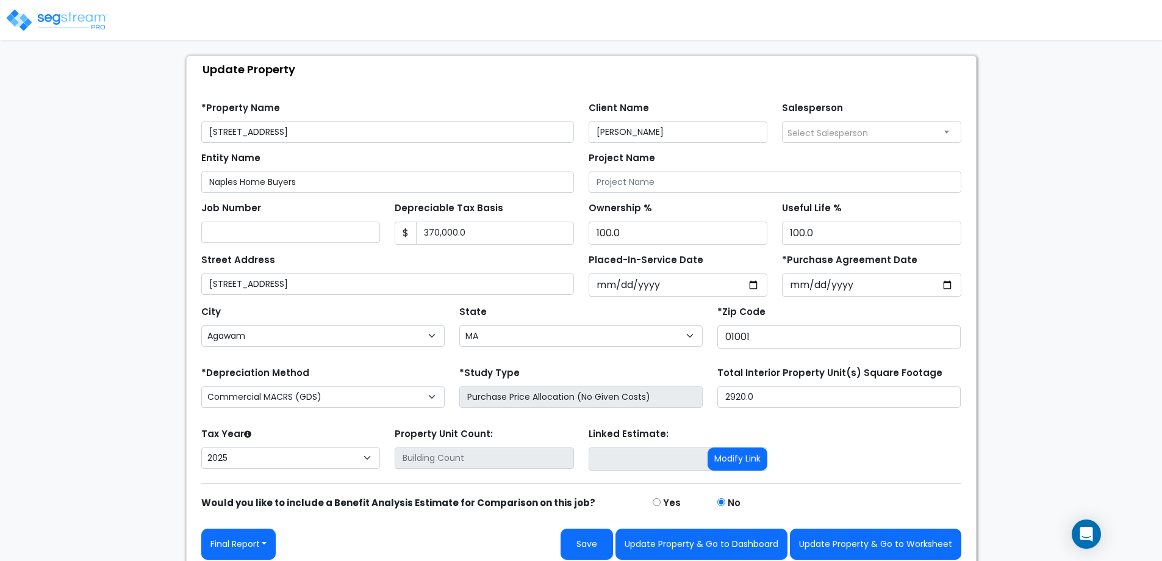
click at [360, 381] on div "*Depreciation Method Commercial MACRS (GDS) Residential Rental MACRS (GDS) Comm…" at bounding box center [323, 388] width 258 height 49
click at [354, 396] on select "Commercial MACRS (GDS) Residential Rental MACRS (GDS) Commercial MACRS (GDS) QIP" at bounding box center [322, 396] width 243 height 21
select select "RRM(_52"
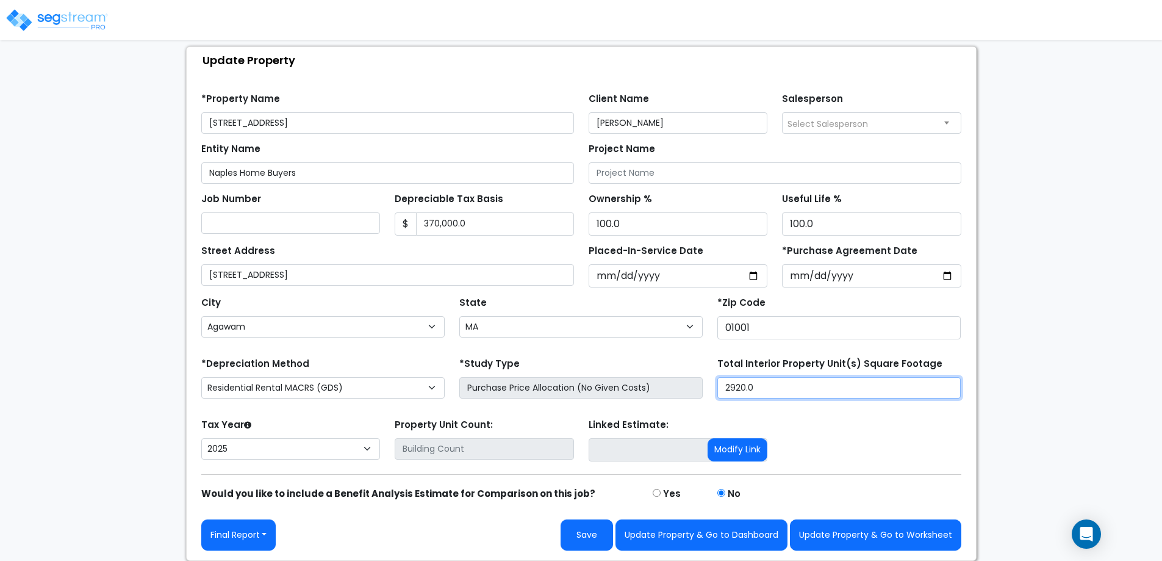
click at [764, 383] on input "2920.0" at bounding box center [838, 387] width 243 height 21
type input "2,880"
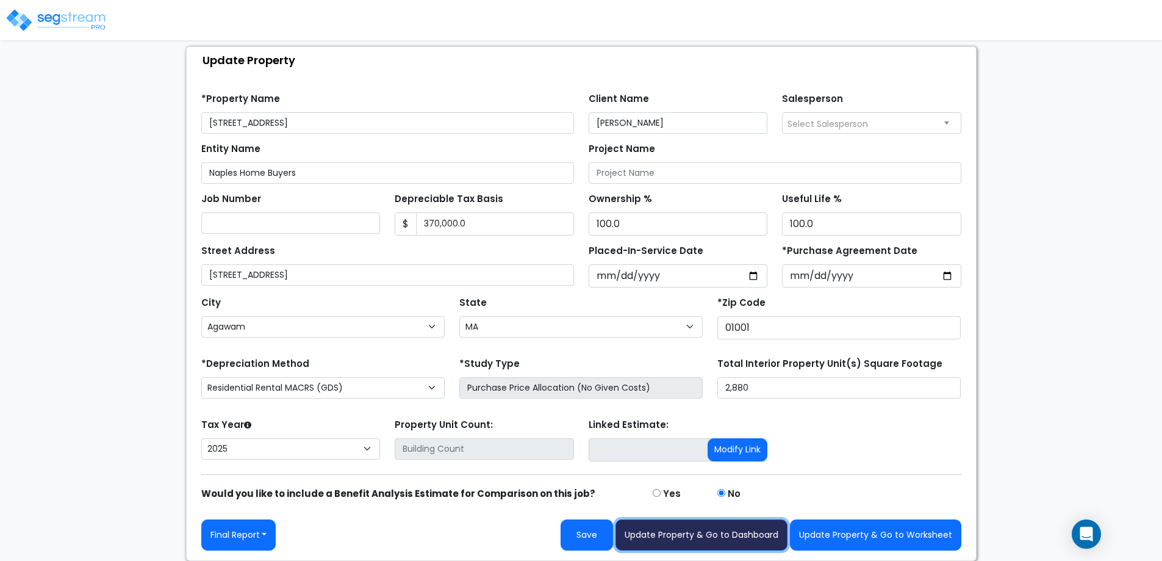
click at [665, 529] on button "Update Property & Go to Dashboard" at bounding box center [702, 534] width 172 height 31
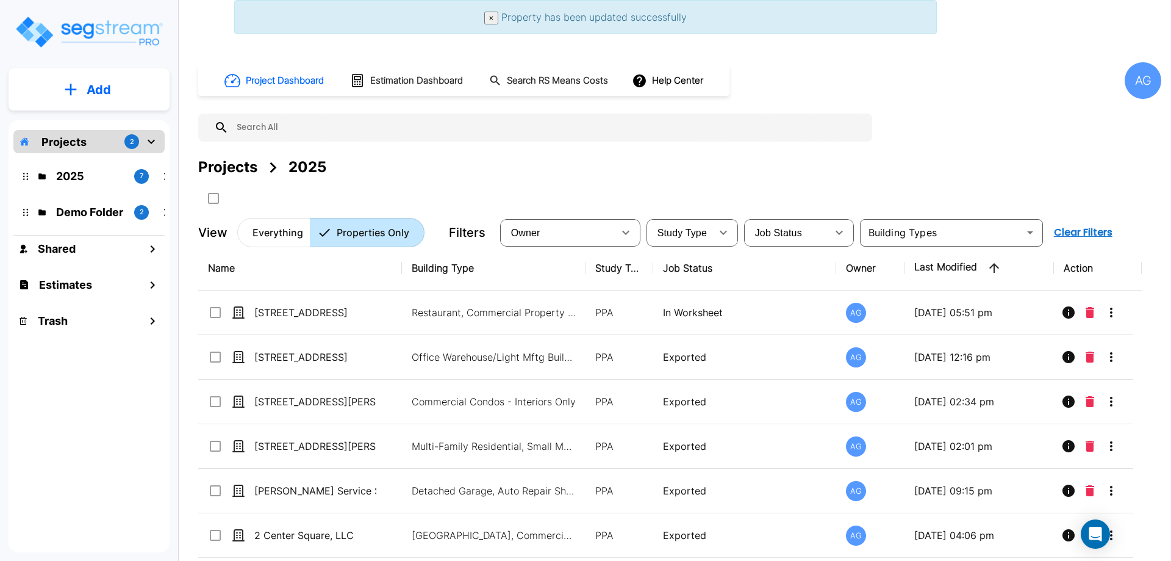
click at [71, 132] on div "Projects 2" at bounding box center [88, 141] width 151 height 23
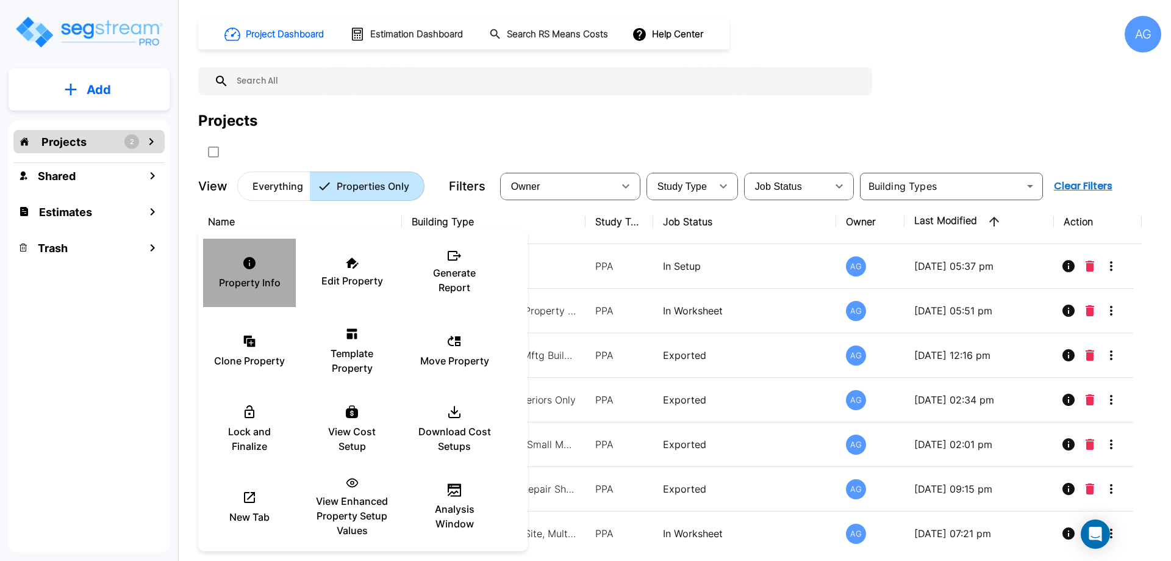
click at [245, 262] on icon at bounding box center [249, 263] width 12 height 12
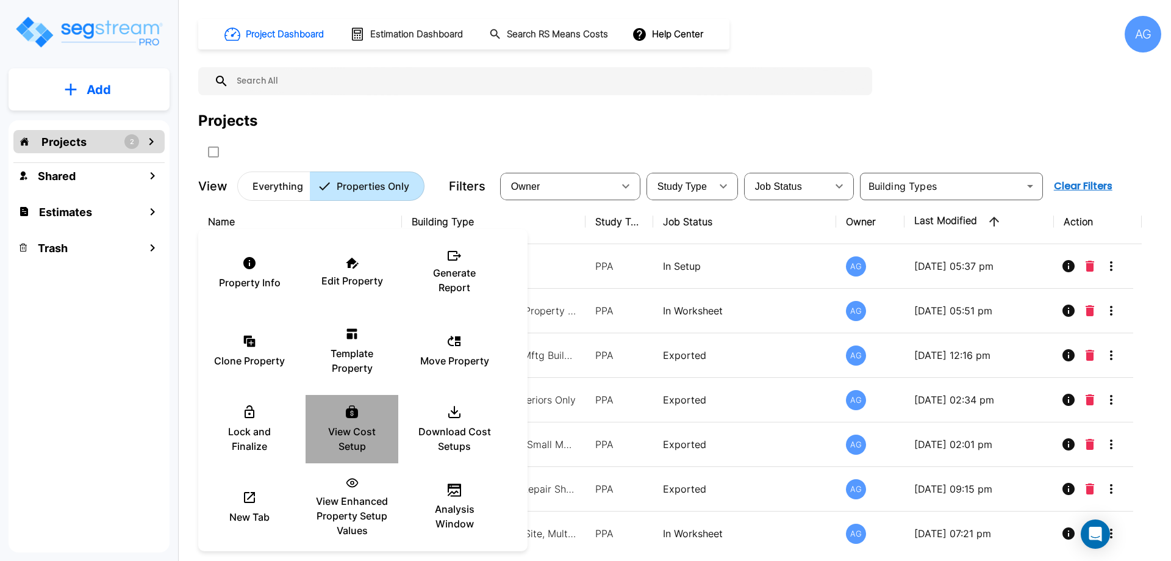
click at [355, 419] on icon at bounding box center [352, 411] width 15 height 15
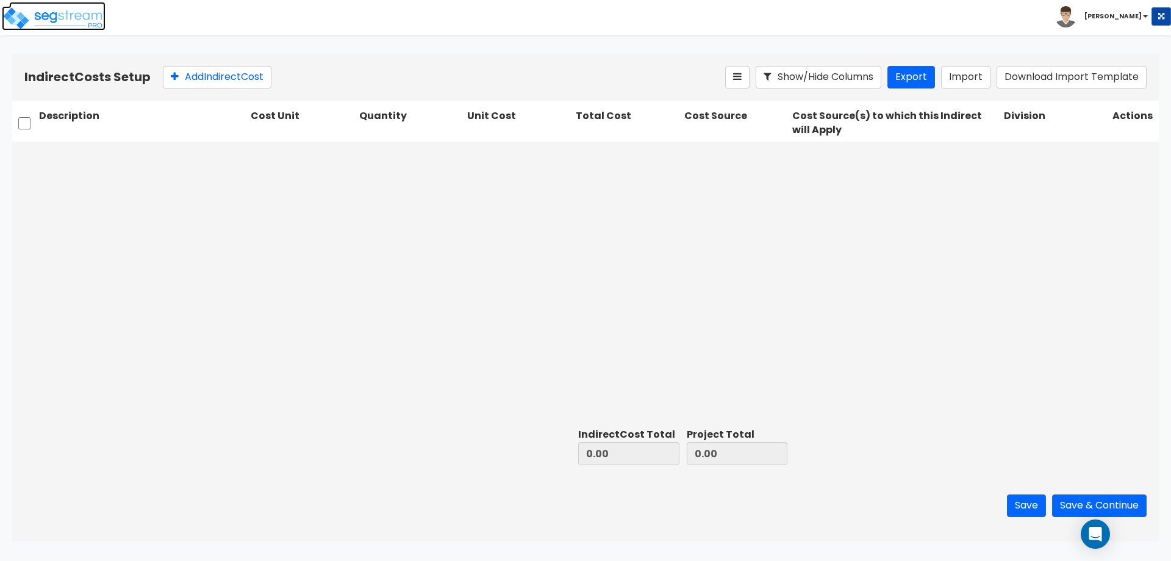
click at [53, 15] on img at bounding box center [54, 18] width 104 height 24
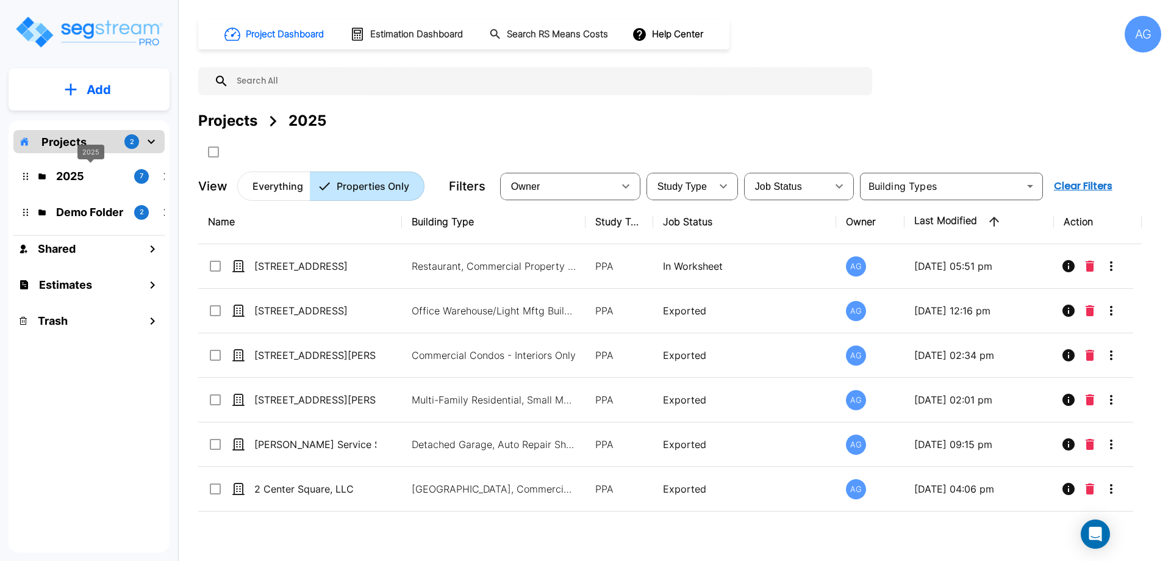
click at [71, 174] on p "2025" at bounding box center [90, 176] width 68 height 16
click at [52, 138] on p "Projects" at bounding box center [63, 142] width 45 height 16
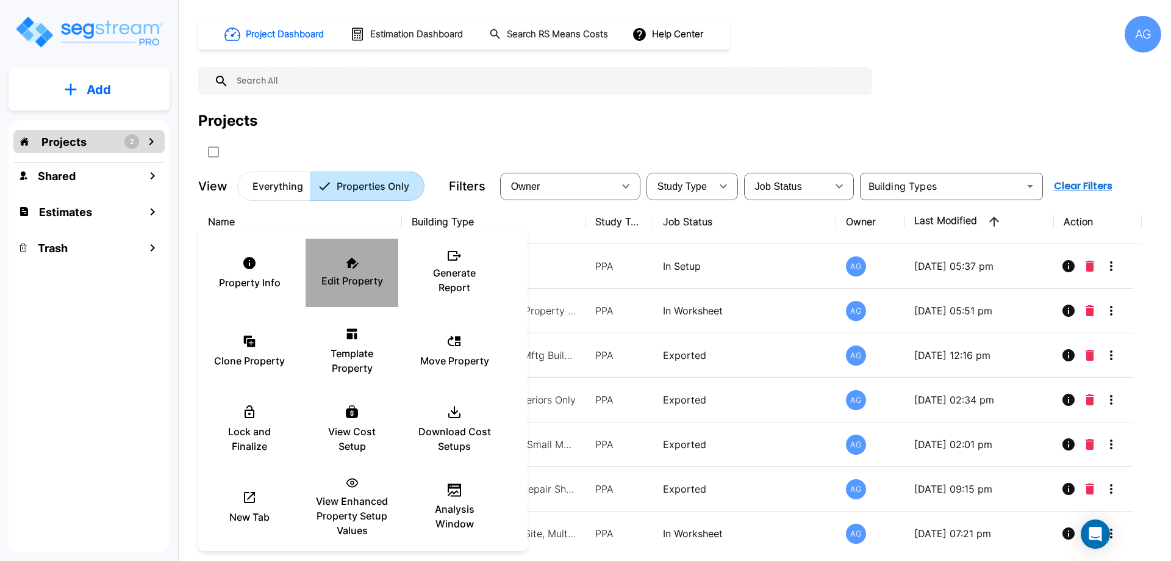
click at [349, 270] on div "Edit Property" at bounding box center [351, 272] width 73 height 61
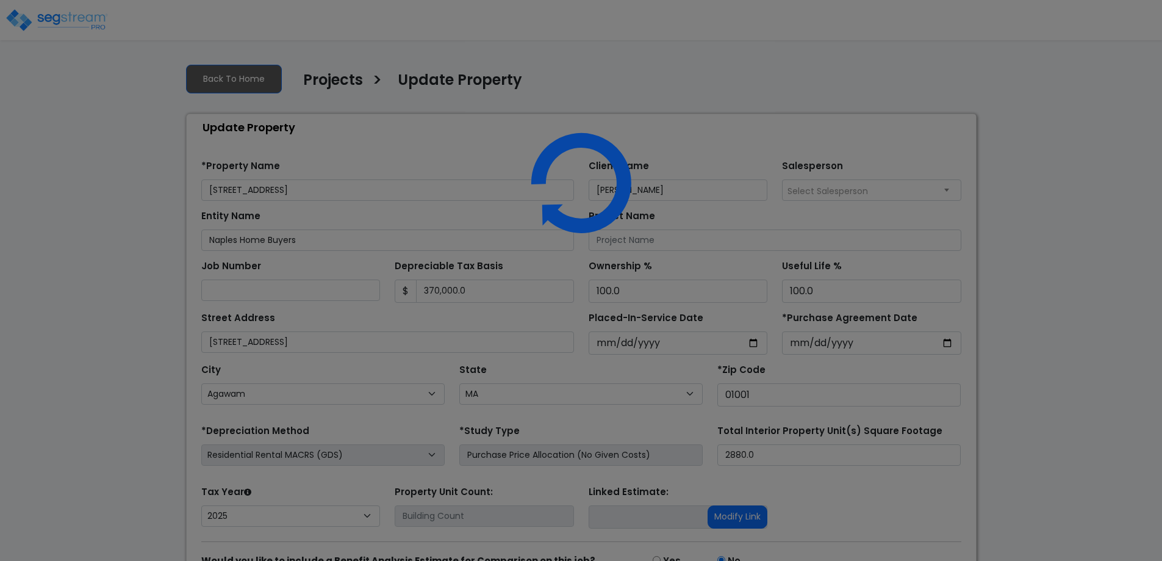
select select "MA"
select select "2025"
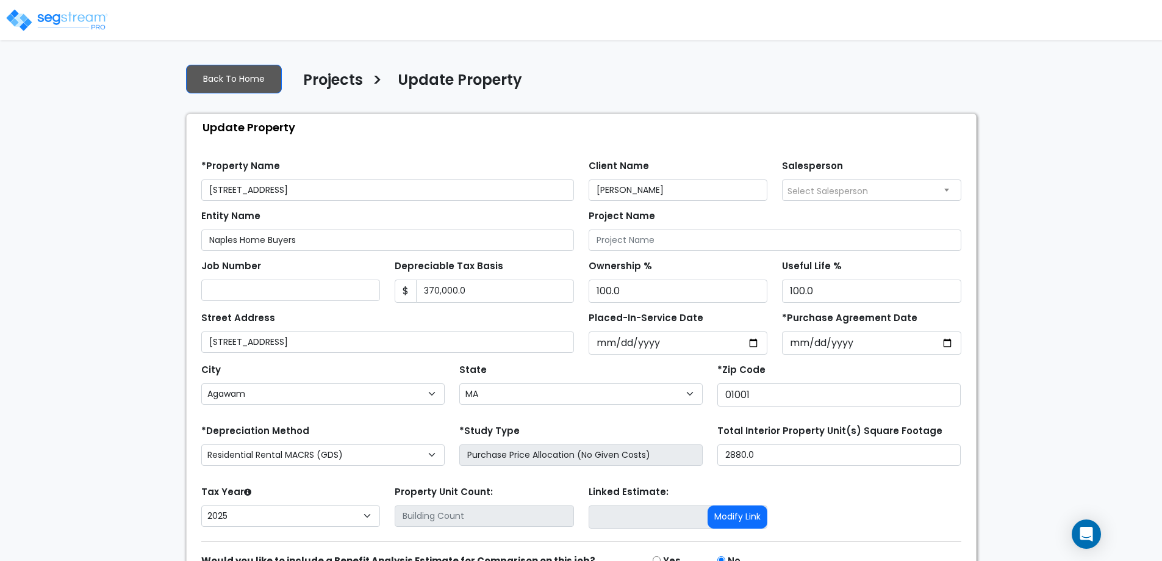
scroll to position [67, 0]
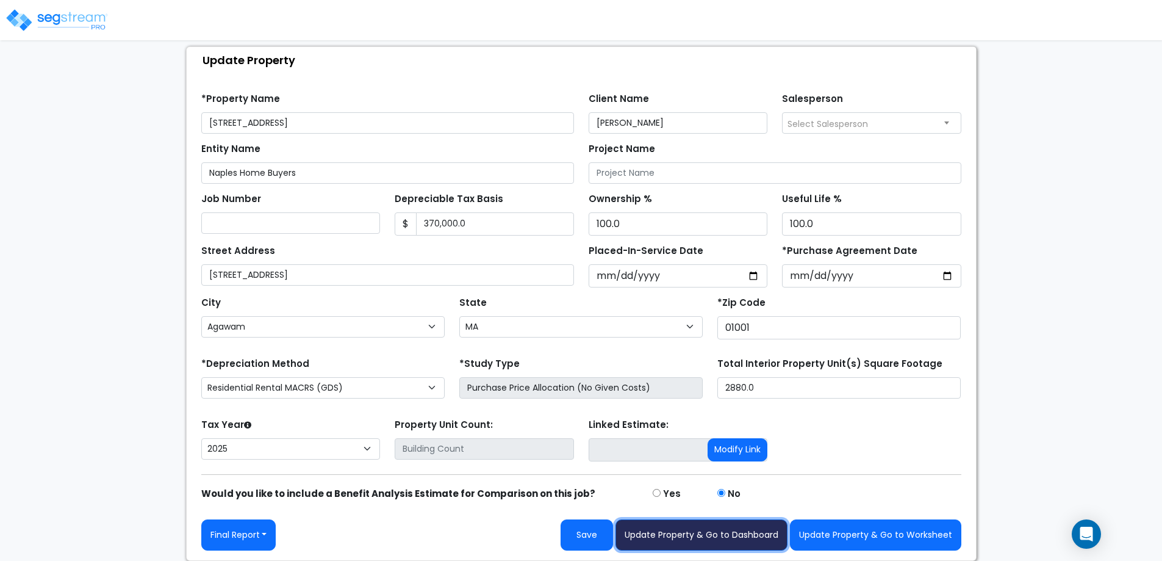
click at [691, 537] on button "Update Property & Go to Dashboard" at bounding box center [702, 534] width 172 height 31
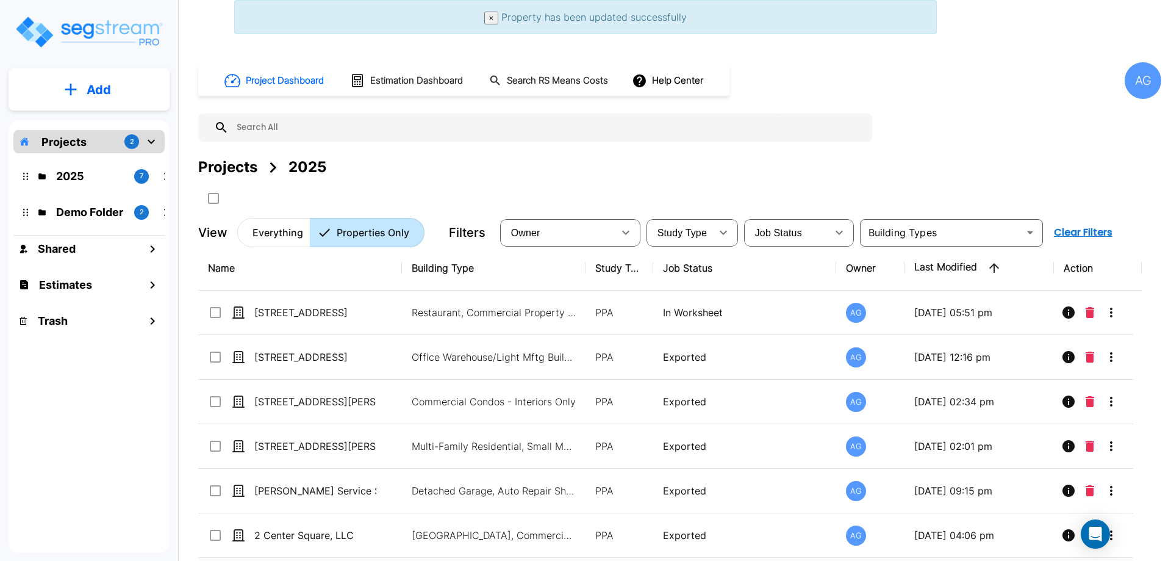
click at [71, 146] on p "Projects" at bounding box center [63, 142] width 45 height 16
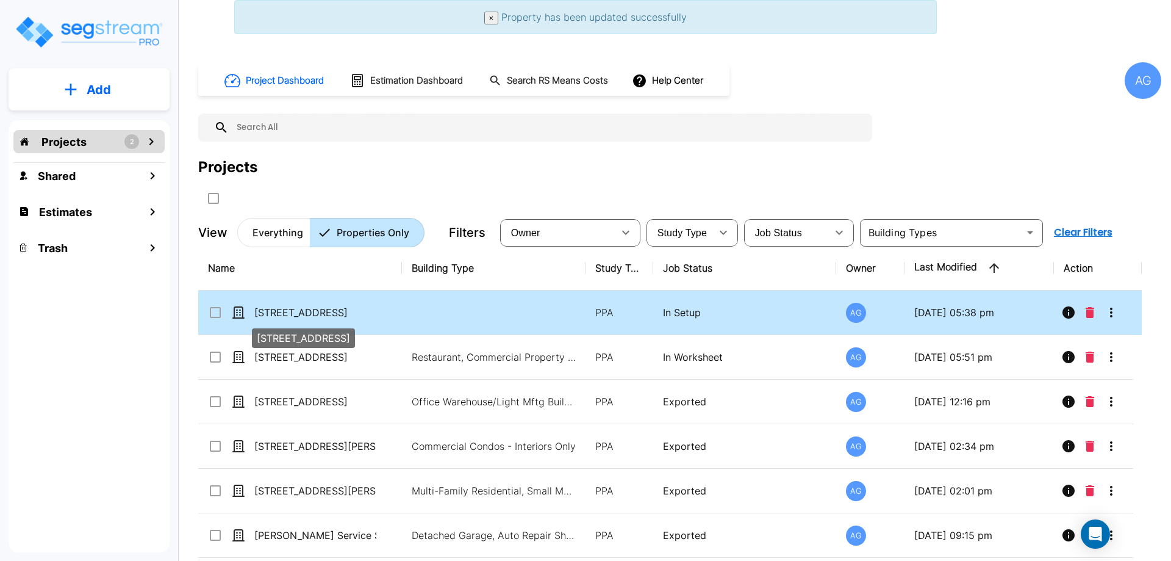
click at [289, 312] on p "[STREET_ADDRESS]" at bounding box center [315, 312] width 122 height 15
checkbox input "true"
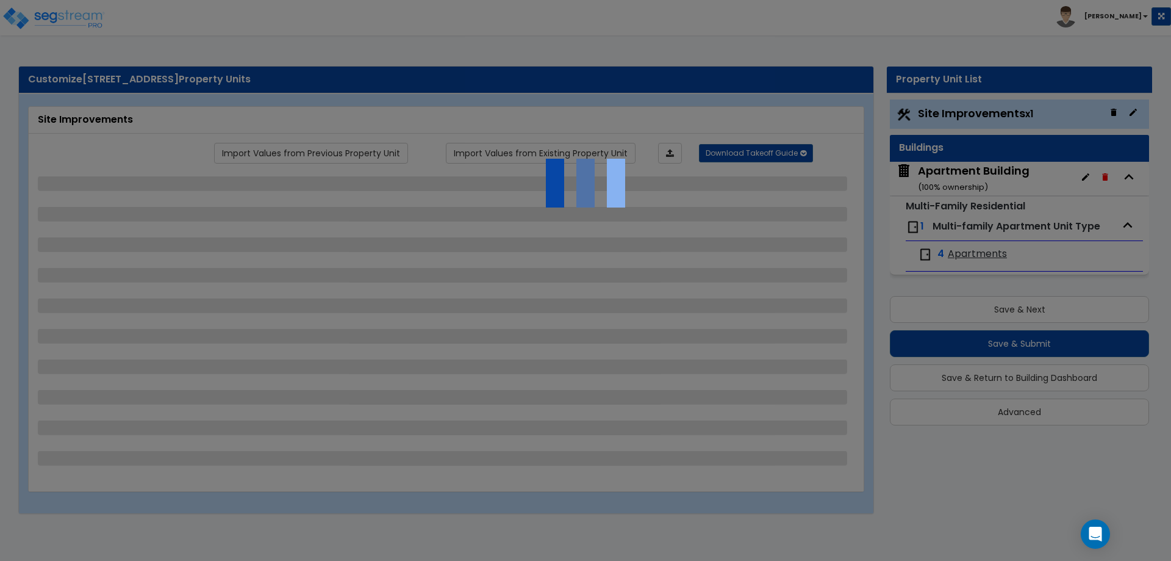
select select "2"
select select "1"
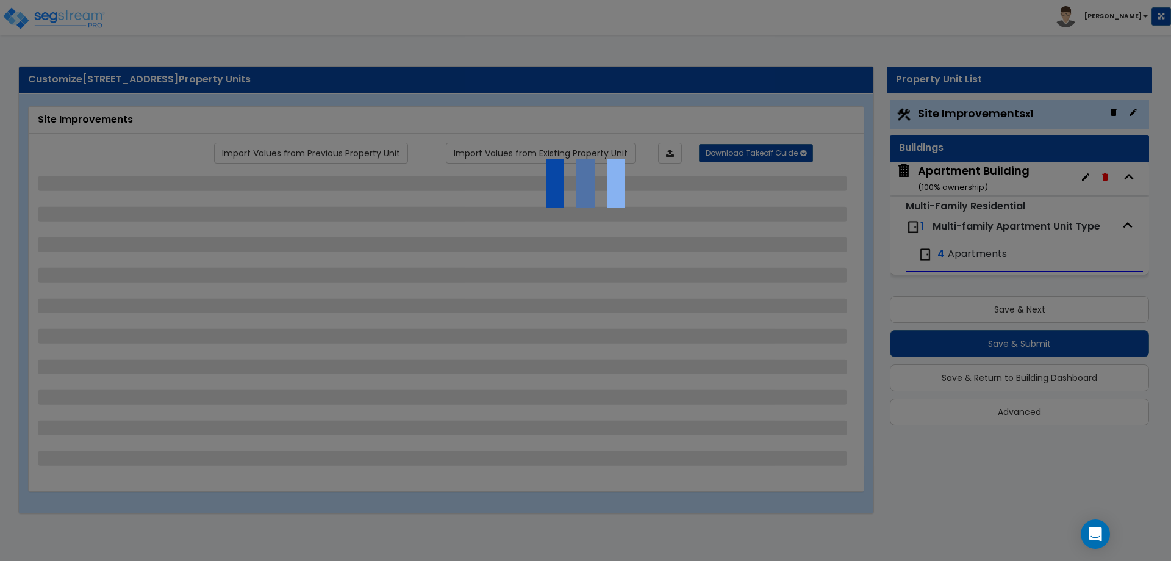
select select "1"
select select "2"
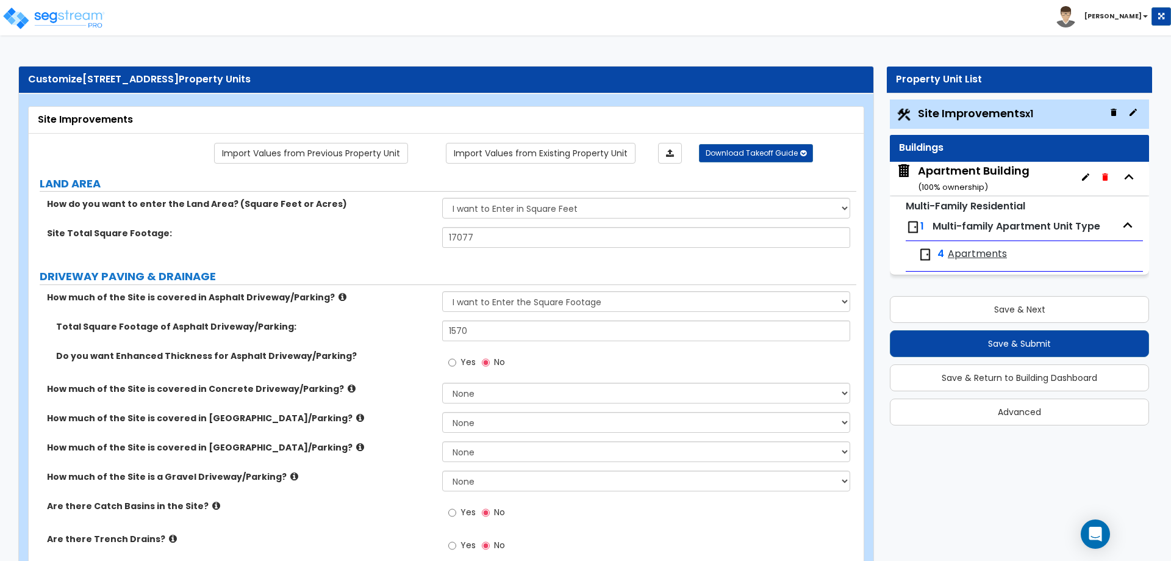
click at [1085, 176] on icon "button" at bounding box center [1086, 177] width 10 height 10
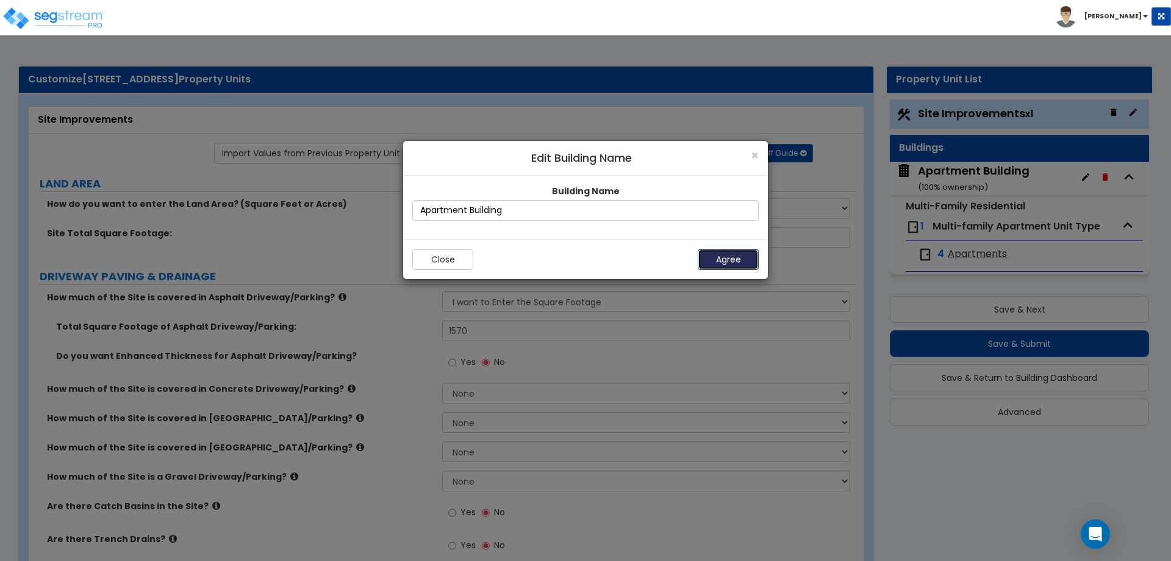
click at [732, 257] on button "Agree" at bounding box center [728, 259] width 61 height 21
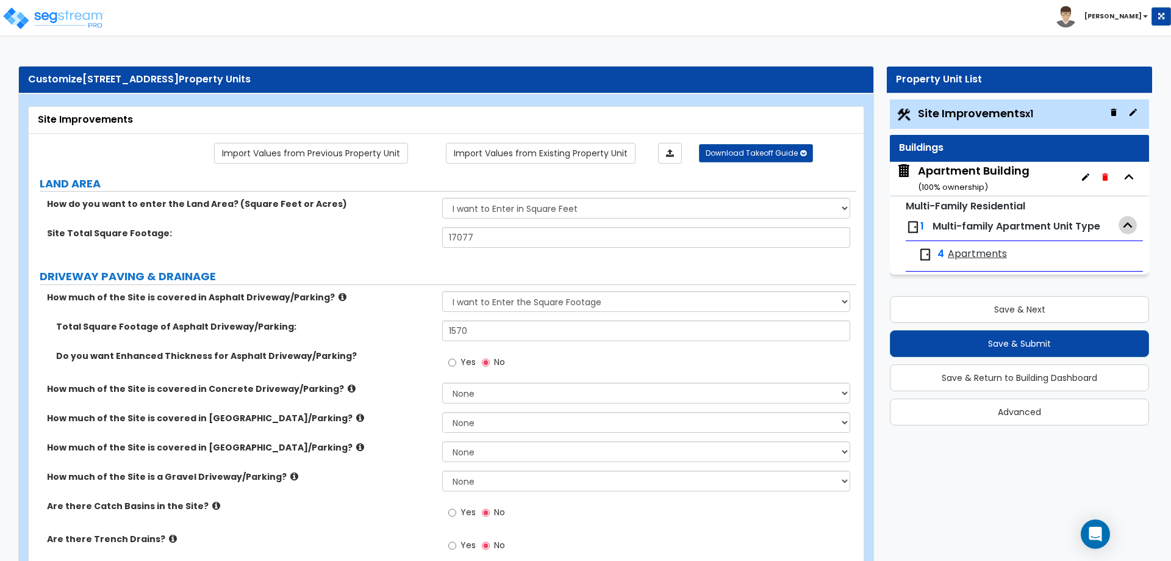
click at [1127, 224] on icon "button" at bounding box center [1128, 224] width 9 height 5
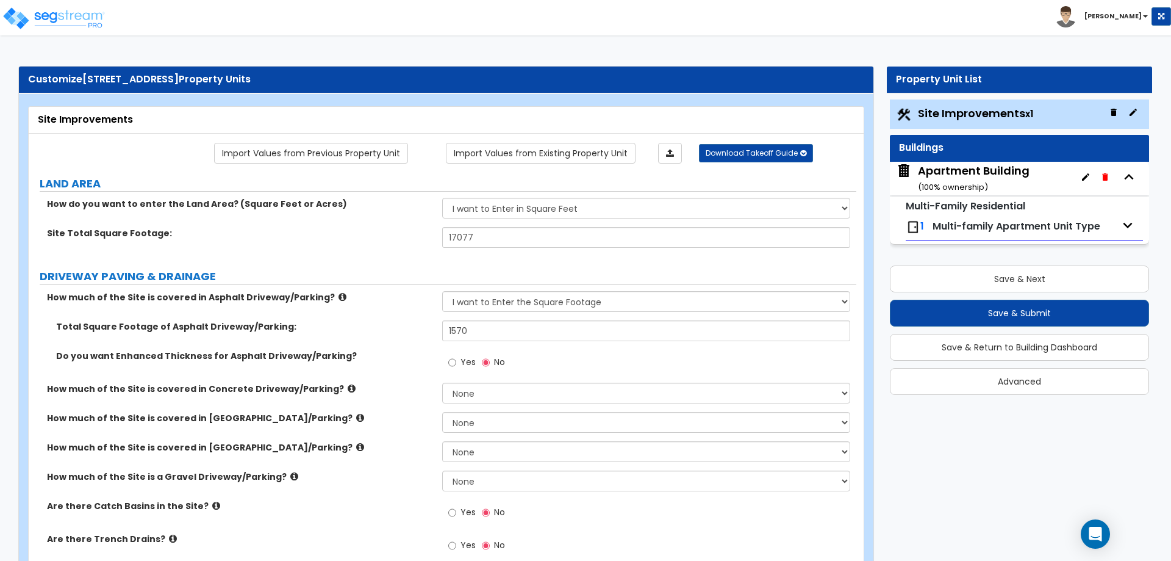
click at [913, 227] on img at bounding box center [913, 227] width 15 height 15
click at [969, 227] on span "Multi-family Apartment Unit Type" at bounding box center [1017, 226] width 168 height 14
click at [1141, 222] on div "1 Multi-family Apartment Unit Type" at bounding box center [1024, 227] width 237 height 27
click at [1125, 221] on icon "button" at bounding box center [1128, 225] width 18 height 18
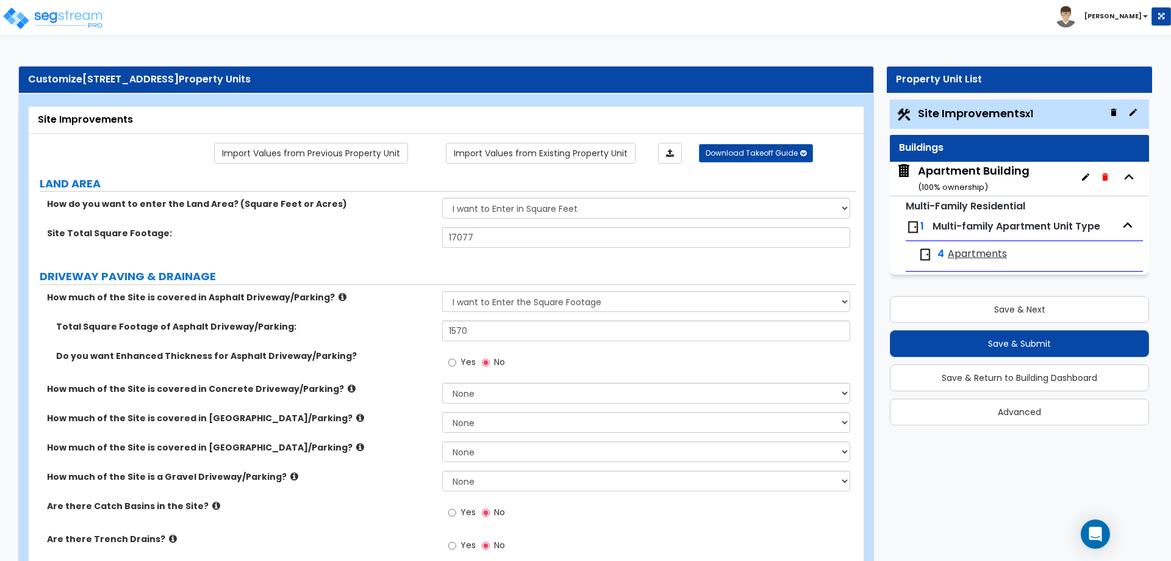
click at [1134, 112] on icon "button" at bounding box center [1133, 112] width 7 height 7
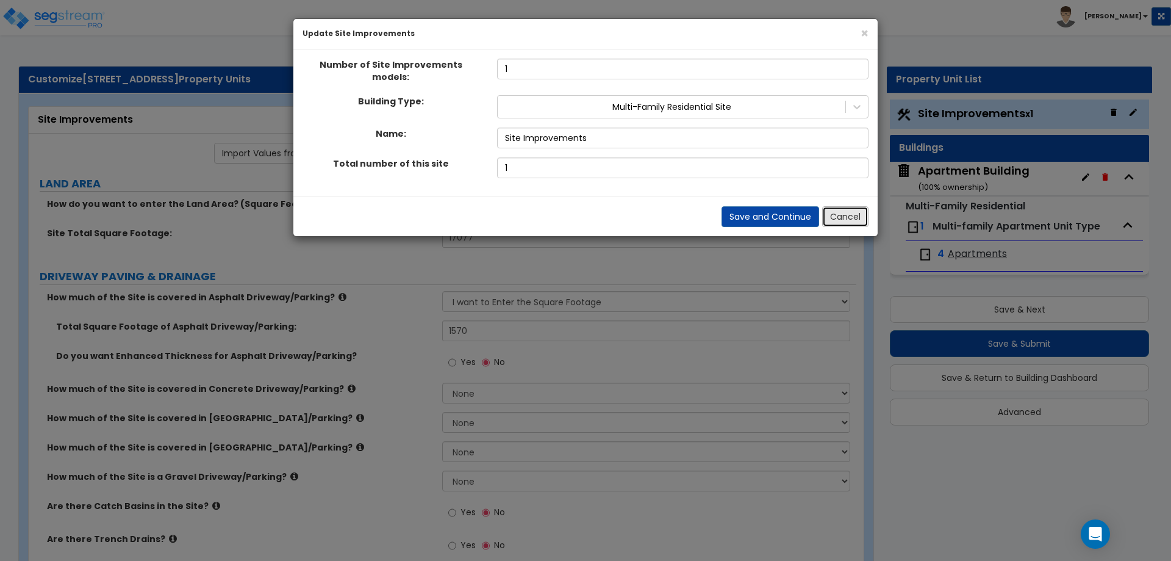
click at [849, 209] on button "Cancel" at bounding box center [845, 216] width 46 height 21
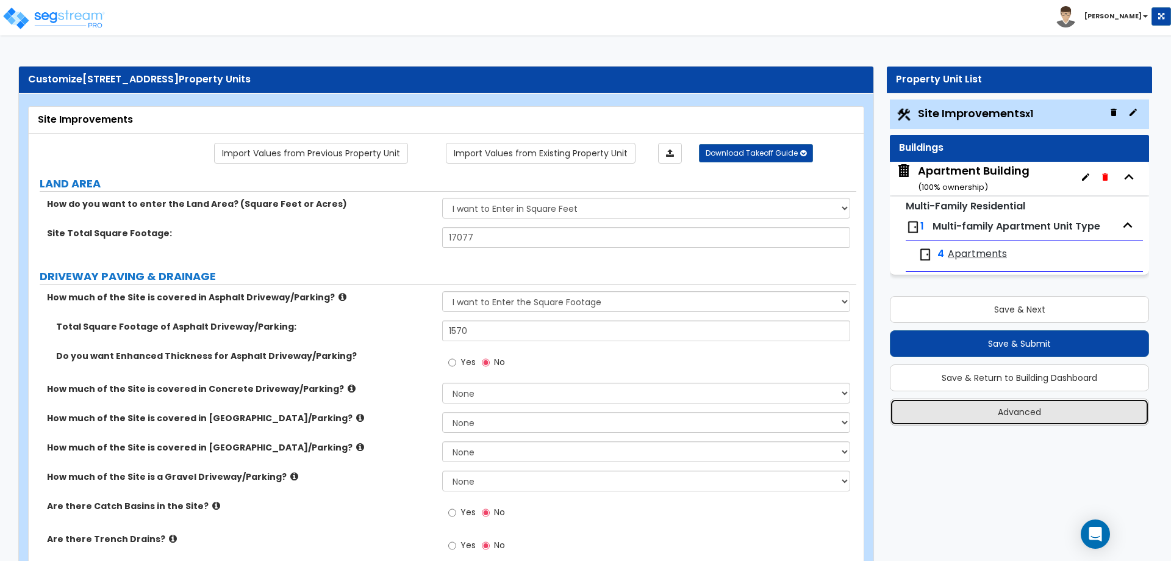
click at [996, 404] on button "Advanced" at bounding box center [1019, 411] width 259 height 27
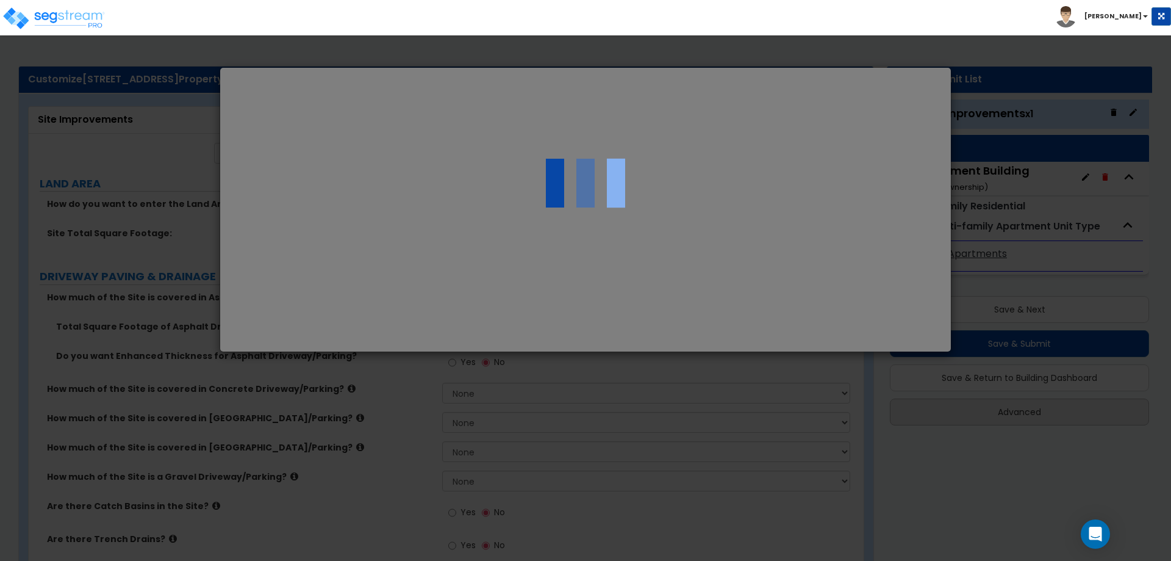
select select "MA"
select select "2025"
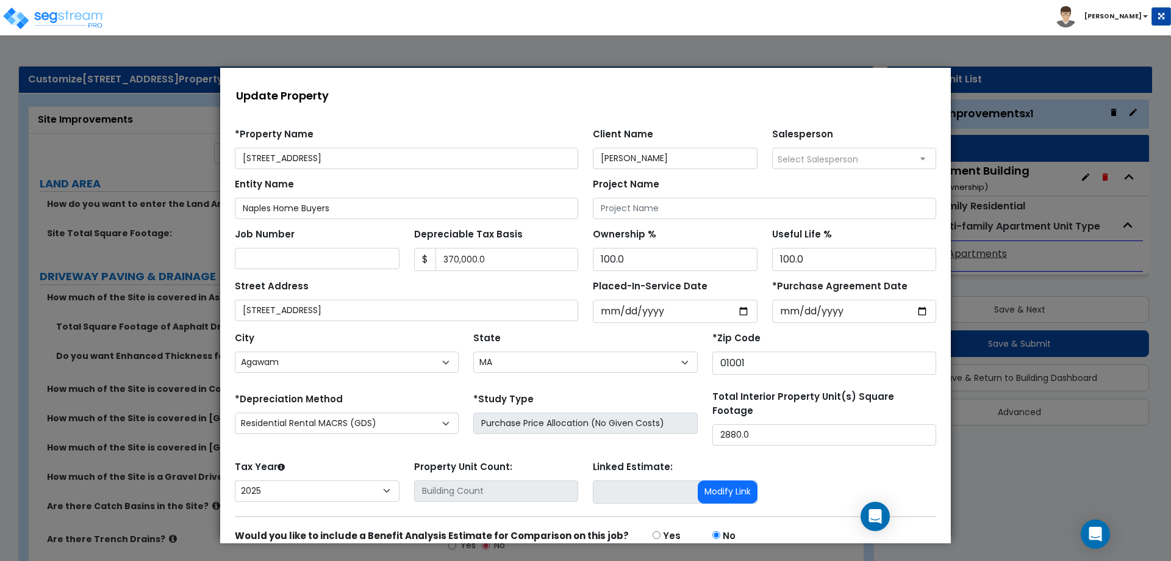
scroll to position [52, 0]
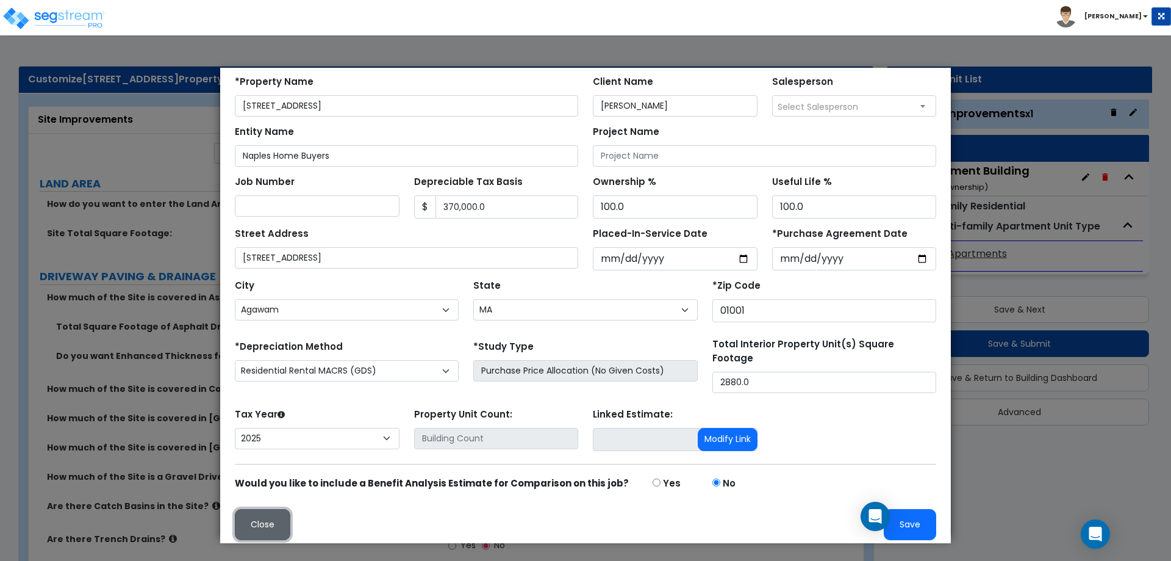
click at [261, 514] on button "Close" at bounding box center [263, 524] width 56 height 31
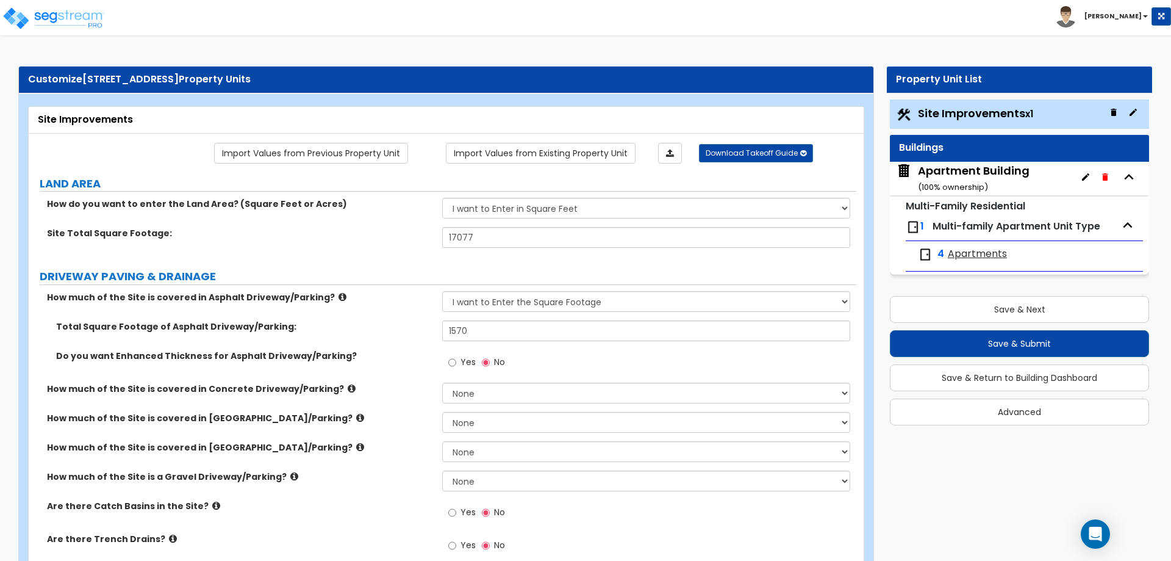
scroll to position [0, 0]
click at [976, 259] on span "Apartments" at bounding box center [977, 254] width 59 height 14
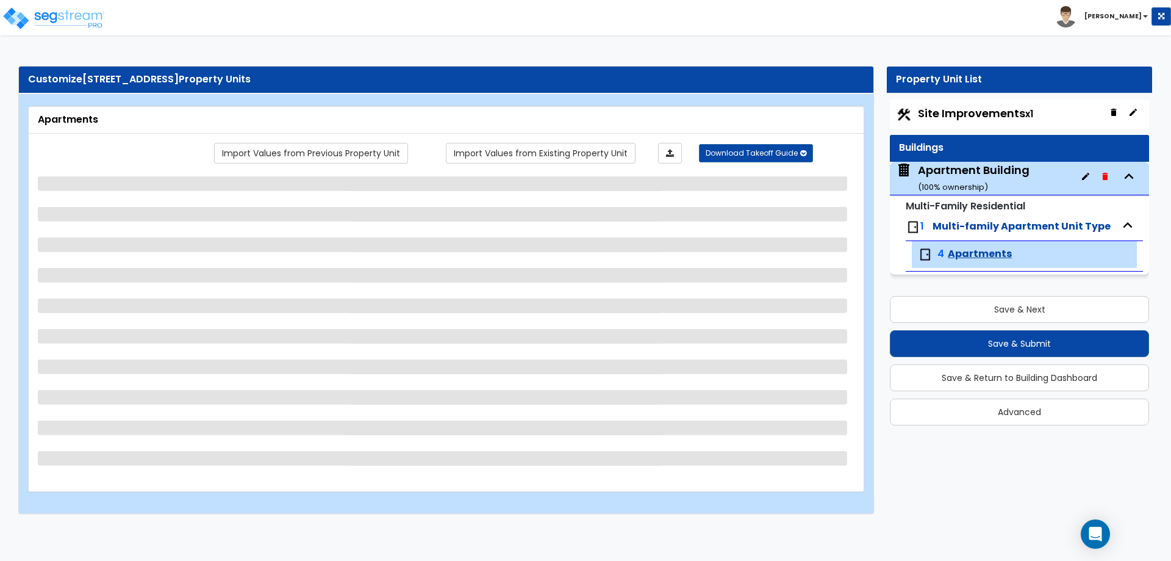
select select "1"
select select "5"
select select "1"
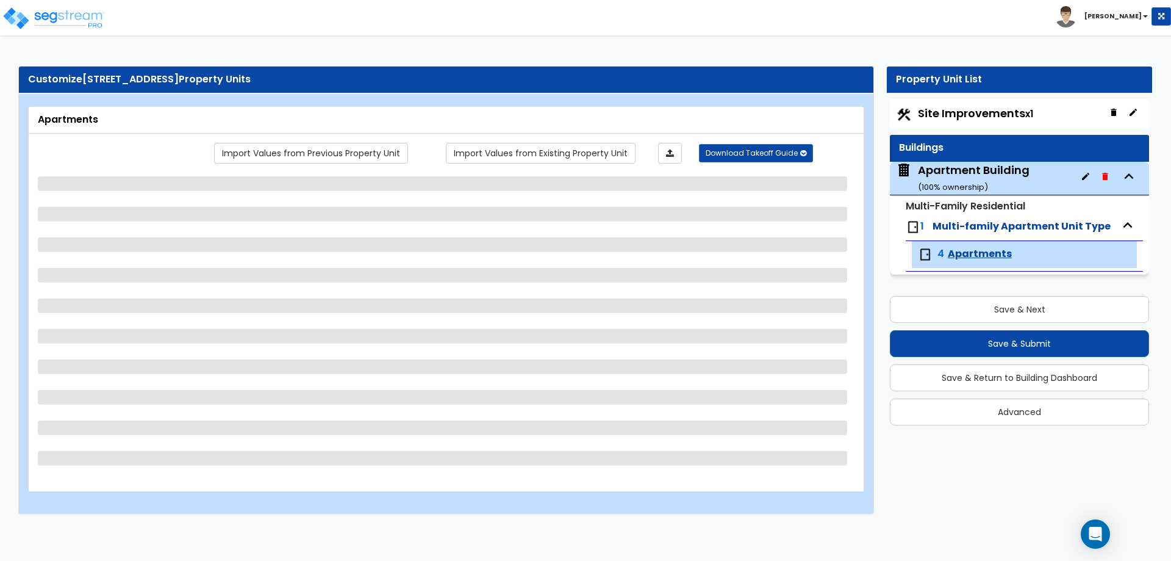
select select "6"
select select "1"
select select "2"
select select "1"
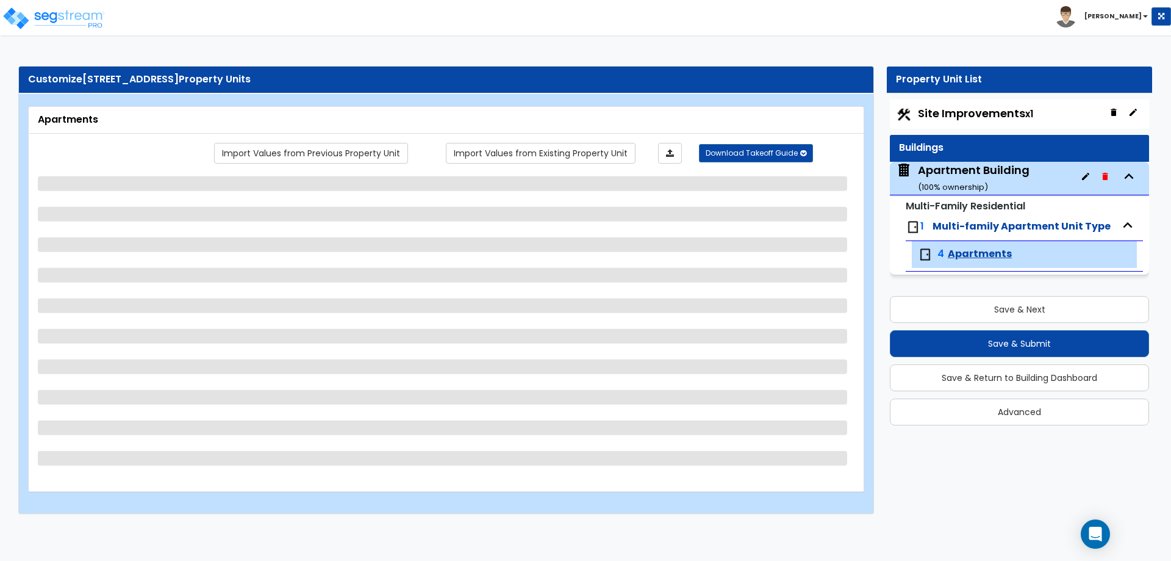
select select "1"
select select "2"
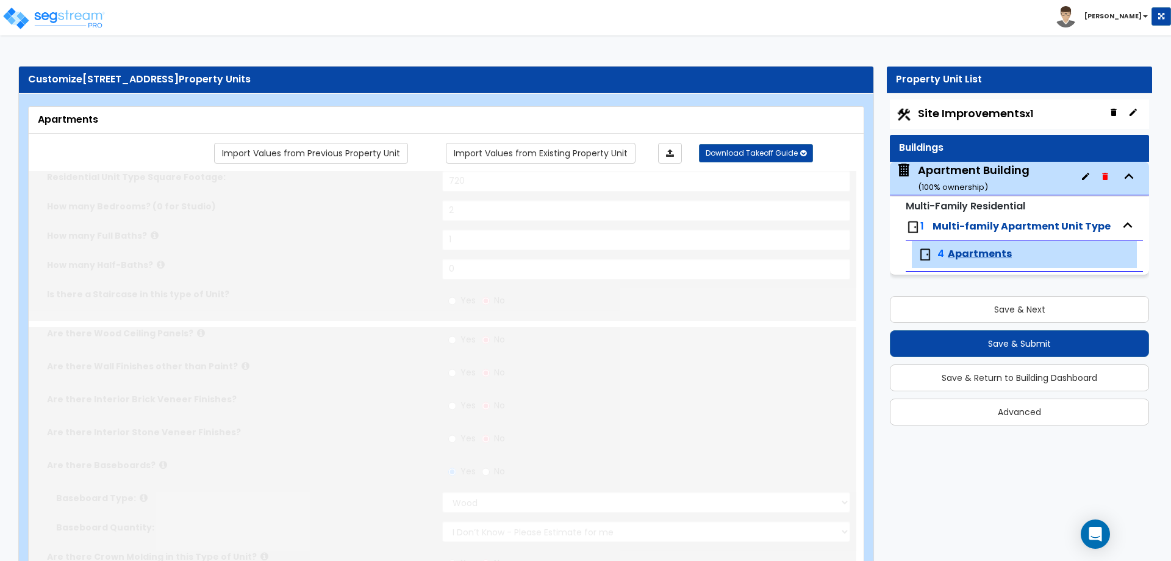
type input "2"
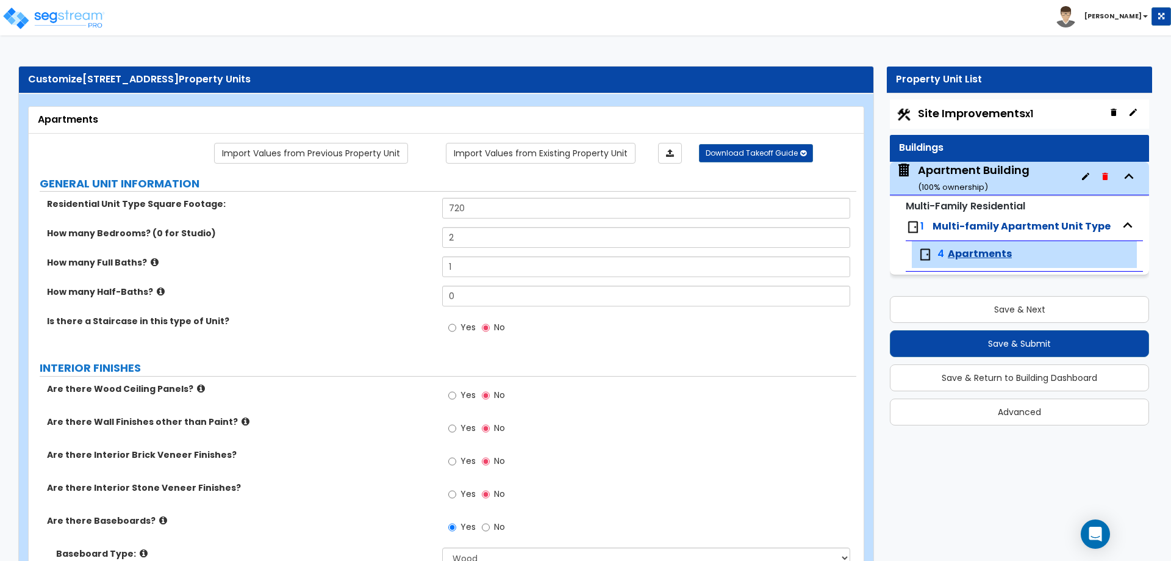
click at [914, 228] on img at bounding box center [913, 227] width 15 height 15
click at [914, 229] on img at bounding box center [913, 227] width 15 height 15
